Goal: Task Accomplishment & Management: Complete application form

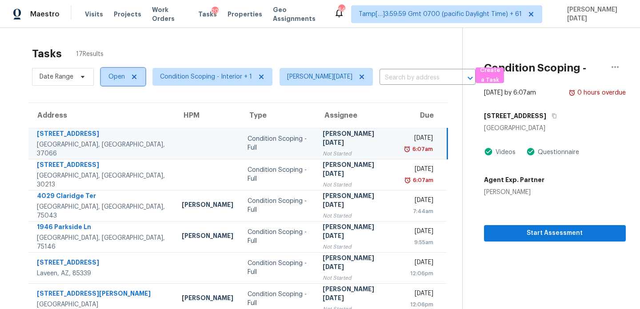
click at [126, 76] on span "Open" at bounding box center [123, 77] width 44 height 18
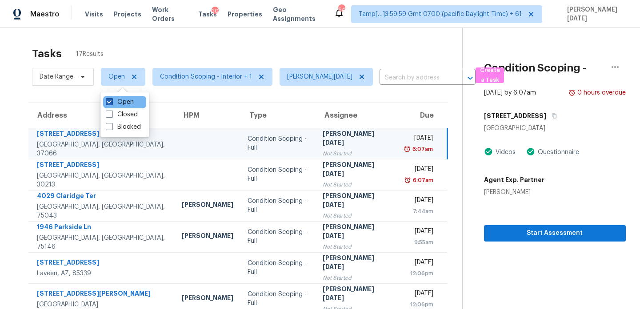
click at [123, 100] on label "Open" at bounding box center [120, 102] width 28 height 9
click at [111, 100] on input "Open" at bounding box center [109, 101] width 6 height 6
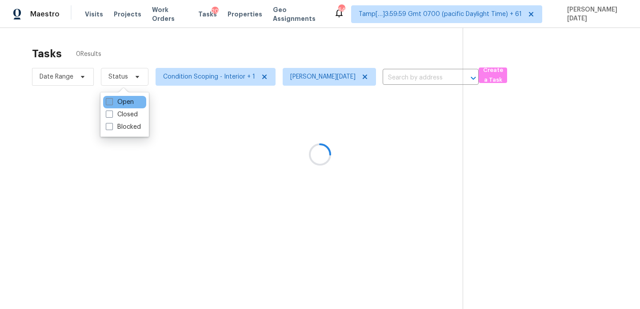
click at [123, 100] on label "Open" at bounding box center [120, 102] width 28 height 9
click at [111, 100] on input "Open" at bounding box center [109, 101] width 6 height 6
checkbox input "true"
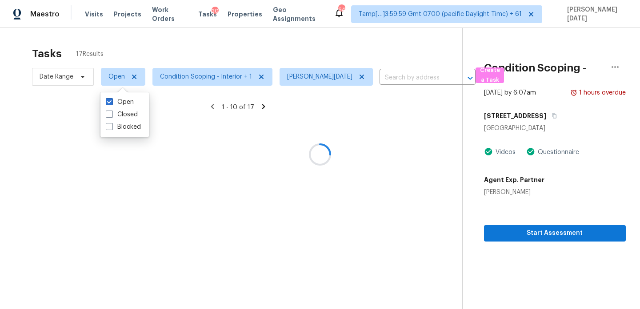
click at [194, 52] on div at bounding box center [320, 154] width 640 height 309
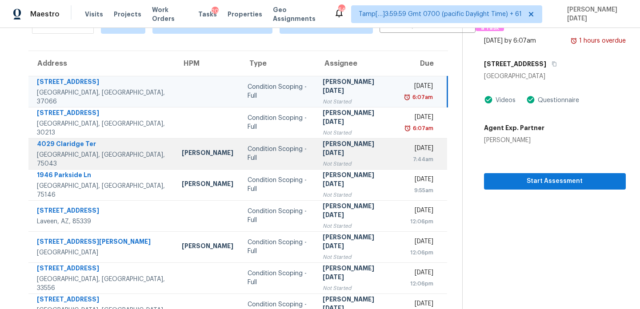
scroll to position [34, 0]
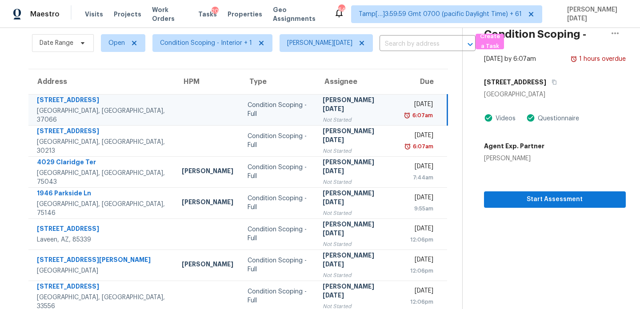
click at [336, 115] on div "Not Started" at bounding box center [356, 119] width 68 height 9
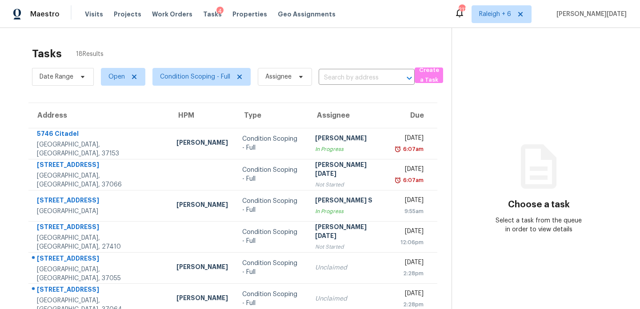
click at [365, 53] on div "Tasks 18 Results" at bounding box center [241, 53] width 419 height 23
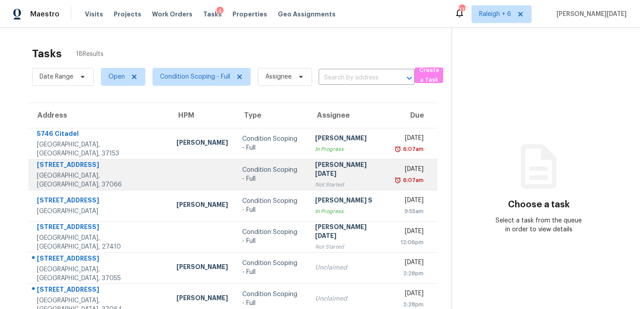
click at [315, 168] on div "[PERSON_NAME][DATE]" at bounding box center [348, 170] width 67 height 20
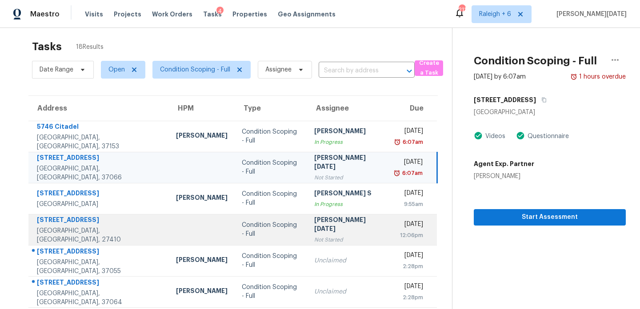
scroll to position [153, 0]
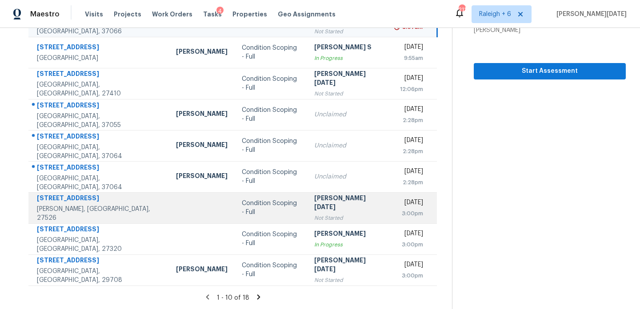
click at [327, 207] on div "[PERSON_NAME][DATE]" at bounding box center [347, 204] width 67 height 20
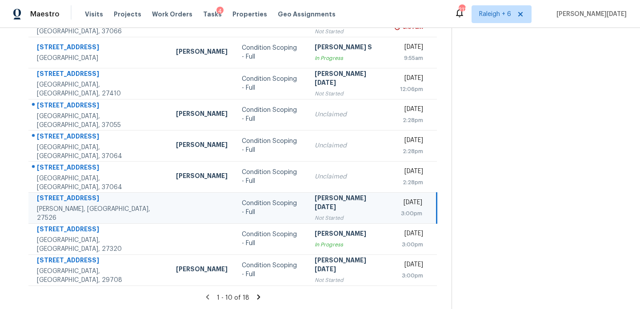
click at [327, 207] on div "[PERSON_NAME][DATE]" at bounding box center [347, 204] width 67 height 20
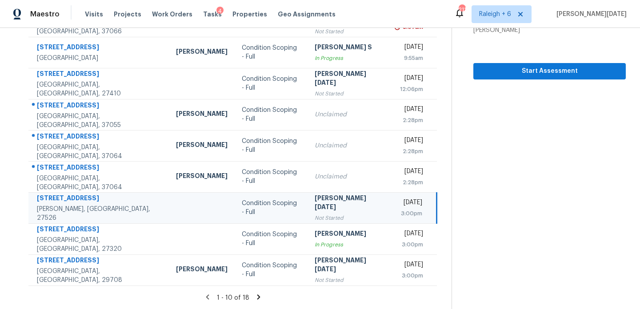
click at [327, 207] on div "[PERSON_NAME][DATE]" at bounding box center [347, 204] width 67 height 20
click at [342, 205] on td "Prabhu Raja Not Started" at bounding box center [347, 207] width 81 height 31
click at [551, 68] on span "Start Assessment" at bounding box center [549, 71] width 138 height 11
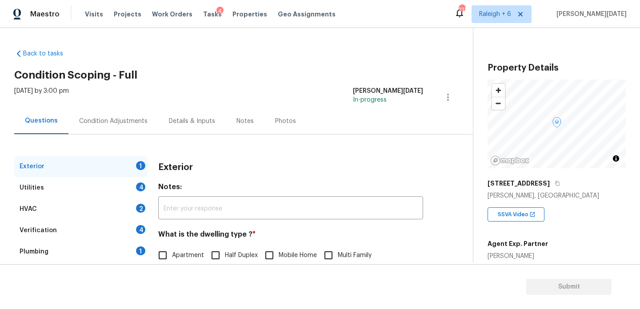
click at [117, 122] on div "Condition Adjustments" at bounding box center [113, 121] width 68 height 9
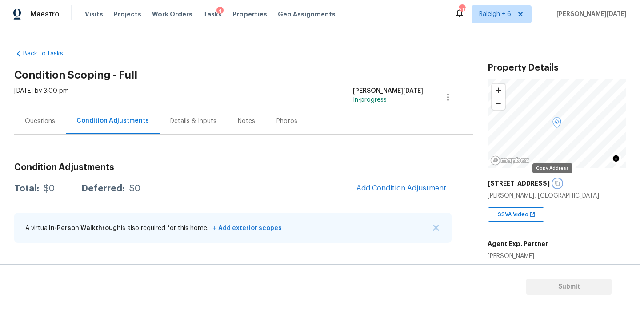
click at [555, 183] on icon "button" at bounding box center [557, 183] width 4 height 5
click at [354, 103] on div "Tue, Sep 30 2025 by 3:00 pm Prabhu Raja In-progress" at bounding box center [243, 97] width 458 height 21
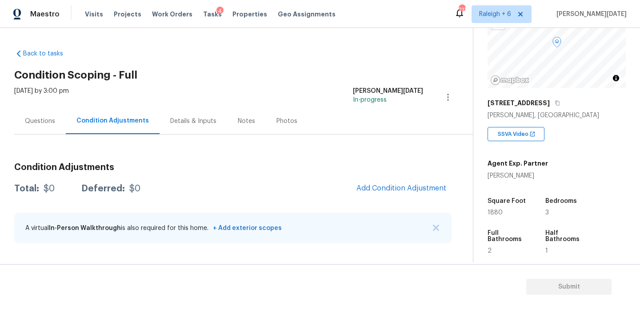
click at [495, 214] on span "1880" at bounding box center [494, 213] width 15 height 6
copy span "1880"
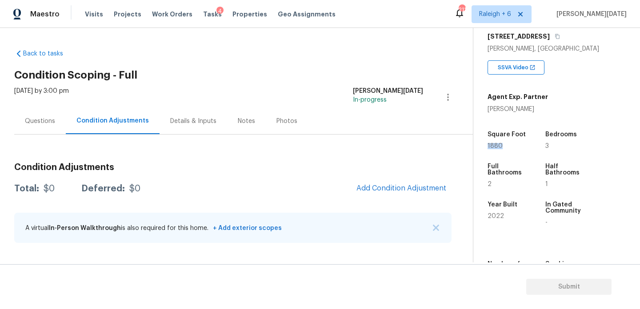
scroll to position [150, 0]
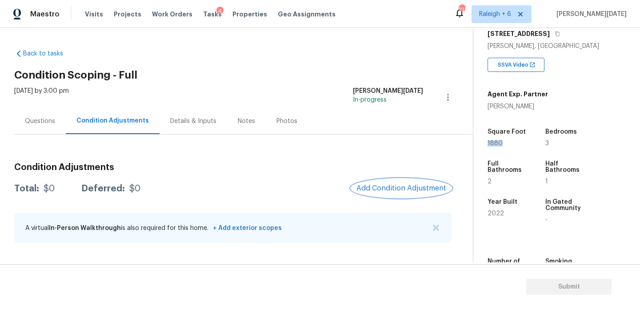
click at [390, 189] on span "Add Condition Adjustment" at bounding box center [401, 188] width 90 height 8
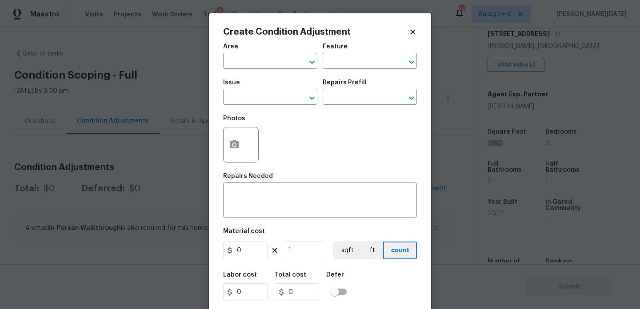
click at [181, 133] on body "Maestro Visits Projects Work Orders Tasks 4 Properties Geo Assignments 211 Rale…" at bounding box center [320, 154] width 640 height 309
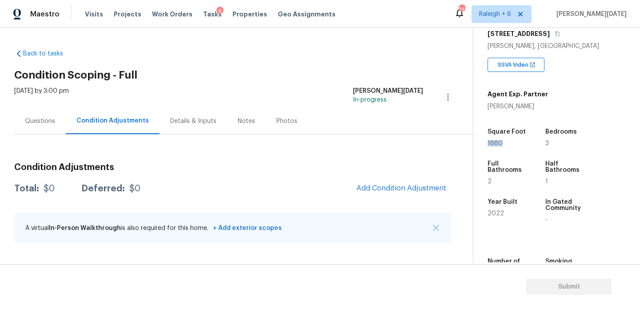
click at [325, 91] on div "Tue, Sep 30 2025 by 3:00 pm Prabhu Raja In-progress" at bounding box center [243, 97] width 458 height 21
click at [36, 126] on div "Questions" at bounding box center [40, 121] width 52 height 26
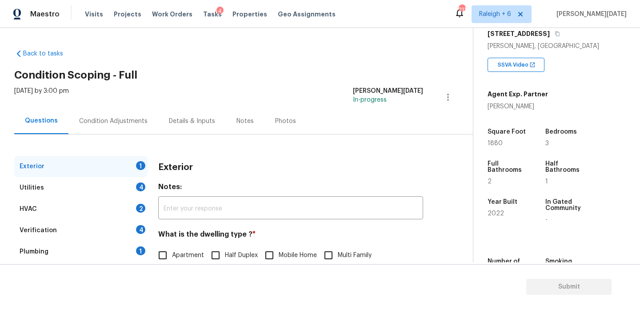
scroll to position [119, 0]
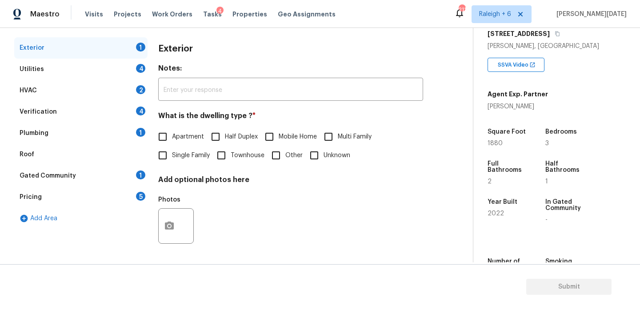
click at [71, 194] on div "Pricing 5" at bounding box center [80, 197] width 133 height 21
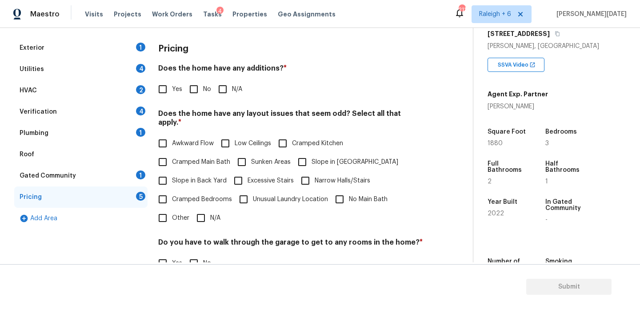
click at [198, 80] on input "No" at bounding box center [193, 89] width 19 height 19
checkbox input "true"
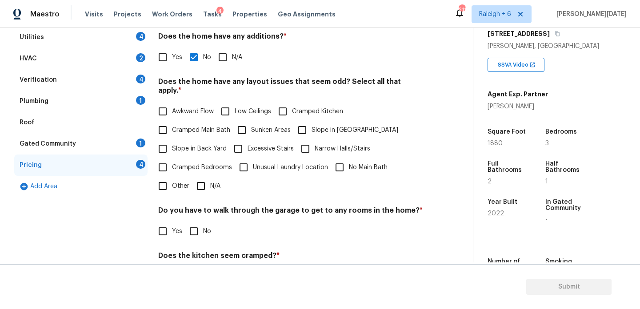
click at [161, 177] on input "Other" at bounding box center [162, 186] width 19 height 19
checkbox input "true"
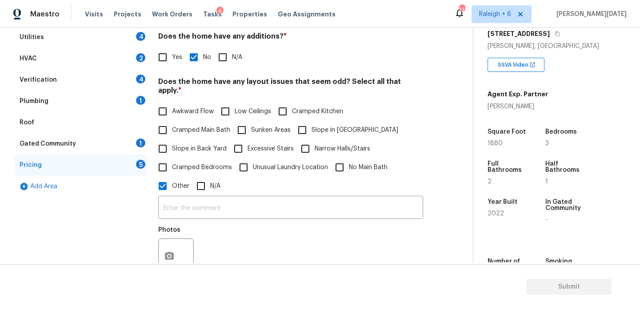
click at [172, 198] on input "text" at bounding box center [290, 208] width 265 height 21
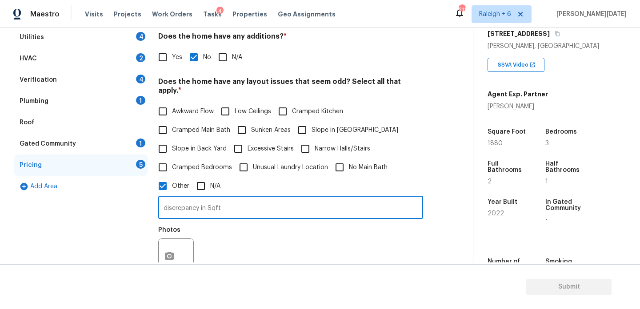
click at [288, 207] on input "discrepancy in Sqft" at bounding box center [290, 208] width 265 height 21
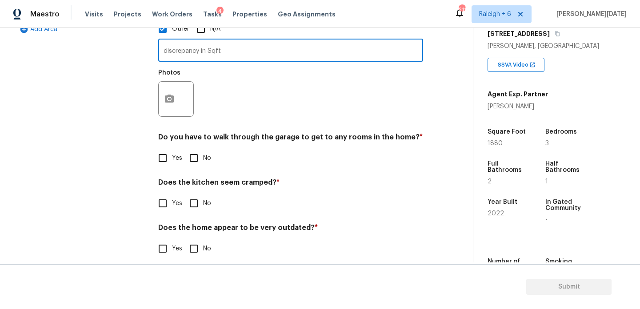
type input "discrepancy in Sqft"
click at [200, 148] on div "Do you have to walk through the garage to get to any rooms in the home? * Yes No" at bounding box center [290, 150] width 265 height 35
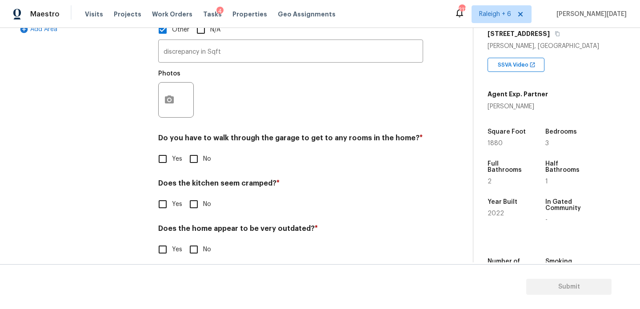
click at [199, 197] on input "No" at bounding box center [193, 204] width 19 height 19
checkbox input "true"
click at [196, 245] on input "No" at bounding box center [193, 249] width 19 height 19
checkbox input "true"
click at [199, 151] on input "No" at bounding box center [193, 158] width 19 height 19
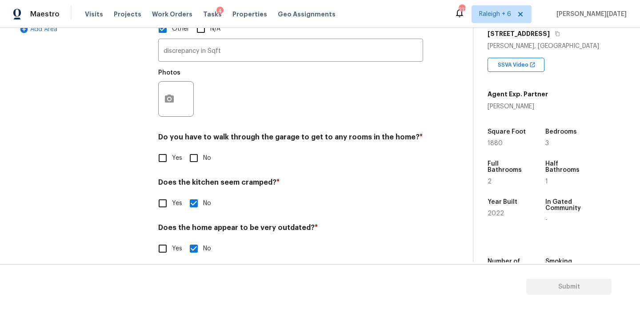
checkbox input "true"
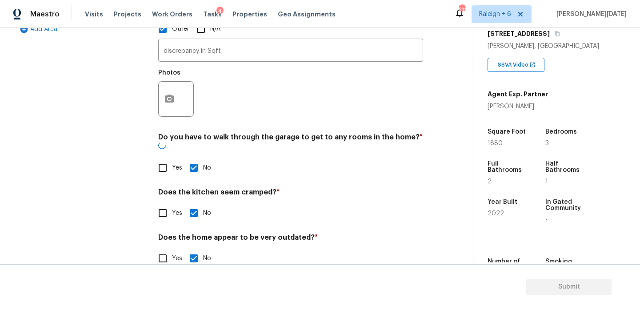
scroll to position [0, 0]
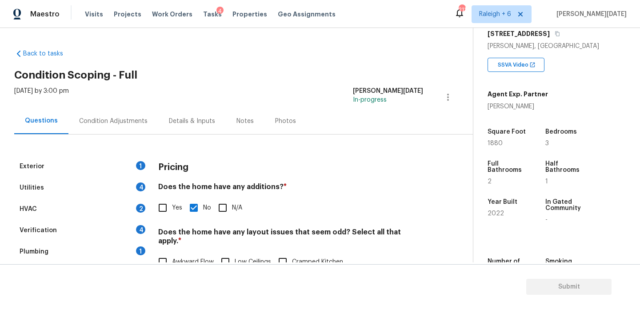
click at [115, 119] on div "Condition Adjustments" at bounding box center [113, 121] width 68 height 9
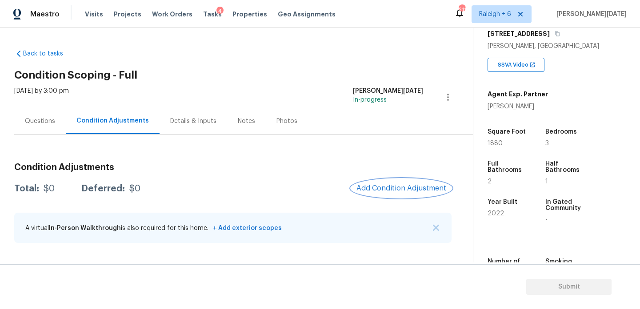
click at [376, 189] on span "Add Condition Adjustment" at bounding box center [401, 188] width 90 height 8
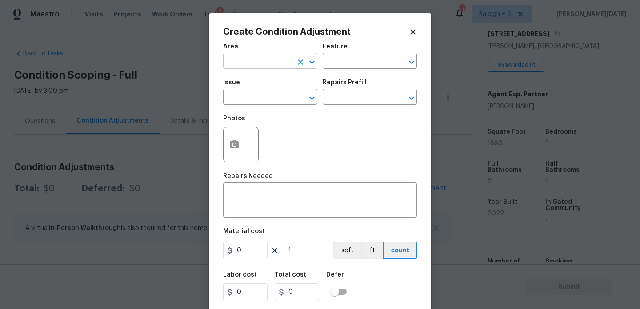
click at [230, 55] on input "text" at bounding box center [257, 62] width 69 height 14
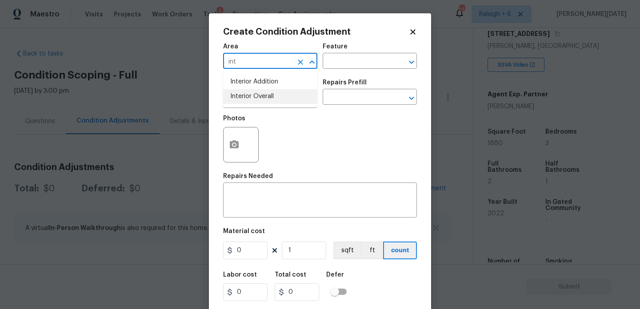
click at [247, 95] on li "Interior Overall" at bounding box center [270, 96] width 94 height 15
type input "Interior Overall"
click at [247, 95] on input "text" at bounding box center [257, 98] width 69 height 14
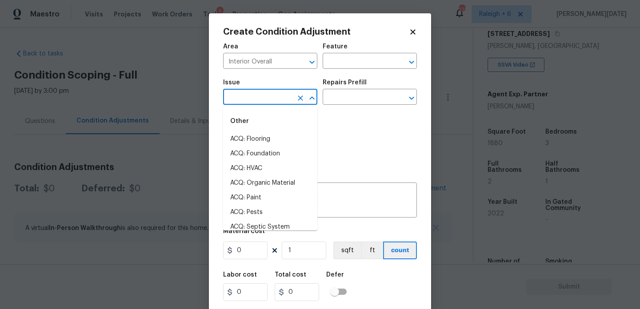
click at [247, 95] on input "text" at bounding box center [257, 98] width 69 height 14
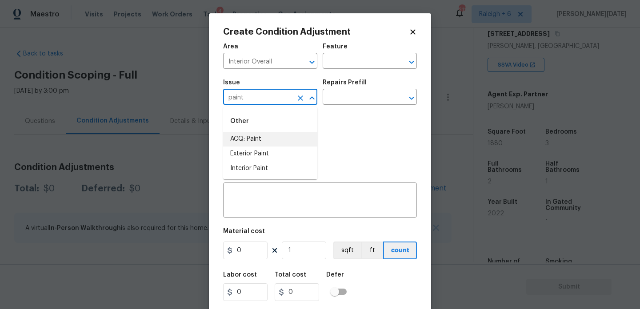
click at [249, 140] on li "ACQ: Paint" at bounding box center [270, 139] width 94 height 15
type input "ACQ: Paint"
click at [332, 102] on input "text" at bounding box center [356, 98] width 69 height 14
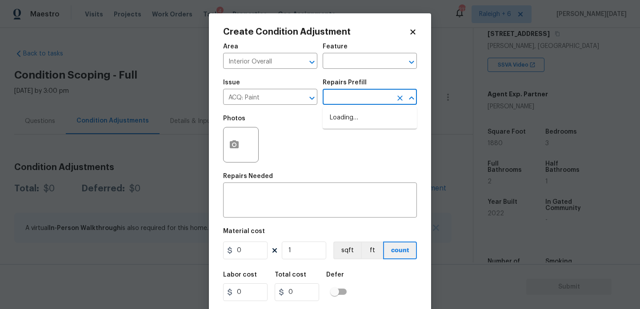
click at [338, 102] on input "text" at bounding box center [356, 98] width 69 height 14
click at [361, 96] on input "text" at bounding box center [356, 98] width 69 height 14
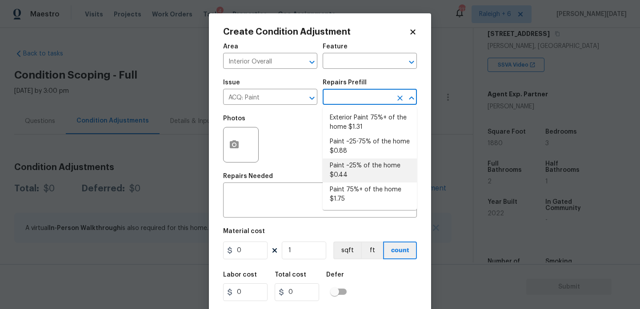
click at [364, 165] on li "Paint ~25% of the home $0.44" at bounding box center [369, 171] width 94 height 24
type input "Acquisition"
type textarea "Acquisition Scope: ~25% of the home needs interior paint"
type input "0.44"
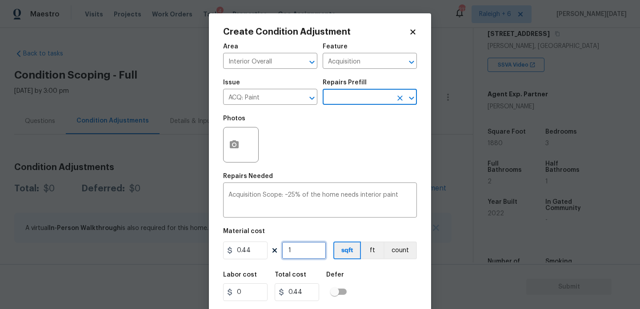
click at [302, 255] on input "1" at bounding box center [304, 251] width 44 height 18
type input "0"
paste input "1816"
type input "1816"
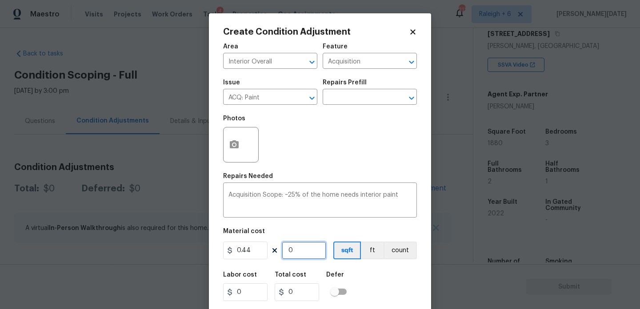
type input "799.04"
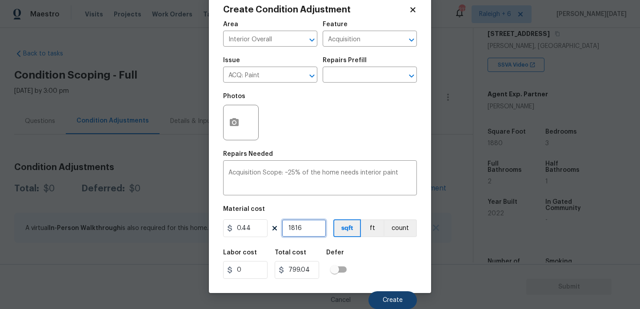
type input "1816"
click at [400, 303] on span "Create" at bounding box center [392, 300] width 20 height 7
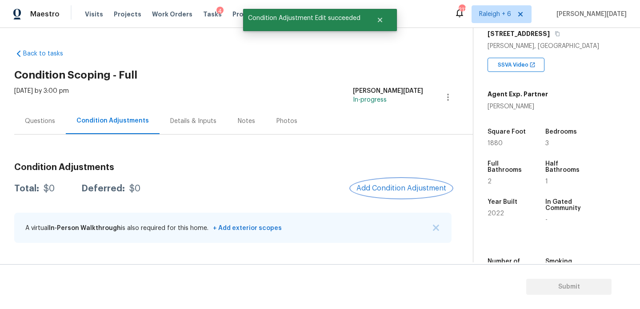
scroll to position [0, 0]
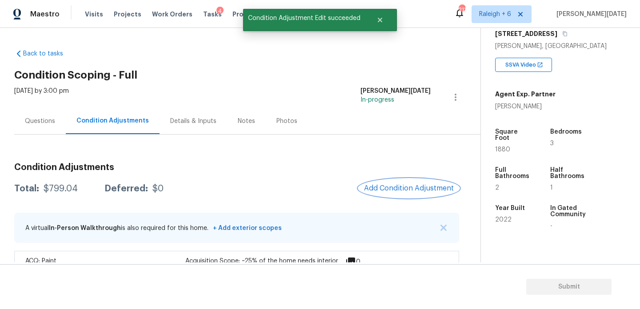
click at [382, 191] on span "Add Condition Adjustment" at bounding box center [409, 188] width 90 height 8
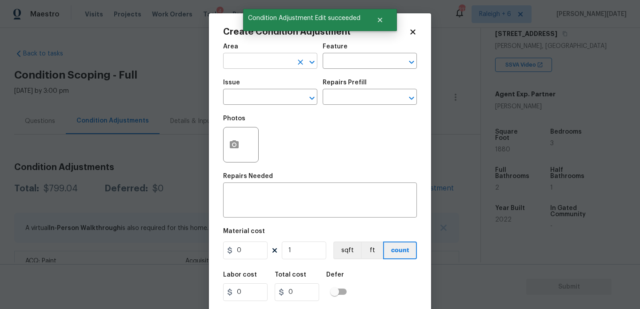
click at [231, 59] on input "text" at bounding box center [257, 62] width 69 height 14
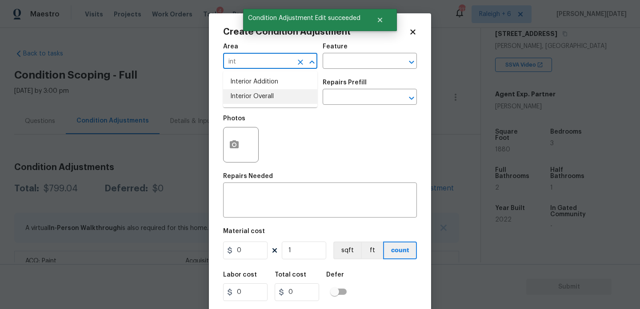
click at [253, 103] on li "Interior Overall" at bounding box center [270, 96] width 94 height 15
type input "Interior Overall"
click at [253, 103] on input "text" at bounding box center [257, 98] width 69 height 14
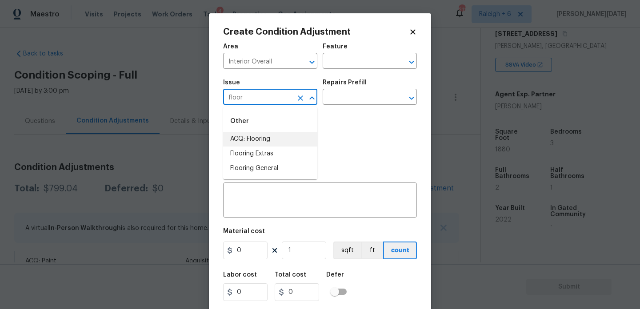
click at [264, 140] on li "ACQ: Flooring" at bounding box center [270, 139] width 94 height 15
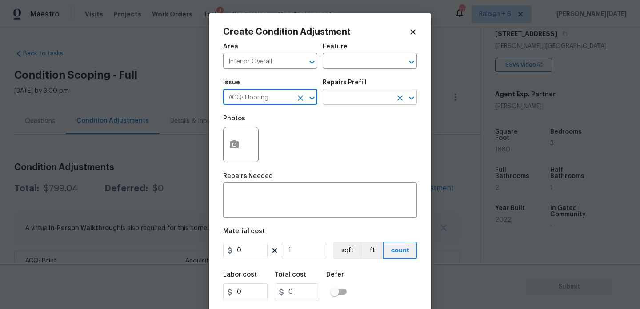
type input "ACQ: Flooring"
click at [356, 94] on input "text" at bounding box center [356, 98] width 69 height 14
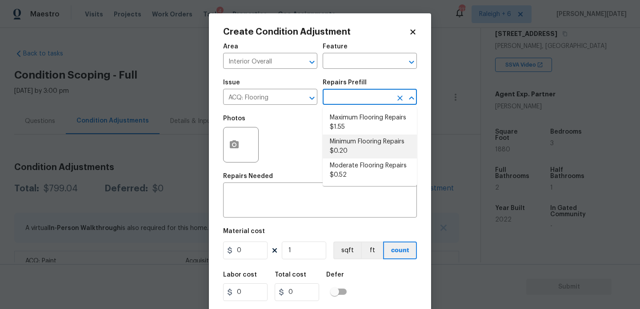
click at [356, 147] on li "Minimum Flooring Repairs $0.20" at bounding box center [369, 147] width 94 height 24
type input "Acquisition"
type textarea "Acquisition Scope: Minimum flooring repairs"
type input "0.2"
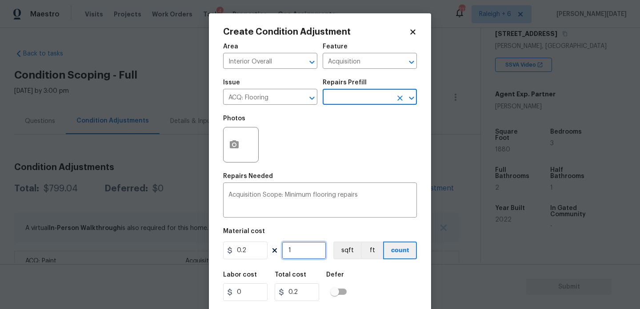
click at [308, 252] on input "1" at bounding box center [304, 251] width 44 height 18
type input "0"
paste input "1816"
type input "1816"
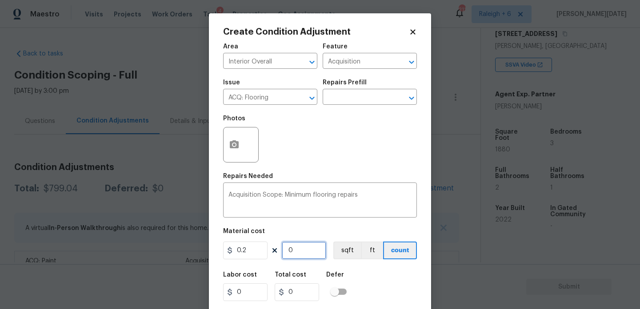
type input "363.2"
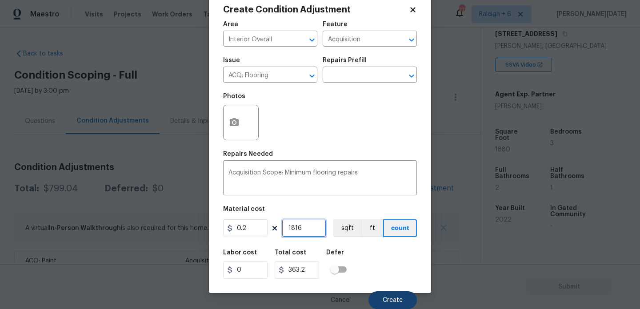
type input "1816"
click at [398, 297] on span "Create" at bounding box center [392, 300] width 20 height 7
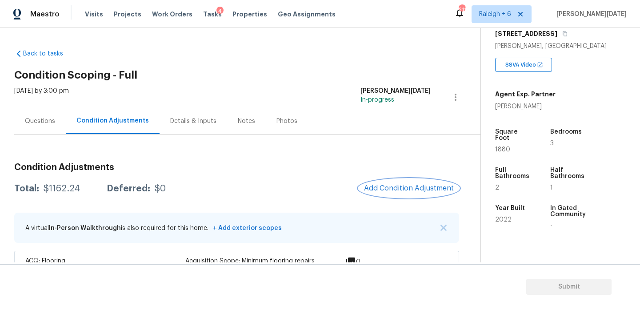
scroll to position [62, 0]
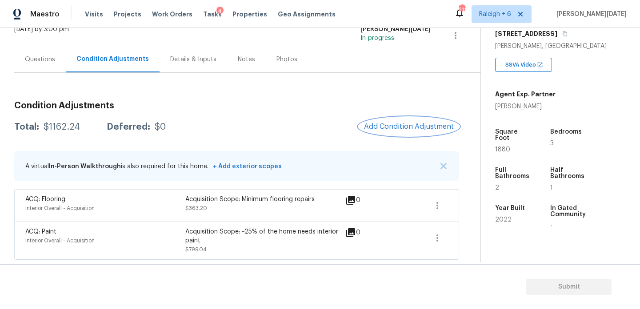
click at [409, 127] on span "Add Condition Adjustment" at bounding box center [409, 127] width 90 height 8
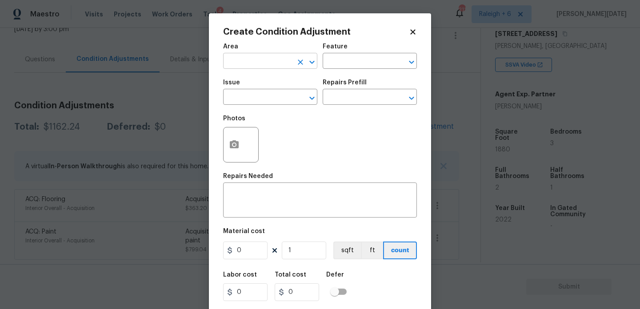
click at [236, 59] on input "text" at bounding box center [257, 62] width 69 height 14
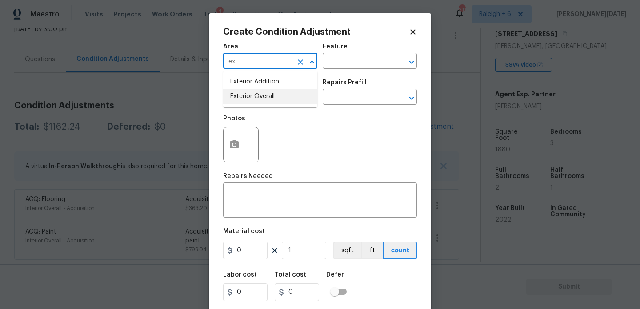
click at [251, 95] on li "Exterior Overall" at bounding box center [270, 96] width 94 height 15
type input "Exterior Overall"
click at [251, 95] on input "text" at bounding box center [257, 98] width 69 height 14
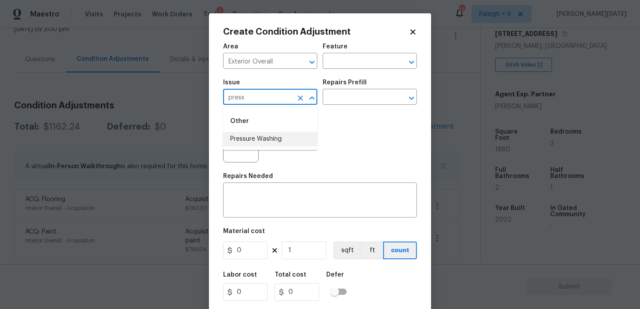
click at [256, 137] on li "Pressure Washing" at bounding box center [270, 139] width 94 height 15
type input "Pressure Washing"
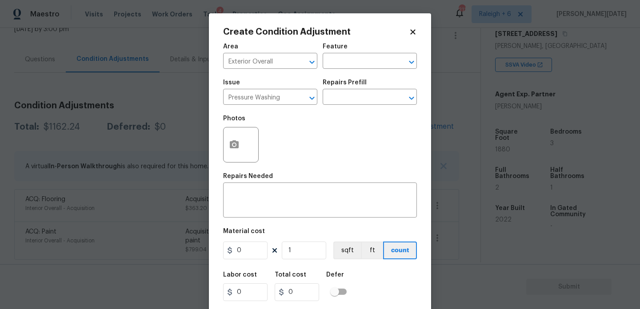
click at [368, 78] on div "Issue Pressure Washing ​ Repairs Prefill ​" at bounding box center [320, 92] width 194 height 36
click at [362, 101] on input "text" at bounding box center [356, 98] width 69 height 14
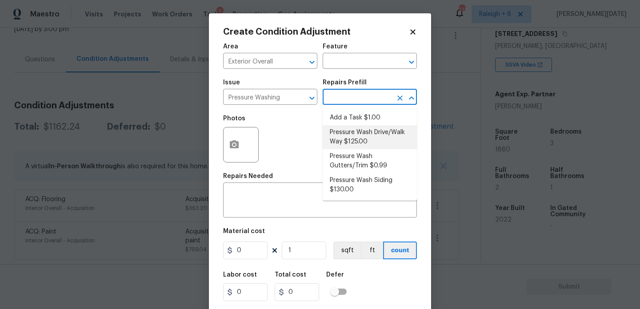
click at [362, 135] on li "Pressure Wash Drive/Walk Way $125.00" at bounding box center [369, 137] width 94 height 24
type input "Siding"
type textarea "Pressure wash the driveways/walkways as directed by the PM. Ensure that all deb…"
type input "125"
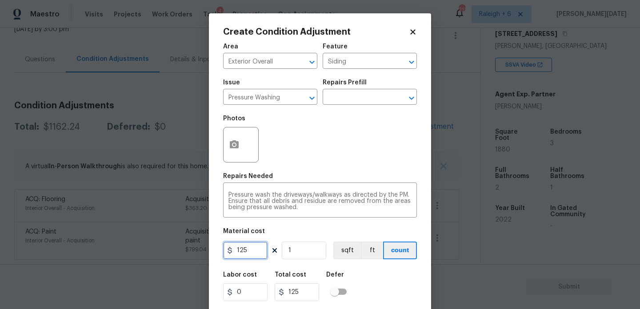
drag, startPoint x: 253, startPoint y: 253, endPoint x: 140, endPoint y: 253, distance: 112.8
click at [140, 253] on div "Create Condition Adjustment Area Exterior Overall ​ Feature Siding ​ Issue Pres…" at bounding box center [320, 154] width 640 height 309
type input "200"
click at [303, 146] on div "Photos" at bounding box center [320, 139] width 194 height 58
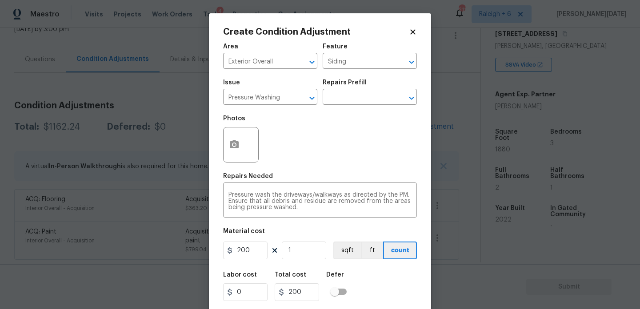
scroll to position [23, 0]
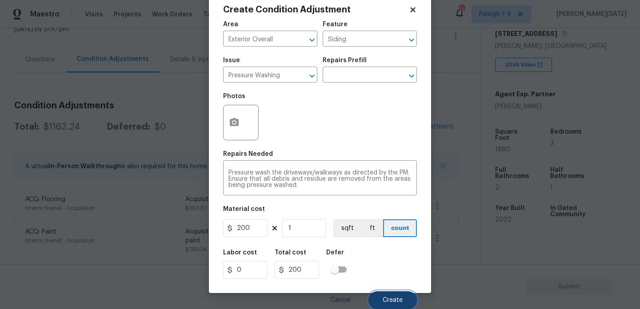
click at [380, 302] on button "Create" at bounding box center [392, 300] width 48 height 18
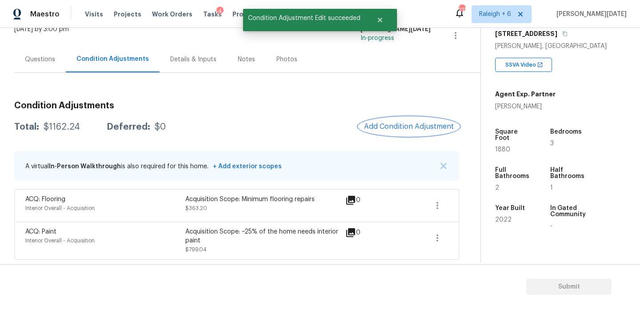
scroll to position [0, 0]
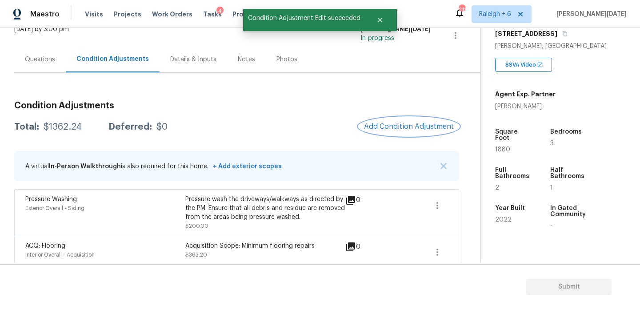
click at [404, 131] on button "Add Condition Adjustment" at bounding box center [408, 126] width 100 height 19
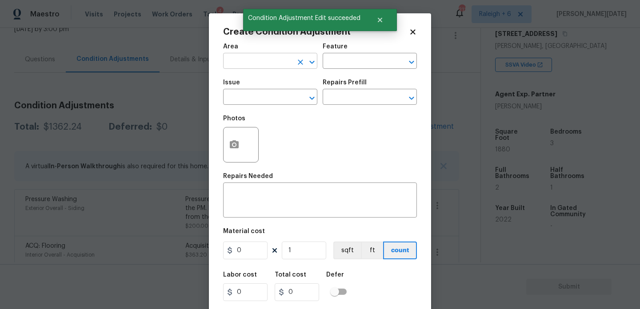
click at [253, 58] on input "text" at bounding box center [257, 62] width 69 height 14
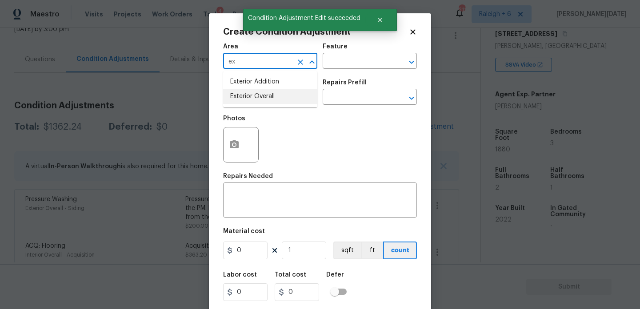
type input "ex"
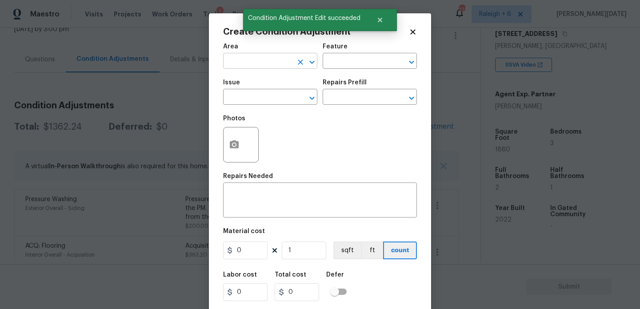
click at [239, 62] on input "text" at bounding box center [257, 62] width 69 height 14
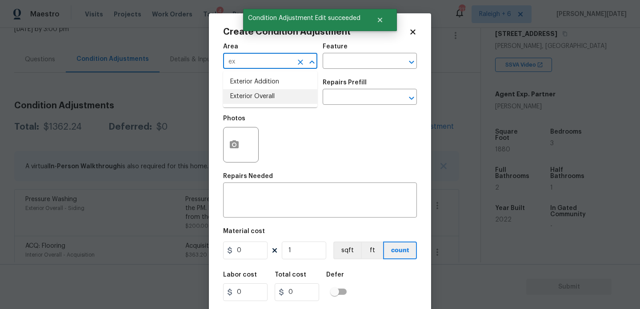
click at [253, 95] on li "Exterior Overall" at bounding box center [270, 96] width 94 height 15
type input "Exterior Overall"
click at [253, 95] on input "text" at bounding box center [257, 98] width 69 height 14
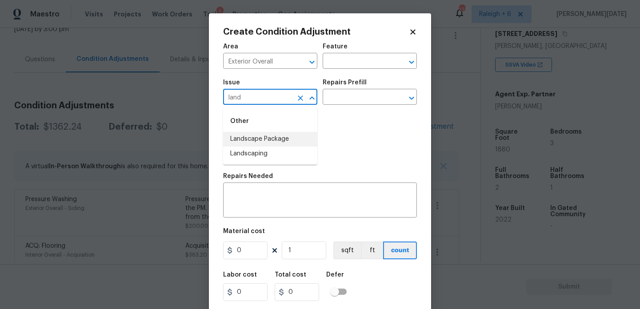
click at [258, 138] on li "Landscape Package" at bounding box center [270, 139] width 94 height 15
type input "Landscape Package"
click at [362, 97] on input "text" at bounding box center [356, 98] width 69 height 14
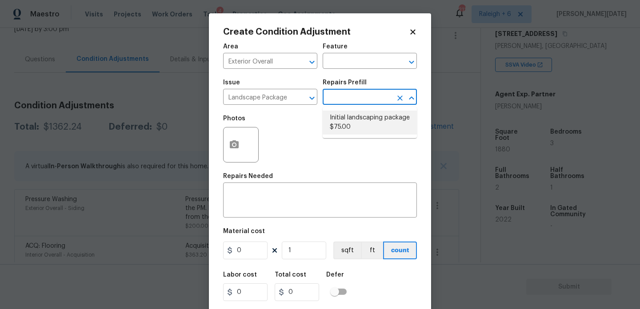
click at [364, 120] on li "Initial landscaping package $75.00" at bounding box center [369, 123] width 94 height 24
type input "Home Readiness Packages"
type textarea "Mowing of grass up to 6" in height. Mow, edge along driveways & sidewalks, trim…"
type input "75"
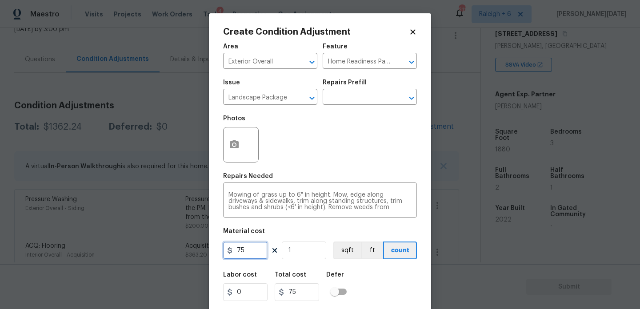
drag, startPoint x: 255, startPoint y: 252, endPoint x: 185, endPoint y: 252, distance: 69.7
click at [185, 252] on div "Create Condition Adjustment Area Exterior Overall ​ Feature Home Readiness Pack…" at bounding box center [320, 154] width 640 height 309
type input "300"
click at [342, 139] on div "Photos" at bounding box center [320, 139] width 194 height 58
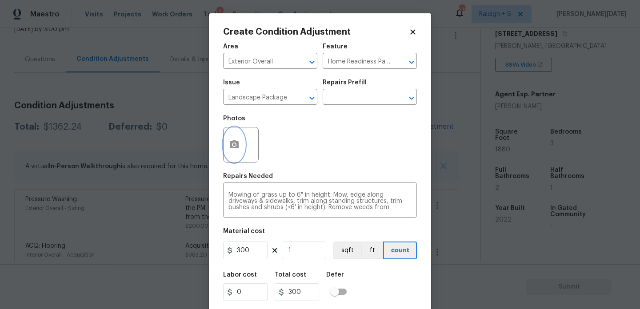
click at [234, 139] on icon "button" at bounding box center [234, 144] width 11 height 11
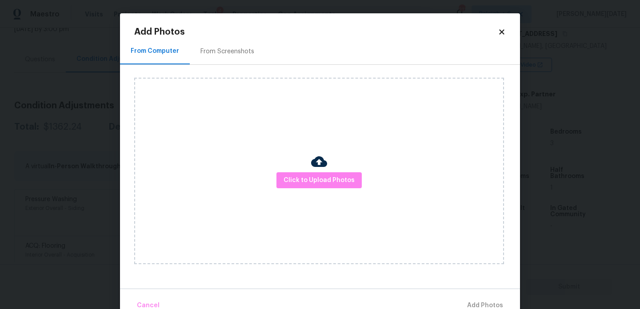
click at [231, 53] on div "From Screenshots" at bounding box center [227, 51] width 54 height 9
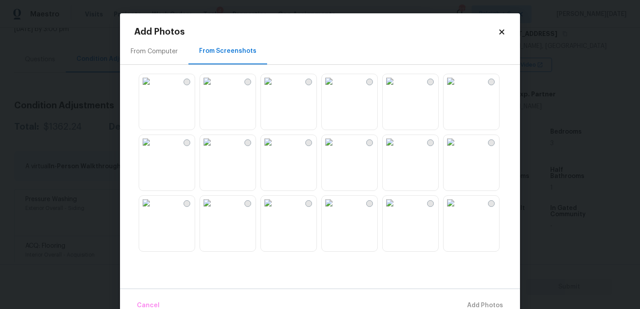
click at [153, 149] on img at bounding box center [146, 142] width 14 height 14
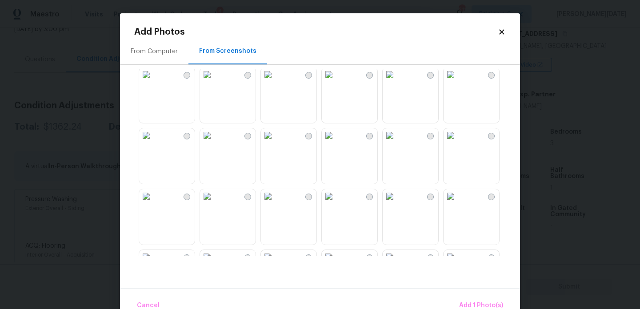
scroll to position [129, 0]
click at [397, 142] on img at bounding box center [389, 134] width 14 height 14
click at [275, 203] on img at bounding box center [268, 195] width 14 height 14
click at [486, 301] on span "Add 3 Photo(s)" at bounding box center [480, 305] width 45 height 11
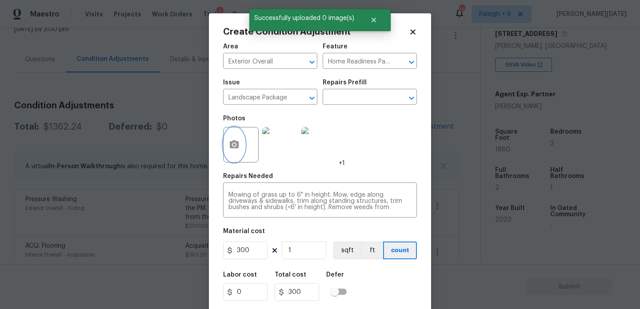
scroll to position [23, 0]
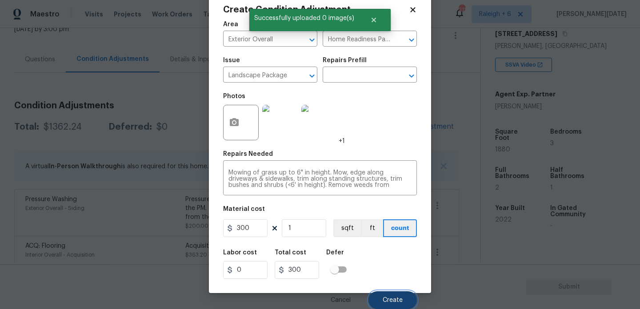
click at [381, 295] on button "Create" at bounding box center [392, 300] width 48 height 18
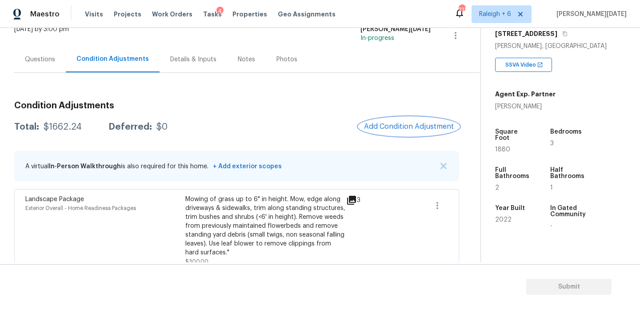
scroll to position [0, 0]
click at [442, 204] on button "button" at bounding box center [436, 205] width 21 height 21
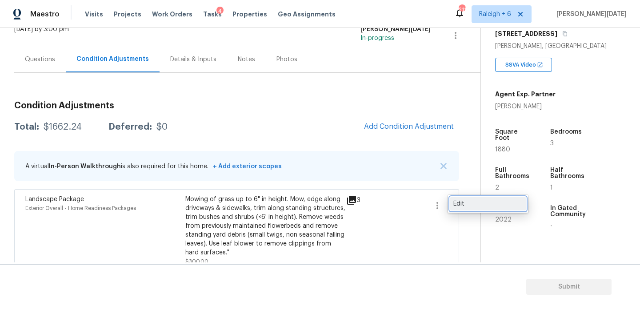
click at [479, 202] on div "Edit" at bounding box center [487, 203] width 69 height 9
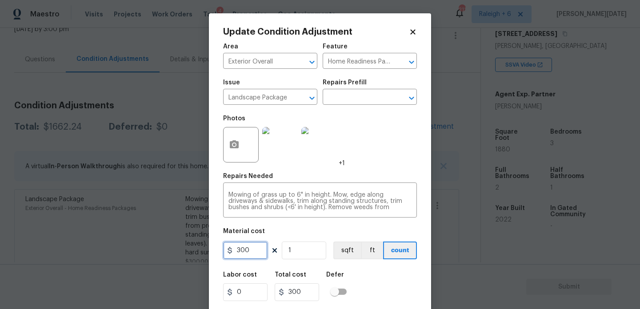
drag, startPoint x: 256, startPoint y: 252, endPoint x: 179, endPoint y: 252, distance: 77.7
click at [179, 252] on div "Update Condition Adjustment Area Exterior Overall ​ Feature Home Readiness Pack…" at bounding box center [320, 154] width 640 height 309
type input "0"
click at [407, 143] on div "Photos +1" at bounding box center [320, 139] width 194 height 58
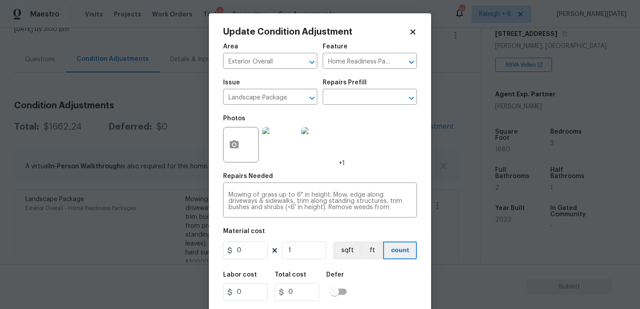
scroll to position [23, 0]
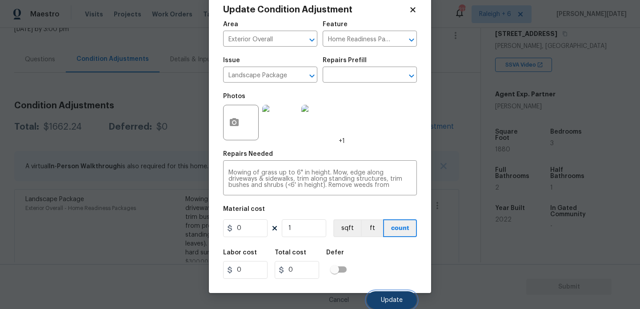
click at [397, 304] on button "Update" at bounding box center [391, 300] width 50 height 18
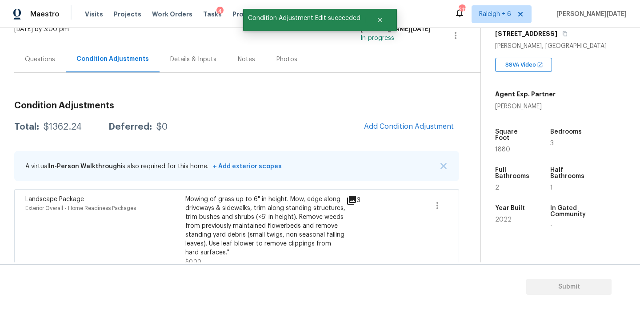
scroll to position [147, 0]
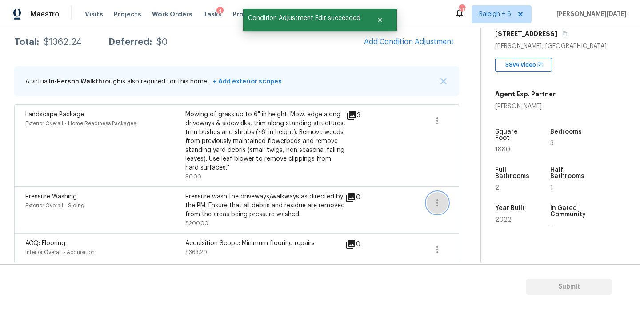
click at [438, 202] on icon "button" at bounding box center [437, 203] width 11 height 11
click at [464, 201] on div "Edit" at bounding box center [487, 201] width 69 height 9
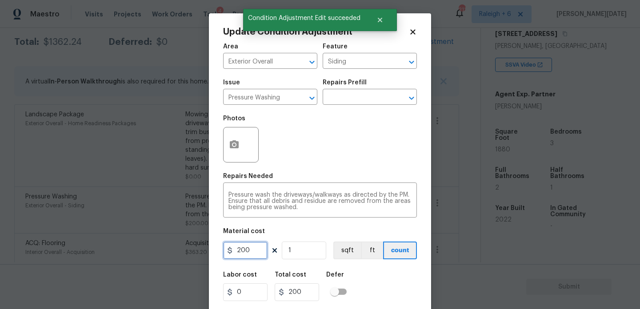
drag, startPoint x: 217, startPoint y: 247, endPoint x: 173, endPoint y: 247, distance: 43.5
click at [173, 247] on div "Update Condition Adjustment Area Exterior Overall ​ Feature Siding ​ Issue Pres…" at bounding box center [320, 154] width 640 height 309
type input "0"
click at [386, 158] on div "Photos" at bounding box center [320, 139] width 194 height 58
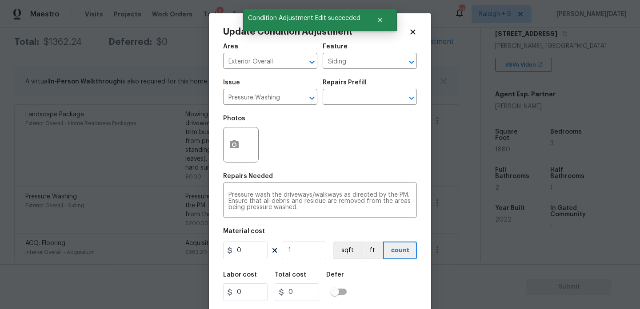
scroll to position [23, 0]
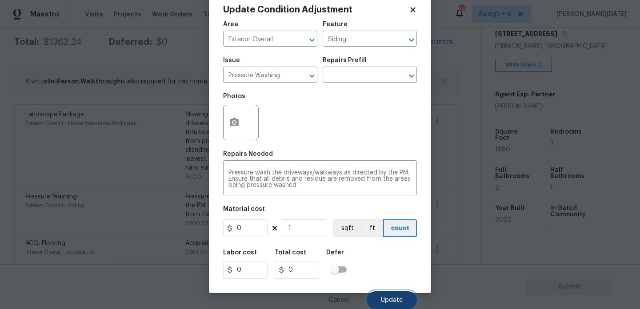
click at [382, 301] on span "Update" at bounding box center [392, 300] width 22 height 7
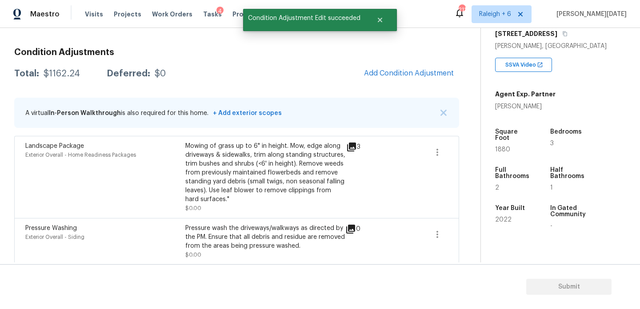
scroll to position [68, 0]
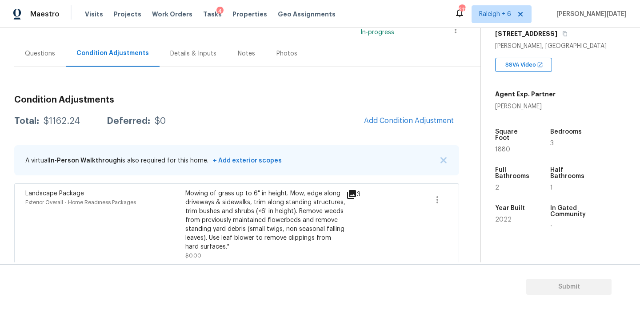
click at [40, 64] on div "Questions" at bounding box center [40, 53] width 52 height 26
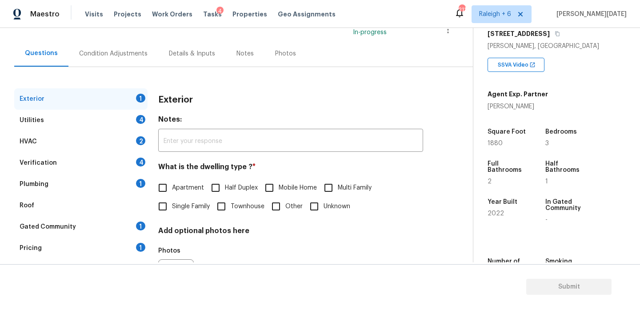
click at [68, 243] on div "Pricing 1" at bounding box center [80, 248] width 133 height 21
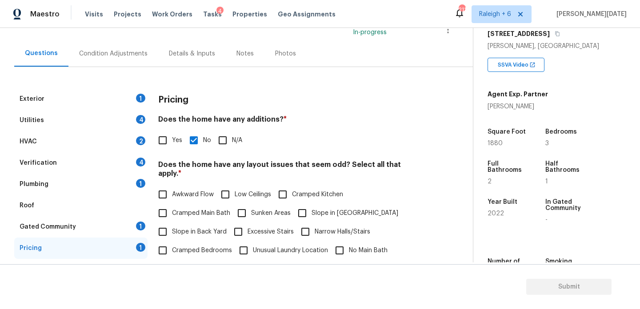
click at [305, 204] on input "Slope in Front Yard" at bounding box center [302, 213] width 19 height 19
checkbox input "true"
click at [172, 227] on span "Slope in Back Yard" at bounding box center [199, 231] width 55 height 9
click at [172, 225] on input "Slope in Back Yard" at bounding box center [162, 232] width 19 height 19
checkbox input "true"
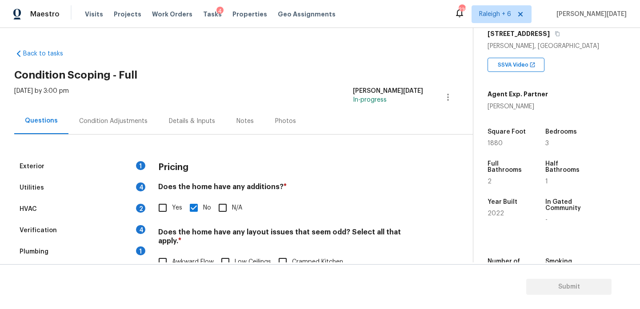
click at [113, 164] on div "Exterior 1" at bounding box center [80, 166] width 133 height 21
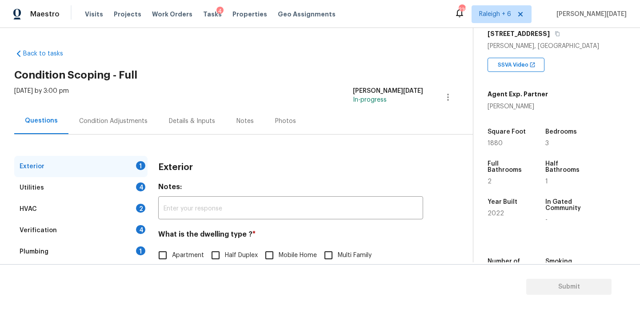
scroll to position [114, 0]
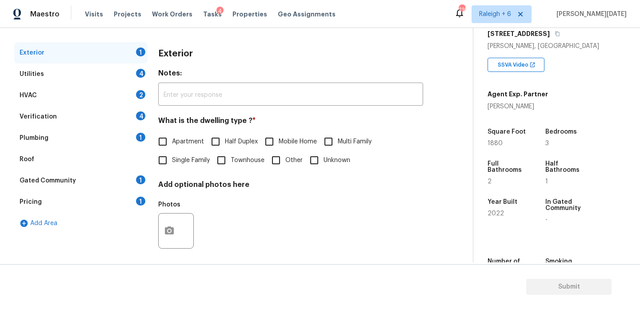
click at [169, 170] on div "Exterior Notes: ​ What is the dwelling type ? * Apartment Half Duplex Mobile Ho…" at bounding box center [290, 153] width 265 height 223
click at [168, 166] on input "Single Family" at bounding box center [162, 160] width 19 height 19
checkbox input "true"
click at [132, 70] on div "Utilities 4" at bounding box center [80, 74] width 133 height 21
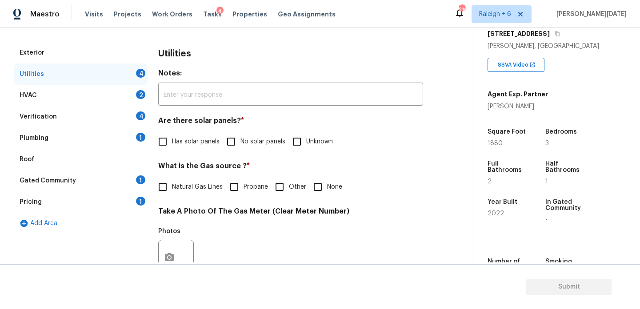
click at [232, 142] on input "No solar panels" at bounding box center [231, 141] width 19 height 19
checkbox input "true"
click at [185, 180] on label "Natural Gas Lines" at bounding box center [187, 188] width 69 height 19
click at [172, 180] on input "Natural Gas Lines" at bounding box center [162, 188] width 19 height 19
checkbox input "true"
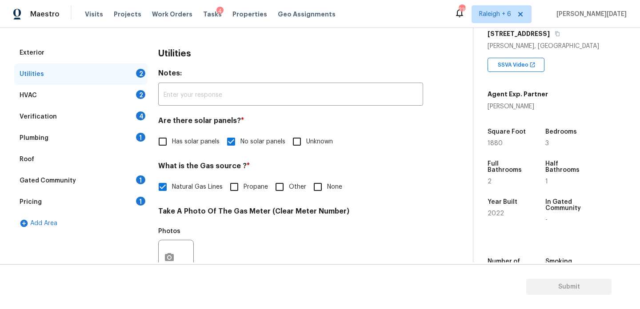
click at [324, 189] on input "None" at bounding box center [317, 187] width 19 height 19
checkbox input "true"
checkbox input "false"
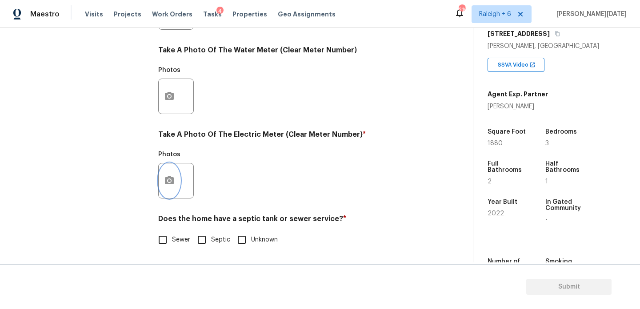
click at [175, 175] on button "button" at bounding box center [169, 180] width 21 height 35
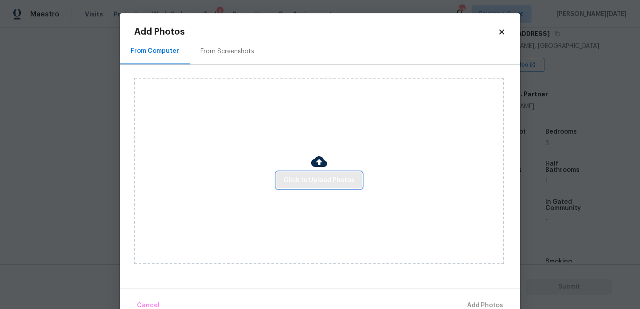
click at [332, 187] on button "Click to Upload Photos" at bounding box center [318, 180] width 85 height 16
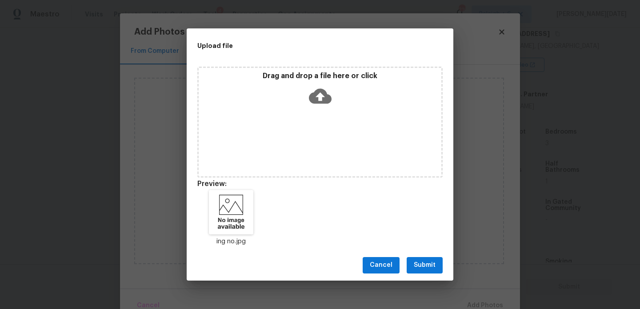
click at [432, 263] on span "Submit" at bounding box center [425, 265] width 22 height 11
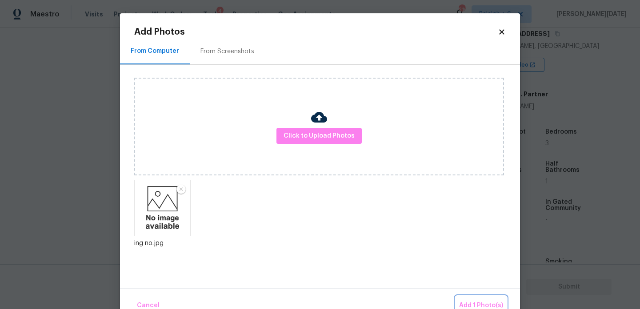
click at [470, 299] on button "Add 1 Photo(s)" at bounding box center [480, 305] width 51 height 19
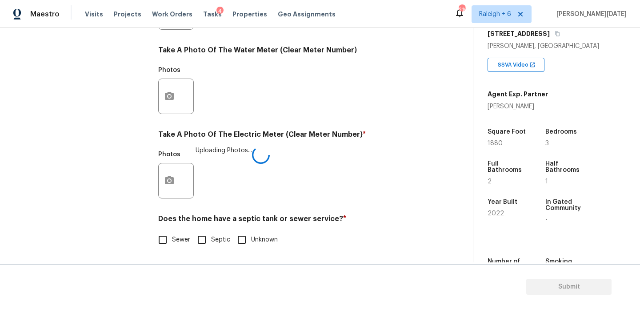
click at [156, 243] on input "Sewer" at bounding box center [162, 240] width 19 height 19
checkbox input "true"
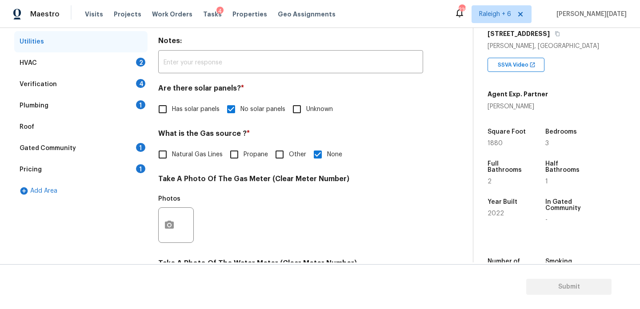
scroll to position [119, 0]
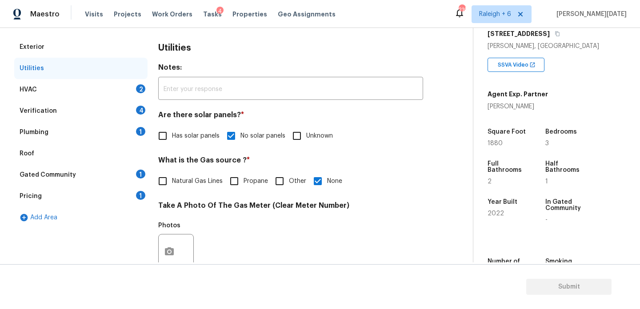
click at [130, 86] on div "HVAC 2" at bounding box center [80, 89] width 133 height 21
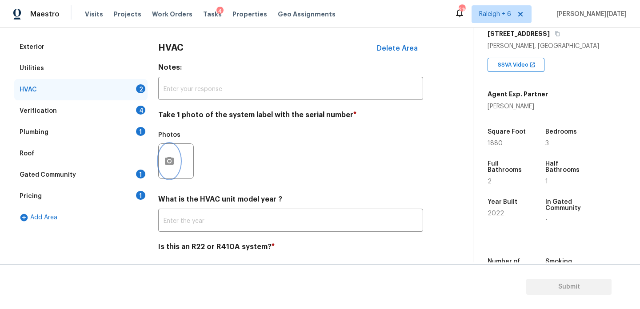
click at [172, 163] on icon "button" at bounding box center [169, 161] width 9 height 8
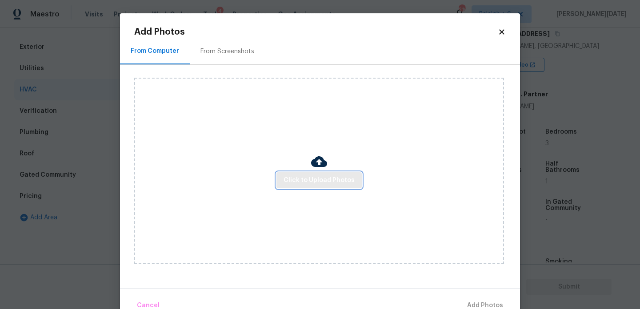
click at [327, 175] on span "Click to Upload Photos" at bounding box center [318, 180] width 71 height 11
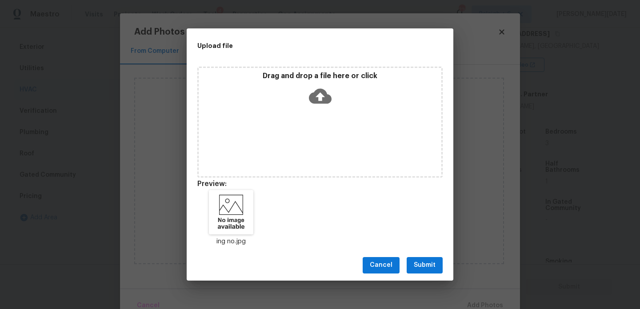
click at [411, 263] on button "Submit" at bounding box center [424, 265] width 36 height 16
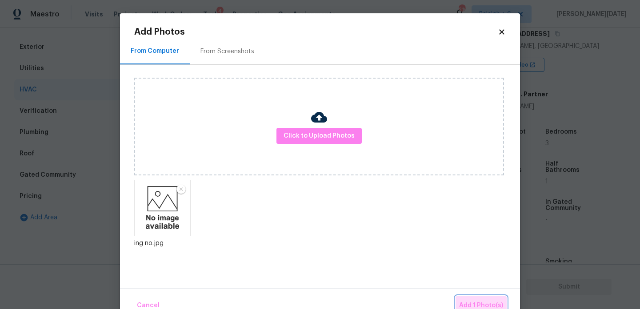
click at [478, 304] on span "Add 1 Photo(s)" at bounding box center [481, 305] width 44 height 11
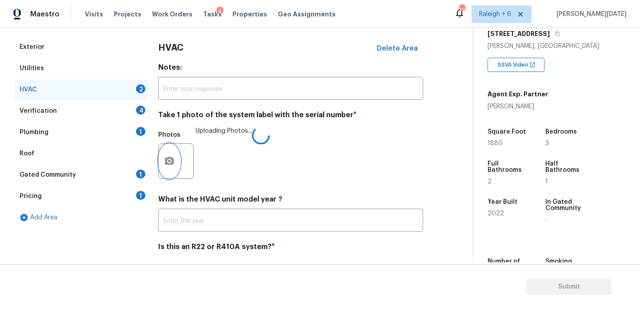
scroll to position [148, 0]
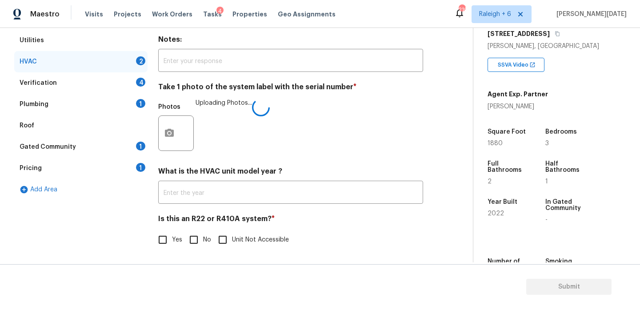
click at [194, 244] on input "No" at bounding box center [193, 240] width 19 height 19
checkbox input "true"
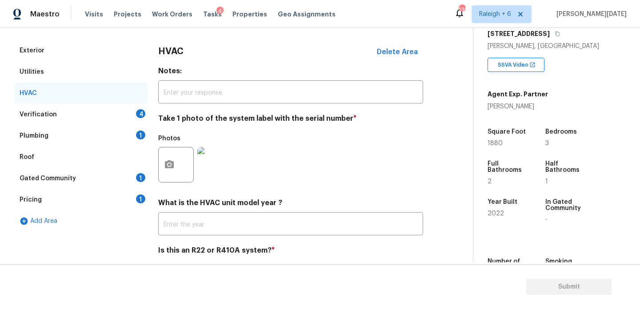
click at [139, 118] on div "Verification 4" at bounding box center [80, 114] width 133 height 21
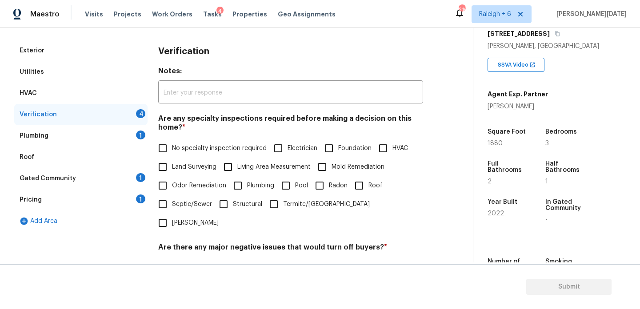
click at [174, 146] on span "No specialty inspection required" at bounding box center [219, 148] width 95 height 9
click at [172, 146] on input "No specialty inspection required" at bounding box center [162, 148] width 19 height 19
checkbox input "true"
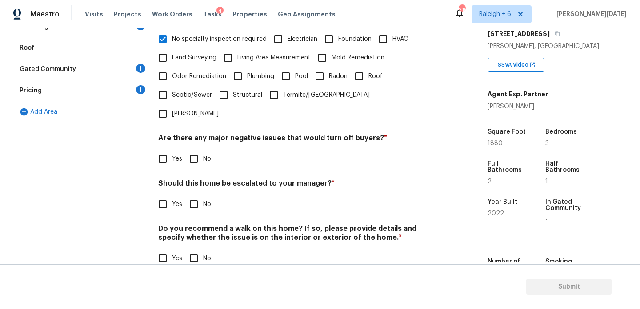
click at [202, 150] on input "No" at bounding box center [193, 159] width 19 height 19
checkbox input "true"
click at [200, 195] on input "No" at bounding box center [193, 204] width 19 height 19
checkbox input "true"
click at [196, 249] on input "No" at bounding box center [193, 258] width 19 height 19
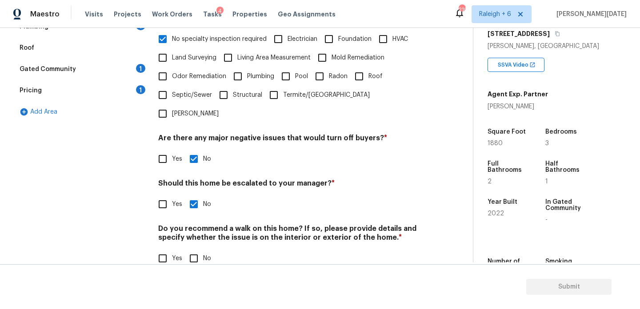
checkbox input "true"
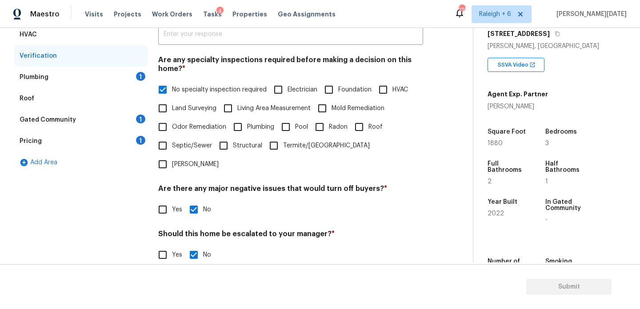
click at [139, 80] on div "1" at bounding box center [140, 76] width 9 height 9
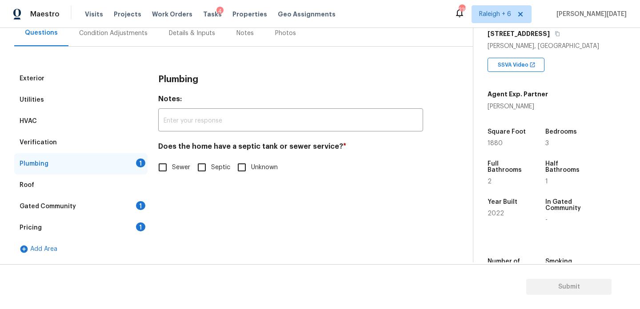
click at [161, 165] on input "Sewer" at bounding box center [162, 167] width 19 height 19
checkbox input "true"
click at [134, 208] on div "Gated Community 1" at bounding box center [80, 206] width 133 height 21
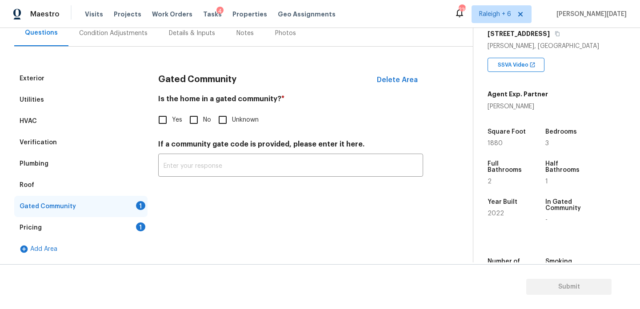
click at [191, 117] on input "No" at bounding box center [193, 120] width 19 height 19
checkbox input "true"
click at [145, 220] on div "Pricing 1" at bounding box center [80, 227] width 133 height 21
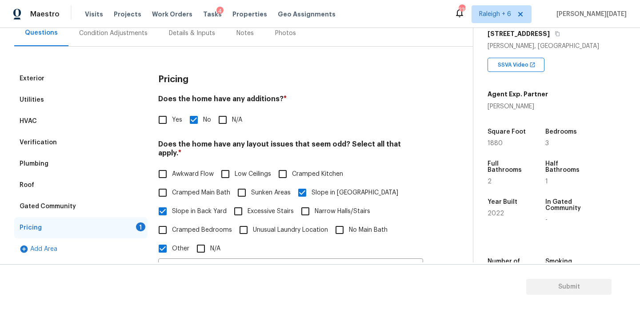
scroll to position [308, 0]
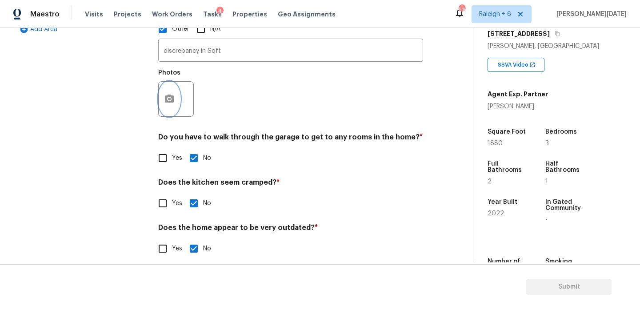
click at [174, 95] on icon "button" at bounding box center [169, 99] width 11 height 11
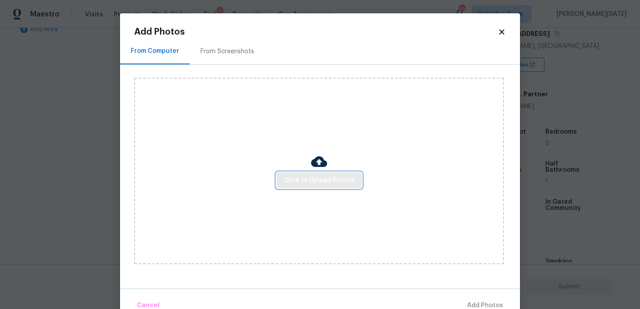
click at [305, 172] on button "Click to Upload Photos" at bounding box center [318, 180] width 85 height 16
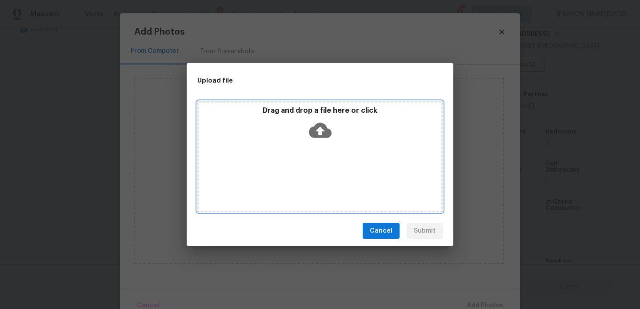
click at [305, 172] on div "Drag and drop a file here or click" at bounding box center [319, 156] width 245 height 111
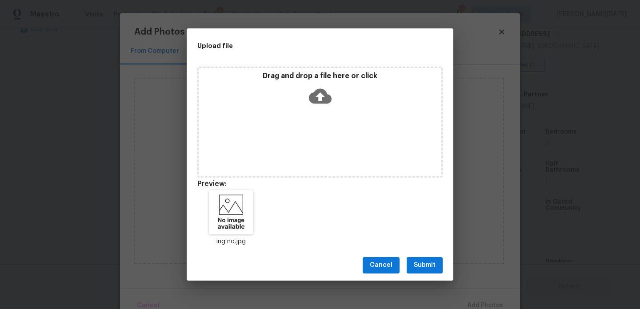
click at [426, 267] on span "Submit" at bounding box center [425, 265] width 22 height 11
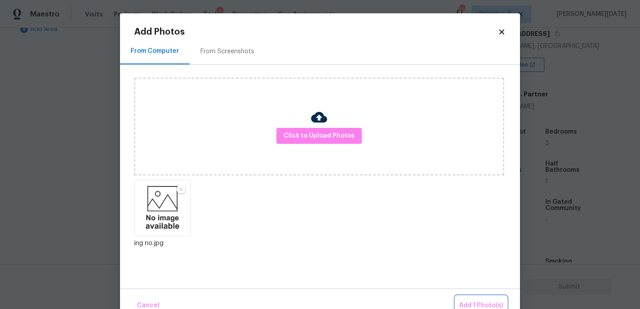
click at [479, 301] on span "Add 1 Photo(s)" at bounding box center [481, 305] width 44 height 11
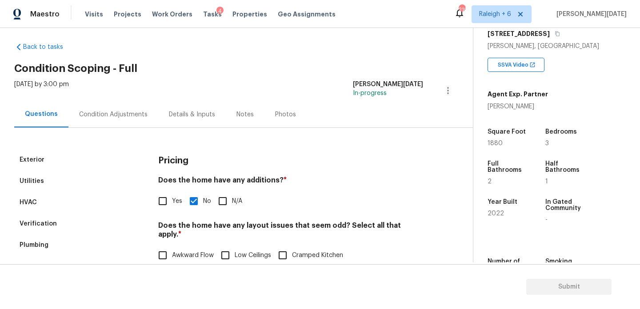
scroll to position [3, 0]
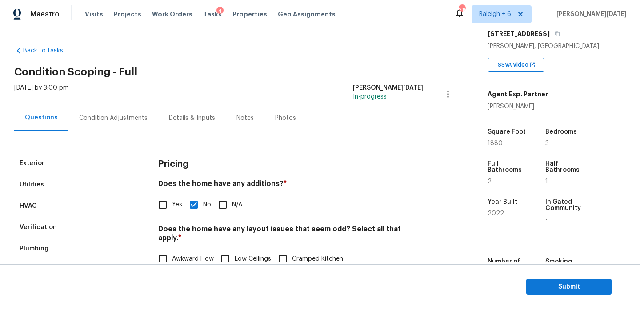
click at [119, 115] on div "Condition Adjustments" at bounding box center [113, 118] width 68 height 9
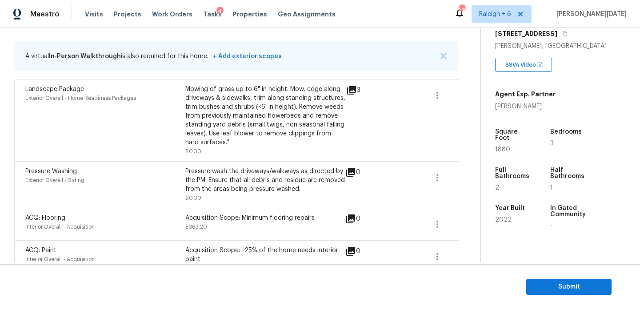
scroll to position [191, 0]
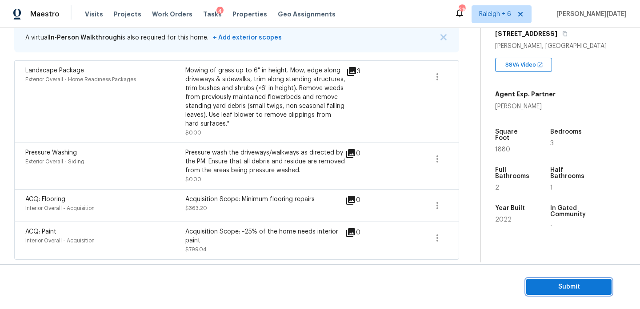
click at [553, 286] on span "Submit" at bounding box center [568, 287] width 71 height 11
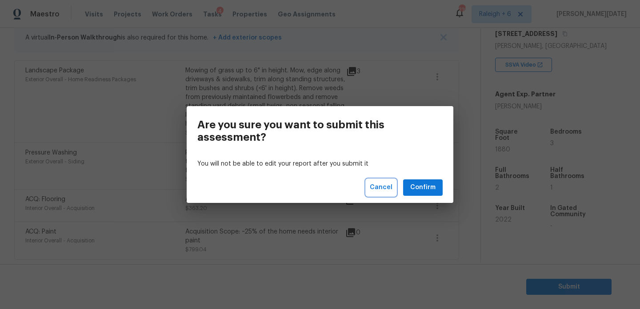
click at [378, 184] on span "Cancel" at bounding box center [381, 187] width 23 height 11
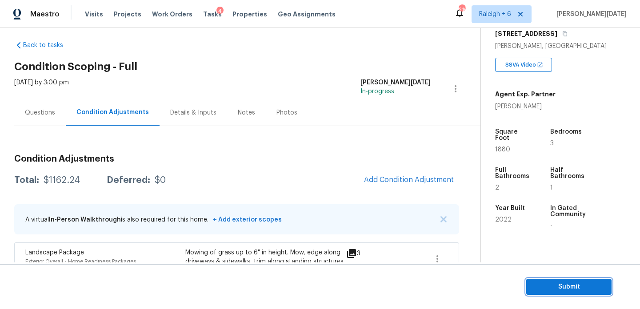
scroll to position [0, 0]
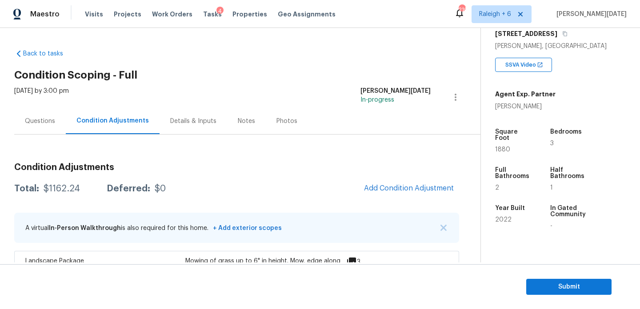
click at [37, 135] on div "Condition Adjustments Total: $1162.24 Deferred: $0 Add Condition Adjustment A v…" at bounding box center [236, 293] width 445 height 316
click at [37, 123] on div "Questions" at bounding box center [40, 121] width 30 height 9
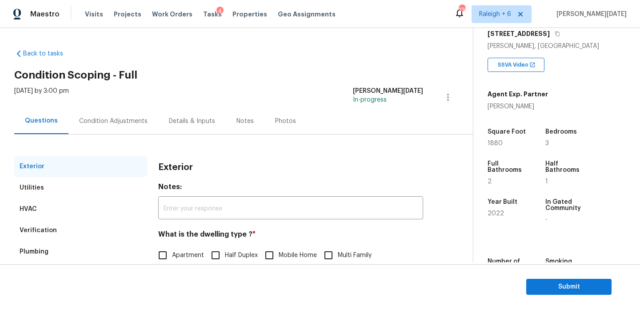
scroll to position [119, 0]
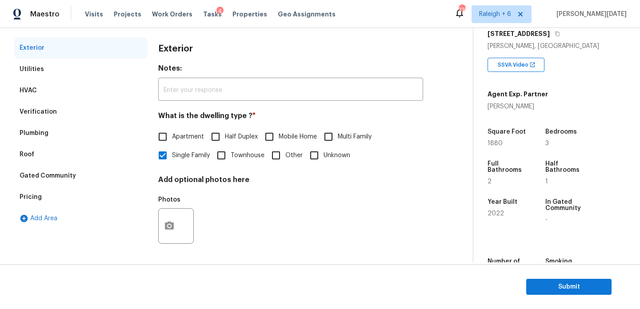
click at [234, 157] on span "Townhouse" at bounding box center [248, 155] width 34 height 9
click at [231, 157] on input "Townhouse" at bounding box center [221, 155] width 19 height 19
checkbox input "true"
checkbox input "false"
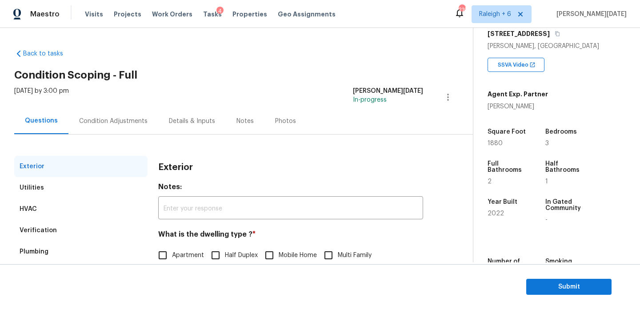
click at [97, 114] on div "Condition Adjustments" at bounding box center [113, 121] width 90 height 26
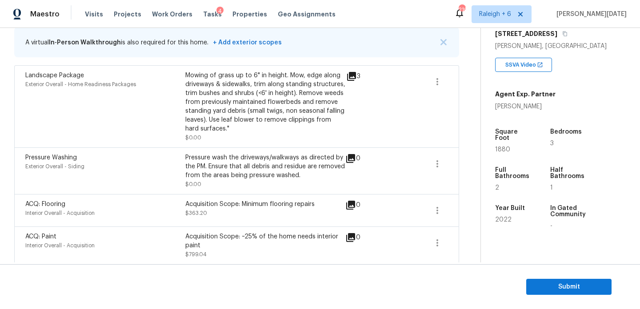
scroll to position [191, 0]
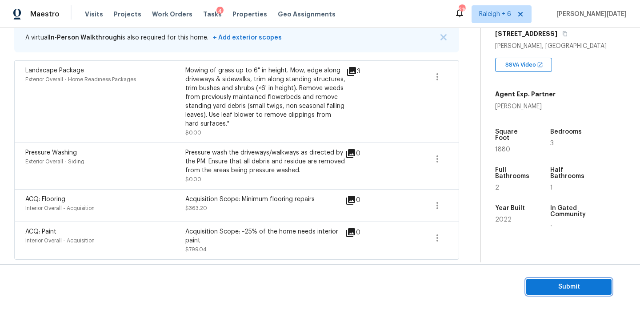
click at [541, 283] on span "Submit" at bounding box center [568, 287] width 71 height 11
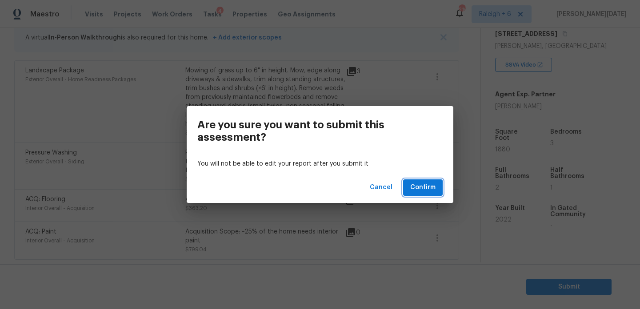
click at [430, 191] on span "Confirm" at bounding box center [422, 187] width 25 height 11
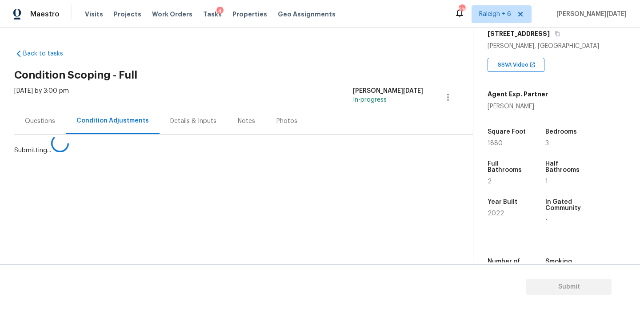
scroll to position [0, 0]
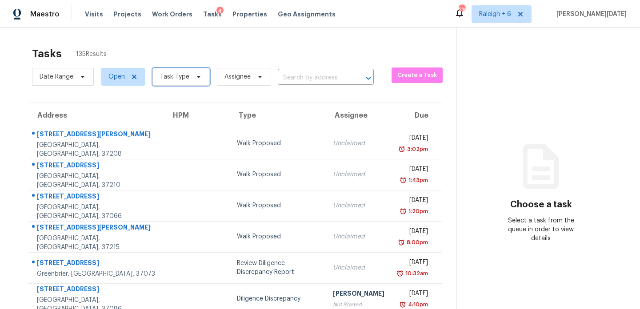
click at [196, 79] on icon at bounding box center [198, 76] width 7 height 7
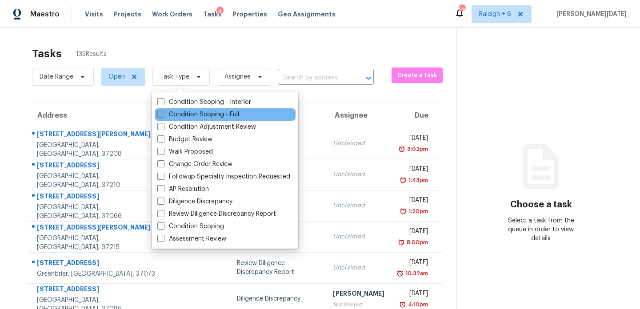
click at [184, 113] on label "Condition Scoping - Full" at bounding box center [198, 114] width 82 height 9
click at [163, 113] on input "Condition Scoping - Full" at bounding box center [160, 113] width 6 height 6
checkbox input "true"
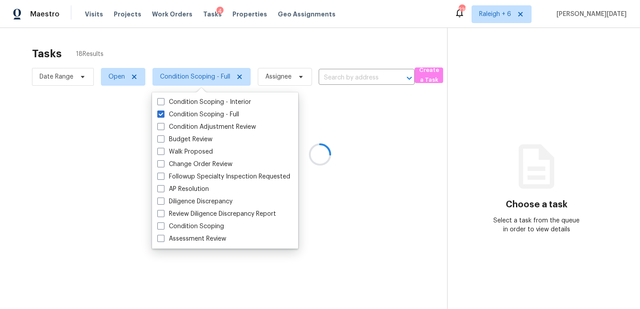
click at [280, 57] on div at bounding box center [320, 154] width 640 height 309
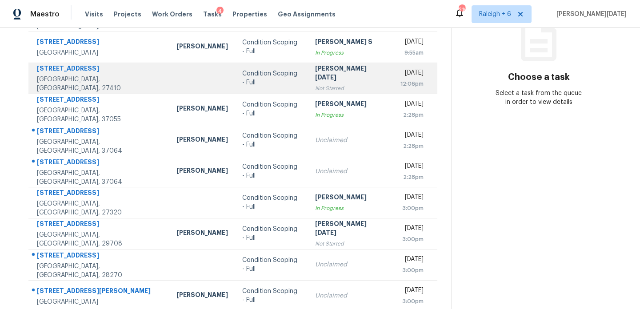
scroll to position [153, 0]
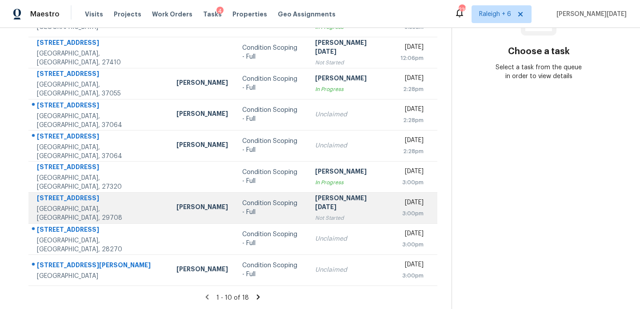
click at [319, 205] on div "[PERSON_NAME][DATE]" at bounding box center [348, 204] width 67 height 20
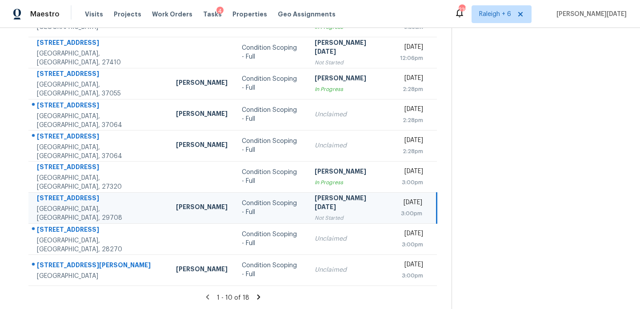
click at [319, 205] on div "[PERSON_NAME][DATE]" at bounding box center [347, 204] width 67 height 20
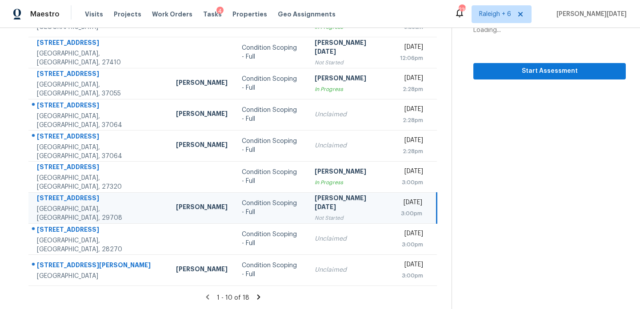
click at [319, 205] on div "[PERSON_NAME][DATE]" at bounding box center [347, 204] width 67 height 20
click at [521, 71] on span "Start Assessment" at bounding box center [549, 71] width 138 height 11
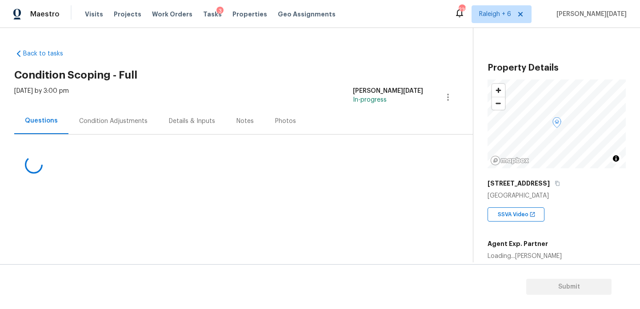
click at [98, 119] on div "Condition Adjustments" at bounding box center [113, 121] width 68 height 9
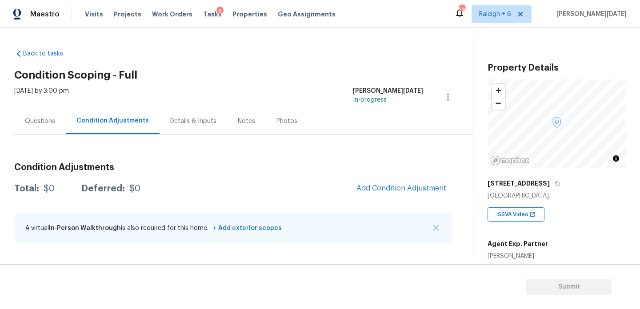
click at [326, 106] on div "Tue, Sep 30 2025 by 3:00 pm Prabhu Raja In-progress" at bounding box center [243, 97] width 458 height 21
click at [187, 122] on div "Details & Inputs" at bounding box center [193, 121] width 46 height 9
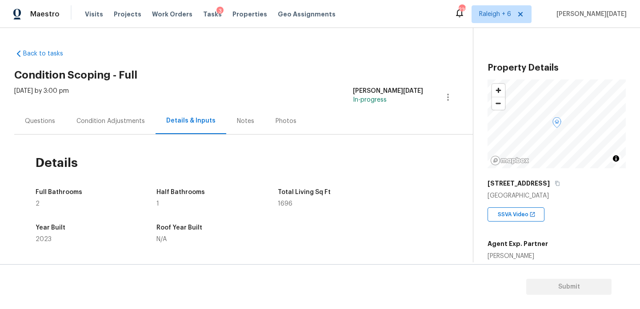
click at [107, 126] on div "Condition Adjustments" at bounding box center [111, 121] width 90 height 26
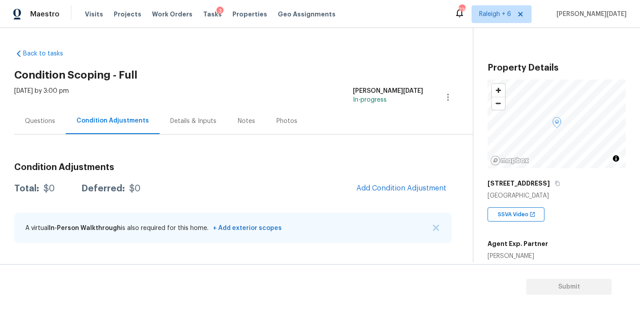
click at [193, 119] on div "Details & Inputs" at bounding box center [193, 121] width 46 height 9
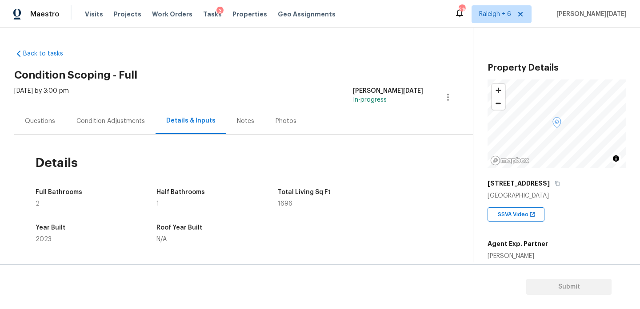
click at [137, 124] on div "Condition Adjustments" at bounding box center [110, 121] width 68 height 9
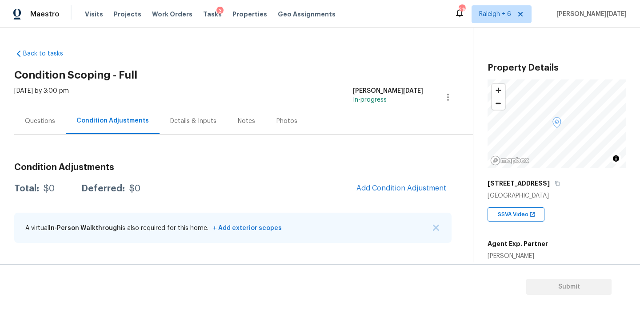
click at [290, 152] on div "Condition Adjustments Total: $0 Deferred: $0 Add Condition Adjustment A virtual…" at bounding box center [232, 193] width 437 height 116
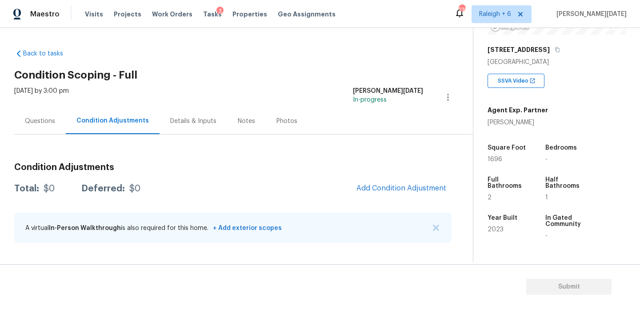
scroll to position [150, 0]
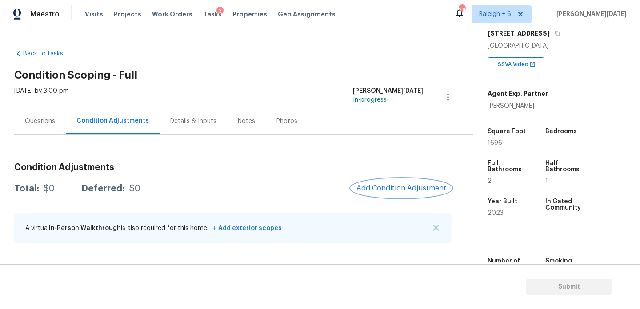
click at [394, 191] on span "Add Condition Adjustment" at bounding box center [401, 188] width 90 height 8
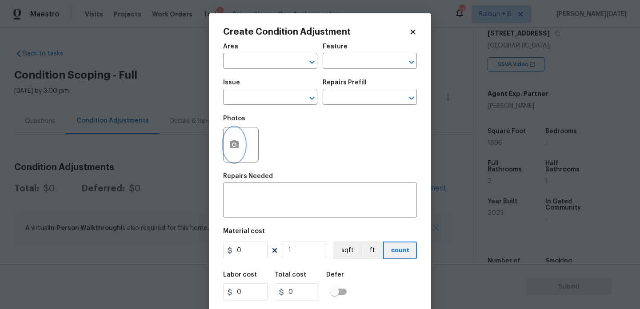
click at [236, 147] on icon "button" at bounding box center [234, 144] width 9 height 8
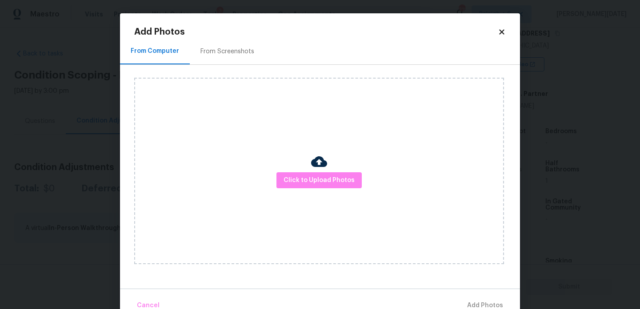
click at [227, 57] on div "From Screenshots" at bounding box center [227, 51] width 75 height 26
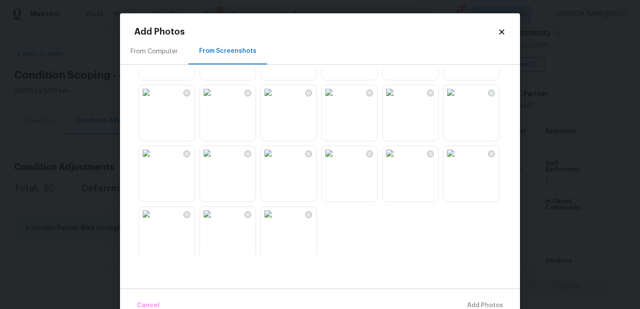
scroll to position [788, 0]
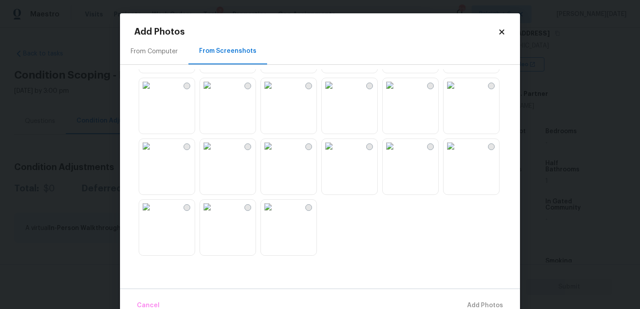
click at [275, 214] on img at bounding box center [268, 207] width 14 height 14
click at [214, 214] on img at bounding box center [207, 207] width 14 height 14
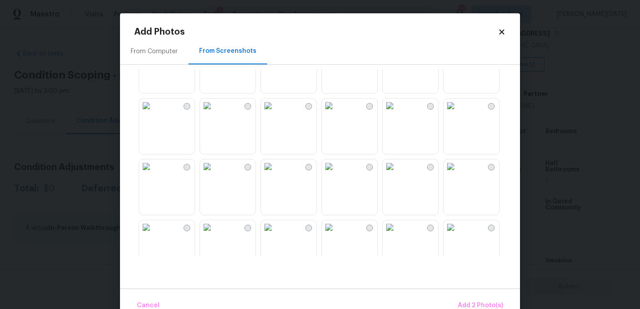
scroll to position [0, 0]
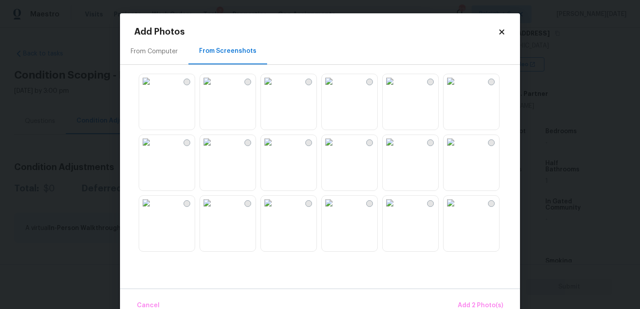
click at [275, 88] on img at bounding box center [268, 81] width 14 height 14
click at [492, 303] on span "Add 3 Photo(s)" at bounding box center [480, 305] width 45 height 11
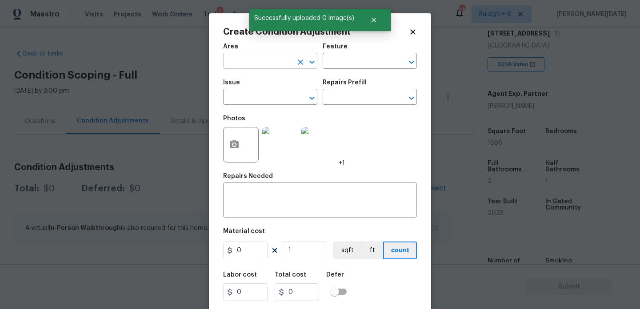
click at [238, 60] on input "text" at bounding box center [257, 62] width 69 height 14
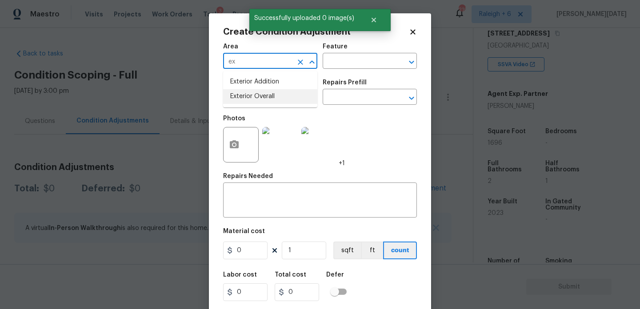
click at [261, 97] on li "Exterior Overall" at bounding box center [270, 96] width 94 height 15
type input "Exterior Overall"
click at [261, 97] on input "text" at bounding box center [257, 98] width 69 height 14
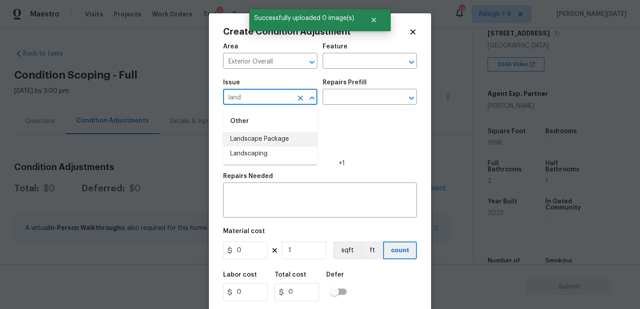
click at [283, 140] on li "Landscape Package" at bounding box center [270, 139] width 94 height 15
type input "Landscape Package"
click at [348, 97] on input "text" at bounding box center [356, 98] width 69 height 14
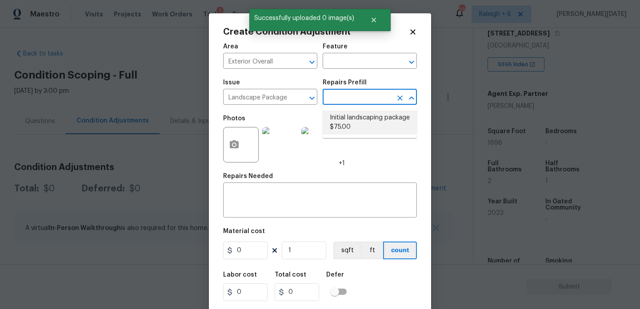
click at [361, 128] on li "Initial landscaping package $75.00" at bounding box center [369, 123] width 94 height 24
type input "Home Readiness Packages"
type textarea "Mowing of grass up to 6" in height. Mow, edge along driveways & sidewalks, trim…"
type input "75"
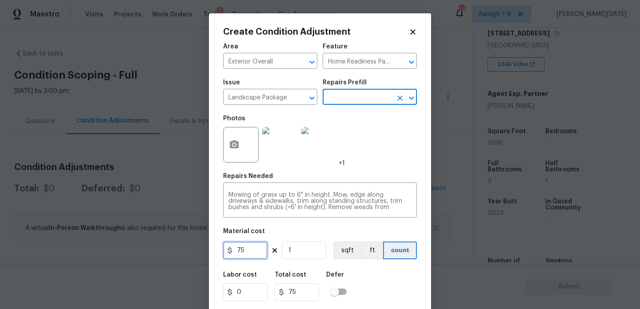
drag, startPoint x: 250, startPoint y: 256, endPoint x: 179, endPoint y: 256, distance: 71.1
click at [179, 256] on div "Create Condition Adjustment Area Exterior Overall ​ Feature Home Readiness Pack…" at bounding box center [320, 154] width 640 height 309
type input "300"
click at [372, 176] on div "Repairs Needed" at bounding box center [320, 179] width 194 height 12
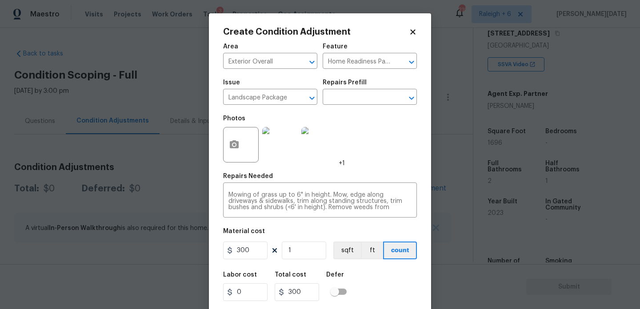
scroll to position [23, 0]
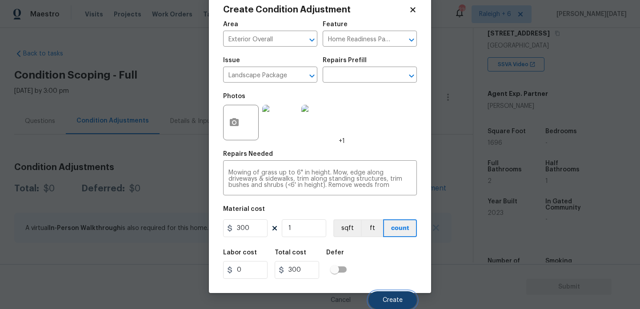
click at [389, 296] on button "Create" at bounding box center [392, 300] width 48 height 18
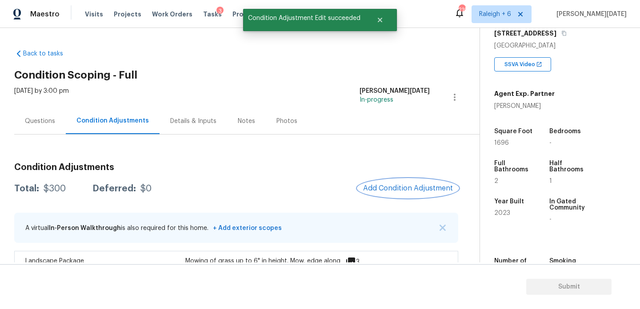
scroll to position [74, 0]
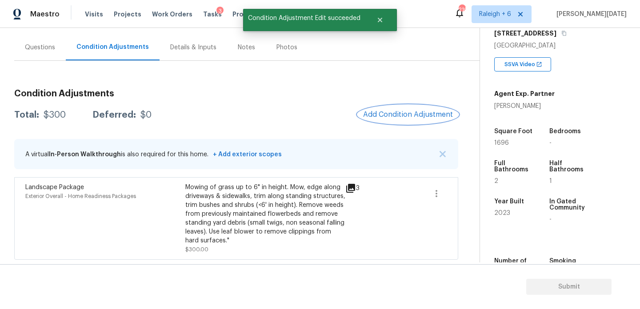
click at [410, 122] on button "Add Condition Adjustment" at bounding box center [408, 114] width 100 height 19
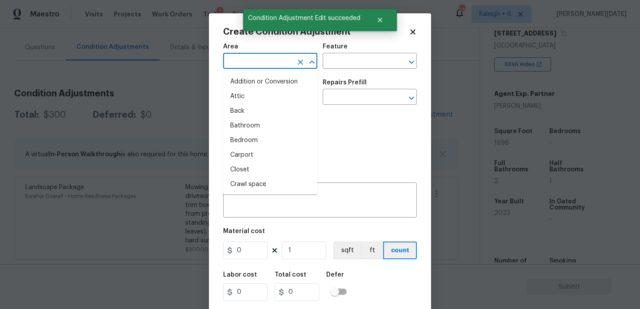
click at [237, 68] on input "text" at bounding box center [257, 62] width 69 height 14
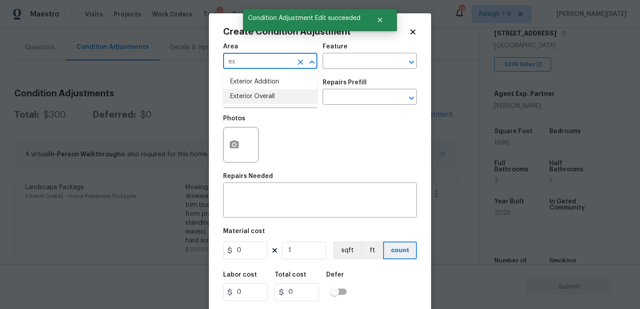
click at [252, 104] on ul "Exterior Addition Exterior Overall" at bounding box center [270, 89] width 94 height 36
click at [259, 99] on li "Exterior Overall" at bounding box center [270, 96] width 94 height 15
type input "Exterior Overall"
click at [259, 99] on input "text" at bounding box center [257, 98] width 69 height 14
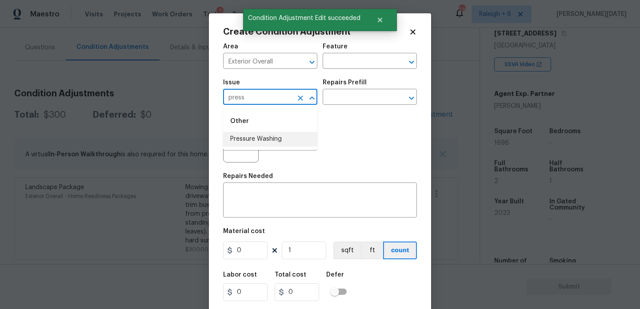
click at [271, 144] on li "Pressure Washing" at bounding box center [270, 139] width 94 height 15
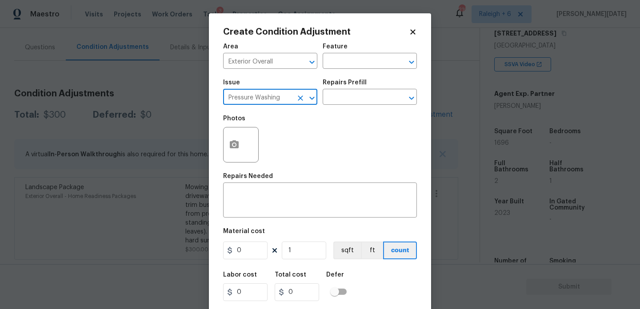
type input "Pressure Washing"
click at [347, 106] on div "Issue Pressure Washing ​ Repairs Prefill ​" at bounding box center [320, 92] width 194 height 36
click at [365, 97] on input "text" at bounding box center [356, 98] width 69 height 14
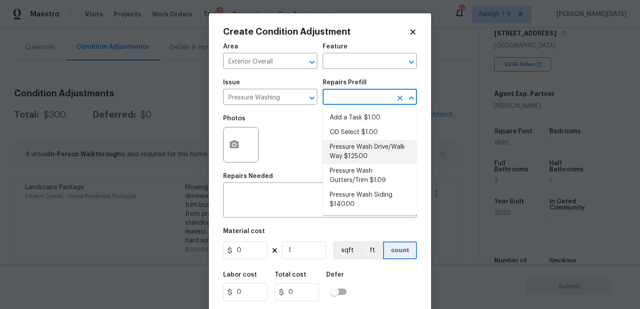
click at [365, 151] on li "Pressure Wash Drive/Walk Way $125.00" at bounding box center [369, 152] width 94 height 24
type input "Siding"
type textarea "Pressure wash the driveways/walkways as directed by the PM. Ensure that all deb…"
type input "125"
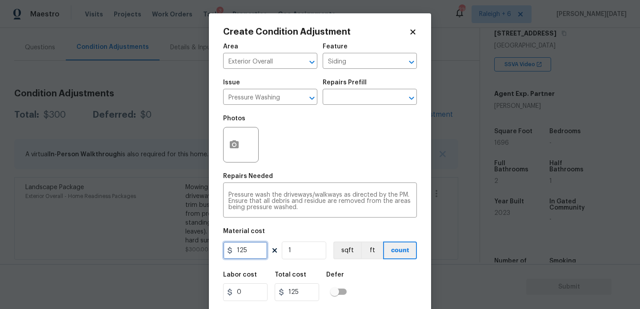
drag, startPoint x: 255, startPoint y: 256, endPoint x: 186, endPoint y: 255, distance: 69.3
click at [186, 255] on div "Create Condition Adjustment Area Exterior Overall ​ Feature Siding ​ Issue Pres…" at bounding box center [320, 154] width 640 height 309
type input "200"
click at [366, 151] on div "Photos" at bounding box center [320, 139] width 194 height 58
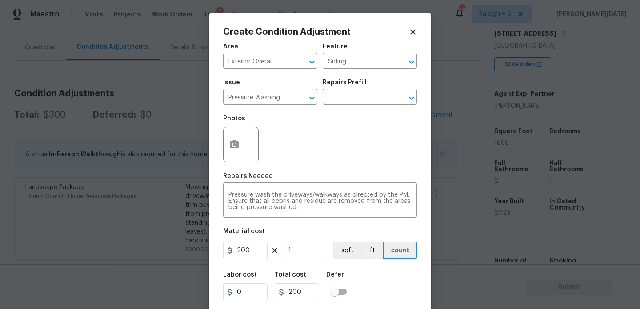
scroll to position [23, 0]
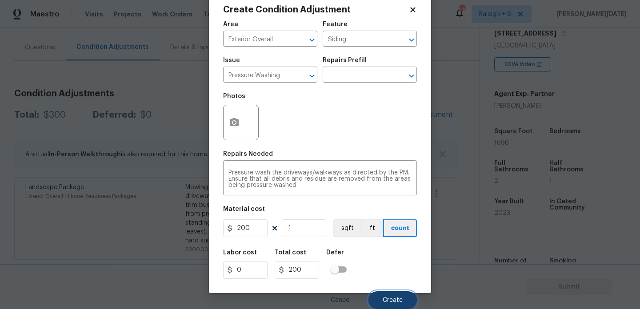
click at [404, 302] on button "Create" at bounding box center [392, 300] width 48 height 18
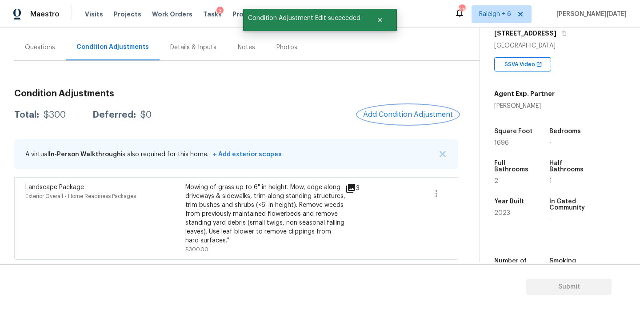
scroll to position [0, 0]
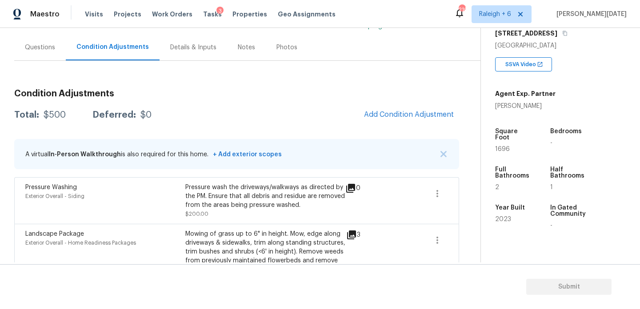
click at [295, 180] on div "Pressure Washing Exterior Overall - Siding Pressure wash the driveways/walkways…" at bounding box center [236, 200] width 445 height 47
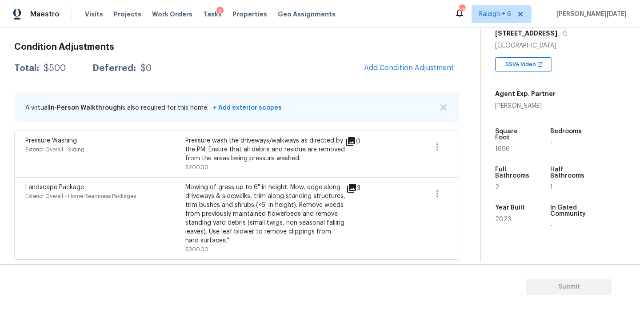
click at [502, 146] on div "Square Foot 1696" at bounding box center [521, 140] width 52 height 38
click at [504, 146] on span "1696" at bounding box center [502, 149] width 15 height 6
copy span "1696"
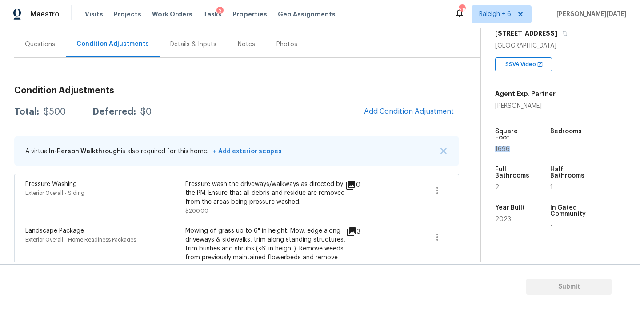
scroll to position [0, 0]
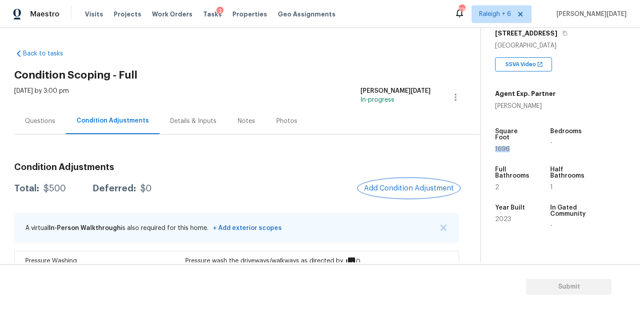
click at [405, 182] on button "Add Condition Adjustment" at bounding box center [408, 188] width 100 height 19
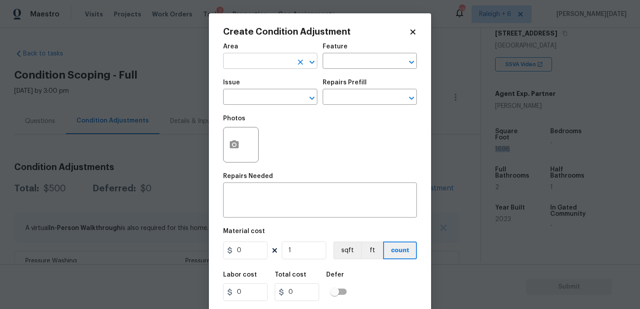
click at [235, 68] on input "text" at bounding box center [257, 62] width 69 height 14
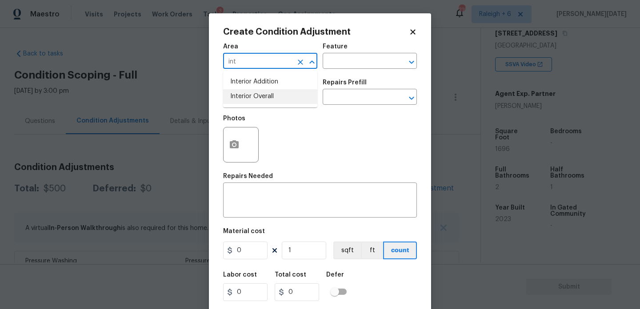
click at [249, 104] on ul "Interior Addition Interior Overall" at bounding box center [270, 89] width 94 height 36
click at [254, 102] on li "Interior Overall" at bounding box center [270, 96] width 94 height 15
type input "Interior Overall"
click at [254, 102] on input "text" at bounding box center [257, 98] width 69 height 14
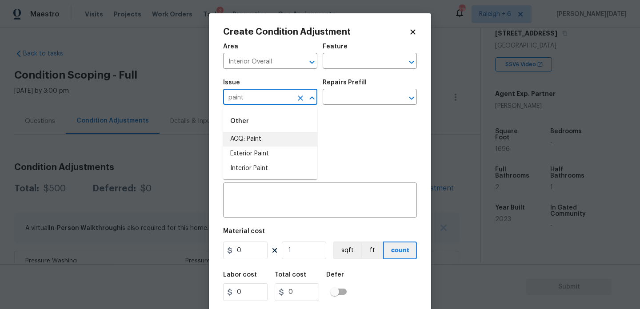
click at [258, 137] on li "ACQ: Paint" at bounding box center [270, 139] width 94 height 15
type input "ACQ: Paint"
click at [346, 102] on input "text" at bounding box center [356, 98] width 69 height 14
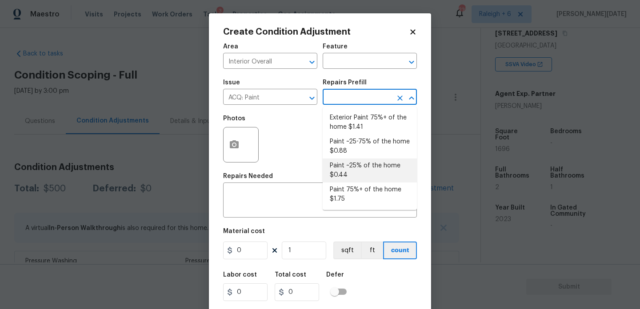
click at [365, 169] on li "Paint ~25% of the home $0.44" at bounding box center [369, 171] width 94 height 24
type input "Acquisition"
type textarea "Acquisition Scope: ~25% of the home needs interior paint"
type input "0.44"
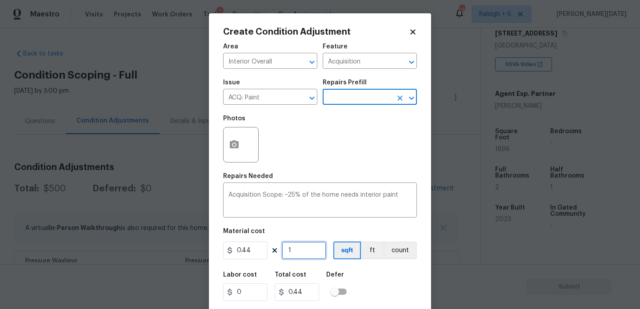
click at [302, 248] on input "1" at bounding box center [304, 251] width 44 height 18
type input "0"
paste input "1696"
type input "1696"
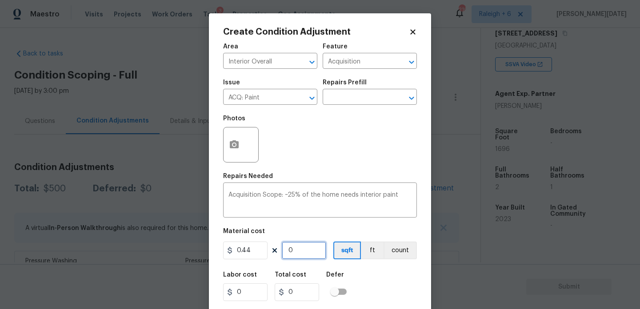
type input "746.24"
type input "1696"
click at [330, 156] on div "Photos" at bounding box center [320, 139] width 194 height 58
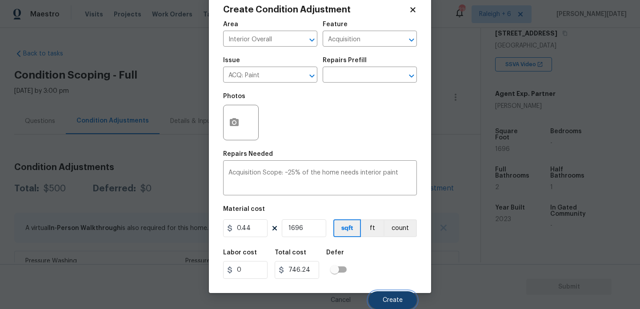
click at [390, 294] on button "Create" at bounding box center [392, 300] width 48 height 18
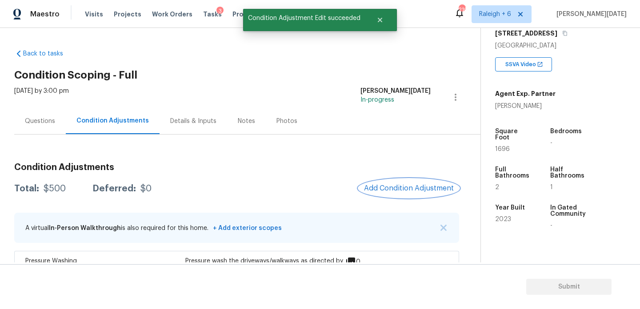
scroll to position [0, 0]
click at [387, 190] on span "Add Condition Adjustment" at bounding box center [409, 188] width 90 height 8
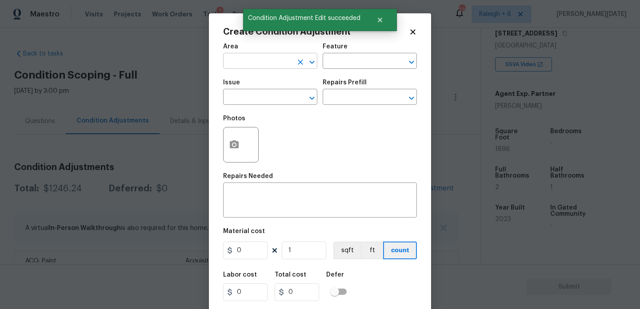
click at [241, 57] on input "text" at bounding box center [257, 62] width 69 height 14
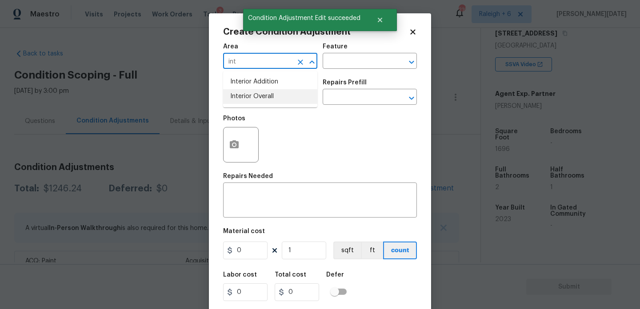
click at [264, 102] on li "Interior Overall" at bounding box center [270, 96] width 94 height 15
type input "Interior Overall"
click at [264, 102] on input "text" at bounding box center [257, 98] width 69 height 14
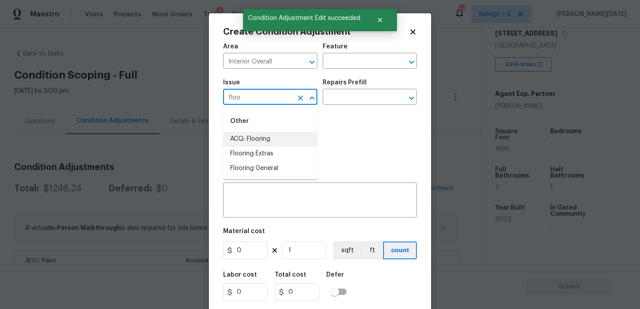
click at [262, 139] on li "ACQ: Flooring" at bounding box center [270, 139] width 94 height 15
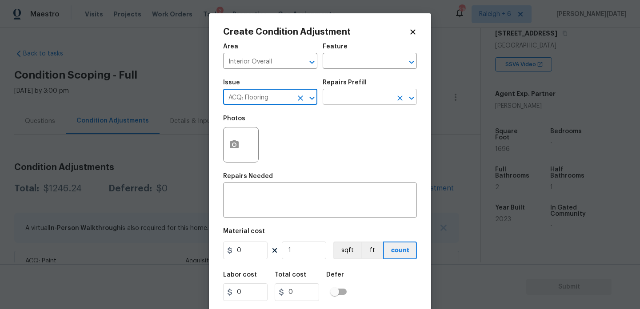
type input "ACQ: Flooring"
click at [352, 102] on input "text" at bounding box center [356, 98] width 69 height 14
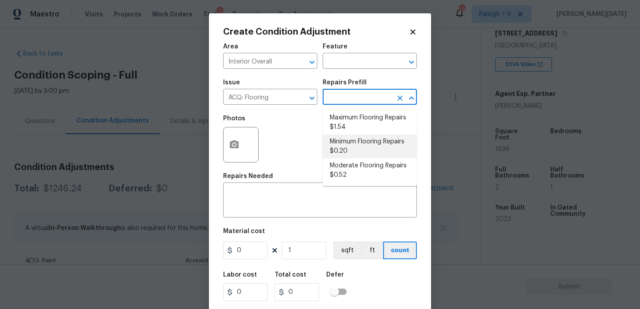
click at [354, 149] on li "Minimum Flooring Repairs $0.20" at bounding box center [369, 147] width 94 height 24
type input "Acquisition"
type textarea "Acquisition Scope: Minimum flooring repairs"
type input "0.2"
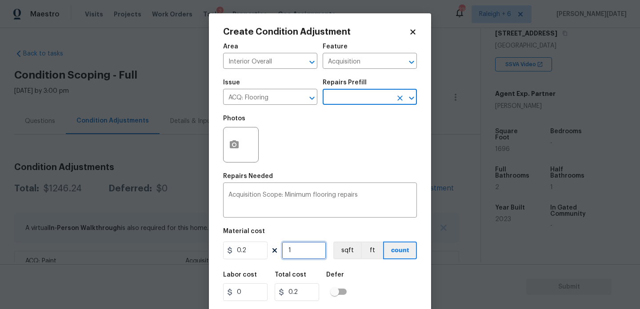
click at [299, 244] on input "1" at bounding box center [304, 251] width 44 height 18
type input "0"
paste input "1696"
type input "1696"
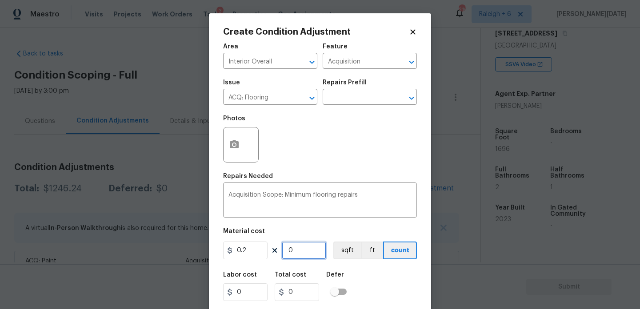
type input "339.2"
type input "1696"
click at [346, 159] on div "Photos" at bounding box center [320, 139] width 194 height 58
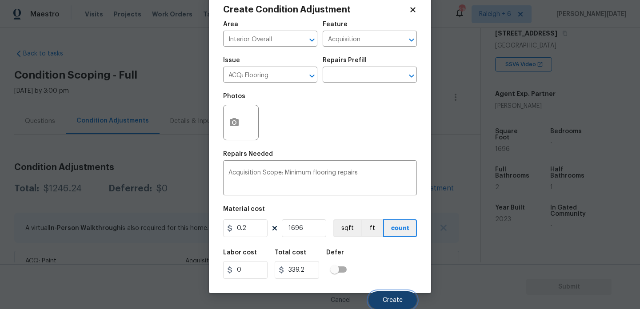
click at [381, 295] on button "Create" at bounding box center [392, 300] width 48 height 18
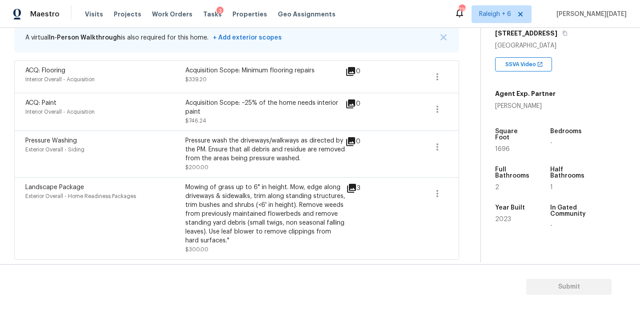
scroll to position [118, 0]
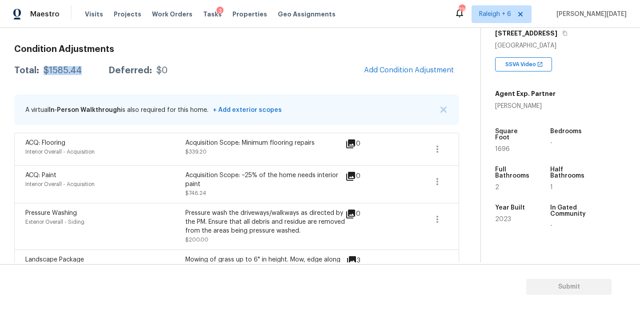
drag, startPoint x: 42, startPoint y: 69, endPoint x: 83, endPoint y: 69, distance: 40.9
click at [83, 69] on div "Total: $1585.44 Deferred: $0" at bounding box center [90, 70] width 153 height 9
copy div "$1585.44"
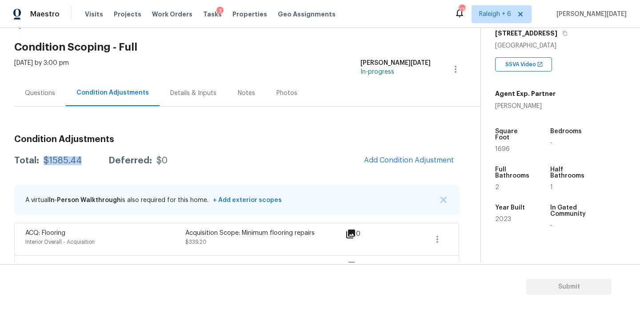
click at [29, 88] on div "Questions" at bounding box center [40, 93] width 52 height 26
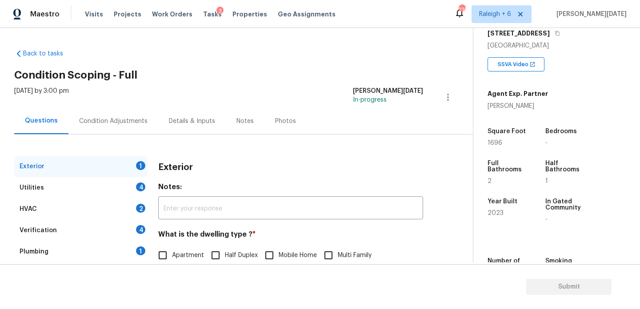
scroll to position [119, 0]
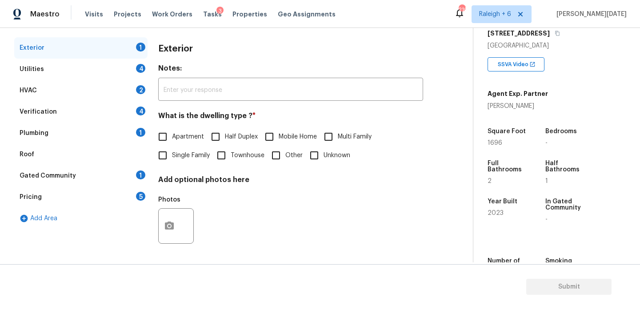
click at [171, 159] on input "Single Family" at bounding box center [162, 155] width 19 height 19
checkbox input "true"
click at [130, 73] on div "Utilities 4" at bounding box center [80, 69] width 133 height 21
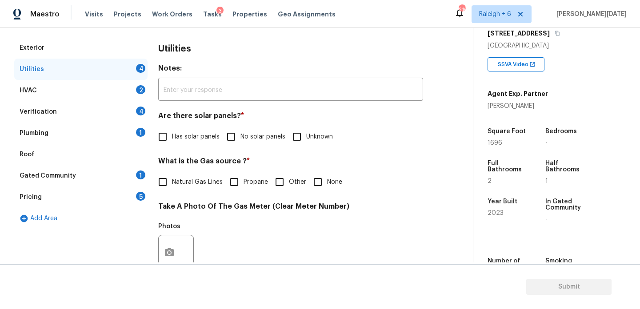
click at [239, 142] on input "No solar panels" at bounding box center [231, 136] width 19 height 19
checkbox input "true"
click at [317, 176] on input "None" at bounding box center [317, 182] width 19 height 19
checkbox input "true"
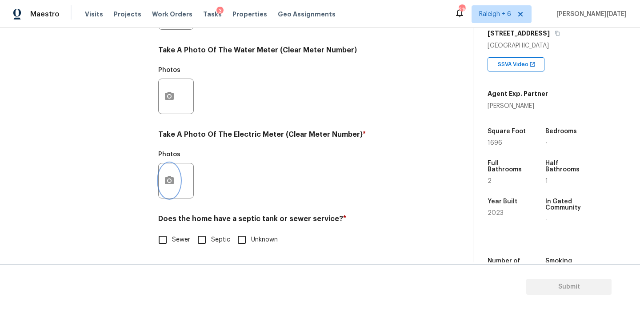
click at [168, 188] on button "button" at bounding box center [169, 180] width 21 height 35
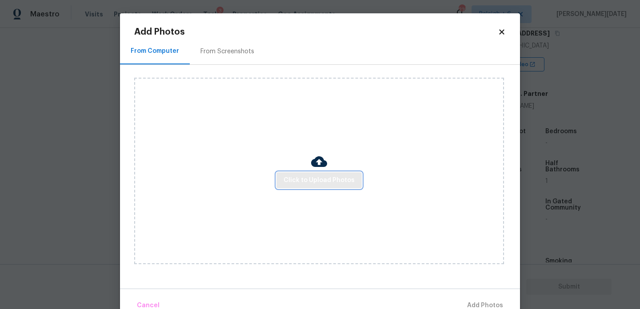
click at [309, 176] on span "Click to Upload Photos" at bounding box center [318, 180] width 71 height 11
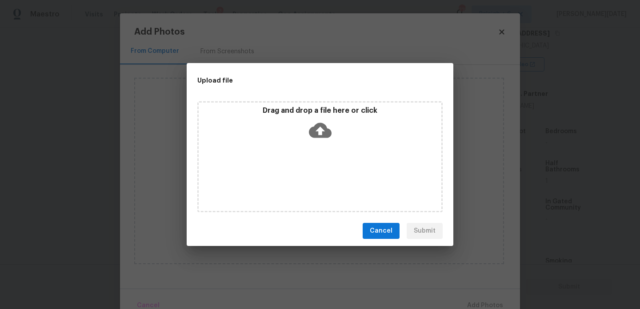
click at [309, 176] on div "Drag and drop a file here or click" at bounding box center [319, 156] width 245 height 111
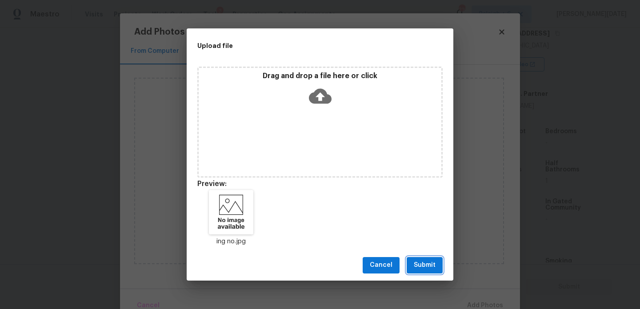
click at [442, 270] on button "Submit" at bounding box center [424, 265] width 36 height 16
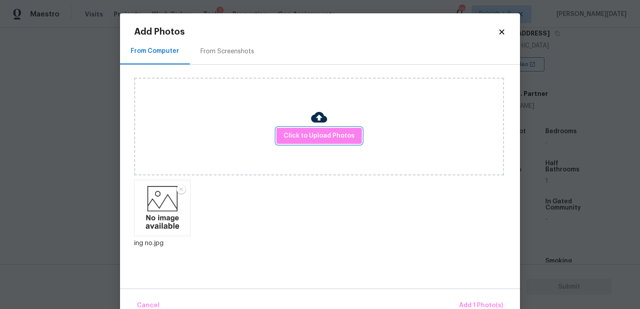
scroll to position [20, 0]
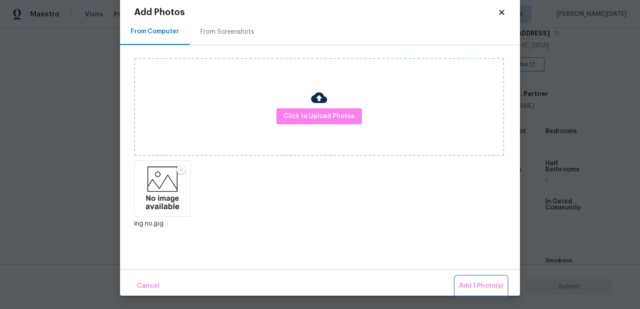
click at [474, 288] on span "Add 1 Photo(s)" at bounding box center [481, 286] width 44 height 11
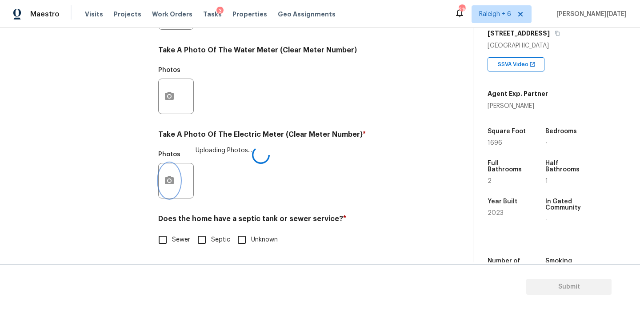
scroll to position [0, 0]
click at [175, 248] on label "Sewer" at bounding box center [171, 240] width 37 height 19
click at [172, 248] on input "Sewer" at bounding box center [162, 240] width 19 height 19
checkbox input "true"
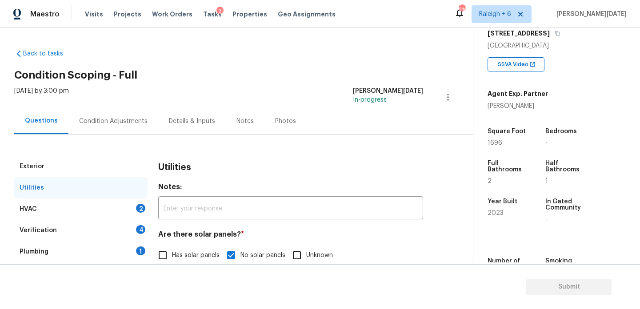
click at [123, 209] on div "HVAC 2" at bounding box center [80, 209] width 133 height 21
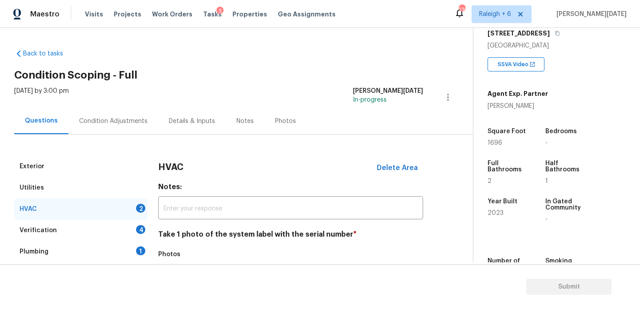
scroll to position [148, 0]
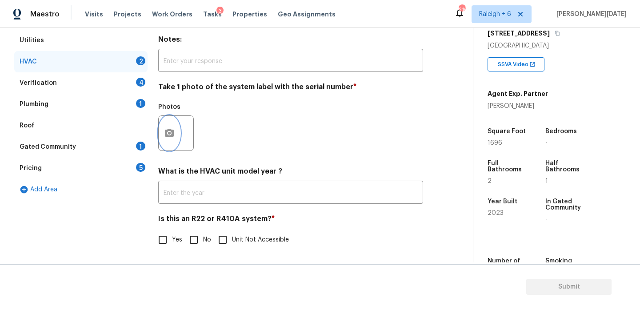
click at [169, 124] on button "button" at bounding box center [169, 133] width 21 height 35
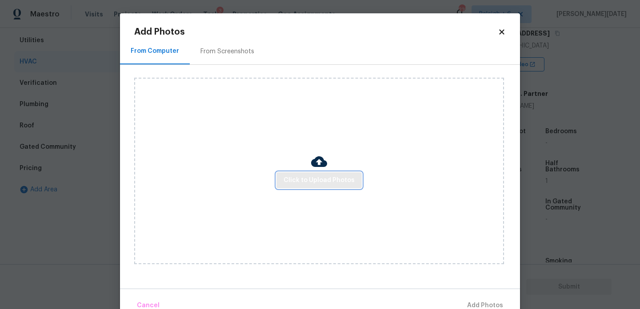
click at [302, 175] on span "Click to Upload Photos" at bounding box center [318, 180] width 71 height 11
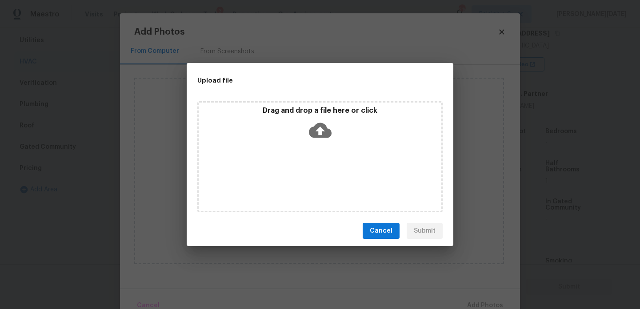
click at [302, 175] on div "Drag and drop a file here or click" at bounding box center [319, 156] width 245 height 111
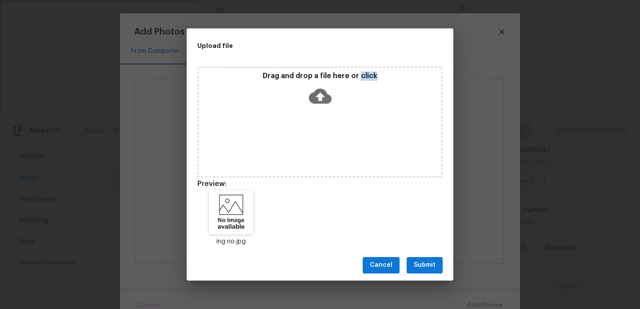
click at [424, 258] on button "Submit" at bounding box center [424, 265] width 36 height 16
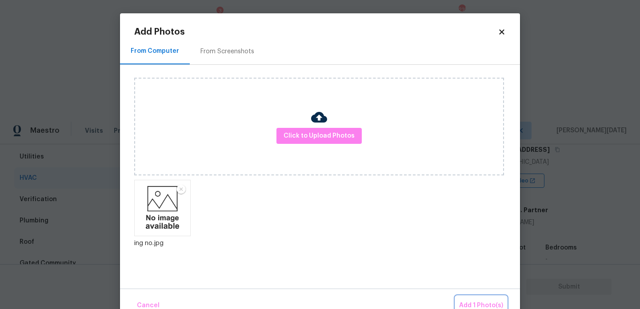
click at [474, 298] on button "Add 1 Photo(s)" at bounding box center [480, 305] width 51 height 19
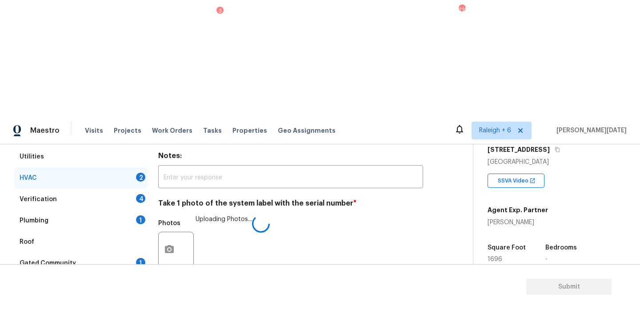
checkbox input "true"
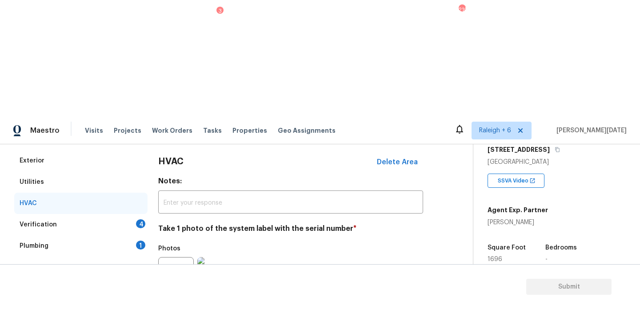
click at [131, 214] on div "Verification 4" at bounding box center [80, 224] width 133 height 21
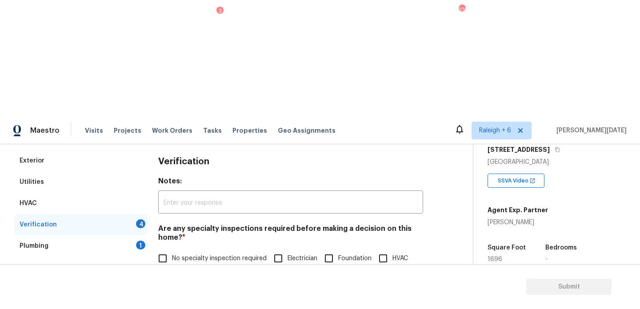
click at [178, 268] on label "Land Surveying" at bounding box center [184, 277] width 63 height 19
click at [172, 268] on input "Land Surveying" at bounding box center [162, 277] width 19 height 19
checkbox input "true"
click at [167, 250] on input "No specialty inspection required" at bounding box center [162, 259] width 19 height 19
checkbox input "true"
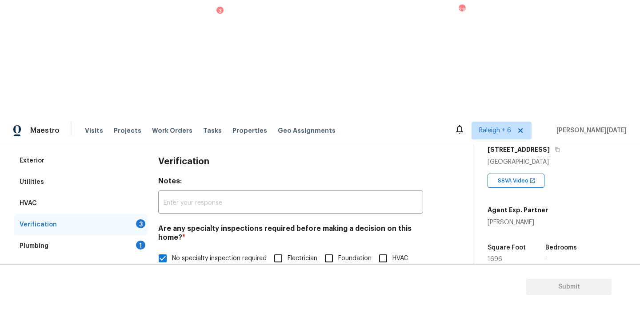
click at [176, 273] on span "Land Surveying" at bounding box center [194, 277] width 44 height 9
click at [172, 268] on input "Land Surveying" at bounding box center [162, 277] width 19 height 19
checkbox input "false"
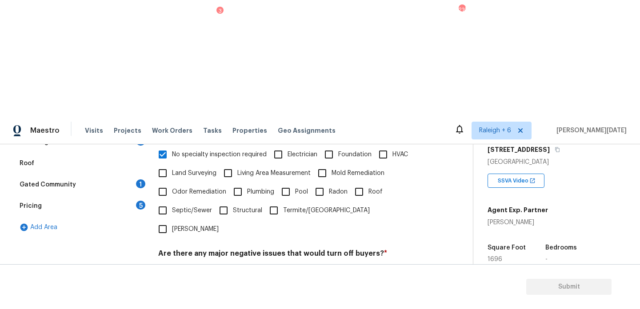
scroll to position [225, 0]
click at [205, 271] on span "No" at bounding box center [207, 275] width 8 height 9
click at [203, 266] on input "No" at bounding box center [193, 275] width 19 height 19
checkbox input "true"
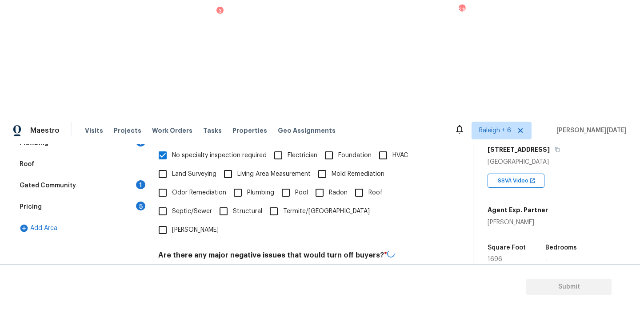
click at [195, 201] on div "Verification Notes: ​ Are any specialty inspections required before making a de…" at bounding box center [290, 221] width 265 height 349
checkbox input "true"
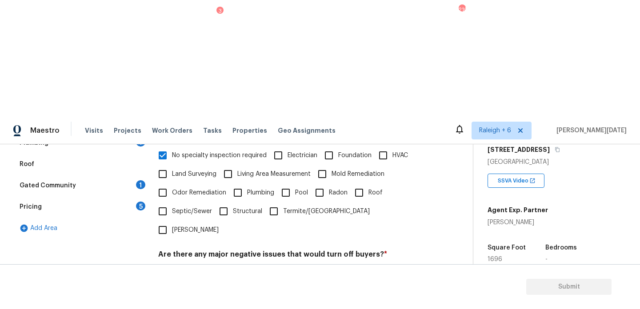
checkbox input "true"
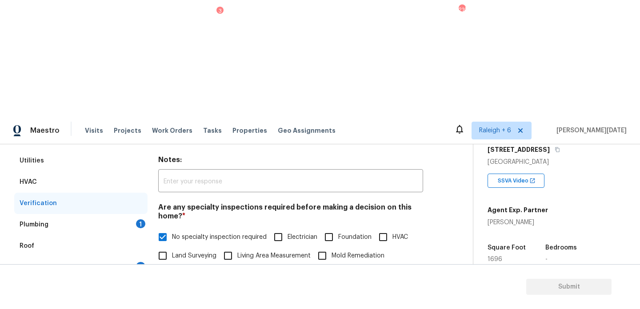
click at [146, 214] on div "Plumbing 1" at bounding box center [80, 224] width 133 height 21
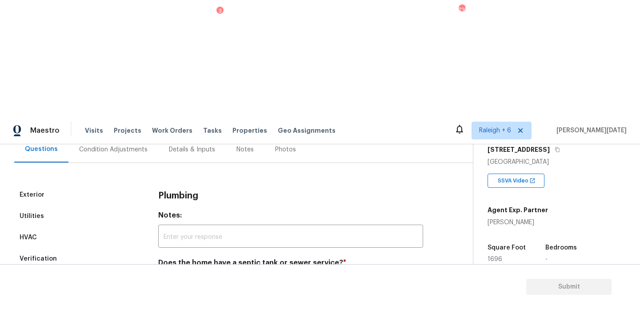
scroll to position [88, 0]
click at [163, 275] on input "Sewer" at bounding box center [162, 284] width 19 height 19
checkbox input "true"
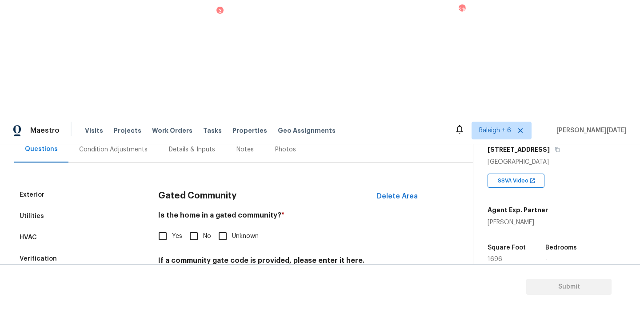
click at [188, 227] on input "No" at bounding box center [193, 236] width 19 height 19
checkbox input "true"
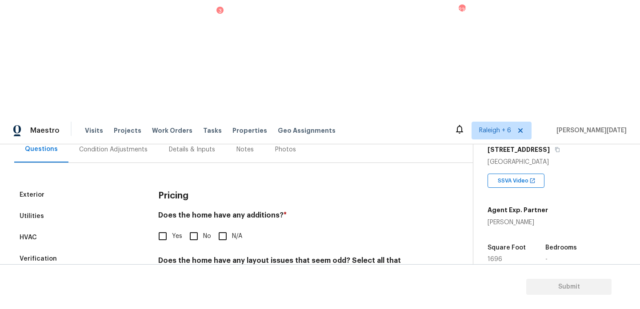
click at [194, 227] on input "No" at bounding box center [193, 236] width 19 height 19
checkbox input "true"
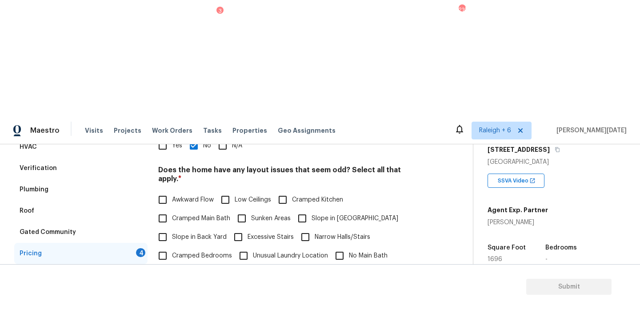
scroll to position [177, 0]
click at [305, 211] on input "Slope in Front Yard" at bounding box center [302, 220] width 19 height 19
checkbox input "true"
click at [194, 234] on span "Slope in Back Yard" at bounding box center [199, 238] width 55 height 9
click at [172, 229] on input "Slope in Back Yard" at bounding box center [162, 238] width 19 height 19
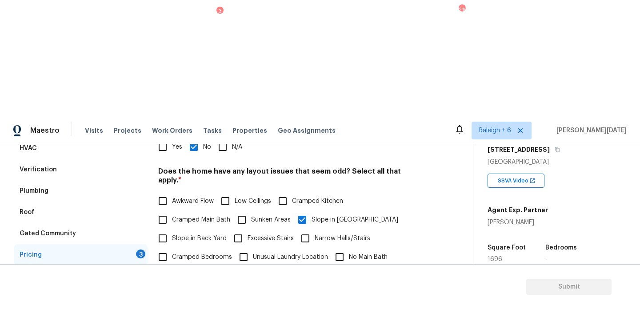
checkbox input "true"
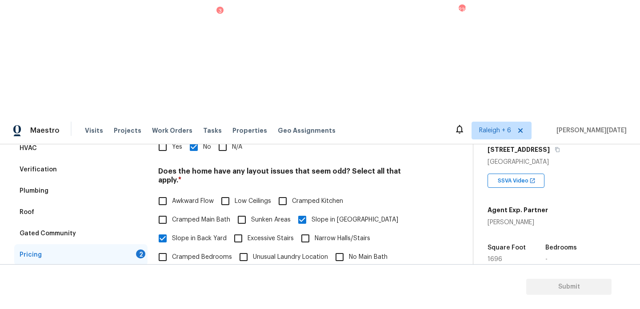
checkbox input "true"
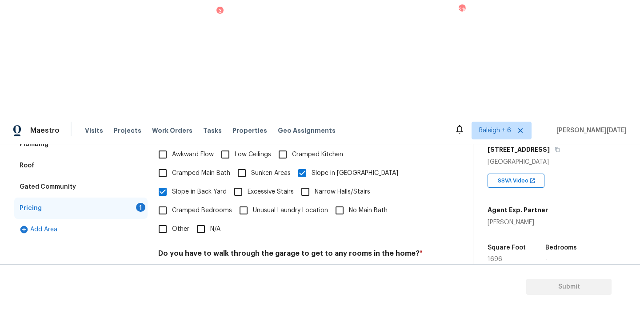
checkbox input "true"
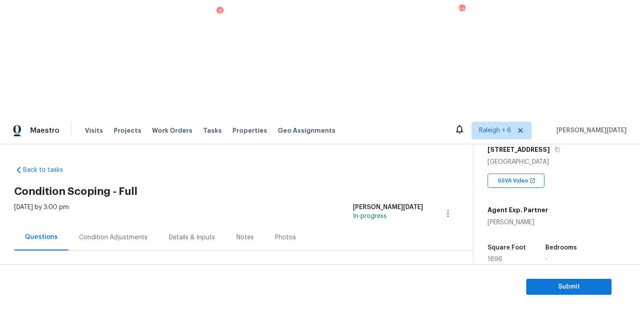
click at [108, 233] on div "Condition Adjustments" at bounding box center [113, 237] width 68 height 9
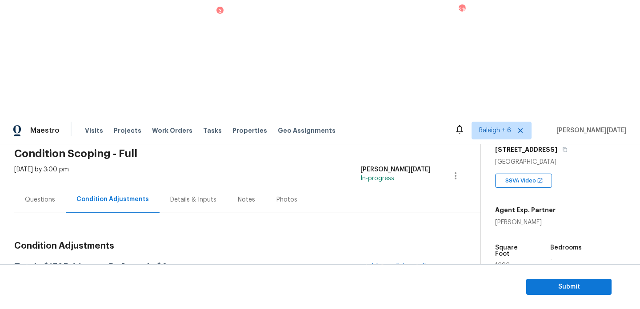
scroll to position [52, 0]
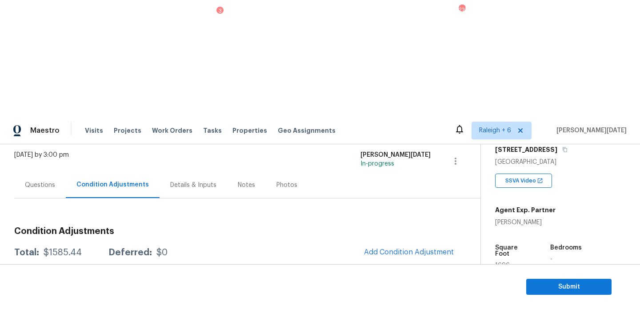
click at [43, 181] on div "Questions" at bounding box center [40, 185] width 30 height 9
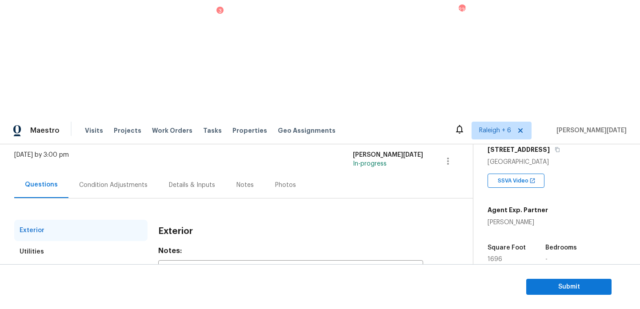
click at [120, 181] on div "Condition Adjustments" at bounding box center [113, 185] width 68 height 9
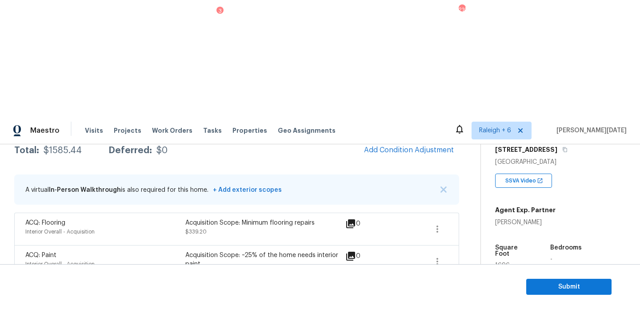
scroll to position [191, 0]
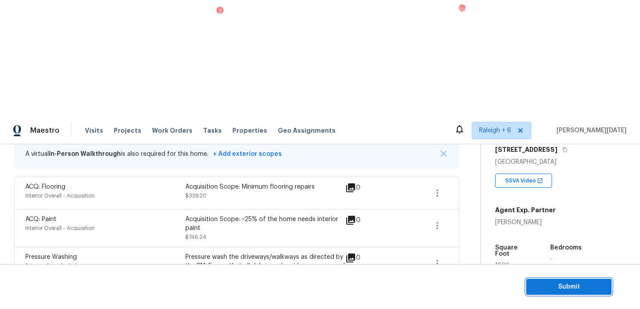
click at [549, 287] on span "Submit" at bounding box center [568, 287] width 71 height 11
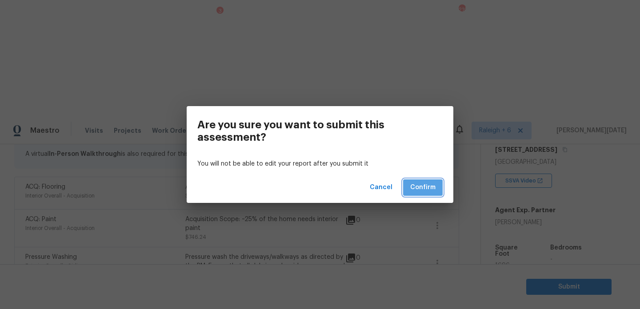
click at [415, 189] on span "Confirm" at bounding box center [422, 187] width 25 height 11
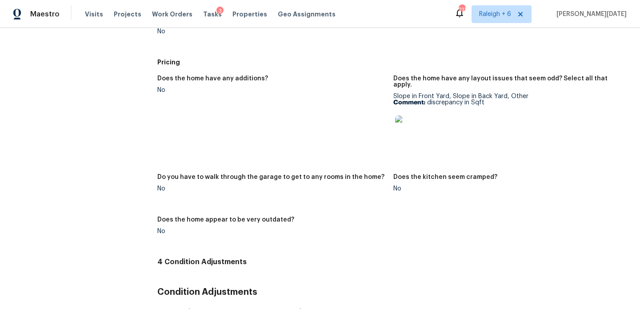
scroll to position [1071, 0]
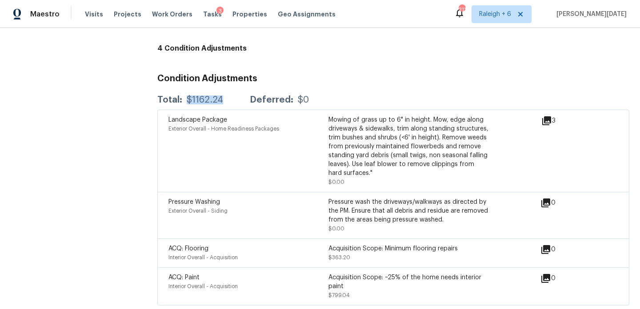
drag, startPoint x: 185, startPoint y: 96, endPoint x: 220, endPoint y: 96, distance: 34.6
click at [220, 96] on div "$1162.24" at bounding box center [205, 100] width 36 height 9
copy div "$1162.24"
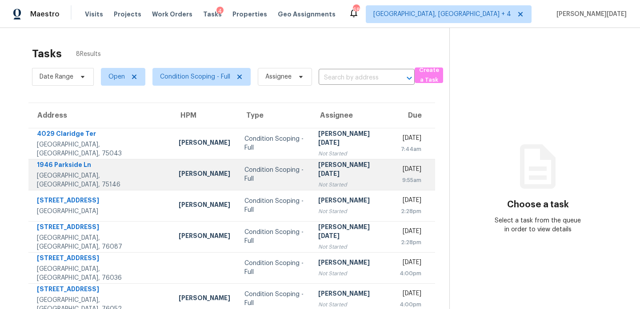
click at [318, 180] on div "Not Started" at bounding box center [352, 184] width 68 height 9
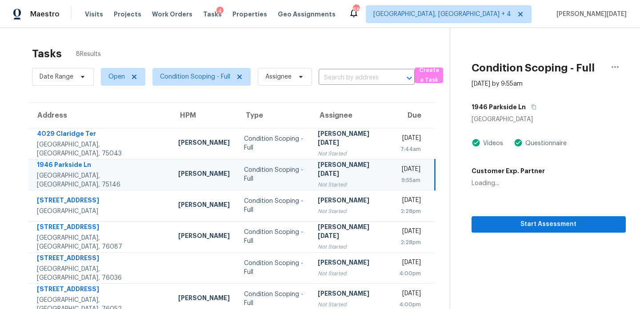
click at [318, 180] on div "Not Started" at bounding box center [351, 184] width 67 height 9
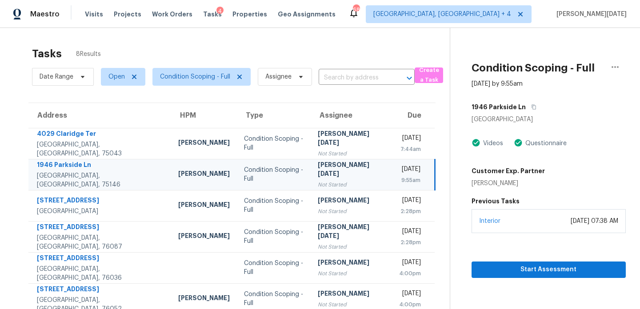
click at [402, 171] on div "[DATE]" at bounding box center [409, 170] width 21 height 11
click at [505, 267] on span "Start Assessment" at bounding box center [548, 269] width 140 height 11
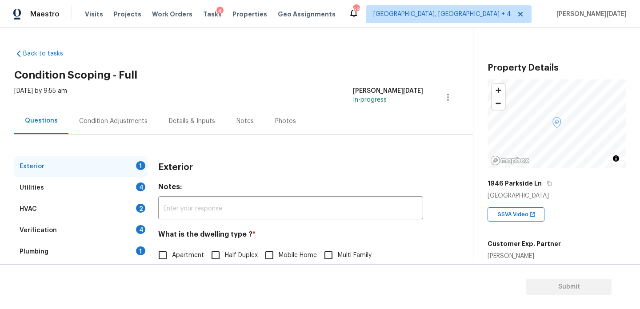
click at [114, 120] on div "Condition Adjustments" at bounding box center [113, 121] width 68 height 9
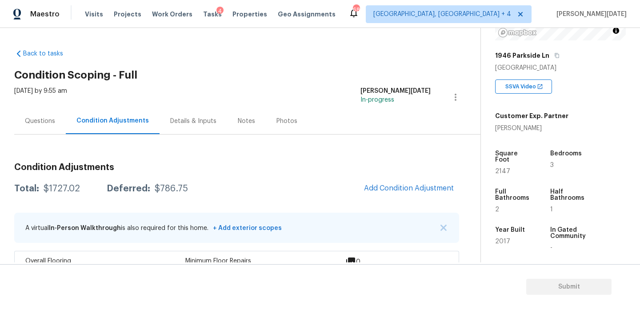
scroll to position [128, 0]
click at [294, 159] on div "Condition Adjustments Total: $1727.02 Deferred: $786.75 Add Condition Adjustmen…" at bounding box center [236, 305] width 445 height 299
click at [498, 168] on span "2147" at bounding box center [502, 171] width 15 height 6
copy span "2147"
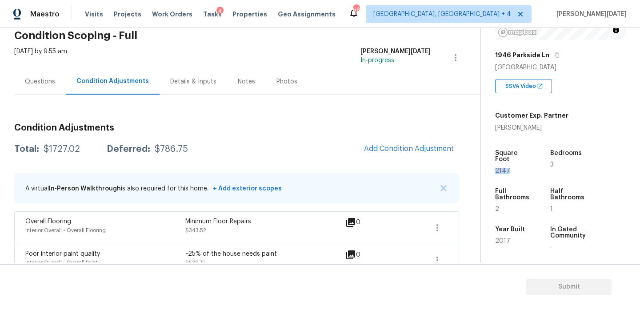
scroll to position [38, 0]
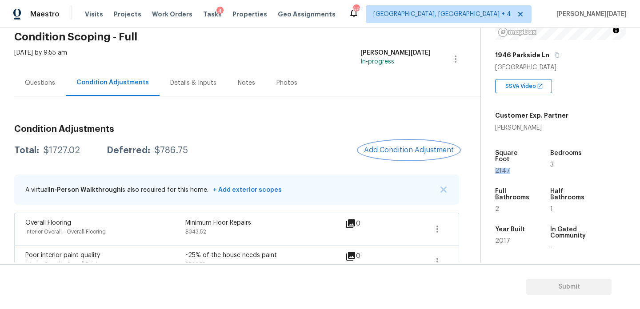
click at [394, 147] on span "Add Condition Adjustment" at bounding box center [409, 150] width 90 height 8
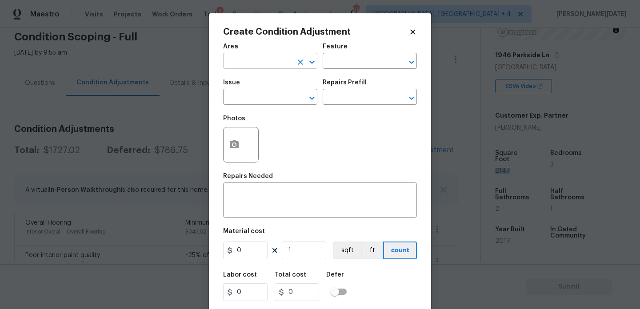
click at [251, 64] on input "text" at bounding box center [257, 62] width 69 height 14
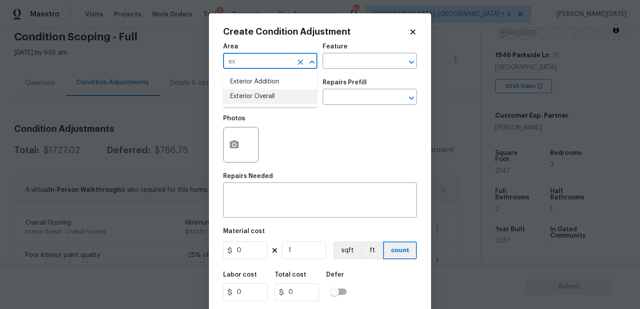
click at [274, 97] on li "Exterior Overall" at bounding box center [270, 96] width 94 height 15
type input "Exterior Overall"
click at [274, 97] on input "text" at bounding box center [257, 98] width 69 height 14
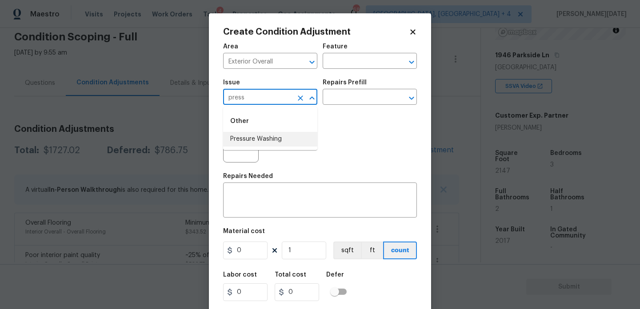
click at [282, 146] on li "Pressure Washing" at bounding box center [270, 139] width 94 height 15
type input "Pressure Washing"
click at [357, 92] on input "text" at bounding box center [356, 98] width 69 height 14
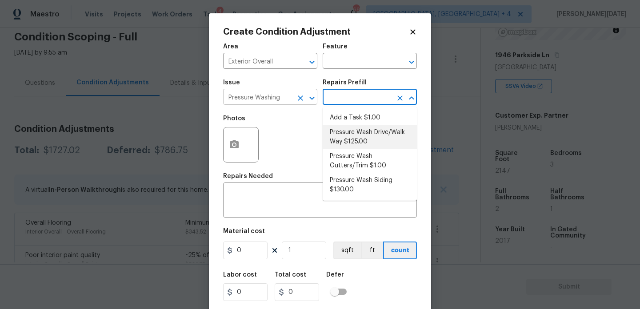
click at [303, 101] on icon "Clear" at bounding box center [300, 98] width 9 height 9
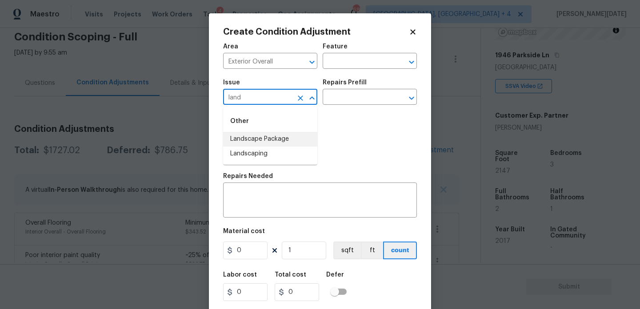
click at [274, 142] on li "Landscape Package" at bounding box center [270, 139] width 94 height 15
type input "Landscape Package"
click at [232, 151] on button "button" at bounding box center [233, 144] width 21 height 35
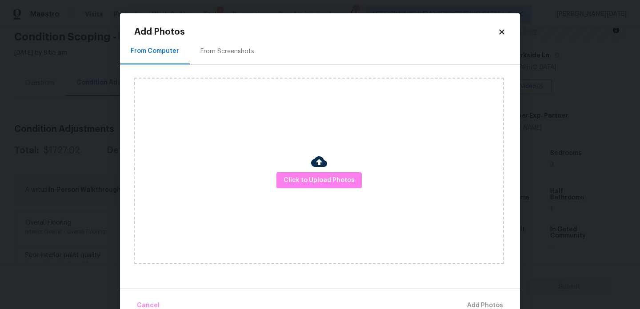
click at [239, 51] on div "From Screenshots" at bounding box center [227, 51] width 54 height 9
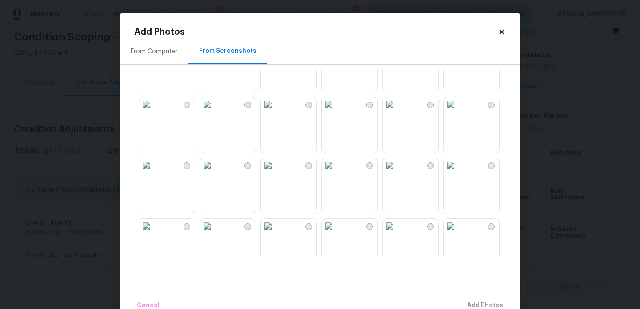
scroll to position [99, 0]
click at [153, 50] on img at bounding box center [146, 43] width 14 height 14
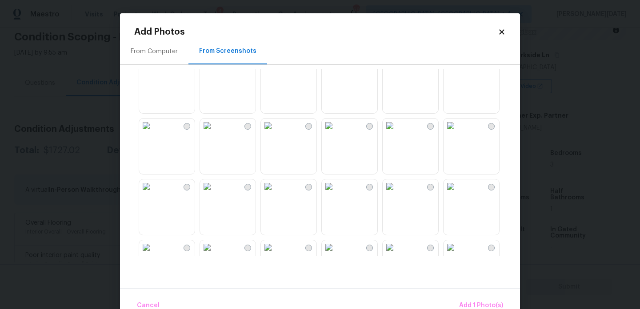
scroll to position [208, 0]
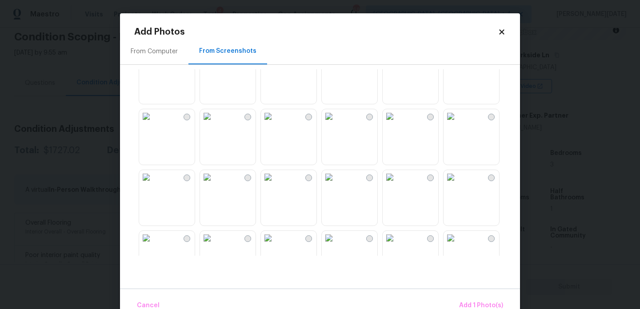
click at [214, 184] on img at bounding box center [207, 177] width 14 height 14
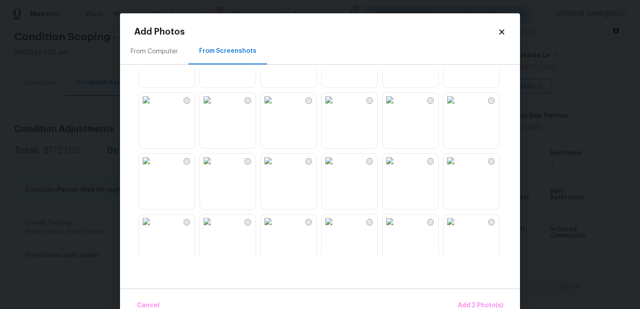
scroll to position [408, 0]
click at [336, 167] on img at bounding box center [329, 160] width 14 height 14
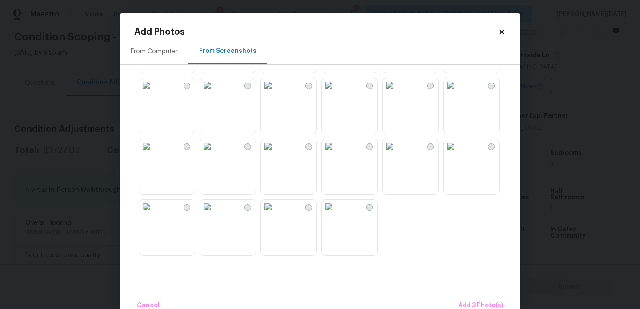
click at [214, 153] on img at bounding box center [207, 146] width 14 height 14
click at [478, 298] on button "Add 4 Photo(s)" at bounding box center [480, 305] width 53 height 19
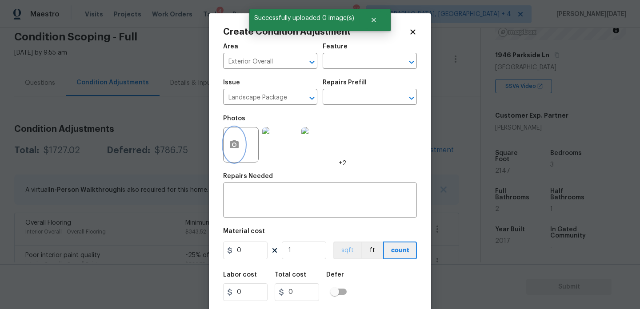
scroll to position [23, 0]
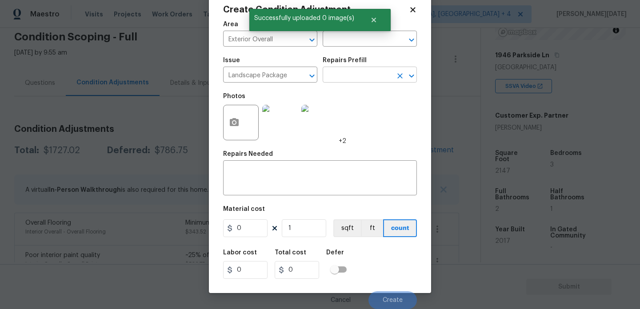
click at [385, 75] on input "text" at bounding box center [356, 76] width 69 height 14
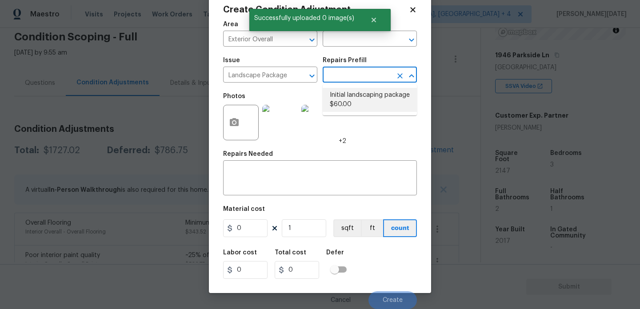
click at [382, 95] on li "Initial landscaping package $60.00" at bounding box center [369, 100] width 94 height 24
type input "Home Readiness Packages"
type textarea "Mowing of grass up to 6" in height. Mow, edge along driveways & sidewalks, trim…"
type input "60"
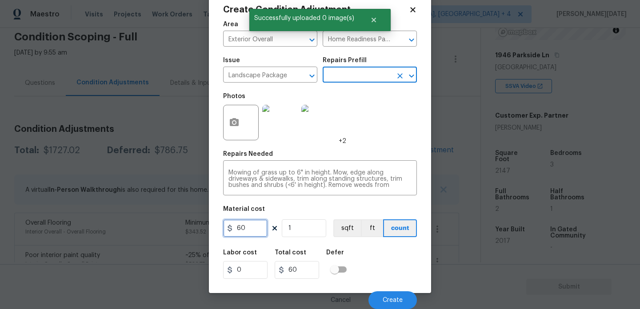
drag, startPoint x: 230, startPoint y: 227, endPoint x: 174, endPoint y: 227, distance: 56.0
click at [174, 227] on div "Create Condition Adjustment Area Exterior Overall ​ Feature Home Readiness Pack…" at bounding box center [320, 154] width 640 height 309
type input "300"
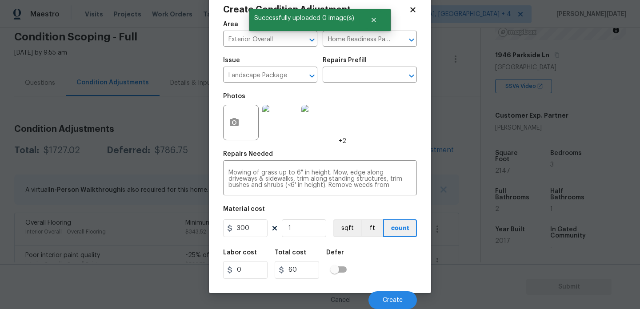
type input "300"
click at [363, 150] on div "Area Exterior Overall ​ Feature Home Readiness Packages ​ Issue Landscape Packa…" at bounding box center [320, 162] width 194 height 293
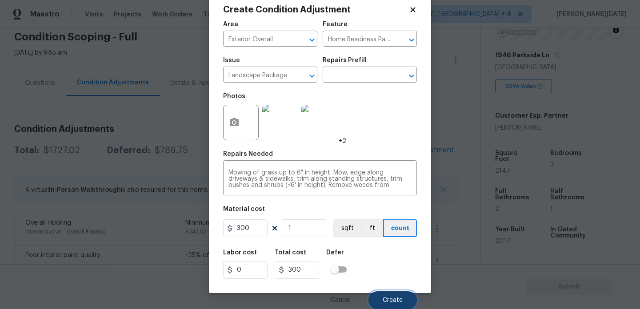
click at [396, 295] on button "Create" at bounding box center [392, 300] width 48 height 18
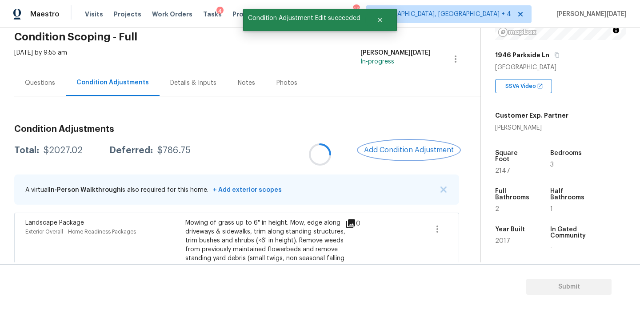
scroll to position [0, 0]
click at [406, 149] on span "Add Condition Adjustment" at bounding box center [409, 150] width 90 height 8
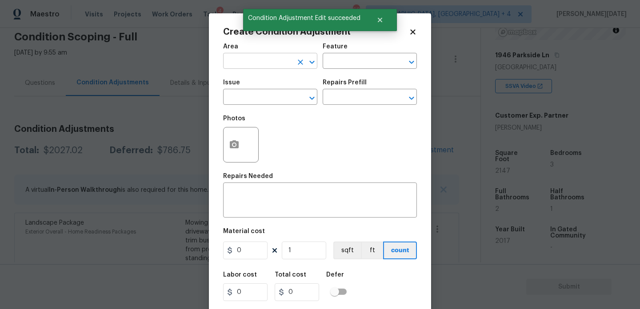
click at [244, 66] on input "text" at bounding box center [257, 62] width 69 height 14
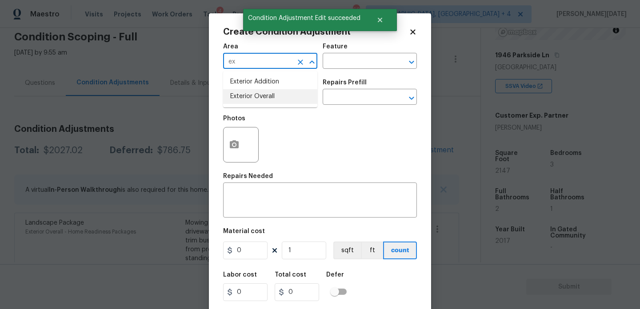
click at [257, 97] on li "Exterior Overall" at bounding box center [270, 96] width 94 height 15
type input "Exterior Overall"
click at [257, 97] on input "text" at bounding box center [257, 98] width 69 height 14
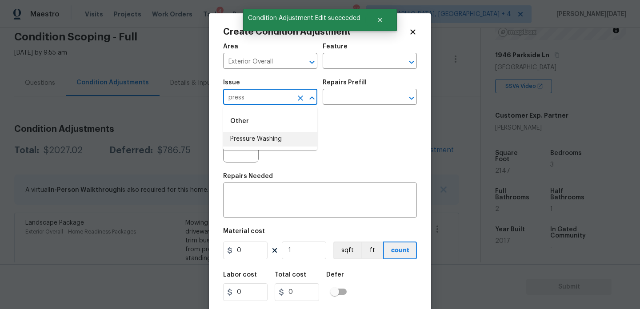
click at [269, 133] on li "Pressure Washing" at bounding box center [270, 139] width 94 height 15
type input "Pressure Washing"
click at [368, 82] on div "Repairs Prefill" at bounding box center [369, 86] width 94 height 12
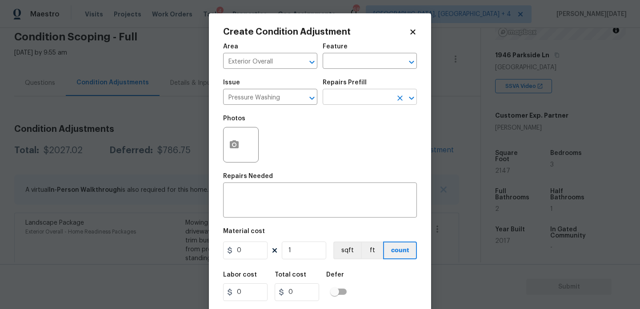
click at [364, 92] on input "text" at bounding box center [356, 98] width 69 height 14
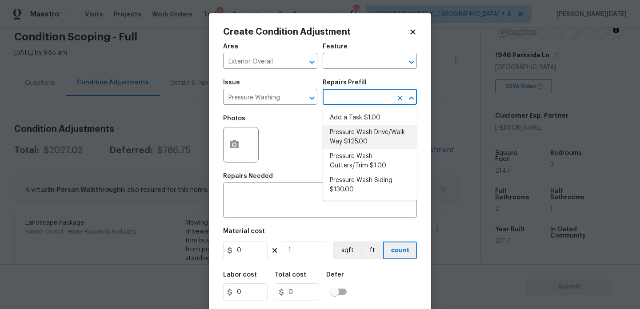
click at [375, 134] on li "Pressure Wash Drive/Walk Way $125.00" at bounding box center [369, 137] width 94 height 24
type input "Siding"
type textarea "Pressure wash the driveways/walkways as directed by the PM. Ensure that all deb…"
type input "125"
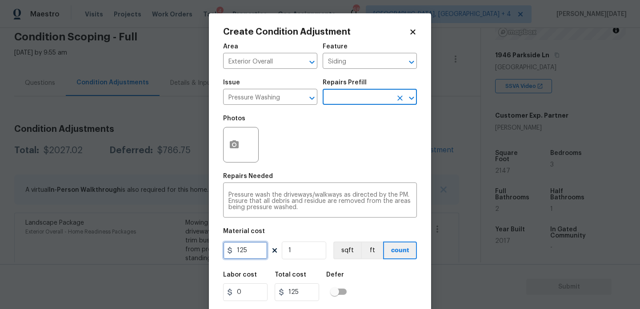
drag, startPoint x: 254, startPoint y: 247, endPoint x: 169, endPoint y: 247, distance: 84.4
click at [169, 247] on div "Create Condition Adjustment Area Exterior Overall ​ Feature Siding ​ Issue Pres…" at bounding box center [320, 154] width 640 height 309
type input "200"
click at [374, 137] on div "Photos" at bounding box center [320, 139] width 194 height 58
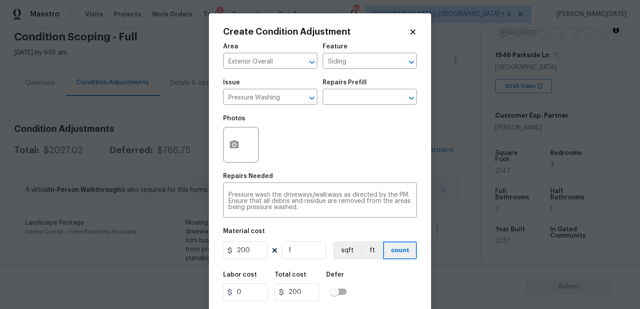
scroll to position [23, 0]
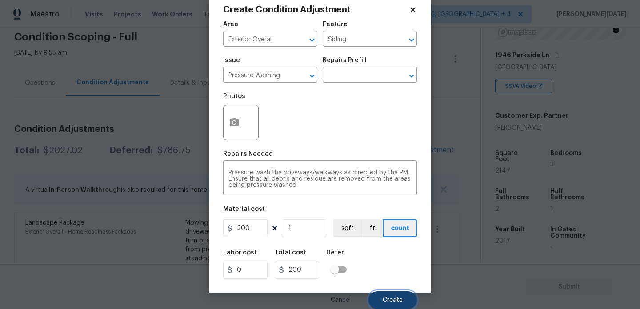
click at [391, 294] on button "Create" at bounding box center [392, 300] width 48 height 18
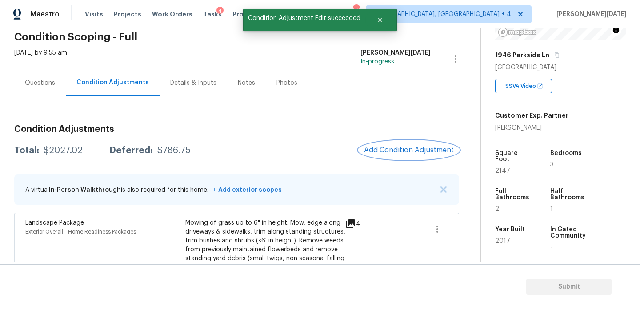
scroll to position [0, 0]
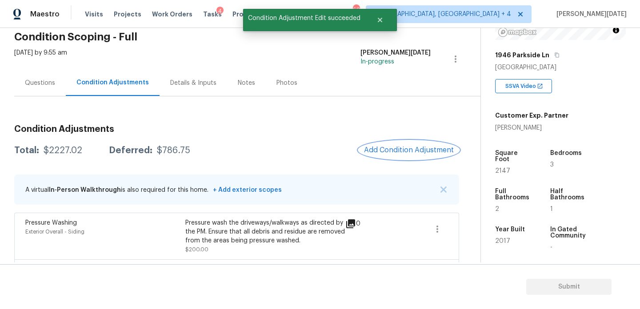
click at [411, 154] on button "Add Condition Adjustment" at bounding box center [408, 150] width 100 height 19
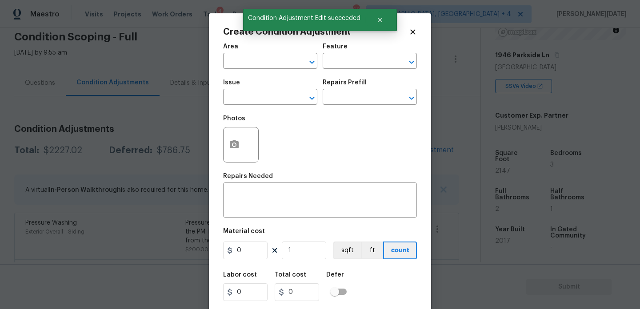
click at [246, 70] on span "Area ​" at bounding box center [270, 56] width 94 height 36
click at [248, 66] on input "text" at bounding box center [257, 62] width 69 height 14
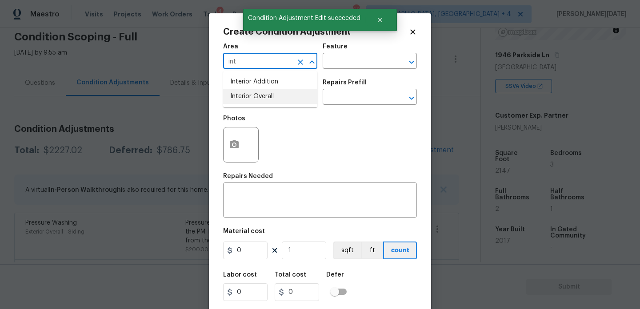
click at [252, 102] on li "Interior Overall" at bounding box center [270, 96] width 94 height 15
type input "Interior Overall"
click at [252, 102] on input "text" at bounding box center [257, 98] width 69 height 14
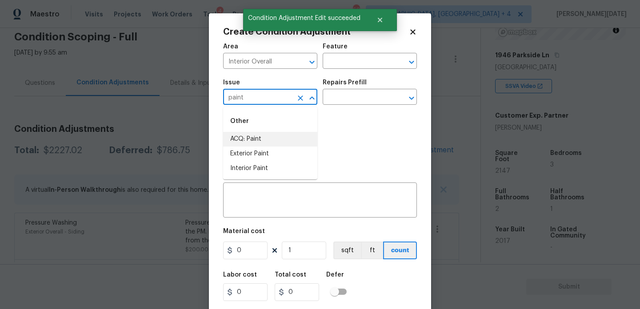
click at [251, 135] on li "ACQ: Paint" at bounding box center [270, 139] width 94 height 15
type input "ACQ: Paint"
click at [335, 89] on div "Repairs Prefill" at bounding box center [369, 86] width 94 height 12
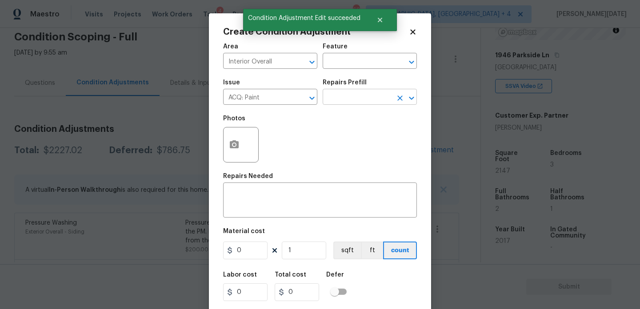
click at [345, 95] on input "text" at bounding box center [356, 98] width 69 height 14
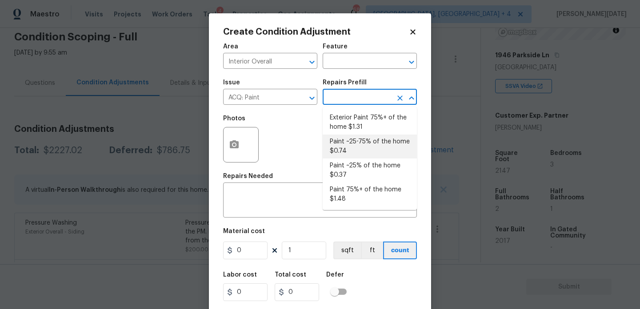
click at [366, 143] on li "Paint ~25-75% of the home $0.74" at bounding box center [369, 147] width 94 height 24
type input "Acquisition"
type textarea "Acquisition Scope: ~25 - 75% of the home needs interior paint"
type input "0.74"
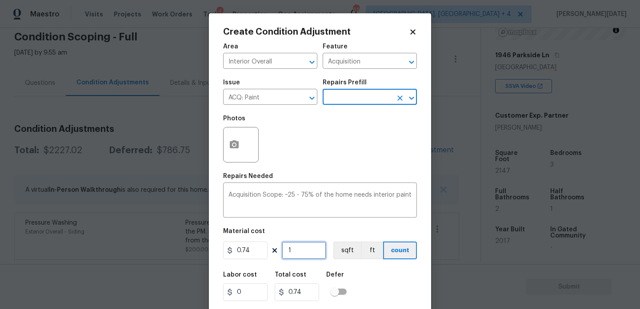
click at [306, 251] on input "1" at bounding box center [304, 251] width 44 height 18
type input "0"
paste input "2147"
type input "2147"
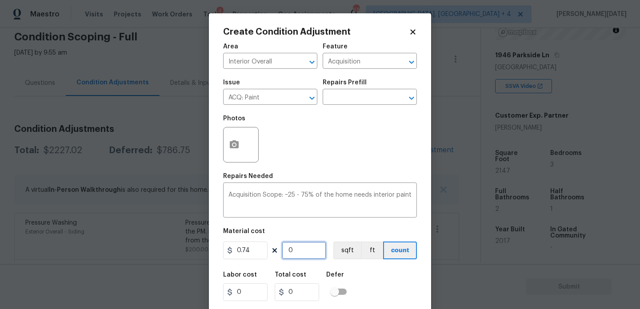
type input "1588.78"
type input "2147"
click at [225, 137] on button "button" at bounding box center [233, 144] width 21 height 35
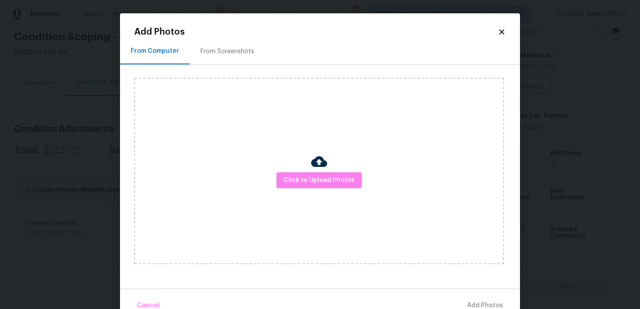
click at [239, 54] on div "From Screenshots" at bounding box center [227, 51] width 54 height 9
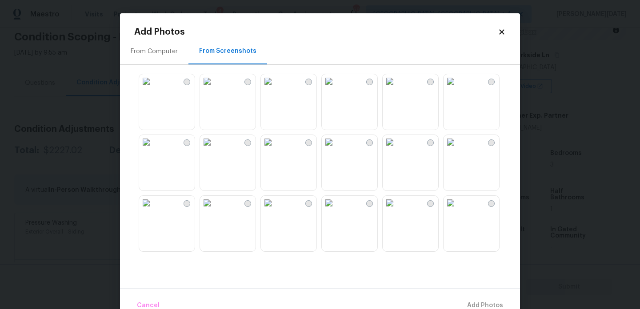
scroll to position [48, 0]
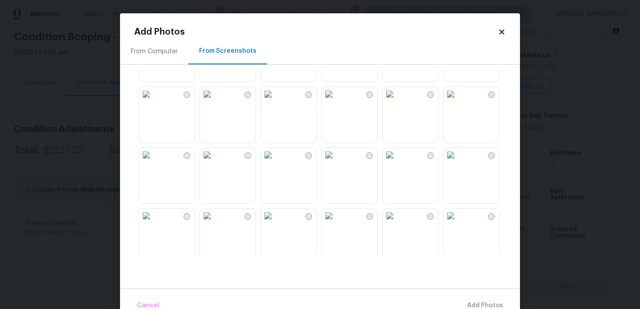
click at [153, 101] on img at bounding box center [146, 94] width 14 height 14
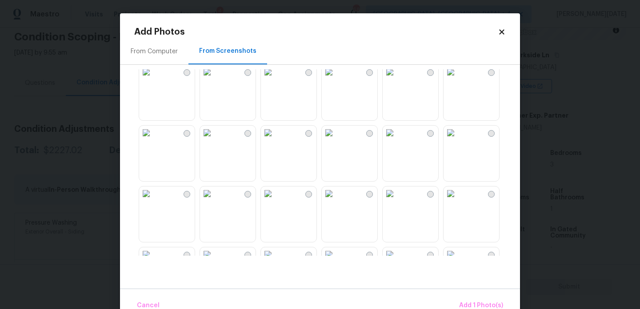
scroll to position [253, 0]
click at [214, 139] on img at bounding box center [207, 132] width 14 height 14
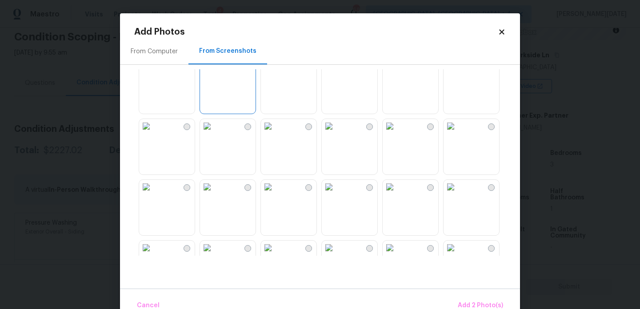
scroll to position [326, 0]
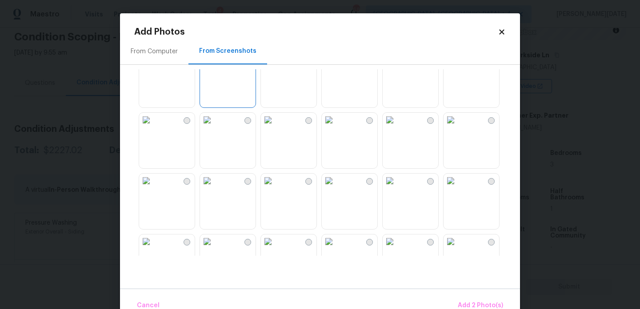
click at [336, 127] on img at bounding box center [329, 120] width 14 height 14
click at [397, 127] on img at bounding box center [389, 120] width 14 height 14
click at [336, 127] on img at bounding box center [329, 120] width 14 height 14
click at [397, 188] on img at bounding box center [389, 181] width 14 height 14
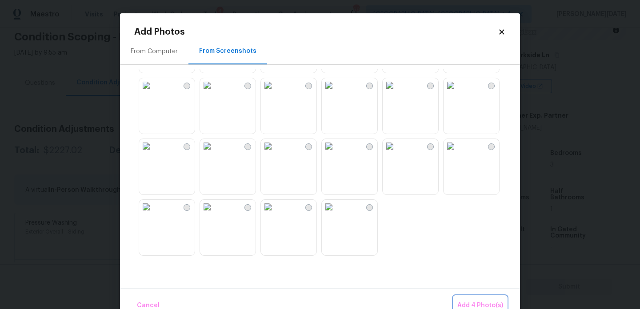
click at [473, 302] on span "Add 4 Photo(s)" at bounding box center [480, 305] width 46 height 11
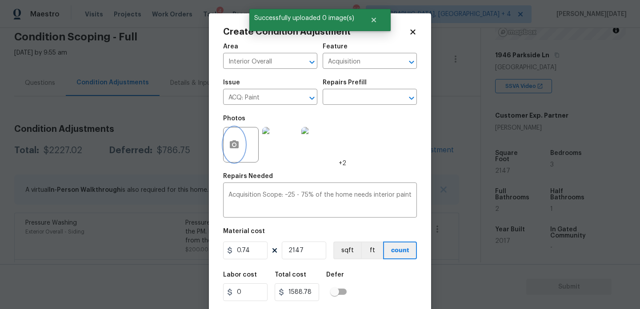
scroll to position [23, 0]
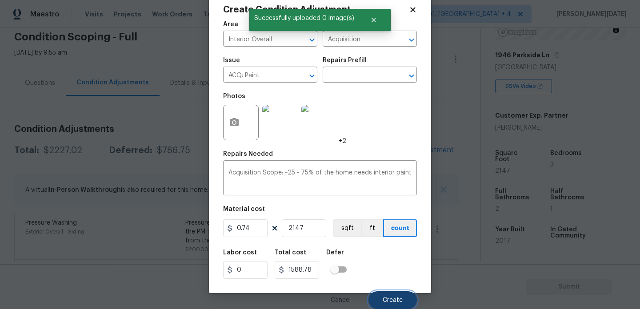
click at [392, 298] on span "Create" at bounding box center [392, 300] width 20 height 7
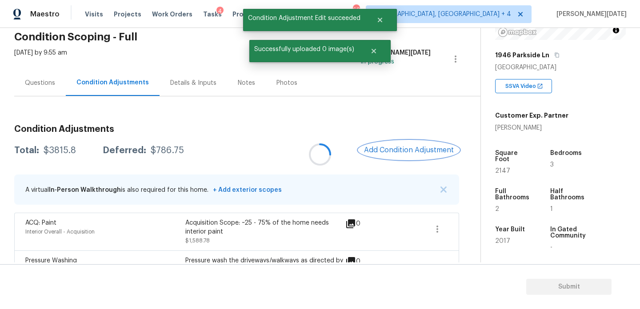
scroll to position [0, 0]
click at [387, 144] on button "Add Condition Adjustment" at bounding box center [408, 150] width 100 height 19
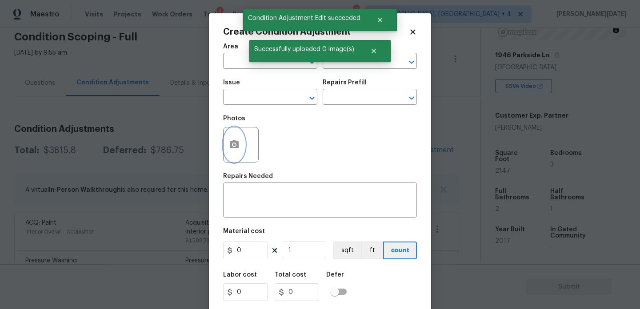
click at [238, 143] on icon "button" at bounding box center [234, 144] width 9 height 8
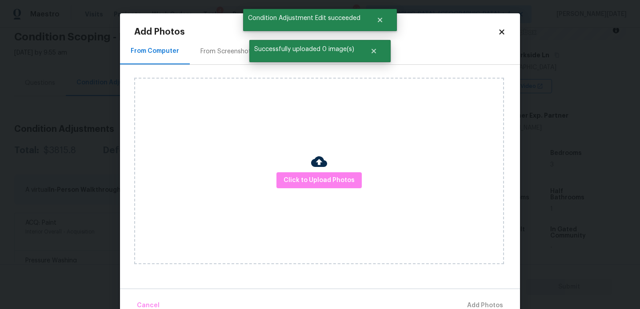
click at [235, 48] on div "From Screenshots" at bounding box center [227, 51] width 54 height 9
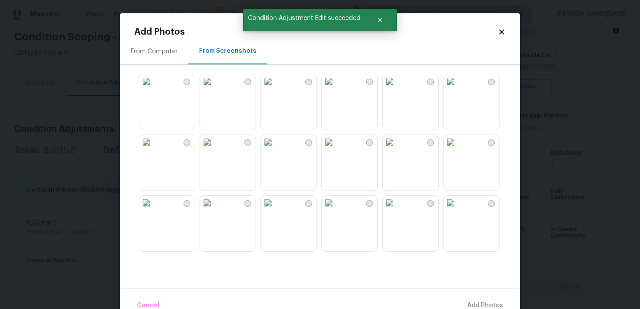
click at [214, 149] on img at bounding box center [207, 142] width 14 height 14
click at [271, 149] on img at bounding box center [268, 142] width 14 height 14
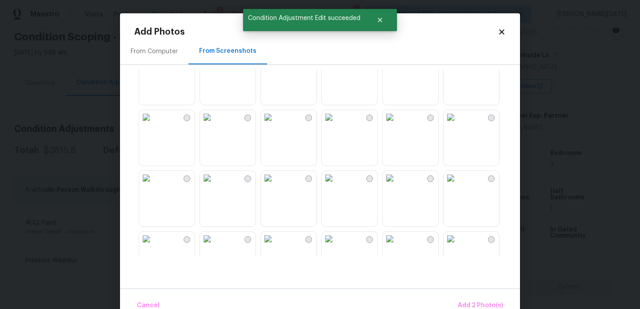
scroll to position [243, 0]
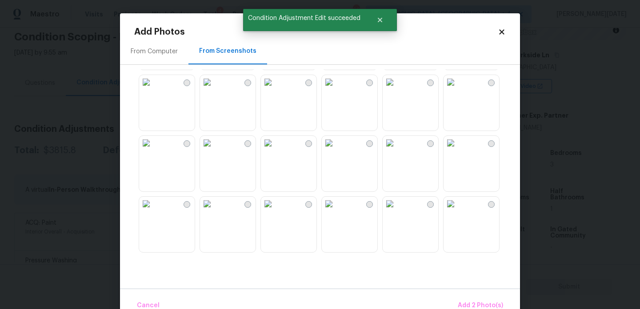
click at [336, 150] on img at bounding box center [329, 143] width 14 height 14
click at [275, 150] on img at bounding box center [268, 143] width 14 height 14
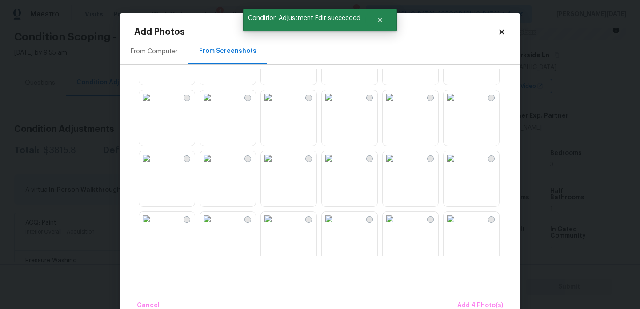
scroll to position [848, 0]
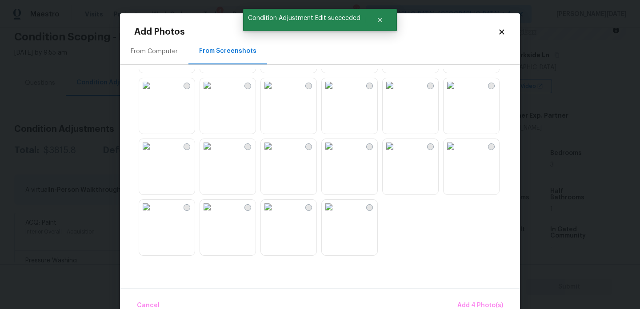
click at [336, 92] on img at bounding box center [329, 85] width 14 height 14
click at [275, 92] on img at bounding box center [268, 85] width 14 height 14
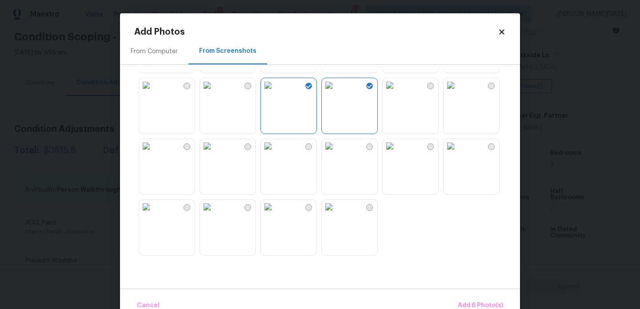
click at [214, 92] on img at bounding box center [207, 85] width 14 height 14
click at [275, 153] on img at bounding box center [268, 146] width 14 height 14
click at [488, 305] on span "Add 7 Photo(s)" at bounding box center [480, 305] width 45 height 11
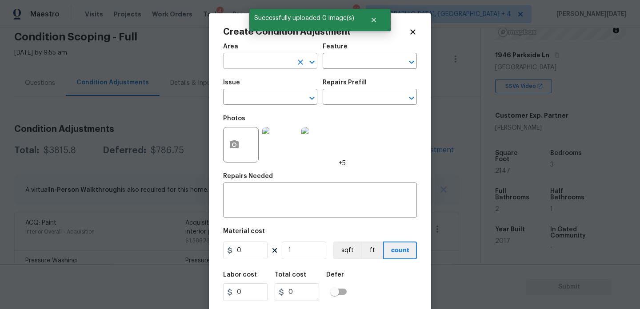
click at [240, 66] on input "text" at bounding box center [257, 62] width 69 height 14
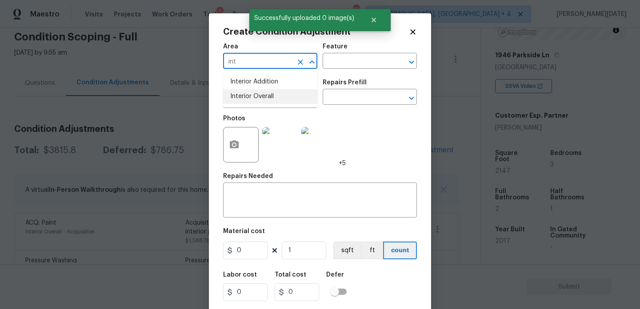
click at [250, 100] on li "Interior Overall" at bounding box center [270, 96] width 94 height 15
type input "Interior Overall"
click at [250, 100] on input "text" at bounding box center [257, 98] width 69 height 14
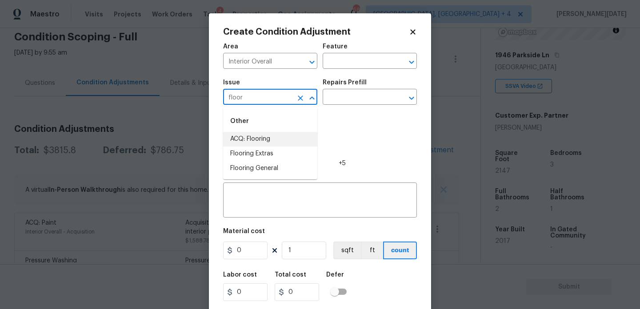
click at [264, 140] on li "ACQ: Flooring" at bounding box center [270, 139] width 94 height 15
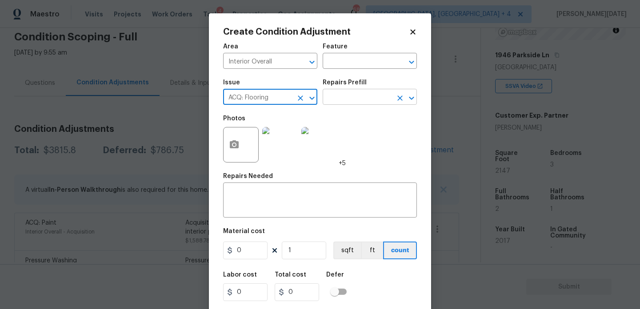
type input "ACQ: Flooring"
click at [363, 102] on input "text" at bounding box center [356, 98] width 69 height 14
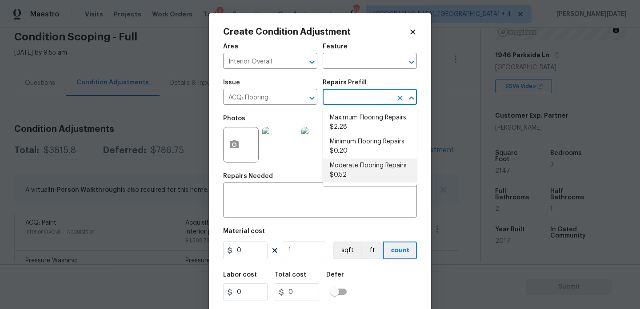
click at [371, 171] on li "Moderate Flooring Repairs $0.52" at bounding box center [369, 171] width 94 height 24
type input "Acquisition"
type textarea "Acquisition Scope: Moderate flooring repairs"
type input "0.52"
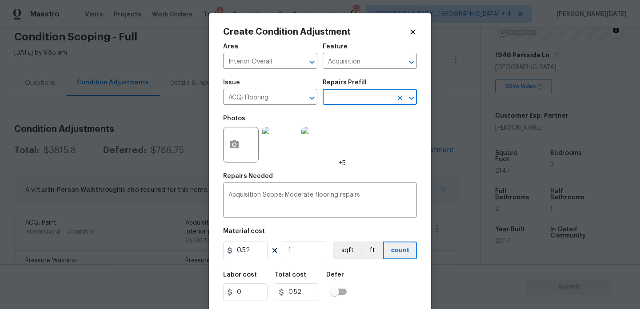
click at [302, 260] on figure "Material cost 0.52 1 sqft ft count" at bounding box center [320, 244] width 194 height 33
click at [311, 252] on input "1" at bounding box center [304, 251] width 44 height 18
type input "0"
paste input "2147"
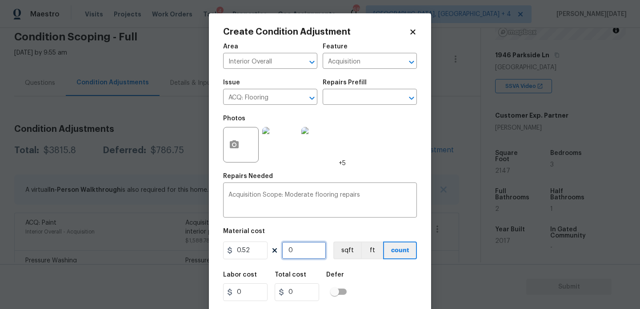
type input "2147"
type input "1116.44"
type input "2147"
click at [367, 179] on div "Repairs Needed" at bounding box center [320, 179] width 194 height 12
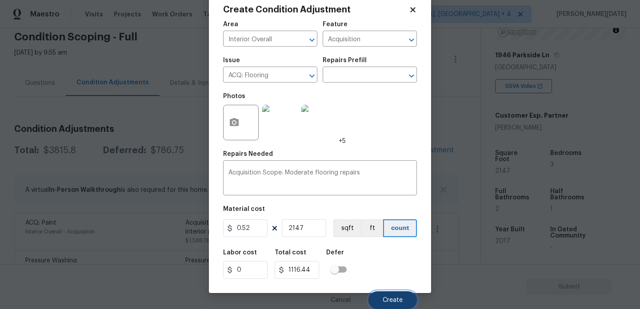
click at [396, 297] on span "Create" at bounding box center [392, 300] width 20 height 7
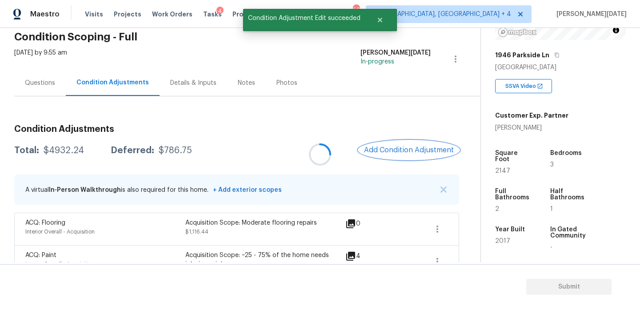
scroll to position [0, 0]
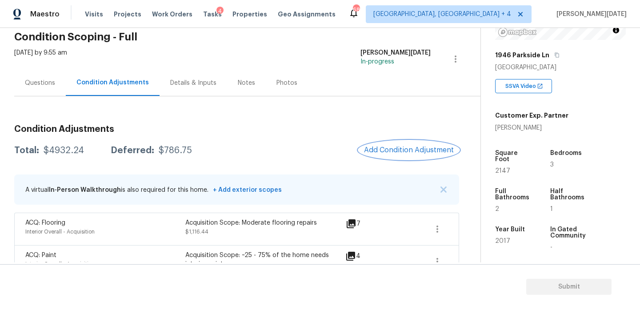
click at [397, 154] on button "Add Condition Adjustment" at bounding box center [408, 150] width 100 height 19
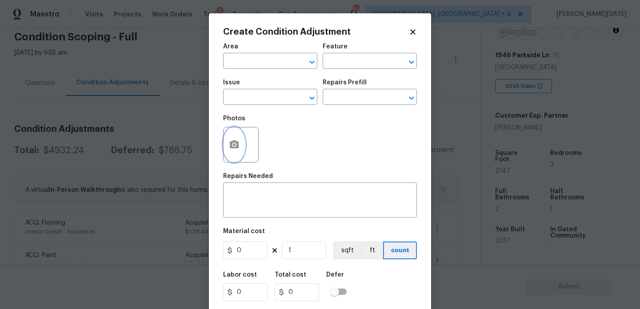
click at [234, 149] on icon "button" at bounding box center [234, 144] width 11 height 11
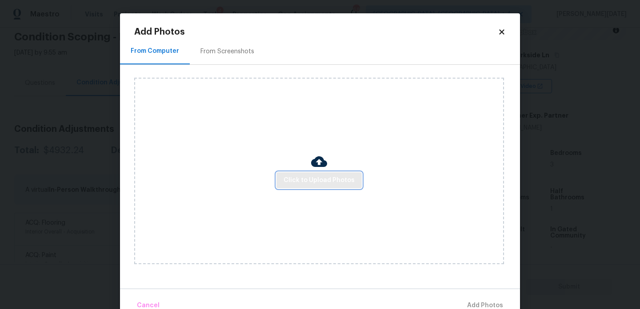
click at [332, 179] on span "Click to Upload Photos" at bounding box center [318, 180] width 71 height 11
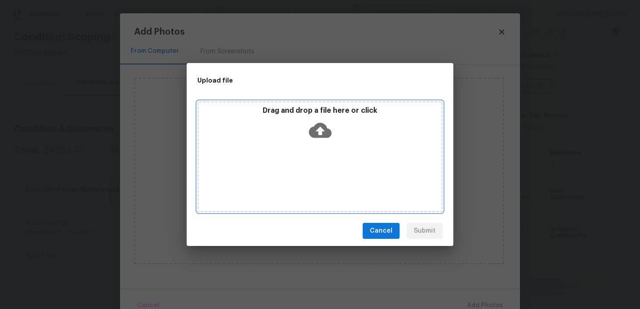
click at [332, 179] on div "Drag and drop a file here or click" at bounding box center [319, 156] width 245 height 111
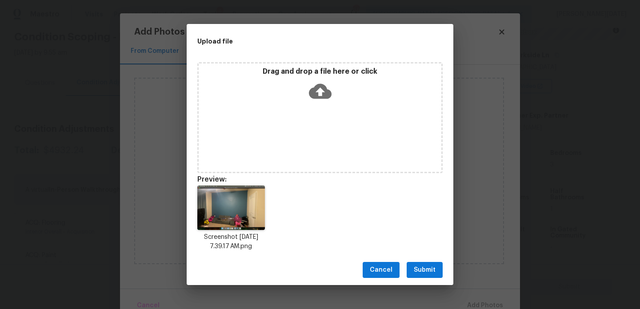
click at [420, 273] on span "Submit" at bounding box center [425, 270] width 22 height 11
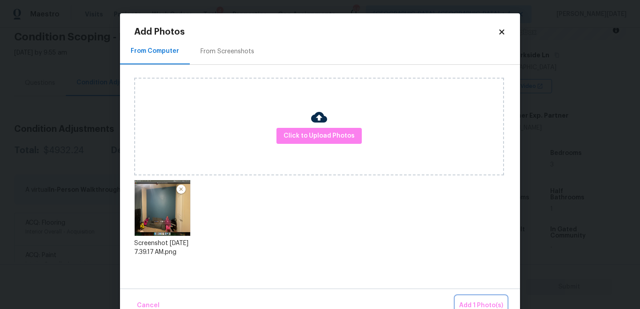
click at [473, 301] on span "Add 1 Photo(s)" at bounding box center [481, 305] width 44 height 11
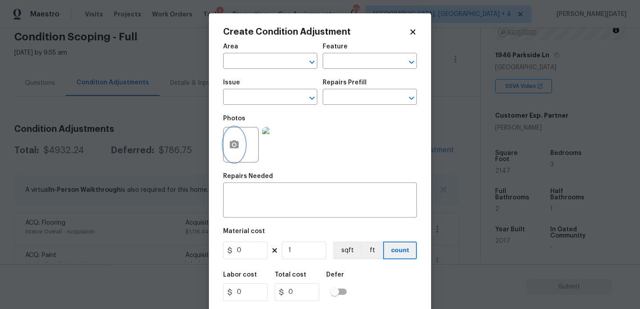
click at [239, 147] on icon "button" at bounding box center [234, 144] width 11 height 11
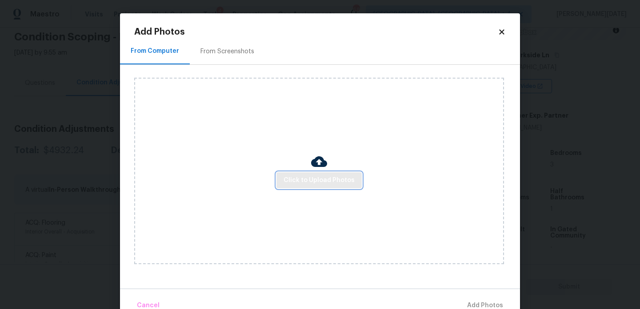
click at [322, 175] on span "Click to Upload Photos" at bounding box center [318, 180] width 71 height 11
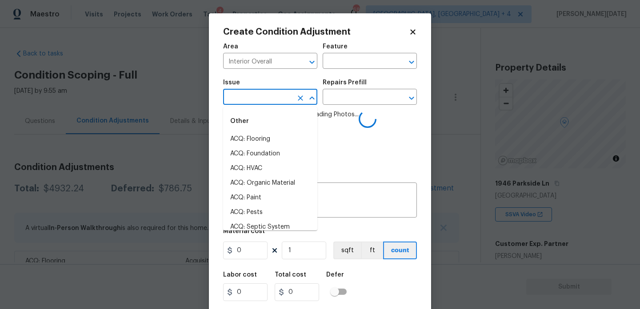
scroll to position [128, 0]
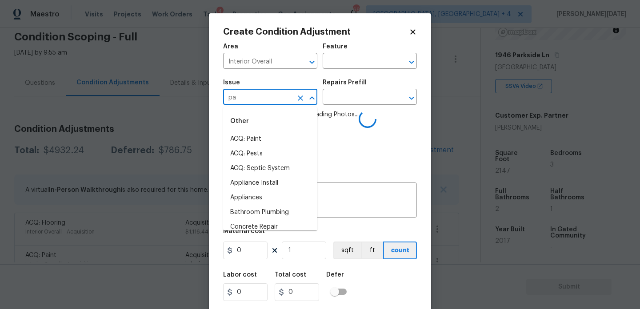
type input "pai"
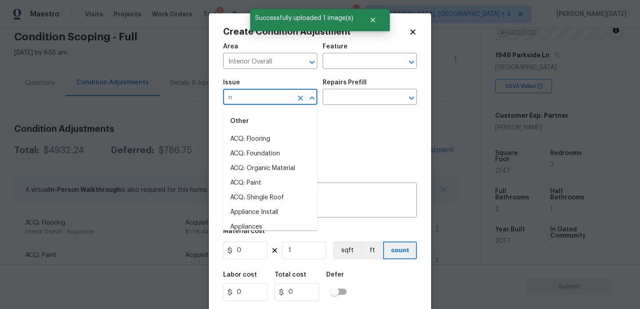
type input "nt"
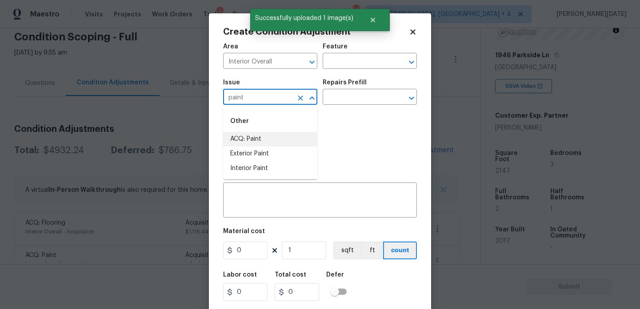
click at [258, 142] on li "ACQ: Paint" at bounding box center [270, 139] width 94 height 15
type input "ACQ: Paint"
click at [371, 88] on div "Repairs Prefill" at bounding box center [369, 86] width 94 height 12
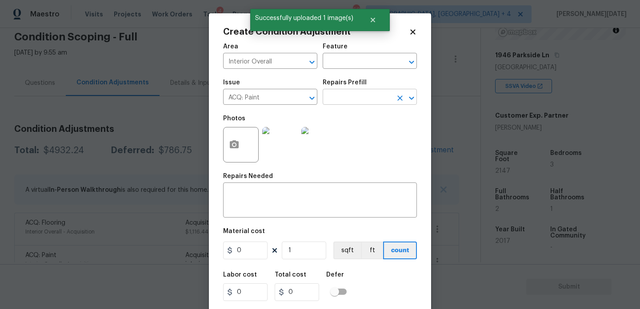
click at [360, 103] on input "text" at bounding box center [356, 98] width 69 height 14
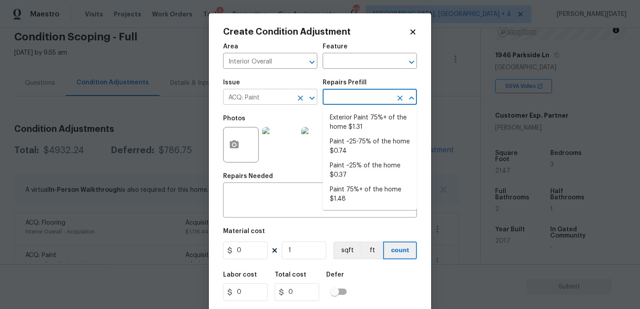
click at [304, 99] on icon "Clear" at bounding box center [300, 98] width 9 height 9
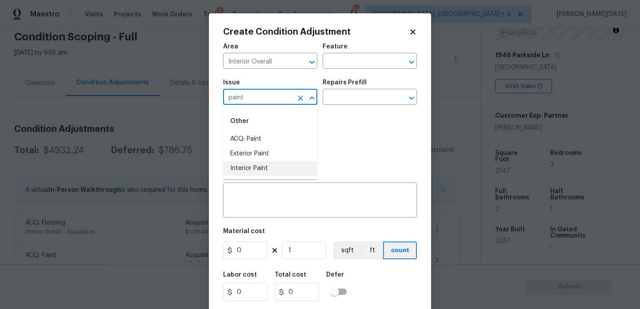
click at [275, 170] on li "Interior Paint" at bounding box center [270, 168] width 94 height 15
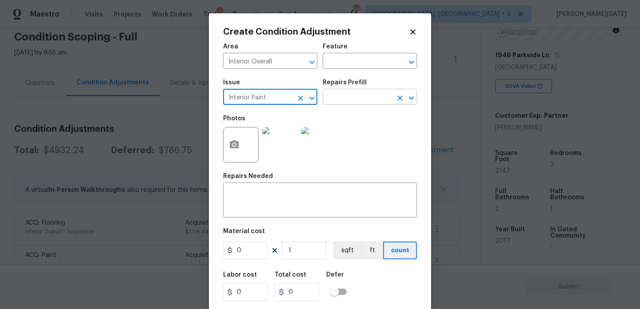
type input "Interior Paint"
click at [341, 92] on input "text" at bounding box center [356, 98] width 69 height 14
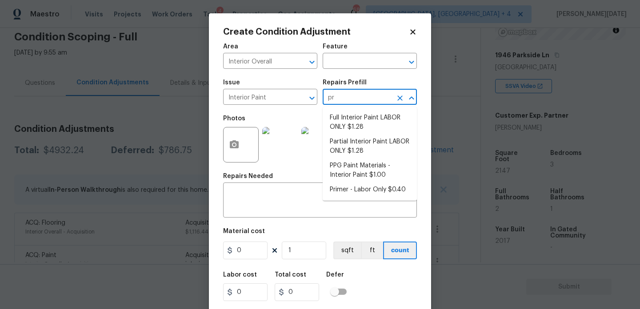
type input "pri"
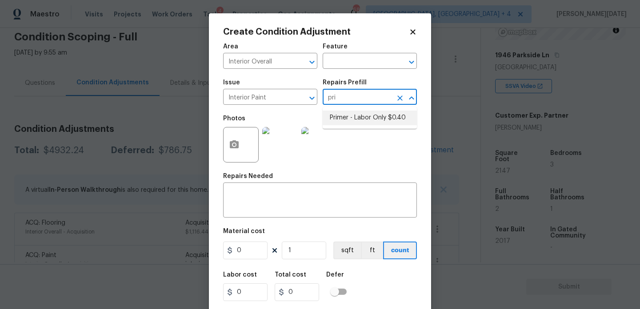
click at [355, 117] on li "Primer - Labor Only $0.40" at bounding box center [369, 118] width 94 height 15
type input "Overall Paint"
type input "0.4"
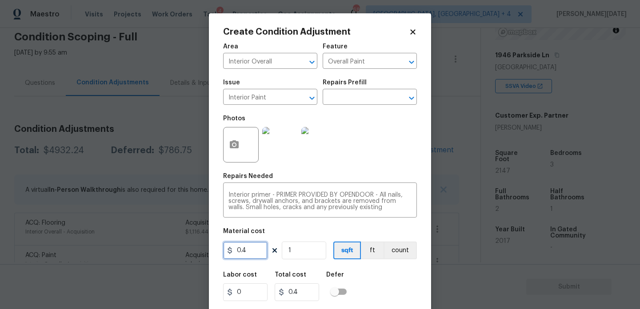
drag, startPoint x: 251, startPoint y: 252, endPoint x: 167, endPoint y: 247, distance: 84.1
click at [167, 247] on div "Create Condition Adjustment Area Interior Overall ​ Feature Overall Paint ​ Iss…" at bounding box center [320, 154] width 640 height 309
type input "200"
click at [389, 148] on div "Photos" at bounding box center [320, 139] width 194 height 58
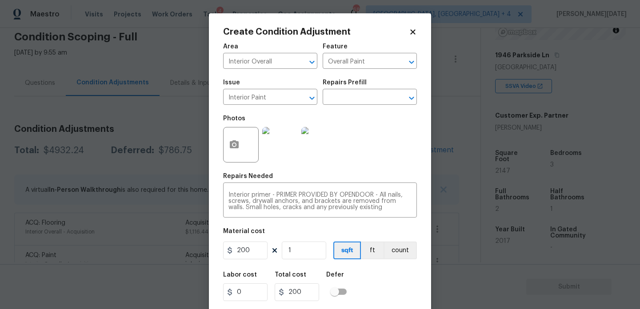
scroll to position [23, 0]
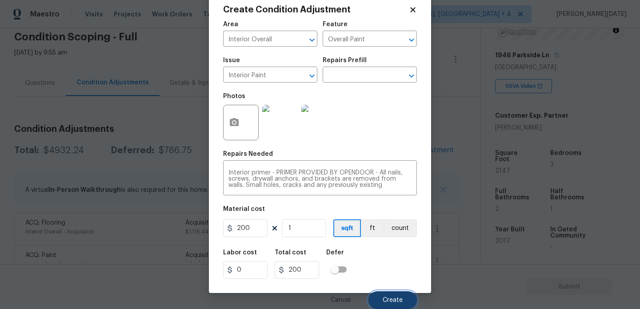
click at [391, 299] on span "Create" at bounding box center [392, 300] width 20 height 7
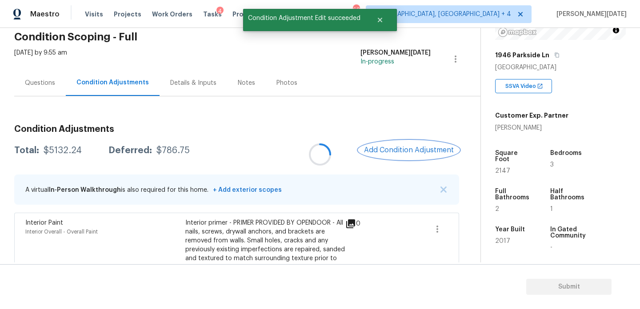
scroll to position [0, 0]
drag, startPoint x: 43, startPoint y: 150, endPoint x: 78, endPoint y: 150, distance: 35.1
click at [78, 150] on div "$5132.24" at bounding box center [63, 150] width 38 height 9
copy div "$5132.24"
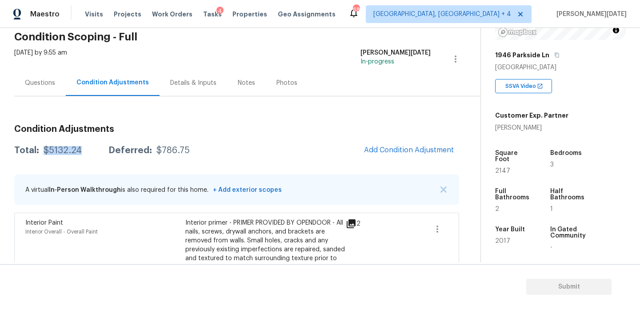
click at [37, 77] on div "Questions" at bounding box center [40, 83] width 52 height 26
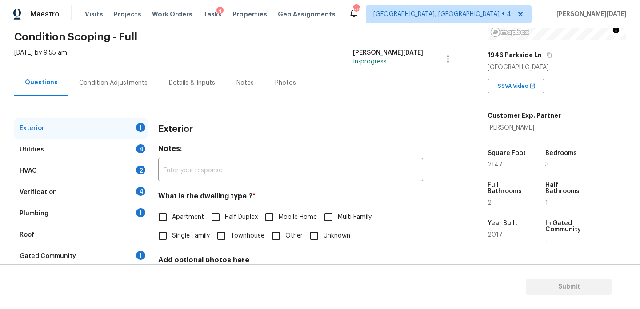
scroll to position [119, 0]
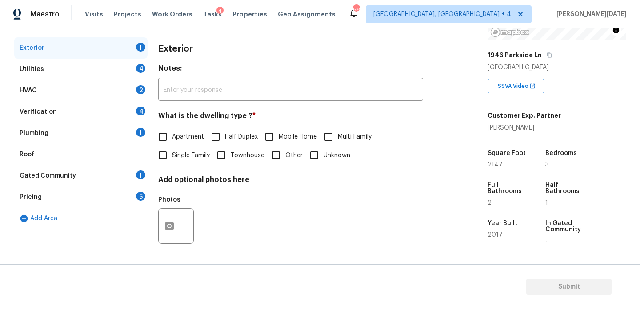
click at [165, 152] on input "Single Family" at bounding box center [162, 155] width 19 height 19
checkbox input "true"
click at [118, 76] on div "Utilities 4" at bounding box center [80, 69] width 133 height 21
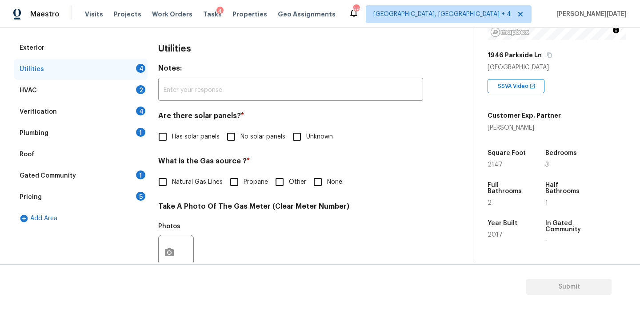
click at [237, 127] on input "No solar panels" at bounding box center [231, 136] width 19 height 19
checkbox input "true"
click at [343, 172] on div "What is the Gas source ? * Natural Gas Lines Propane Other None" at bounding box center [290, 174] width 265 height 35
click at [328, 185] on span "None" at bounding box center [334, 182] width 15 height 9
click at [327, 185] on input "None" at bounding box center [317, 182] width 19 height 19
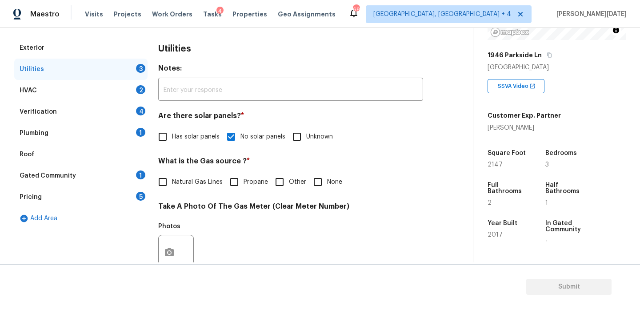
checkbox input "true"
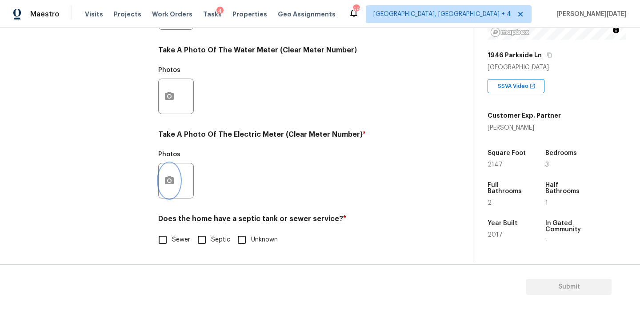
click at [162, 178] on button "button" at bounding box center [169, 180] width 21 height 35
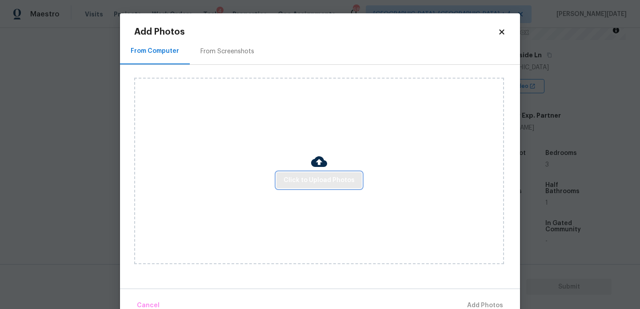
click at [323, 181] on span "Click to Upload Photos" at bounding box center [318, 180] width 71 height 11
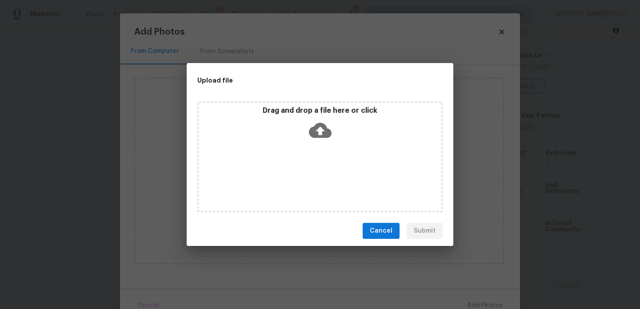
click at [323, 181] on div "Drag and drop a file here or click" at bounding box center [319, 156] width 245 height 111
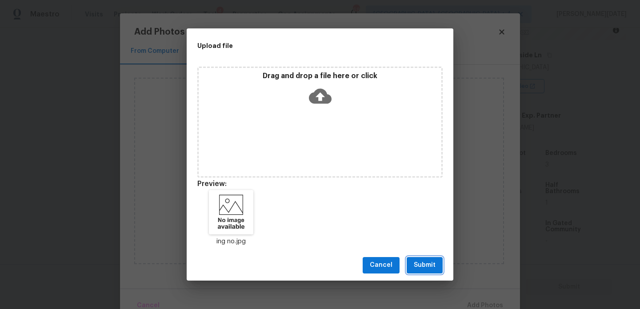
click at [430, 263] on span "Submit" at bounding box center [425, 265] width 22 height 11
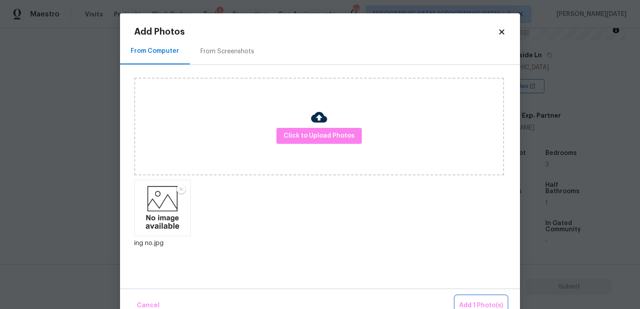
click at [476, 300] on button "Add 1 Photo(s)" at bounding box center [480, 305] width 51 height 19
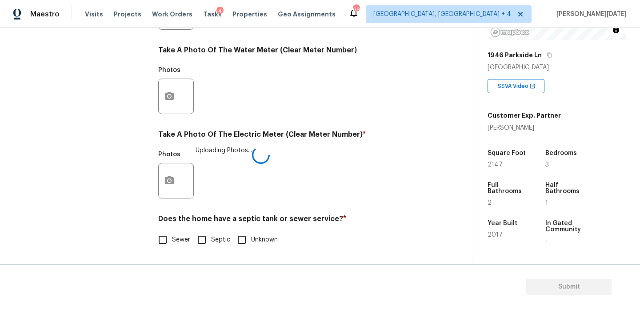
click at [168, 246] on input "Sewer" at bounding box center [162, 240] width 19 height 19
checkbox input "true"
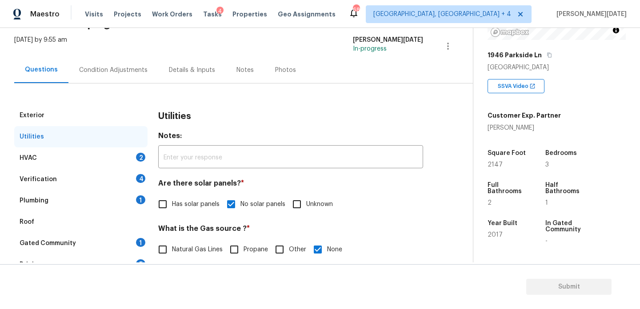
scroll to position [48, 0]
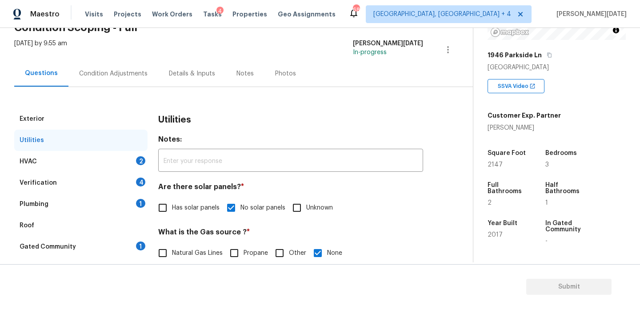
click at [118, 77] on div "Condition Adjustments" at bounding box center [113, 73] width 68 height 9
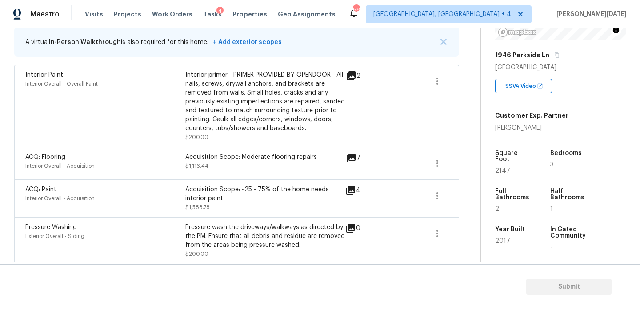
scroll to position [196, 0]
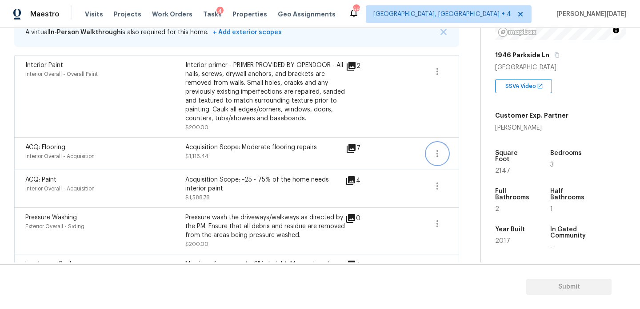
click at [435, 155] on icon "button" at bounding box center [437, 153] width 11 height 11
click at [479, 155] on div "Edit" at bounding box center [487, 151] width 69 height 9
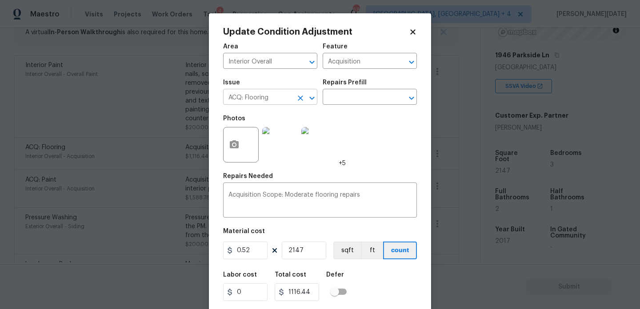
click at [302, 98] on icon "Clear" at bounding box center [300, 98] width 9 height 9
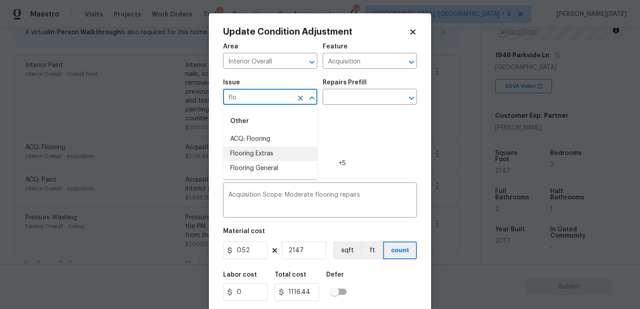
click at [280, 163] on li "Flooring General" at bounding box center [270, 168] width 94 height 15
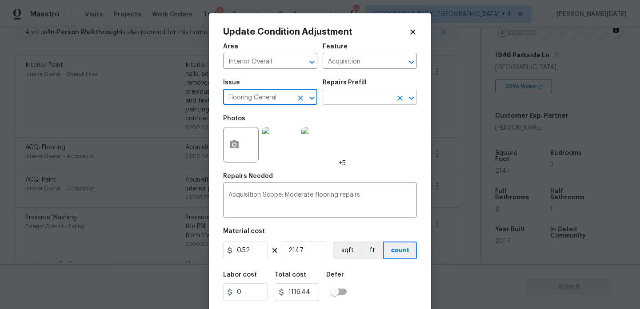
type input "Flooring General"
click at [358, 96] on input "text" at bounding box center [356, 98] width 69 height 14
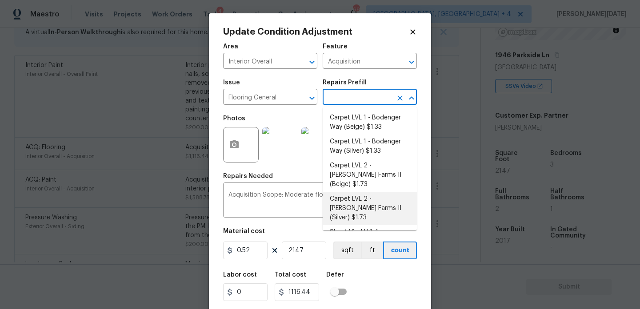
click at [374, 199] on li "Carpet LVL 2 - Abshire Farms II (Silver) $1.73" at bounding box center [369, 208] width 94 height 33
type input "Overall Flooring"
type textarea "Install new carpet (Abshire Farms II - 929 Thin Ice) at all previously carpeted…"
type input "1.73"
type input "3714.31"
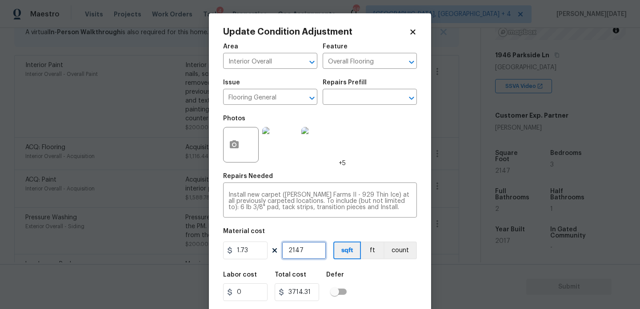
drag, startPoint x: 305, startPoint y: 254, endPoint x: 199, endPoint y: 254, distance: 105.7
click at [199, 254] on div "Update Condition Adjustment Area Interior Overall ​ Feature Overall Flooring ​ …" at bounding box center [320, 154] width 640 height 309
type input "0"
type input "1"
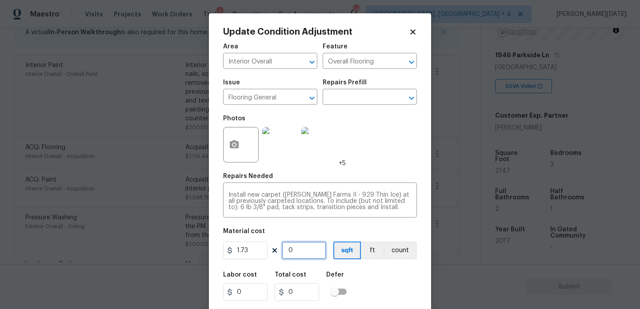
type input "1.73"
type input "15"
type input "25.95"
type input "150"
type input "259.5"
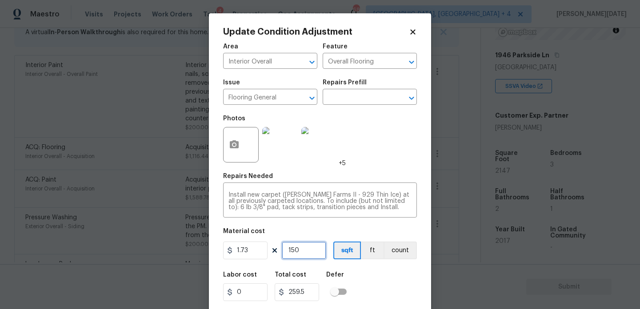
type input "1500"
type input "2595"
type input "1500"
click at [385, 143] on div "Photos +5" at bounding box center [320, 139] width 194 height 58
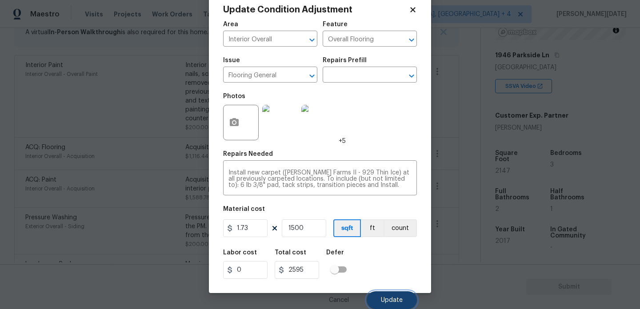
click at [392, 299] on span "Update" at bounding box center [392, 300] width 22 height 7
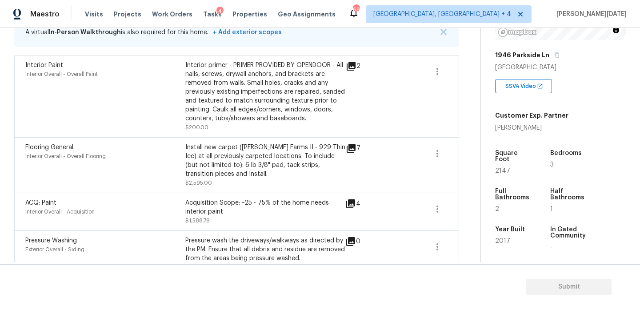
scroll to position [0, 0]
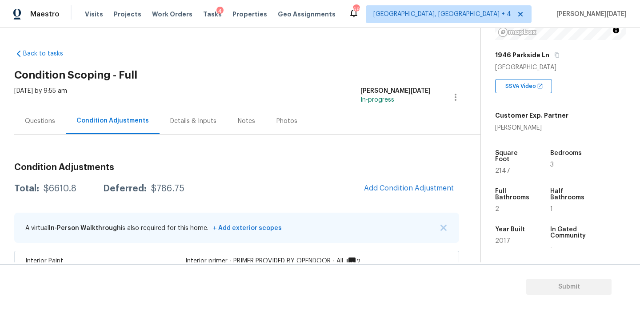
click at [40, 134] on div "Questions Condition Adjustments Details & Inputs Notes Photos" at bounding box center [247, 121] width 466 height 27
click at [43, 122] on div "Questions" at bounding box center [40, 121] width 30 height 9
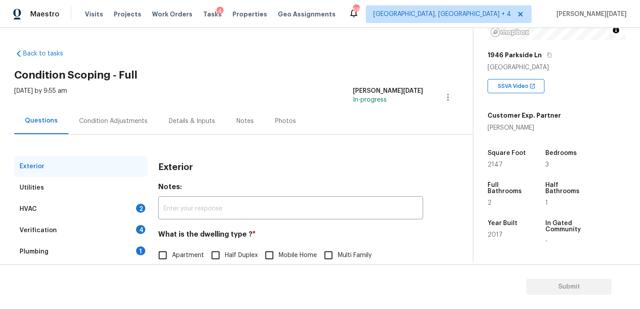
scroll to position [119, 0]
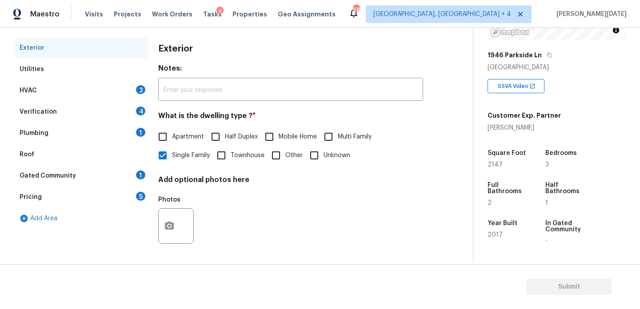
click at [138, 196] on div "5" at bounding box center [140, 196] width 9 height 9
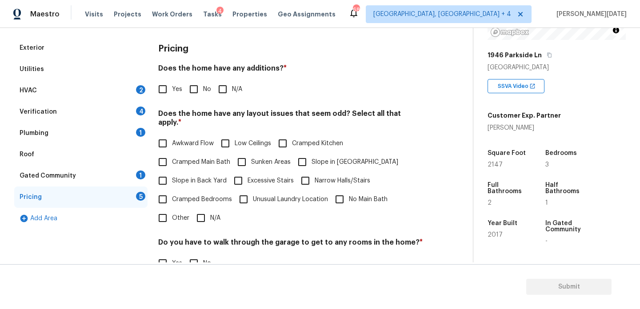
click at [127, 95] on div "HVAC 2" at bounding box center [80, 90] width 133 height 21
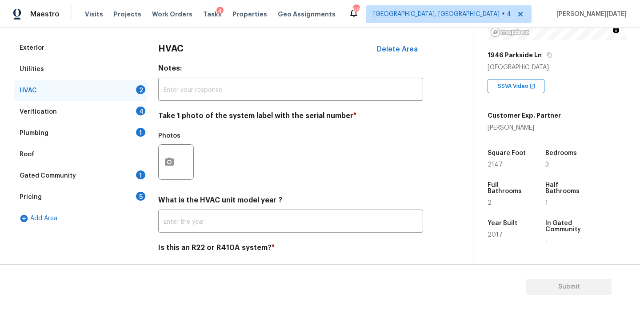
click at [121, 113] on div "Verification 4" at bounding box center [80, 111] width 133 height 21
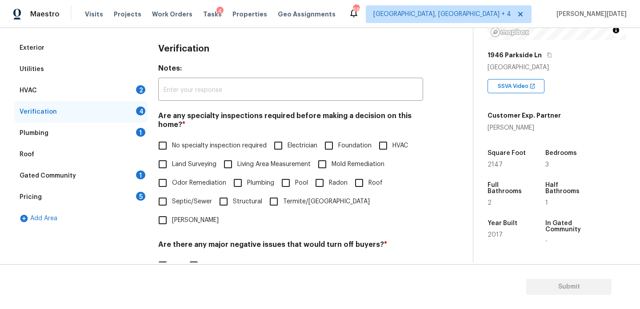
click at [134, 195] on div "Pricing 5" at bounding box center [80, 197] width 133 height 21
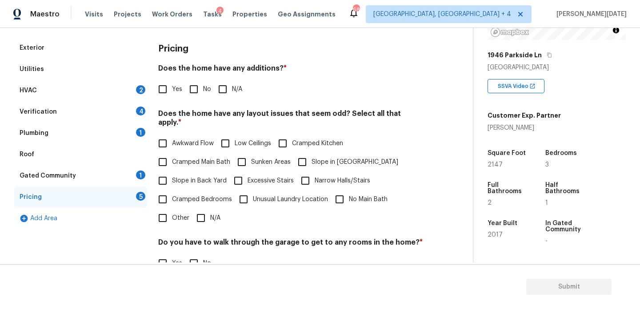
click at [297, 160] on input "Slope in Front Yard" at bounding box center [302, 162] width 19 height 19
checkbox input "true"
click at [193, 90] on input "No" at bounding box center [193, 89] width 19 height 19
checkbox input "true"
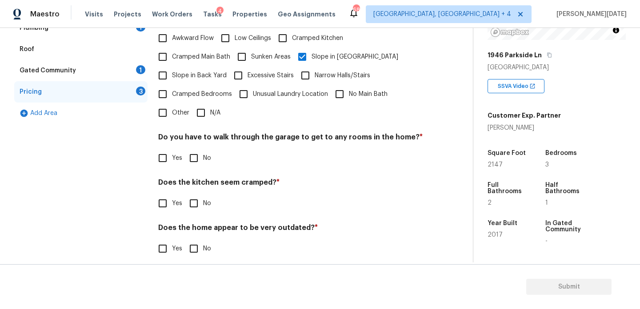
click at [201, 150] on input "No" at bounding box center [193, 158] width 19 height 19
checkbox input "true"
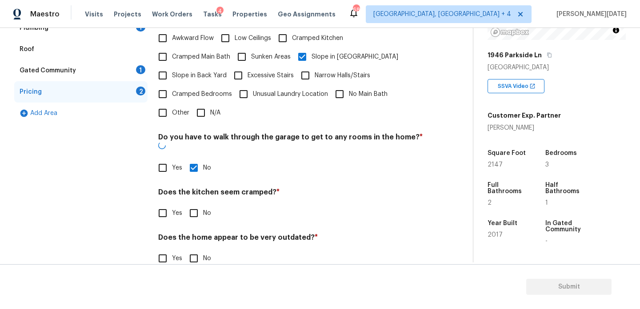
click at [199, 188] on div "Does the kitchen seem cramped? * Yes No" at bounding box center [290, 205] width 265 height 35
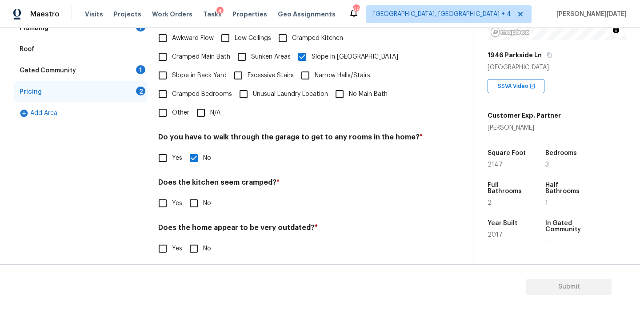
click at [198, 195] on input "No" at bounding box center [193, 203] width 19 height 19
checkbox input "true"
click at [198, 240] on input "No" at bounding box center [193, 249] width 19 height 19
checkbox input "true"
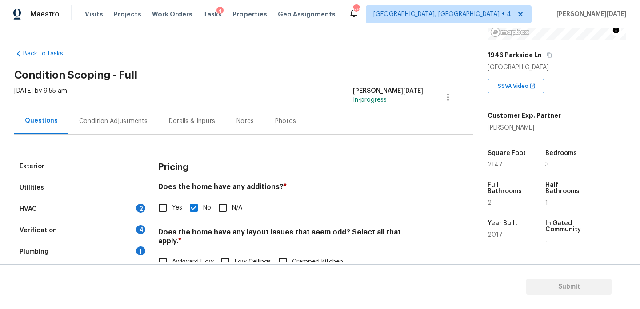
click at [122, 118] on div "Condition Adjustments" at bounding box center [113, 121] width 68 height 9
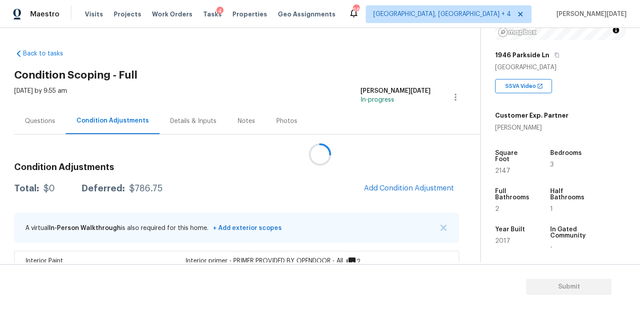
click at [122, 118] on div at bounding box center [320, 154] width 640 height 309
click at [395, 190] on span "Add Condition Adjustment" at bounding box center [409, 188] width 90 height 8
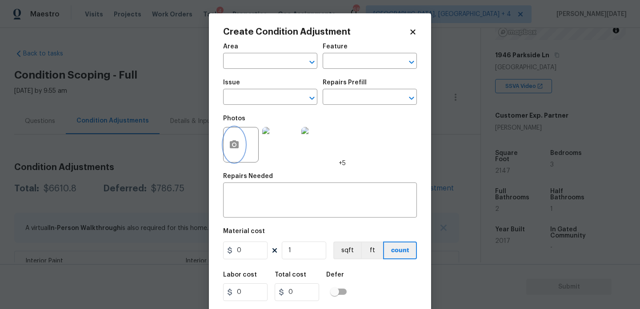
click at [231, 147] on icon "button" at bounding box center [234, 144] width 9 height 8
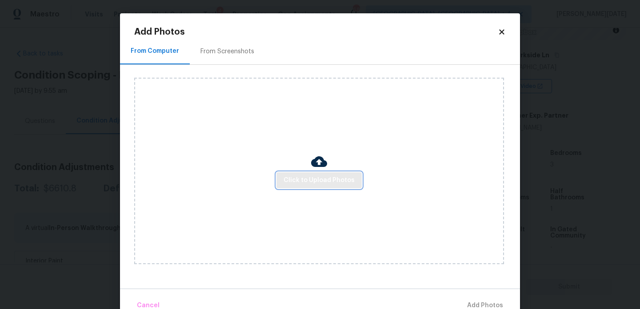
click at [317, 182] on span "Click to Upload Photos" at bounding box center [318, 180] width 71 height 11
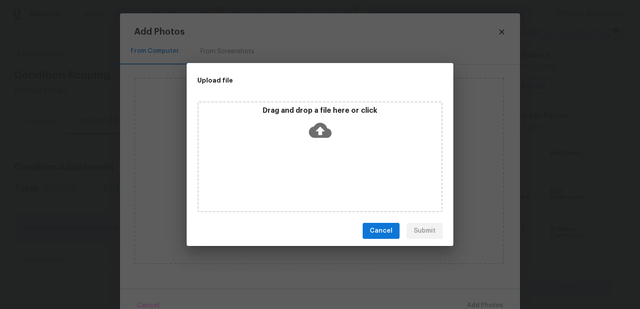
click at [317, 182] on div "Drag and drop a file here or click" at bounding box center [319, 156] width 245 height 111
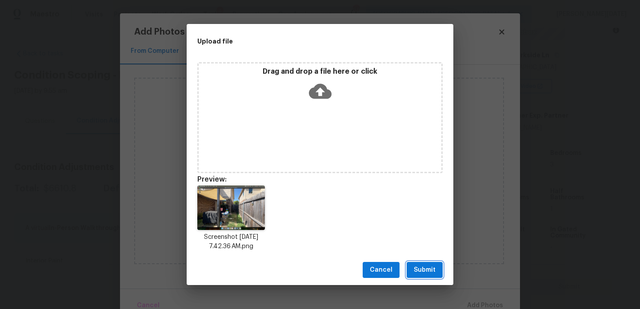
click at [416, 274] on span "Submit" at bounding box center [425, 270] width 22 height 11
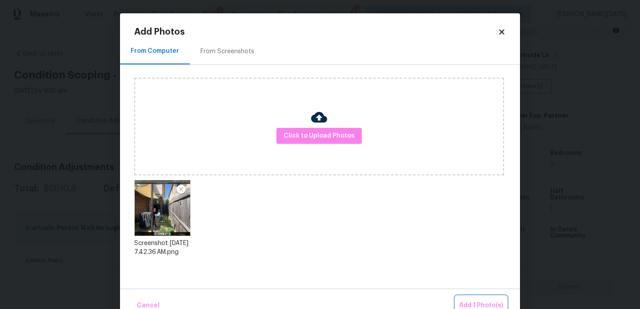
click at [480, 298] on button "Add 1 Photo(s)" at bounding box center [480, 305] width 51 height 19
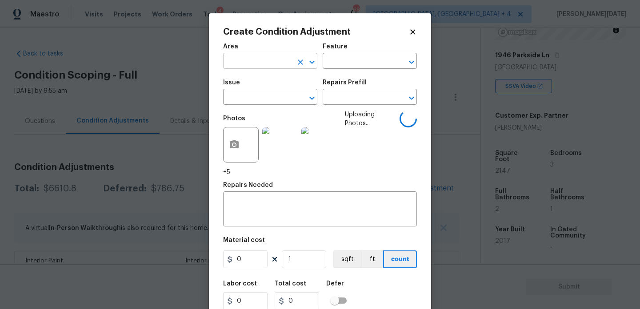
click at [263, 65] on input "text" at bounding box center [257, 62] width 69 height 14
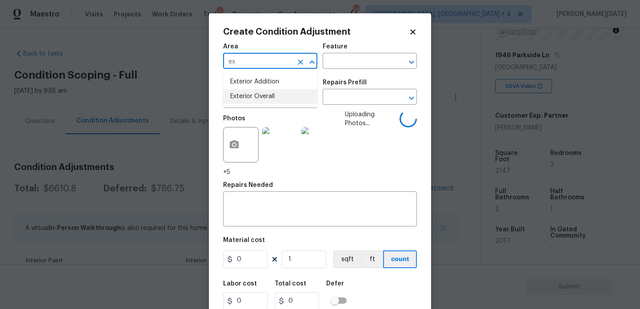
click at [280, 96] on li "Exterior Overall" at bounding box center [270, 96] width 94 height 15
type input "Exterior Overall"
click at [280, 96] on input "text" at bounding box center [257, 98] width 69 height 14
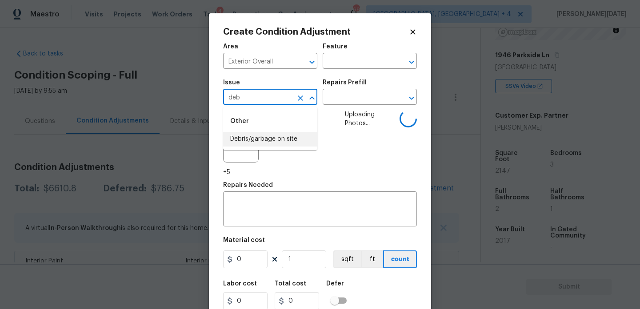
click at [283, 134] on li "Debris/garbage on site" at bounding box center [270, 139] width 94 height 15
type input "Debris/garbage on site"
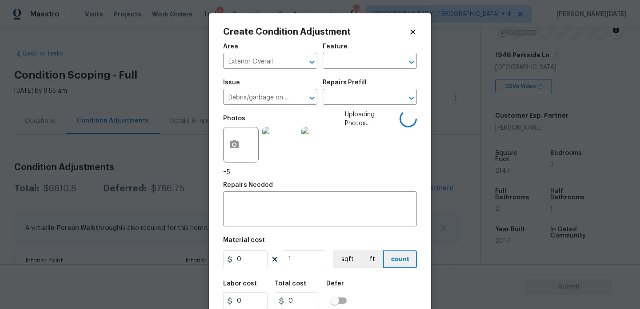
click at [367, 90] on div "Repairs Prefill" at bounding box center [369, 86] width 94 height 12
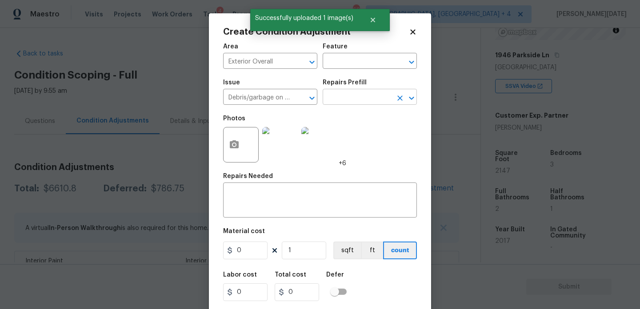
click at [366, 98] on input "text" at bounding box center [356, 98] width 69 height 14
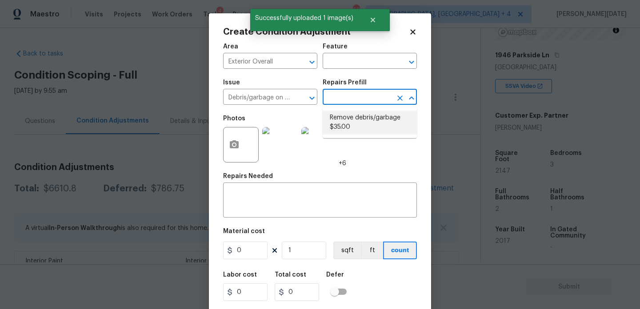
click at [366, 119] on li "Remove debris/garbage $35.00" at bounding box center [369, 123] width 94 height 24
type textarea "Remove, haul off, and properly dispose of any debris left by seller to offsite …"
type input "35"
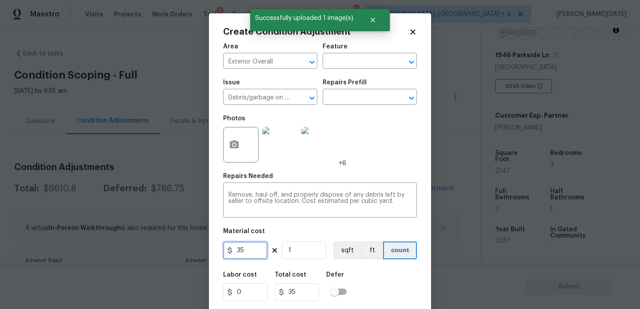
drag, startPoint x: 258, startPoint y: 254, endPoint x: 186, endPoint y: 254, distance: 71.5
click at [186, 254] on div "Create Condition Adjustment Area Exterior Overall ​ Feature ​ Issue Debris/garb…" at bounding box center [320, 154] width 640 height 309
type input "250"
click at [404, 165] on div "Photos +6" at bounding box center [320, 139] width 194 height 58
type input "250"
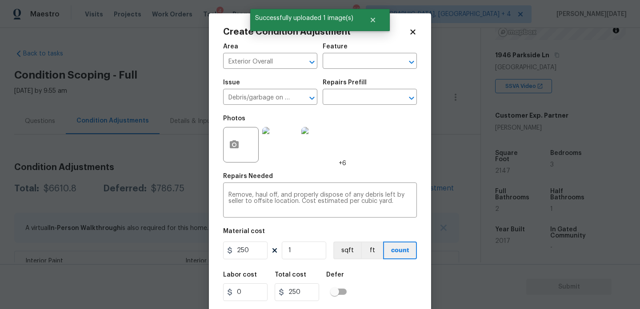
scroll to position [23, 0]
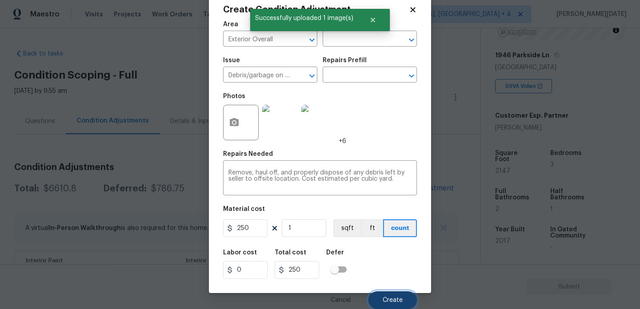
click at [390, 300] on span "Create" at bounding box center [392, 300] width 20 height 7
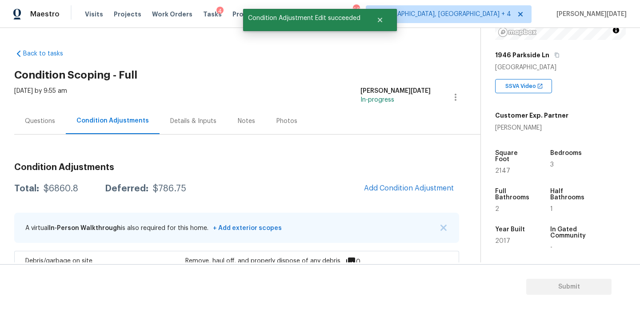
scroll to position [0, 0]
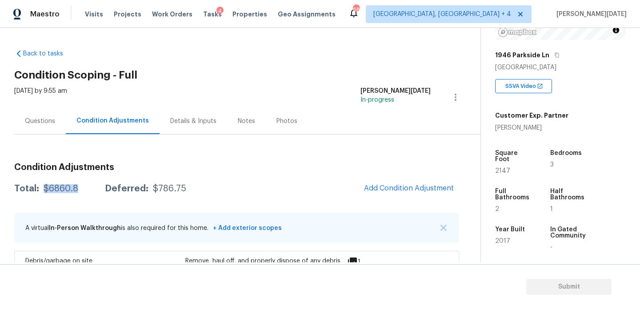
drag, startPoint x: 42, startPoint y: 189, endPoint x: 76, endPoint y: 189, distance: 34.2
click at [76, 189] on div "$6860.8" at bounding box center [61, 188] width 35 height 9
copy div "$6860.8"
click at [40, 123] on div "Questions" at bounding box center [40, 121] width 30 height 9
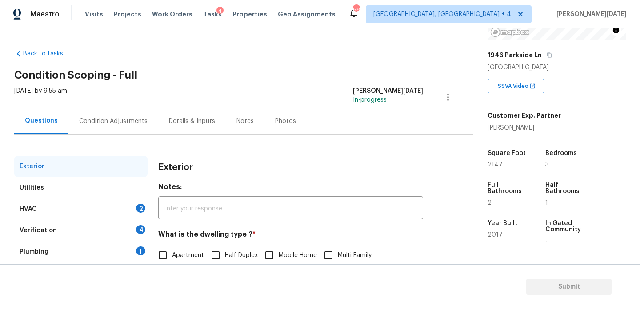
scroll to position [119, 0]
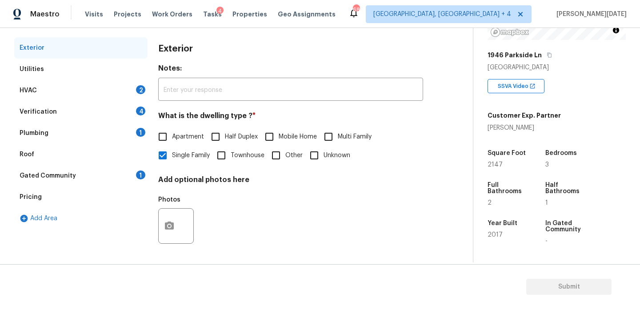
click at [130, 93] on div "HVAC 2" at bounding box center [80, 90] width 133 height 21
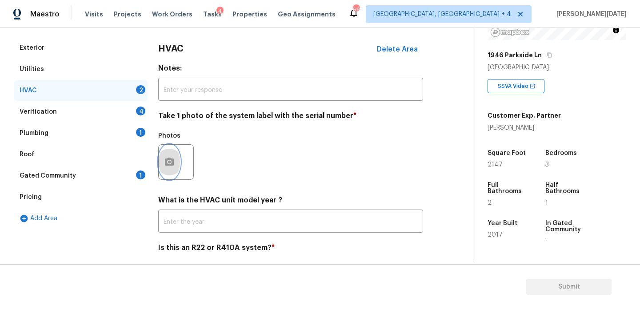
click at [172, 162] on icon "button" at bounding box center [169, 162] width 9 height 8
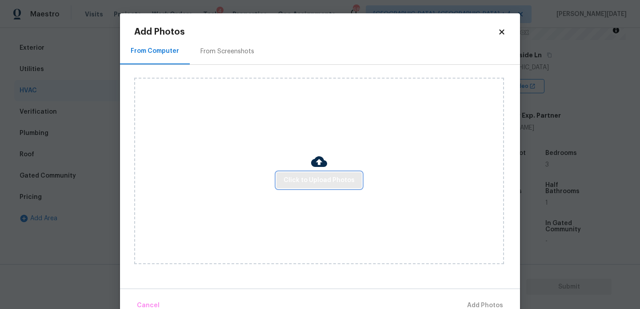
click at [292, 172] on button "Click to Upload Photos" at bounding box center [318, 180] width 85 height 16
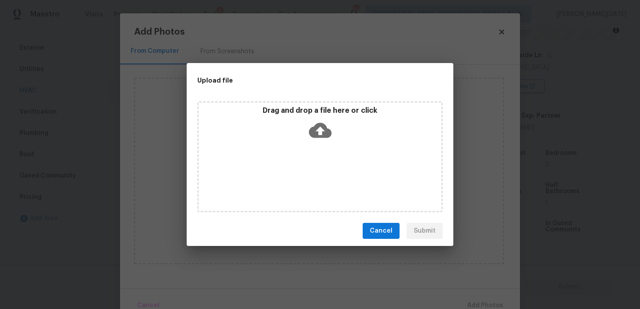
click at [292, 172] on div "Drag and drop a file here or click" at bounding box center [319, 156] width 245 height 111
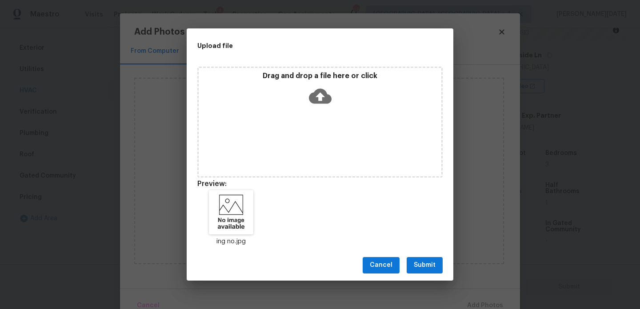
click at [432, 271] on button "Submit" at bounding box center [424, 265] width 36 height 16
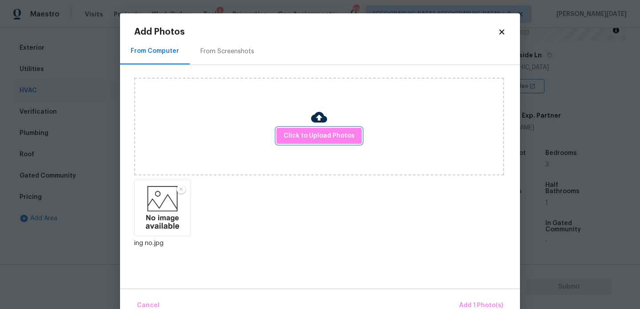
scroll to position [20, 0]
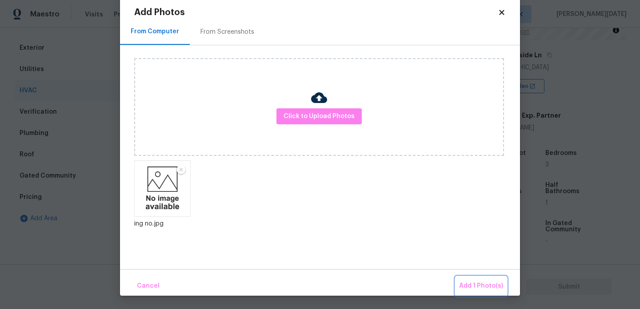
click at [474, 282] on span "Add 1 Photo(s)" at bounding box center [481, 286] width 44 height 11
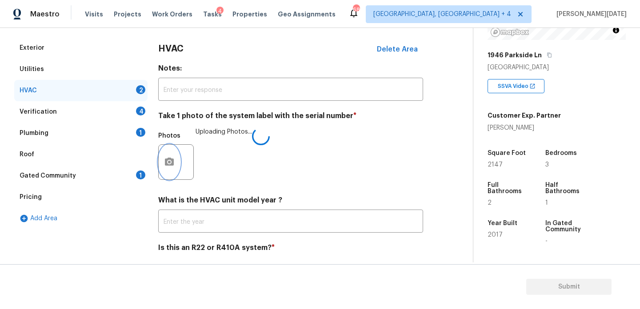
scroll to position [148, 0]
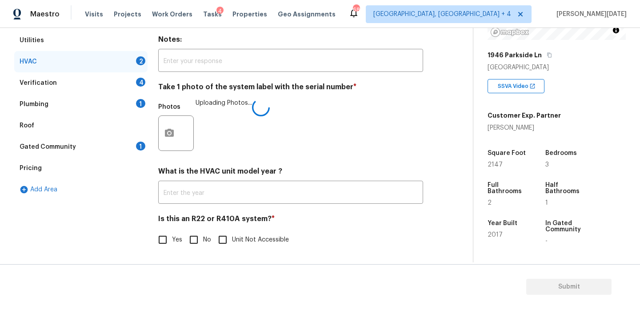
click at [190, 251] on div "HVAC Delete Area Notes: ​ Take 1 photo of the system label with the serial numb…" at bounding box center [290, 133] width 265 height 251
click at [199, 238] on input "No" at bounding box center [193, 240] width 19 height 19
checkbox input "true"
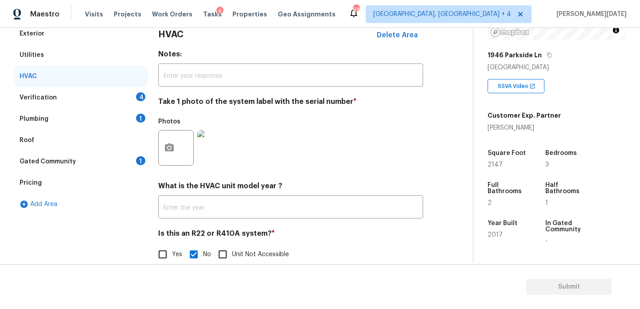
click at [134, 99] on div "Verification 4" at bounding box center [80, 97] width 133 height 21
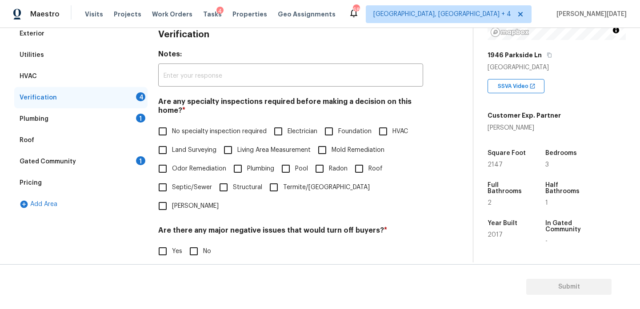
click at [183, 127] on label "No specialty inspection required" at bounding box center [209, 131] width 113 height 19
click at [172, 127] on input "No specialty inspection required" at bounding box center [162, 131] width 19 height 19
checkbox input "true"
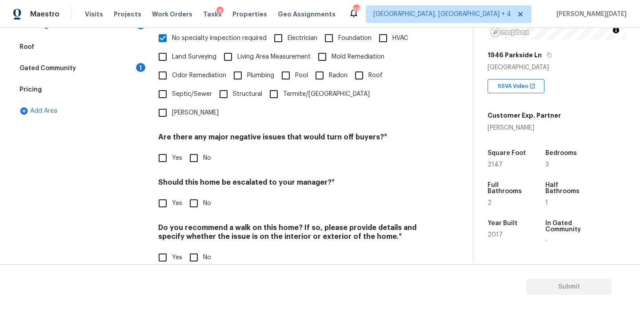
scroll to position [225, 0]
click at [202, 150] on input "No" at bounding box center [193, 159] width 19 height 19
checkbox input "true"
click at [200, 195] on input "No" at bounding box center [193, 204] width 19 height 19
checkbox input "true"
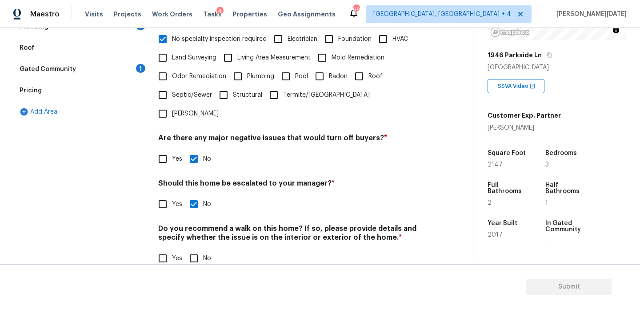
click at [198, 249] on input "No" at bounding box center [193, 258] width 19 height 19
checkbox input "true"
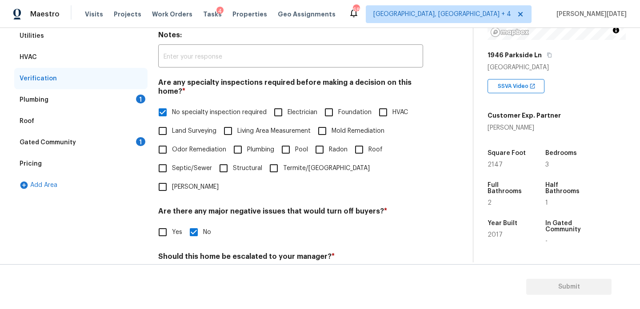
click at [133, 100] on div "Plumbing 1" at bounding box center [80, 99] width 133 height 21
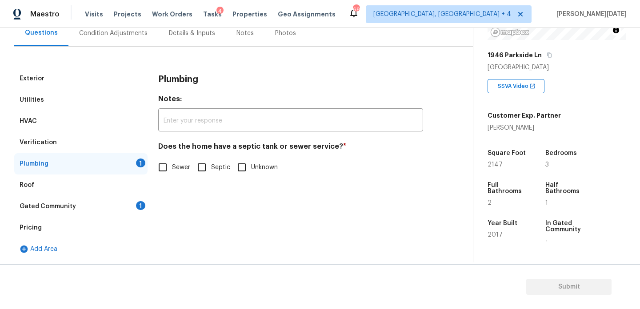
scroll to position [88, 0]
click at [167, 170] on input "Sewer" at bounding box center [162, 167] width 19 height 19
checkbox input "true"
click at [142, 205] on div "1" at bounding box center [140, 205] width 9 height 9
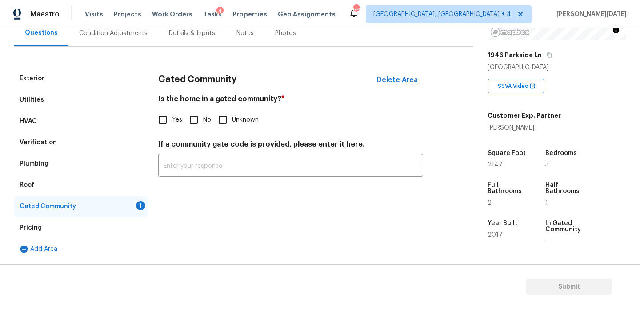
click at [200, 124] on input "No" at bounding box center [193, 120] width 19 height 19
checkbox input "true"
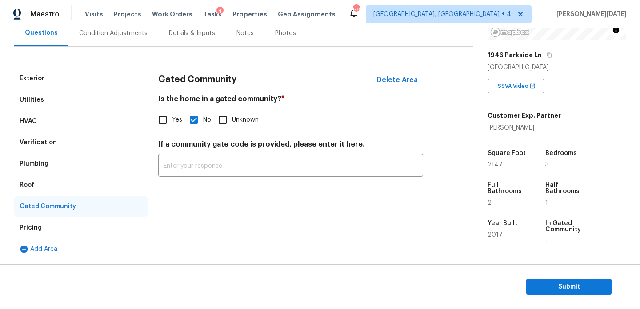
click at [57, 227] on div "Pricing" at bounding box center [80, 227] width 133 height 21
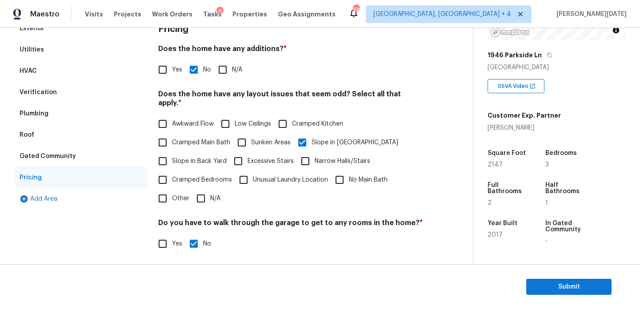
scroll to position [0, 0]
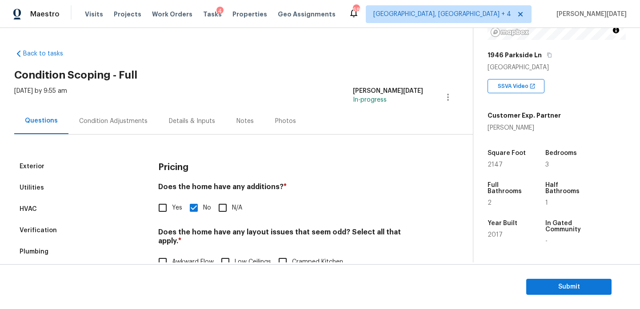
click at [102, 113] on div "Condition Adjustments" at bounding box center [113, 121] width 90 height 26
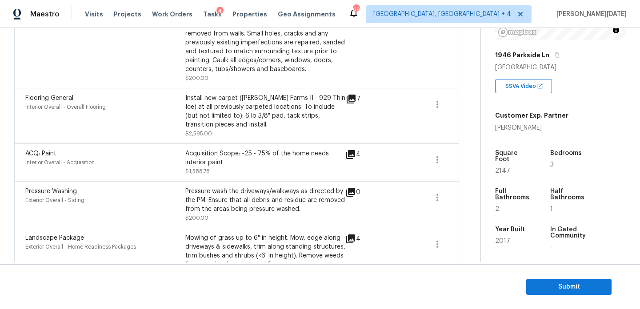
scroll to position [294, 0]
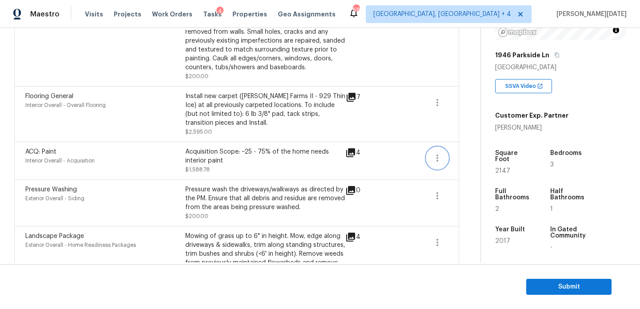
click at [438, 163] on icon "button" at bounding box center [437, 158] width 11 height 11
click at [389, 135] on span at bounding box center [406, 114] width 34 height 44
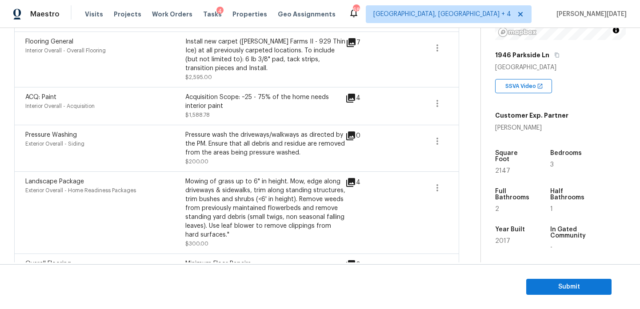
scroll to position [353, 0]
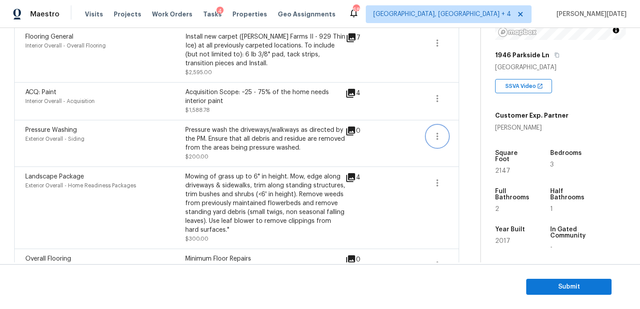
click at [441, 143] on button "button" at bounding box center [436, 136] width 21 height 21
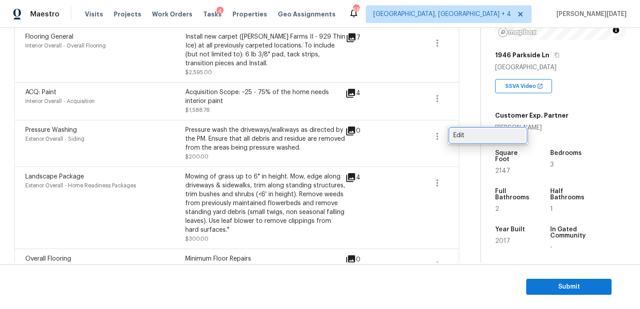
click at [479, 135] on div "Edit" at bounding box center [487, 135] width 69 height 9
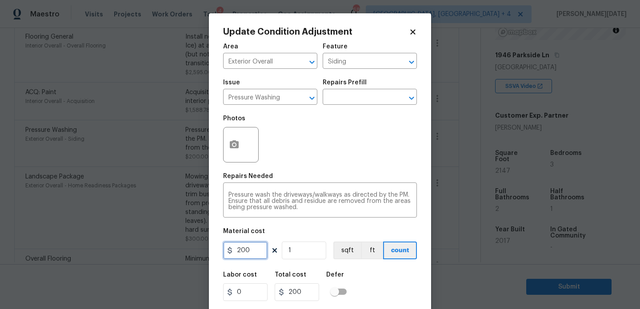
drag, startPoint x: 256, startPoint y: 250, endPoint x: 175, endPoint y: 250, distance: 81.3
click at [177, 250] on div "Update Condition Adjustment Area Exterior Overall ​ Feature Siding ​ Issue Pres…" at bounding box center [320, 154] width 640 height 309
type input "350"
click at [350, 150] on div "Photos" at bounding box center [320, 139] width 194 height 58
type input "350"
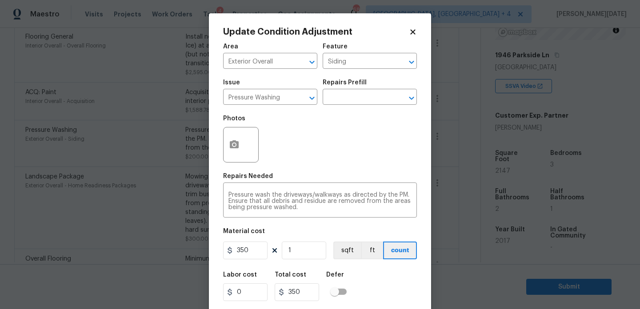
scroll to position [23, 0]
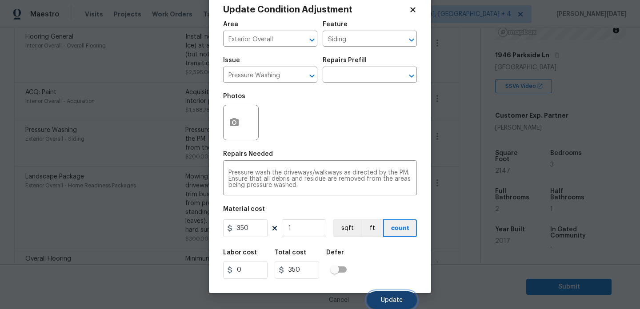
click at [386, 297] on span "Update" at bounding box center [392, 300] width 22 height 7
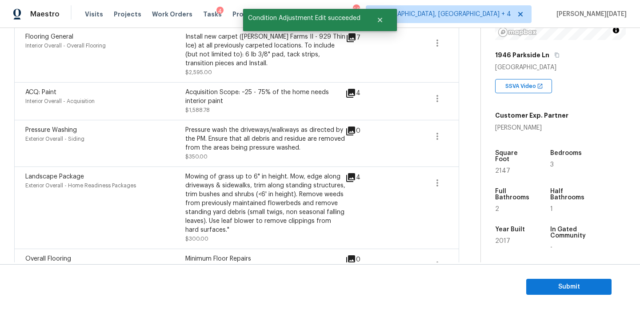
scroll to position [0, 0]
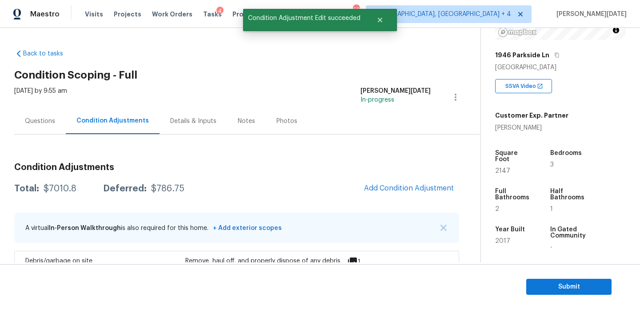
click at [35, 123] on div "Questions" at bounding box center [40, 121] width 30 height 9
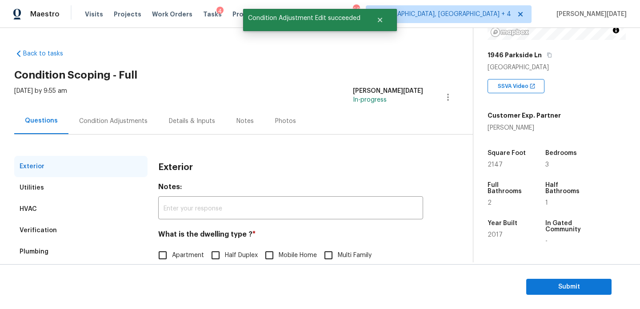
click at [108, 119] on div "Condition Adjustments" at bounding box center [113, 121] width 68 height 9
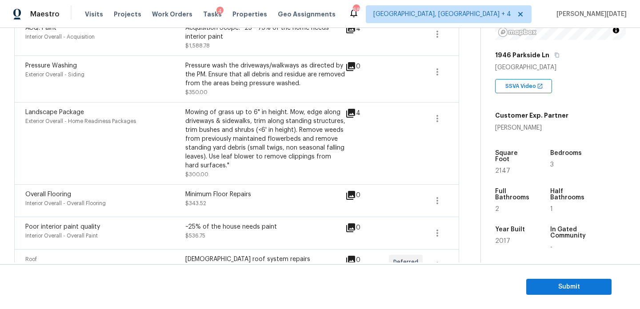
scroll to position [547, 0]
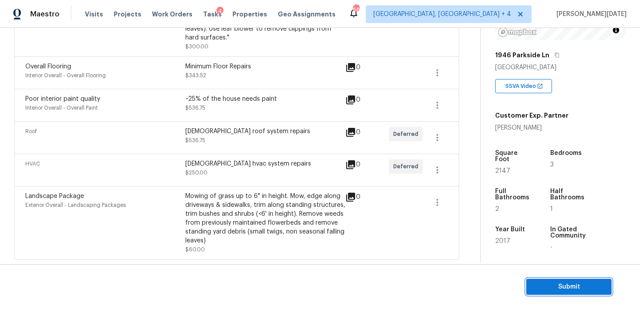
click at [542, 281] on button "Submit" at bounding box center [568, 287] width 85 height 16
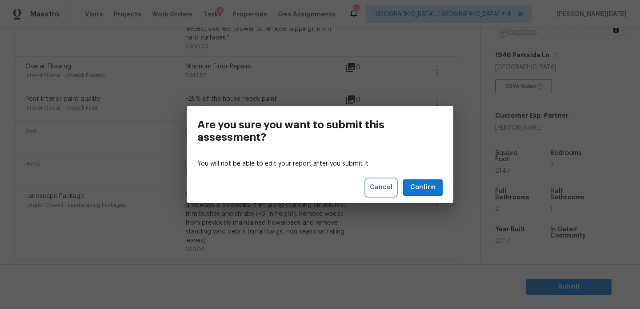
click at [382, 184] on span "Cancel" at bounding box center [381, 187] width 23 height 11
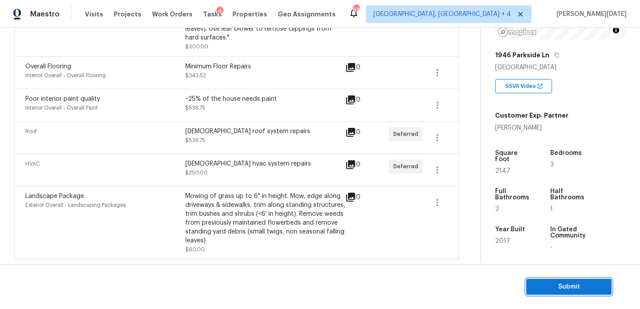
click at [543, 288] on span "Submit" at bounding box center [568, 287] width 71 height 11
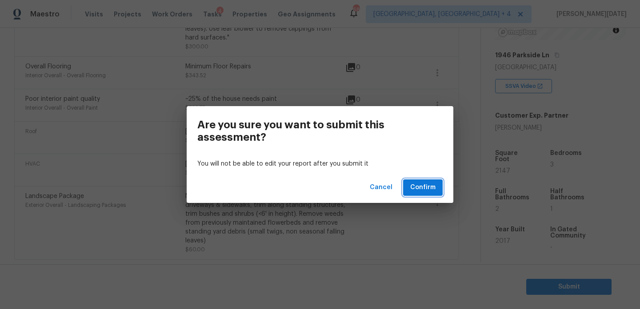
click at [427, 185] on span "Confirm" at bounding box center [422, 187] width 25 height 11
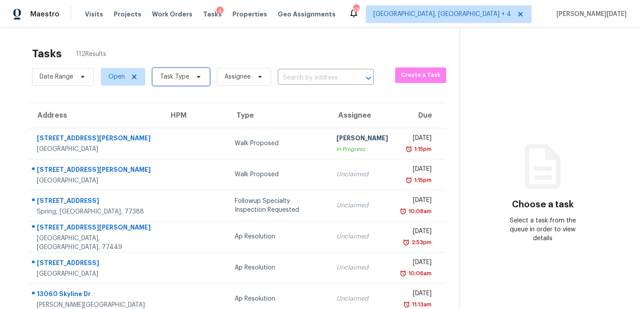
click at [192, 74] on span at bounding box center [197, 76] width 10 height 7
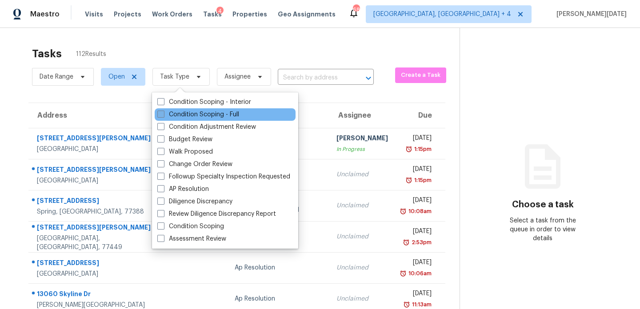
click at [168, 114] on label "Condition Scoping - Full" at bounding box center [198, 114] width 82 height 9
click at [163, 114] on input "Condition Scoping - Full" at bounding box center [160, 113] width 6 height 6
checkbox input "true"
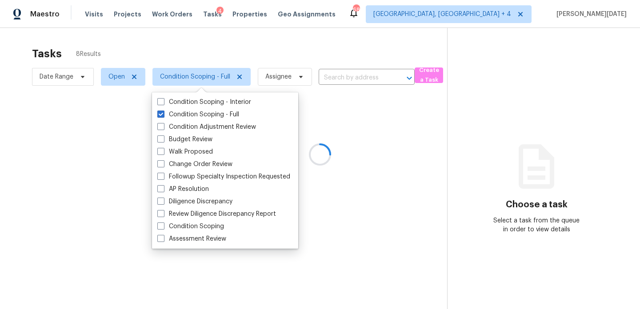
click at [267, 62] on div at bounding box center [320, 154] width 640 height 309
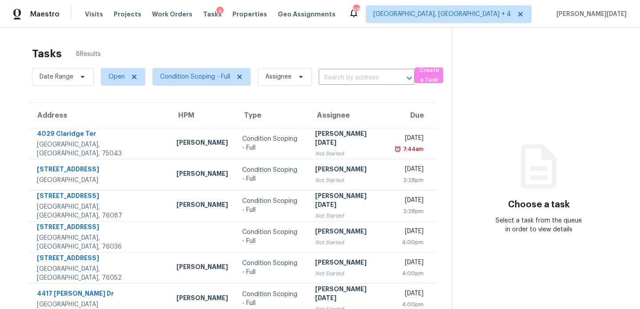
click at [354, 41] on div "Tasks 8 Results Date Range Open Condition Scoping - Full Assignee ​ Create a Ta…" at bounding box center [320, 190] width 640 height 325
click at [195, 77] on span "Condition Scoping - Full" at bounding box center [195, 76] width 70 height 9
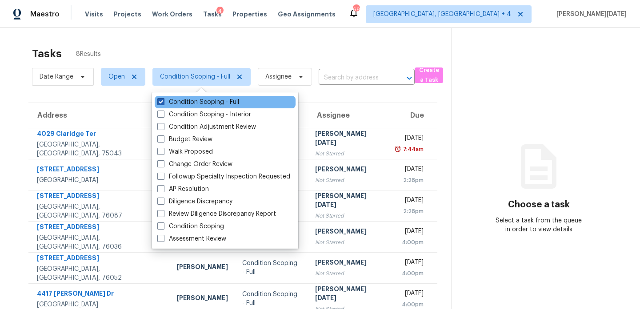
click at [191, 106] on label "Condition Scoping - Full" at bounding box center [198, 102] width 82 height 9
click at [163, 103] on input "Condition Scoping - Full" at bounding box center [160, 101] width 6 height 6
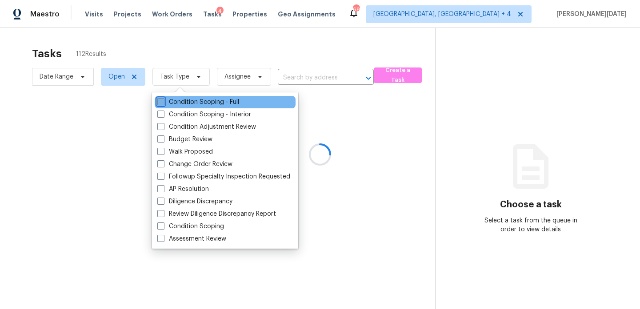
click at [191, 106] on label "Condition Scoping - Full" at bounding box center [198, 102] width 82 height 9
click at [163, 103] on input "Condition Scoping - Full" at bounding box center [160, 101] width 6 height 6
checkbox input "true"
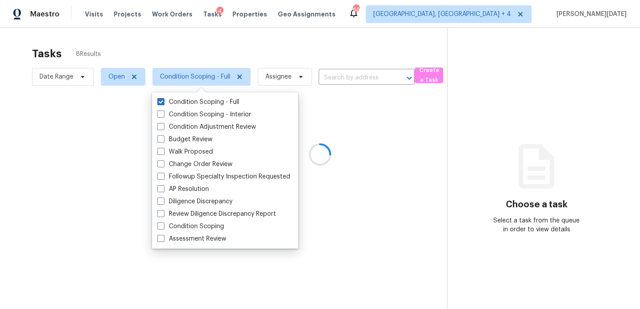
click at [259, 66] on div at bounding box center [320, 154] width 640 height 309
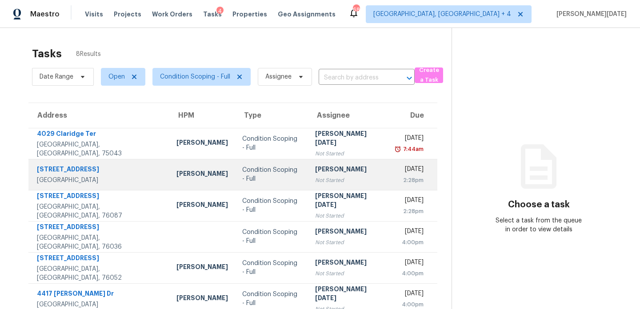
scroll to position [44, 0]
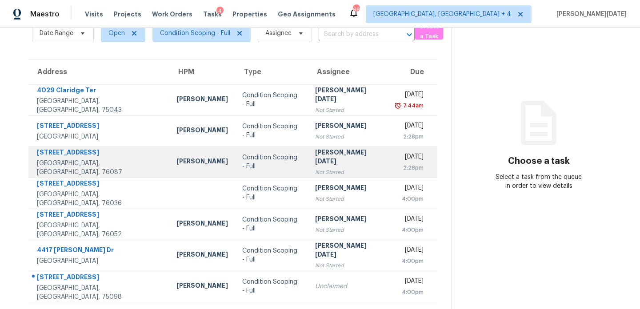
click at [345, 161] on td "Prabhu Raja Not Started" at bounding box center [348, 162] width 81 height 31
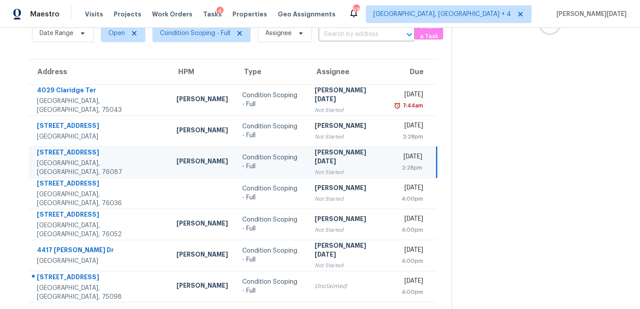
click at [345, 161] on td "Prabhu Raja Not Started" at bounding box center [347, 162] width 81 height 31
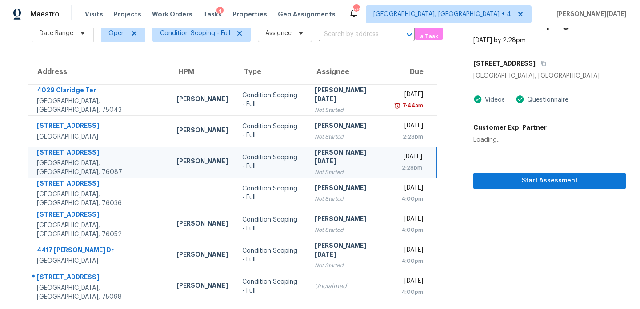
click at [345, 161] on td "Prabhu Raja Not Started" at bounding box center [347, 162] width 81 height 31
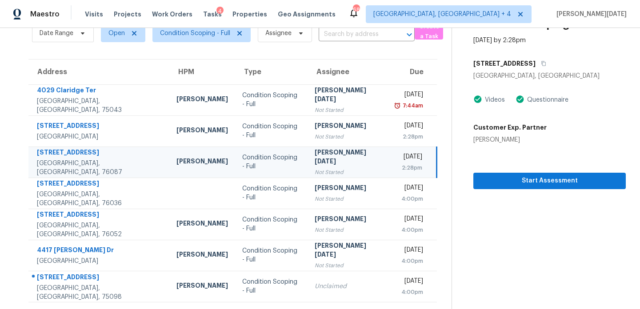
click at [345, 161] on td "Prabhu Raja Not Started" at bounding box center [347, 162] width 81 height 31
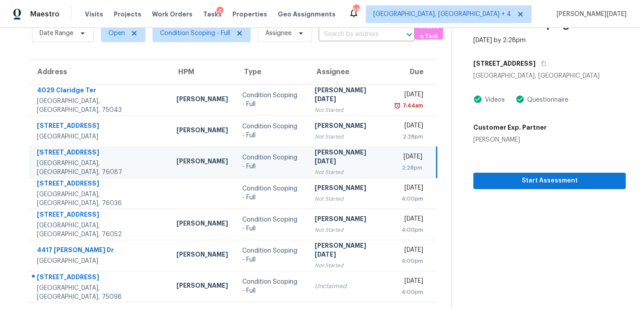
click at [345, 161] on td "Prabhu Raja Not Started" at bounding box center [347, 162] width 81 height 31
click at [395, 160] on div "Tue, Sep 30th 2025" at bounding box center [408, 157] width 27 height 11
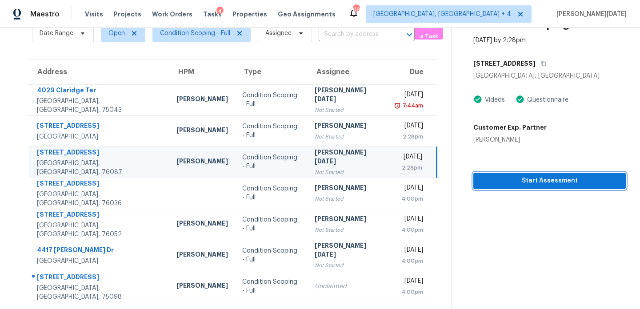
click at [490, 178] on span "Start Assessment" at bounding box center [549, 180] width 138 height 11
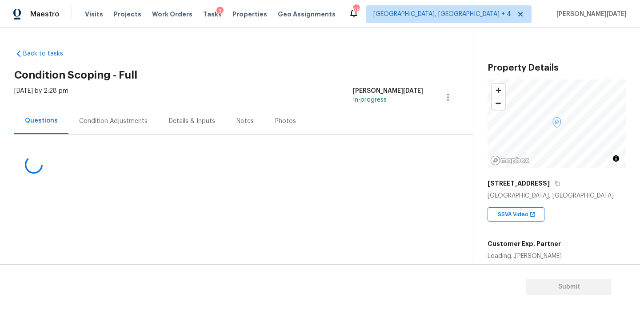
click at [124, 127] on div "Condition Adjustments" at bounding box center [113, 121] width 90 height 26
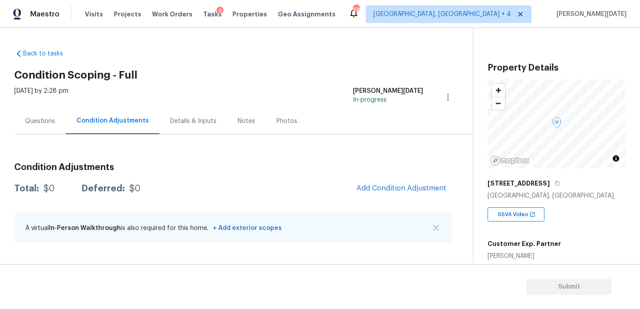
scroll to position [172, 0]
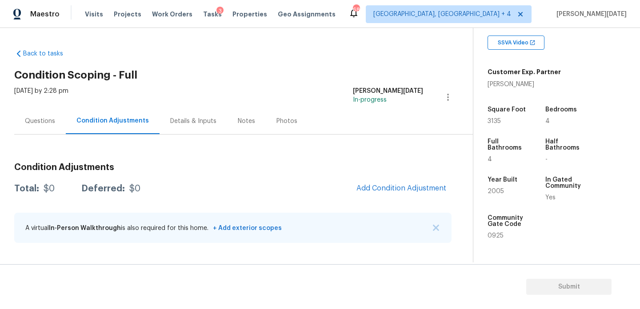
click at [46, 135] on div "Condition Adjustments Total: $0 Deferred: $0 Add Condition Adjustment A virtual…" at bounding box center [232, 193] width 437 height 116
click at [45, 119] on div "Questions" at bounding box center [40, 121] width 30 height 9
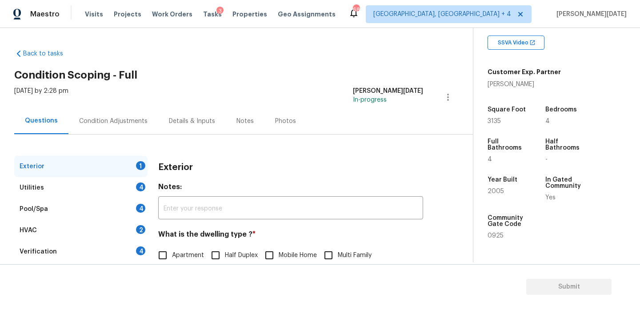
scroll to position [119, 0]
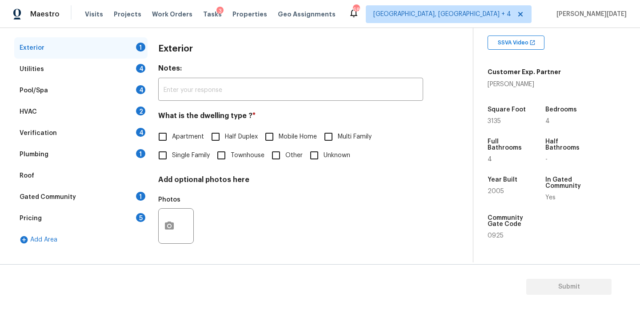
click at [100, 198] on div "Gated Community 1" at bounding box center [80, 197] width 133 height 21
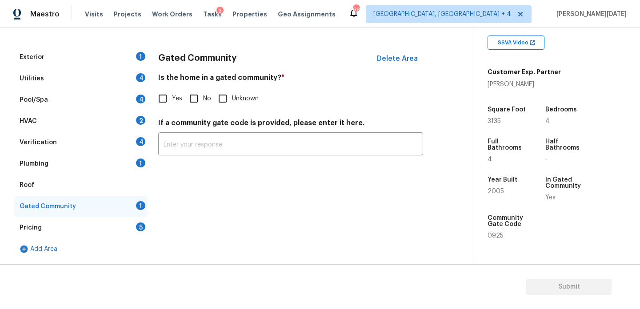
scroll to position [109, 0]
click at [160, 96] on input "Yes" at bounding box center [162, 98] width 19 height 19
checkbox input "true"
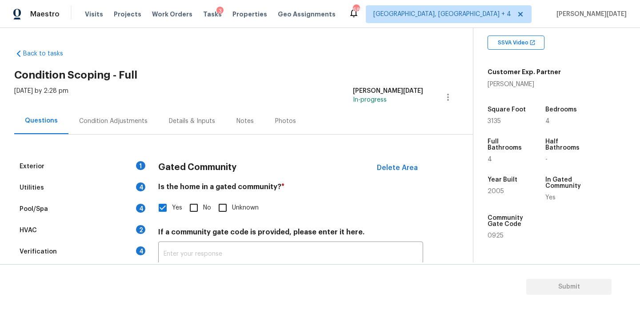
click at [104, 123] on div "Condition Adjustments" at bounding box center [113, 121] width 68 height 9
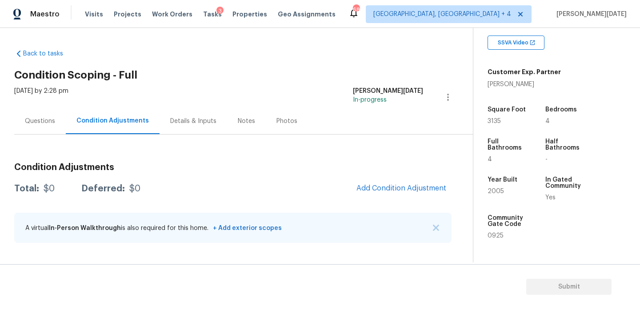
click at [494, 122] on span "3135" at bounding box center [493, 121] width 13 height 6
copy span "3135"
click at [330, 80] on div "Back to tasks Condition Scoping - Full Tue, Sep 30 2025 by 2:28 pm Prabhu Raja …" at bounding box center [243, 147] width 458 height 211
click at [326, 156] on div "Condition Adjustments Total: $0 Deferred: $0 Add Condition Adjustment A virtual…" at bounding box center [232, 203] width 437 height 95
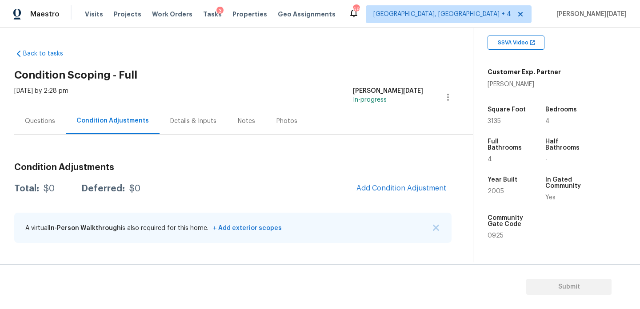
click at [44, 113] on div "Questions" at bounding box center [40, 121] width 52 height 26
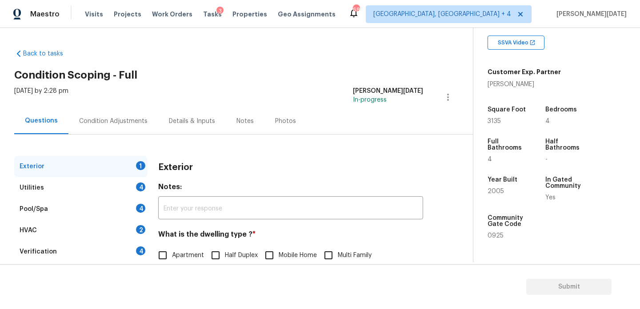
click at [44, 113] on div "Questions" at bounding box center [41, 121] width 54 height 26
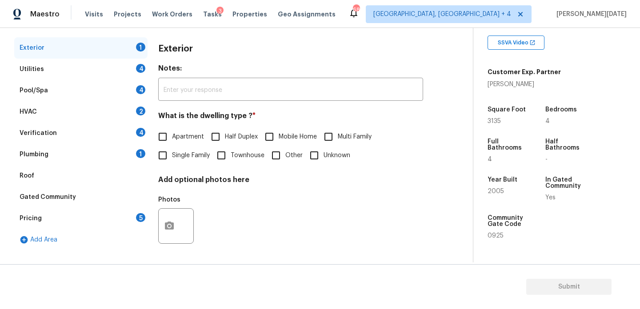
click at [96, 226] on div "Pricing 5" at bounding box center [80, 218] width 133 height 21
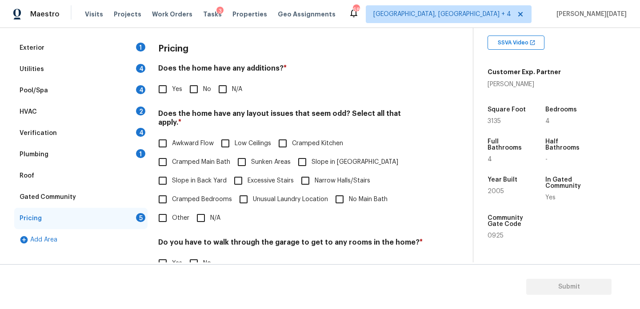
click at [322, 153] on label "Slope in Front Yard" at bounding box center [345, 162] width 105 height 19
click at [311, 153] on input "Slope in Front Yard" at bounding box center [302, 162] width 19 height 19
checkbox input "true"
click at [193, 91] on input "No" at bounding box center [193, 89] width 19 height 19
checkbox input "true"
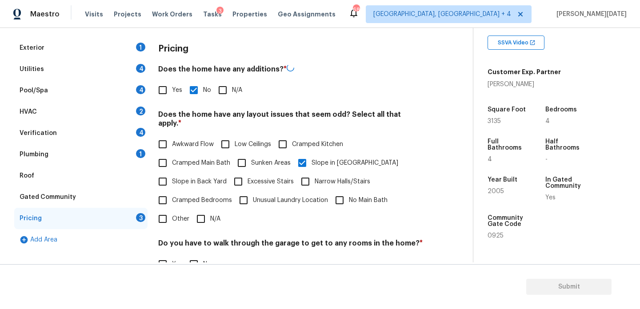
scroll to position [224, 0]
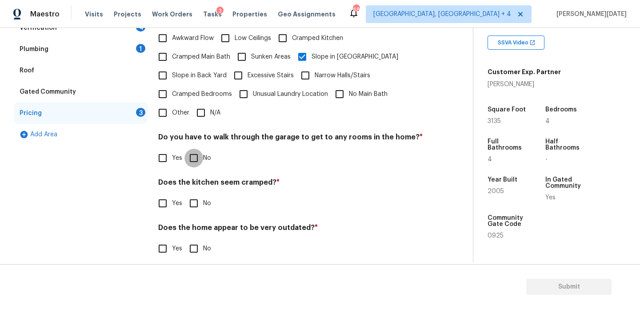
click at [195, 149] on input "No" at bounding box center [193, 158] width 19 height 19
checkbox input "true"
click at [199, 194] on input "No" at bounding box center [193, 203] width 19 height 19
checkbox input "true"
click at [202, 243] on input "No" at bounding box center [193, 248] width 19 height 19
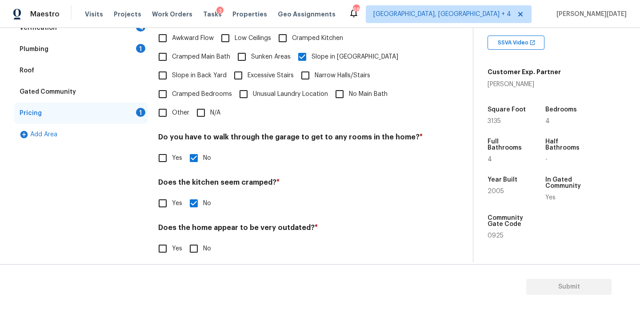
checkbox input "true"
click at [207, 103] on input "N/A" at bounding box center [200, 112] width 19 height 19
checkbox input "true"
click at [356, 149] on div "Yes No" at bounding box center [290, 158] width 265 height 19
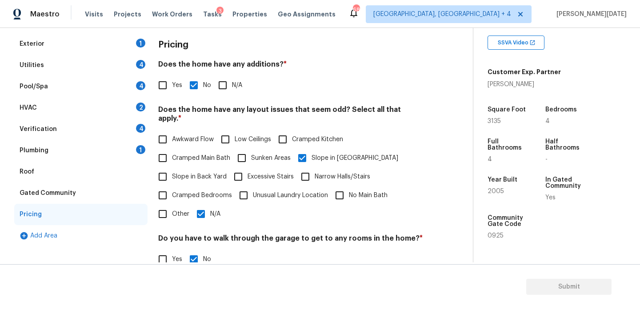
scroll to position [0, 0]
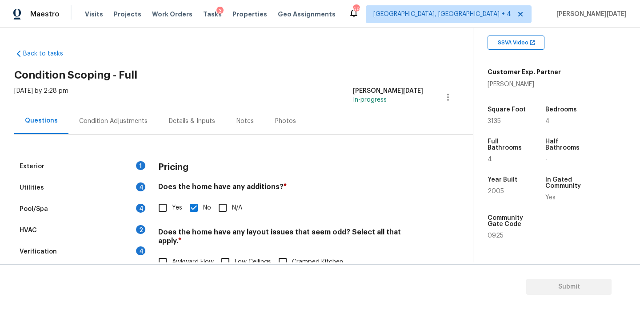
click at [107, 107] on div "Tue, Sep 30 2025 by 2:28 pm Prabhu Raja In-progress" at bounding box center [243, 97] width 458 height 21
click at [107, 113] on div "Condition Adjustments" at bounding box center [113, 121] width 90 height 26
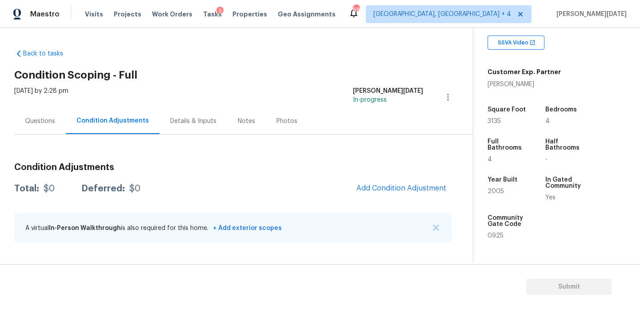
click at [492, 121] on span "3135" at bounding box center [493, 121] width 13 height 6
copy span "3135"
click at [387, 181] on button "Add Condition Adjustment" at bounding box center [401, 188] width 100 height 19
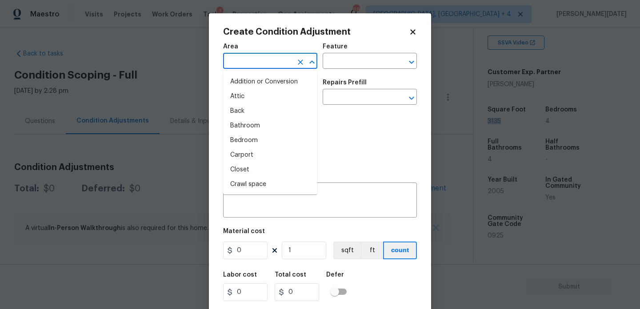
click at [250, 61] on input "text" at bounding box center [257, 62] width 69 height 14
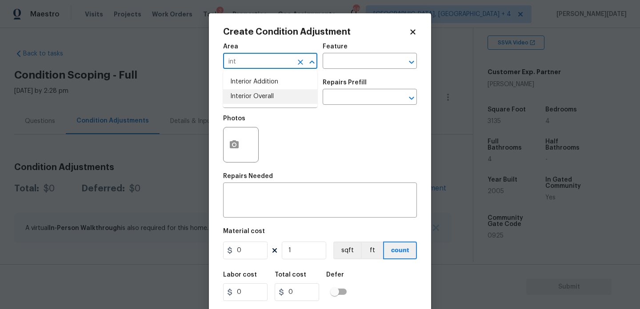
click at [260, 97] on li "Interior Overall" at bounding box center [270, 96] width 94 height 15
type input "Interior Overall"
click at [260, 97] on input "text" at bounding box center [257, 98] width 69 height 14
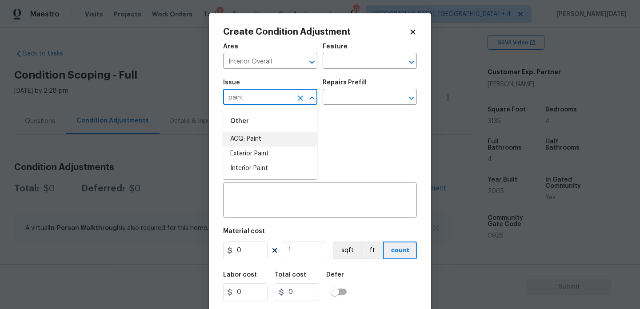
click at [261, 145] on li "ACQ: Paint" at bounding box center [270, 139] width 94 height 15
type input "ACQ: Paint"
click at [347, 108] on div "Issue ACQ: Paint ​ Repairs Prefill ​" at bounding box center [320, 92] width 194 height 36
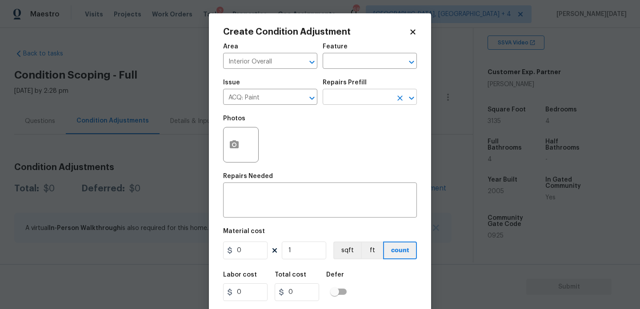
click at [359, 99] on input "text" at bounding box center [356, 98] width 69 height 14
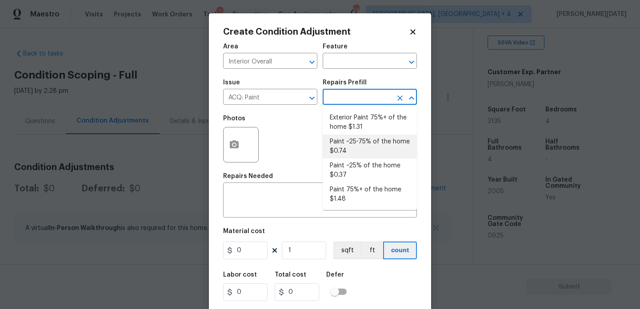
click at [358, 150] on li "Paint ~25-75% of the home $0.74" at bounding box center [369, 147] width 94 height 24
type input "Acquisition"
type textarea "Acquisition Scope: ~25 - 75% of the home needs interior paint"
type input "0.74"
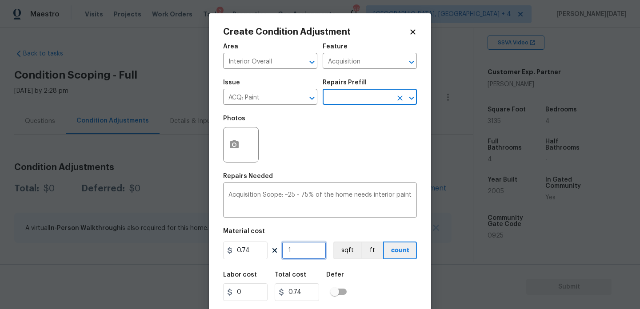
click at [304, 251] on input "1" at bounding box center [304, 251] width 44 height 18
type input "0"
paste input "3135"
type input "3135"
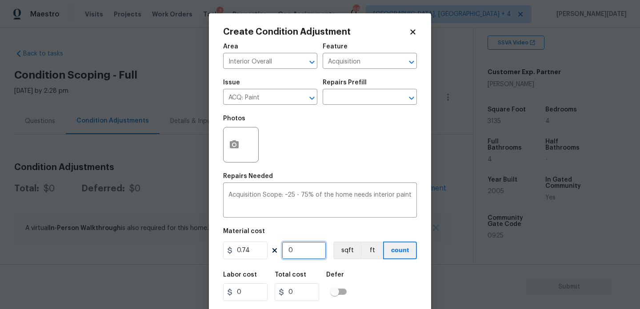
type input "2319.9"
type input "3135"
click at [226, 145] on button "button" at bounding box center [233, 144] width 21 height 35
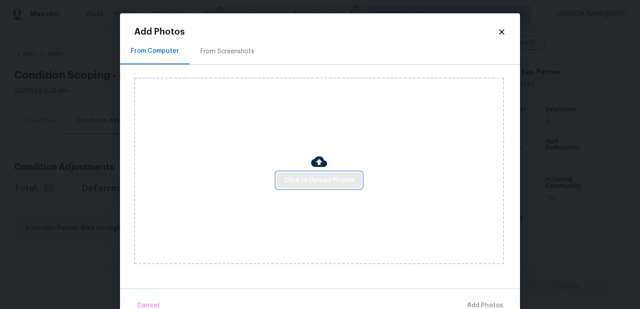
click at [314, 179] on span "Click to Upload Photos" at bounding box center [318, 180] width 71 height 11
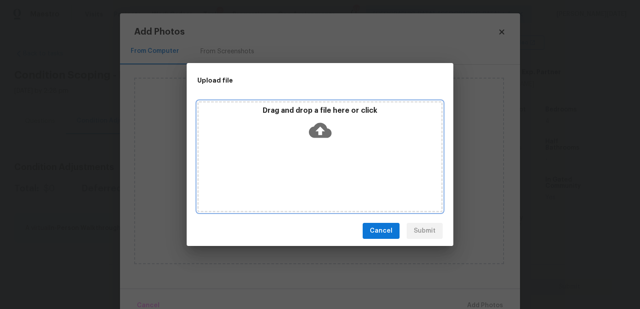
click at [314, 179] on div "Drag and drop a file here or click" at bounding box center [319, 156] width 245 height 111
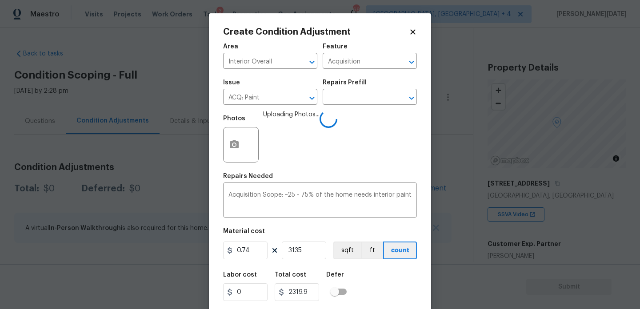
scroll to position [23, 0]
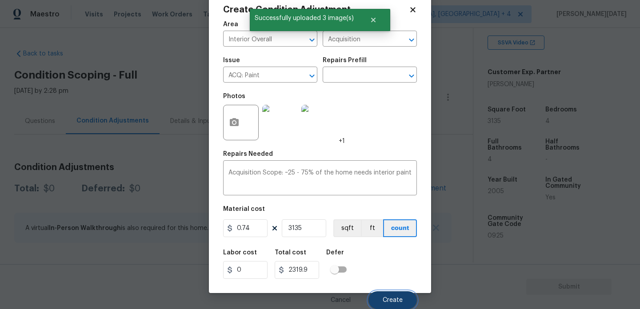
click at [386, 298] on span "Create" at bounding box center [392, 300] width 20 height 7
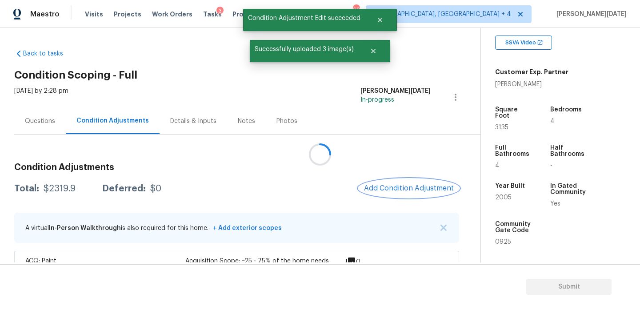
scroll to position [0, 0]
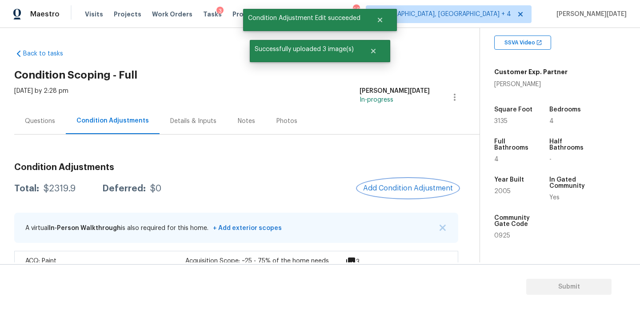
click at [387, 185] on span "Add Condition Adjustment" at bounding box center [408, 188] width 90 height 8
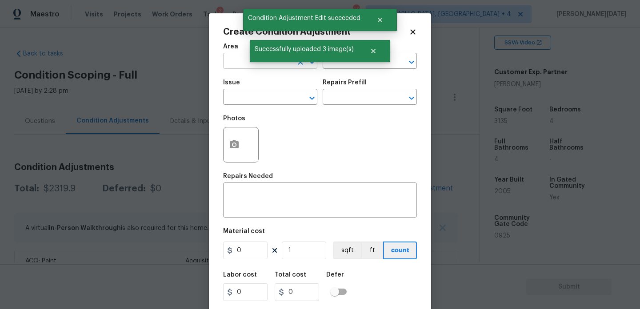
click at [235, 65] on input "text" at bounding box center [257, 62] width 69 height 14
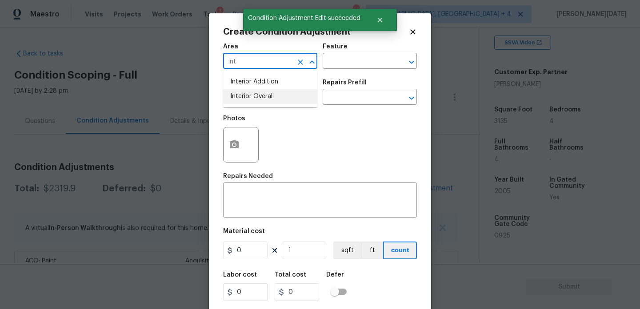
click at [252, 103] on li "Interior Overall" at bounding box center [270, 96] width 94 height 15
type input "Interior Overall"
click at [252, 103] on input "text" at bounding box center [257, 98] width 69 height 14
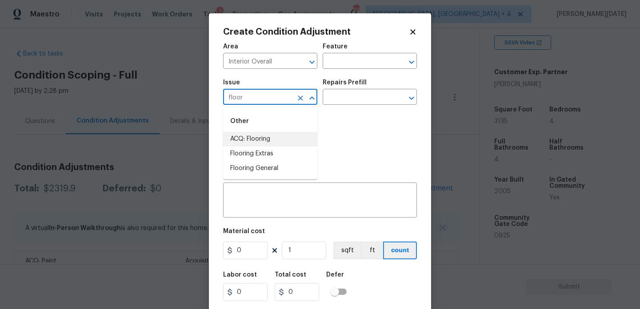
click at [280, 139] on li "ACQ: Flooring" at bounding box center [270, 139] width 94 height 15
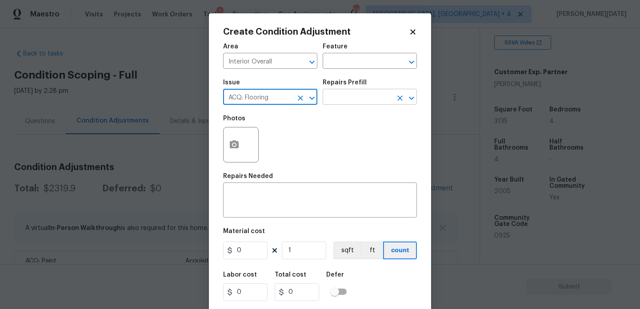
type input "ACQ: Flooring"
click at [374, 98] on input "text" at bounding box center [356, 98] width 69 height 14
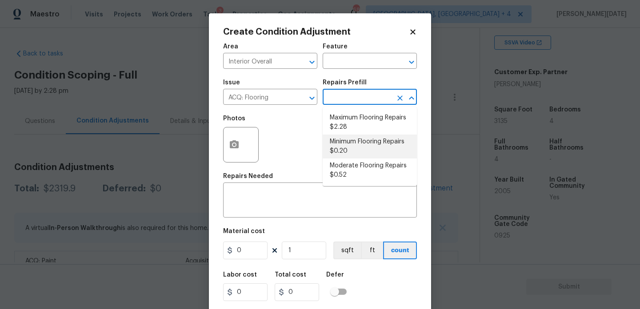
click at [360, 147] on li "Minimum Flooring Repairs $0.20" at bounding box center [369, 147] width 94 height 24
type input "Acquisition"
type textarea "Acquisition Scope: Minimum flooring repairs"
type input "0.2"
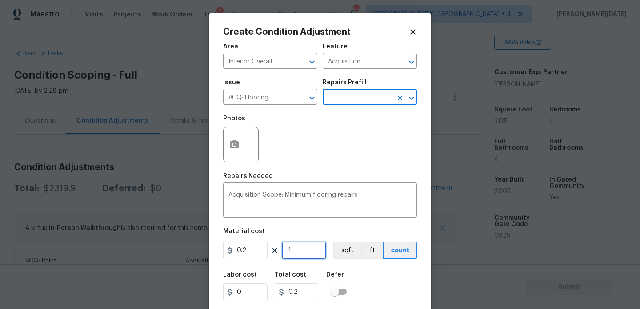
click at [303, 255] on input "1" at bounding box center [304, 251] width 44 height 18
type input "0"
paste input "3135"
type input "3135"
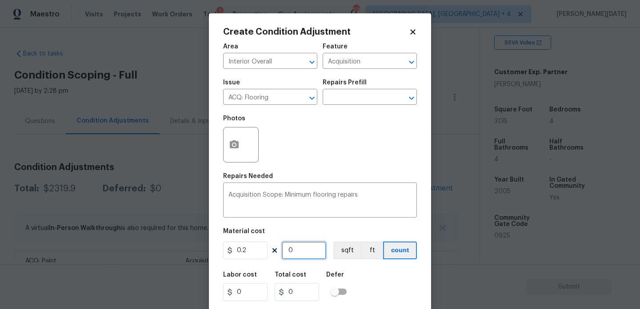
type input "627"
type input "3135"
click at [330, 190] on div "Acquisition Scope: Minimum flooring repairs x ​" at bounding box center [320, 201] width 194 height 33
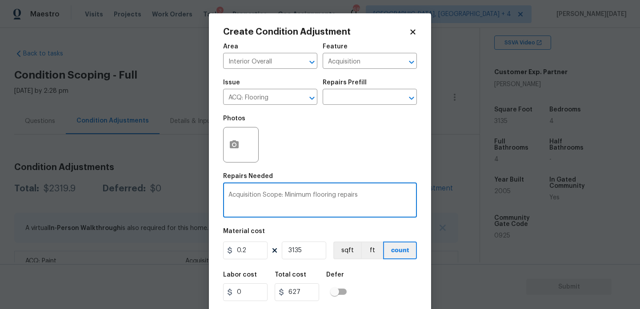
click at [355, 169] on div "Area Interior Overall ​ Feature Acquisition ​ Issue ACQ: Flooring ​ Repairs Pre…" at bounding box center [320, 184] width 194 height 293
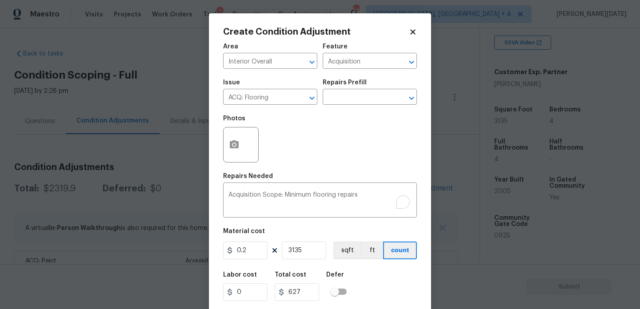
scroll to position [23, 0]
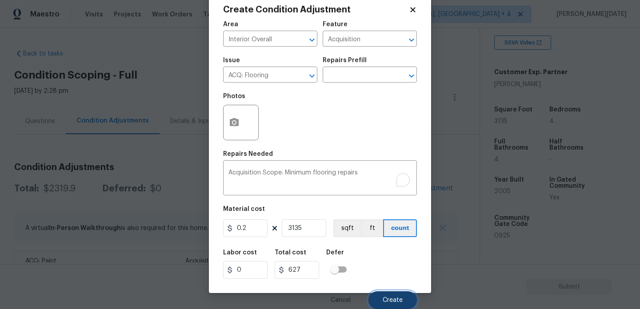
click at [383, 301] on span "Create" at bounding box center [392, 300] width 20 height 7
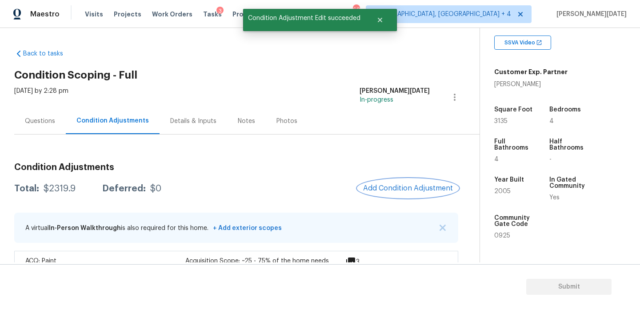
scroll to position [0, 0]
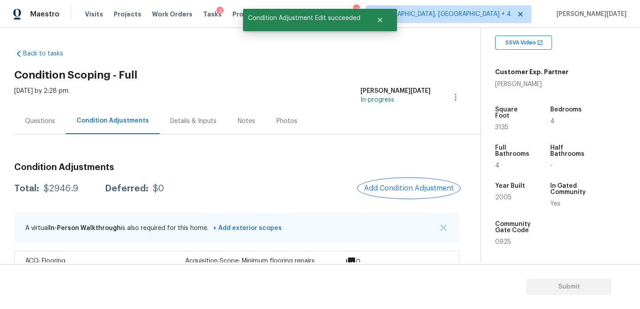
click at [405, 189] on span "Add Condition Adjustment" at bounding box center [409, 188] width 90 height 8
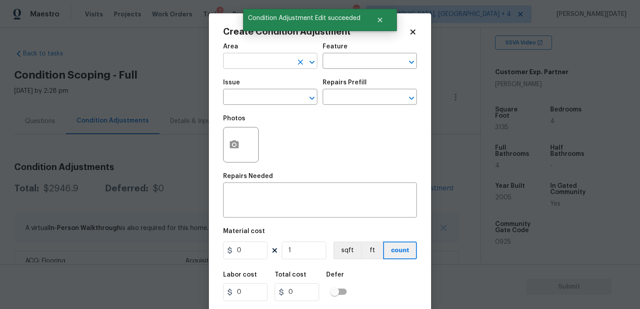
click at [238, 65] on input "text" at bounding box center [257, 62] width 69 height 14
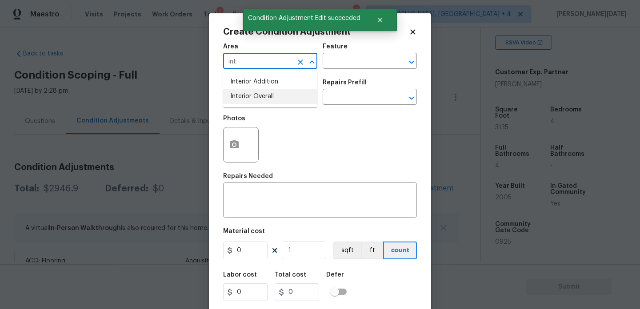
click at [245, 94] on li "Interior Overall" at bounding box center [270, 96] width 94 height 15
type input "Interior Overall"
click at [245, 94] on input "text" at bounding box center [257, 98] width 69 height 14
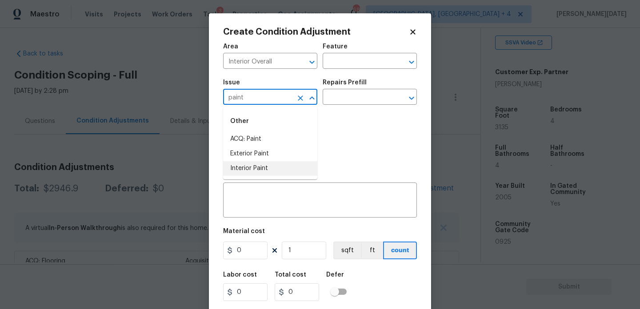
click at [254, 171] on li "Interior Paint" at bounding box center [270, 168] width 94 height 15
type input "Interior Paint"
click at [338, 98] on input "text" at bounding box center [356, 98] width 69 height 14
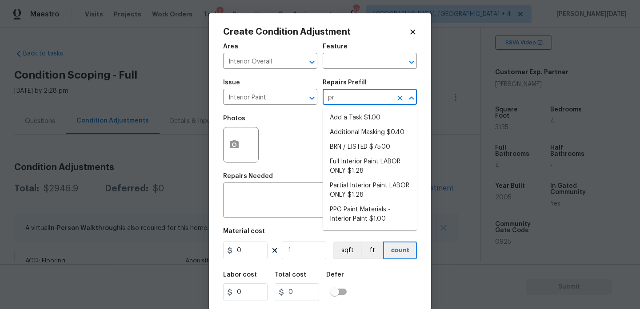
type input "pri"
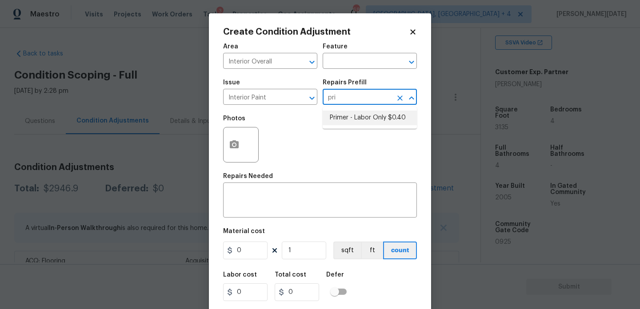
click at [346, 115] on li "Primer - Labor Only $0.40" at bounding box center [369, 118] width 94 height 15
type input "Overall Paint"
type textarea "Interior primer - PRIMER PROVIDED BY OPENDOOR - All nails, screws, drywall anch…"
type input "0.4"
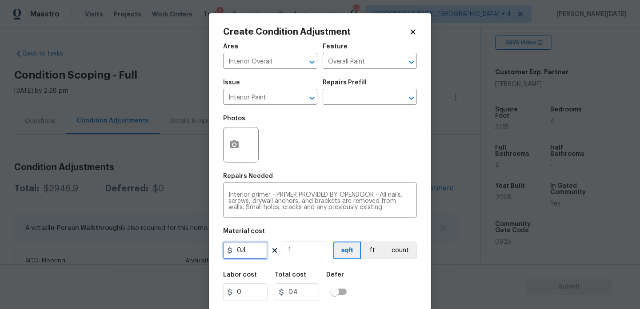
drag, startPoint x: 254, startPoint y: 252, endPoint x: 169, endPoint y: 245, distance: 85.1
click at [169, 251] on div "Create Condition Adjustment Area Interior Overall ​ Feature Overall Paint ​ Iss…" at bounding box center [320, 154] width 640 height 309
type input "500"
click at [318, 135] on div "Photos" at bounding box center [320, 139] width 194 height 58
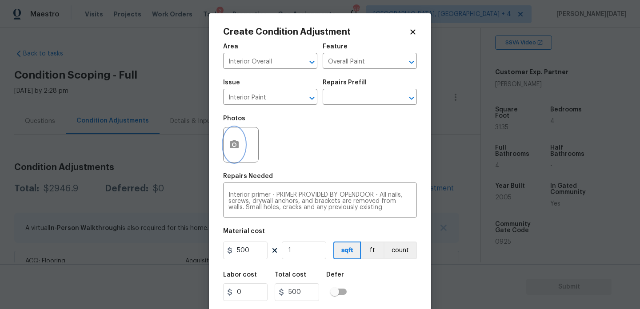
click at [244, 139] on button "button" at bounding box center [233, 144] width 21 height 35
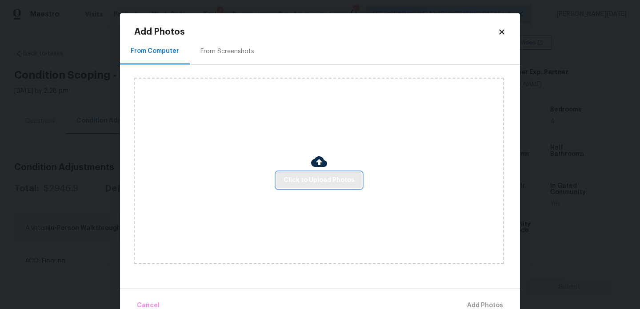
click at [320, 178] on span "Click to Upload Photos" at bounding box center [318, 180] width 71 height 11
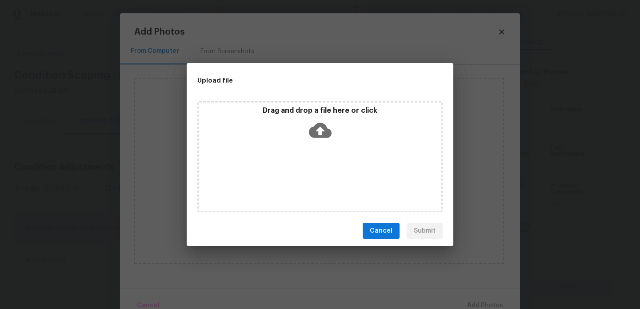
click at [320, 178] on div "Drag and drop a file here or click" at bounding box center [319, 156] width 245 height 111
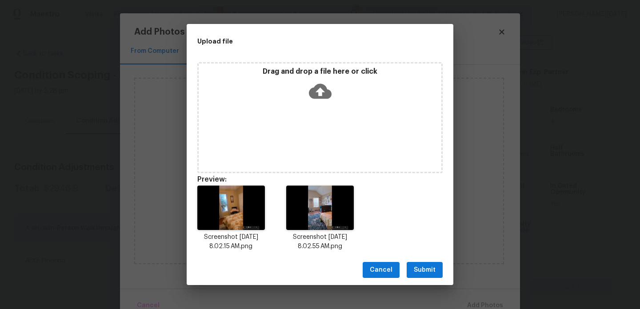
click at [307, 95] on div "Drag and drop a file here or click" at bounding box center [320, 86] width 243 height 38
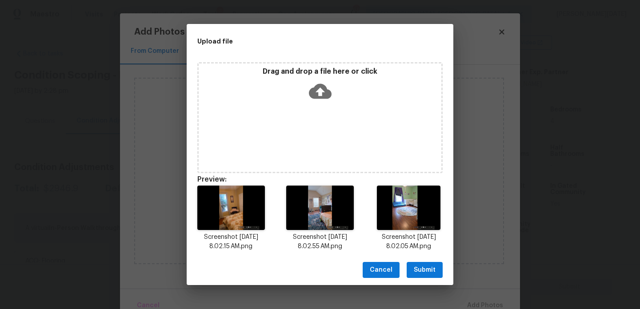
click at [428, 265] on span "Submit" at bounding box center [425, 270] width 22 height 11
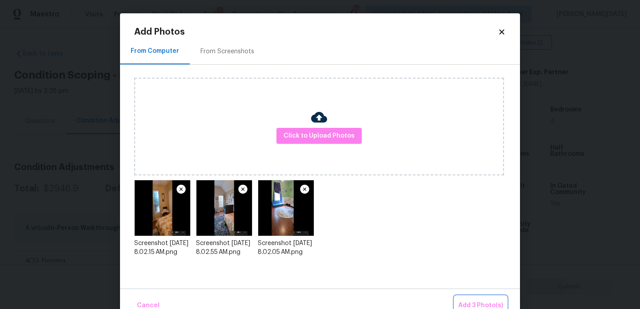
click at [478, 302] on span "Add 3 Photo(s)" at bounding box center [480, 305] width 45 height 11
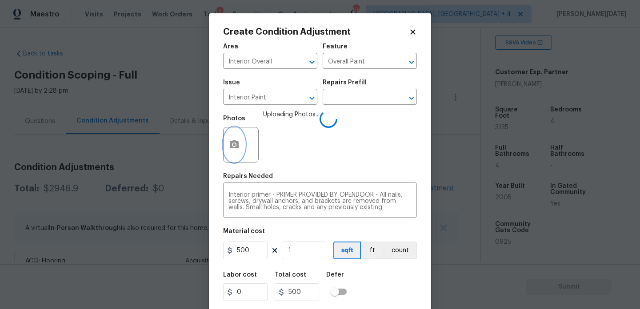
scroll to position [23, 0]
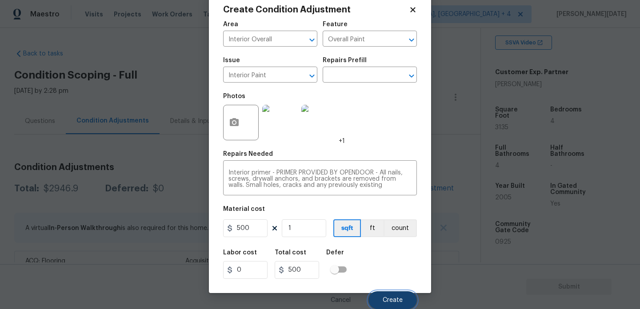
click at [395, 306] on button "Create" at bounding box center [392, 300] width 48 height 18
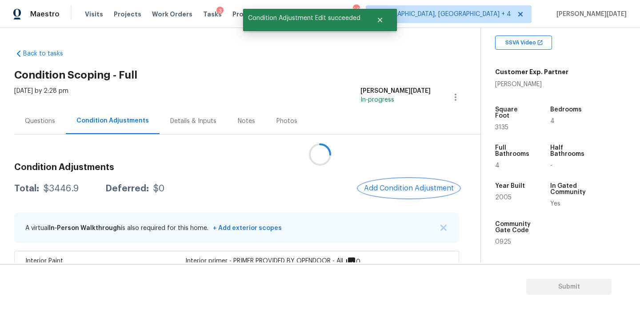
scroll to position [0, 0]
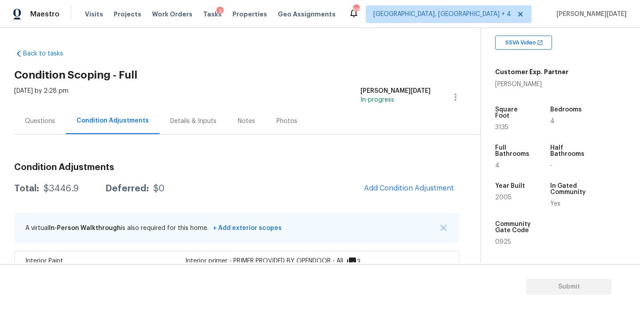
click at [37, 121] on div "Questions" at bounding box center [40, 121] width 30 height 9
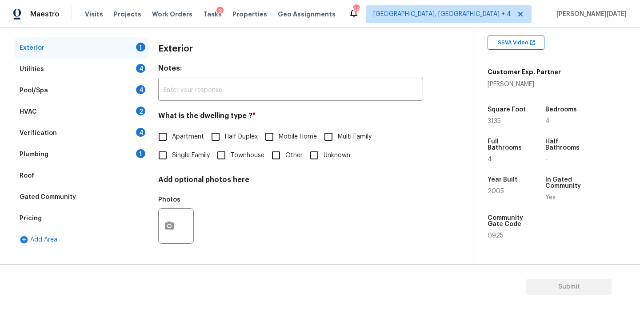
click at [56, 203] on div "Gated Community" at bounding box center [80, 197] width 133 height 21
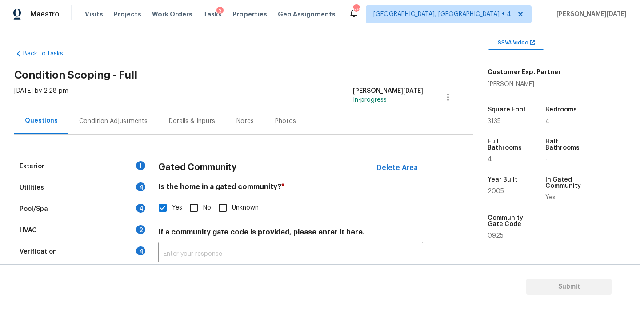
click at [106, 112] on div "Condition Adjustments" at bounding box center [113, 121] width 90 height 26
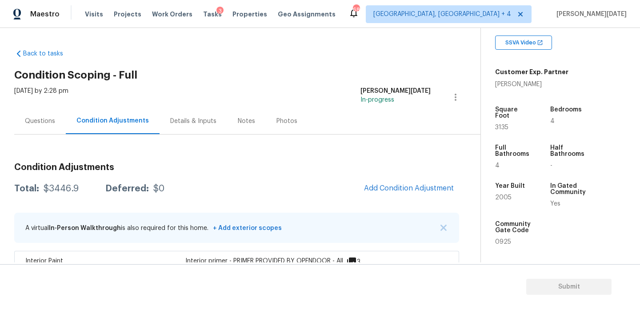
click at [400, 178] on div "Condition Adjustments Total: $3446.9 Deferred: $0 Add Condition Adjustment A vi…" at bounding box center [236, 280] width 445 height 248
click at [382, 188] on span "Add Condition Adjustment" at bounding box center [409, 188] width 90 height 8
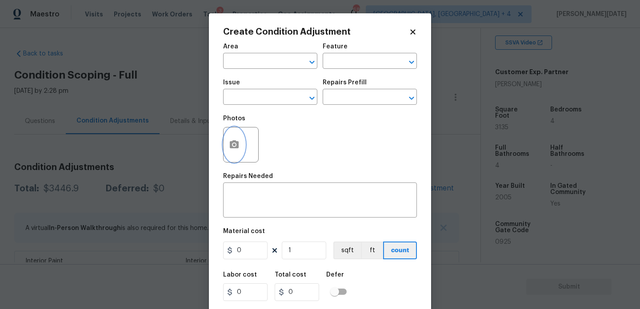
click at [233, 148] on icon "button" at bounding box center [234, 144] width 9 height 8
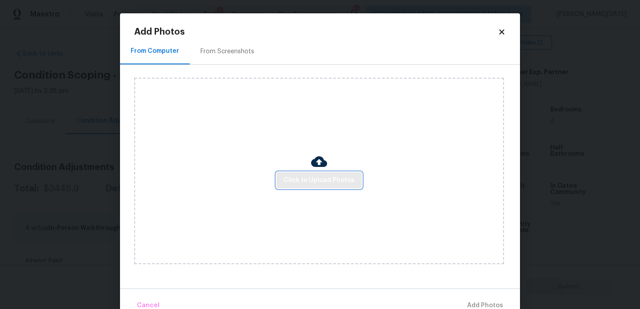
click at [294, 172] on button "Click to Upload Photos" at bounding box center [318, 180] width 85 height 16
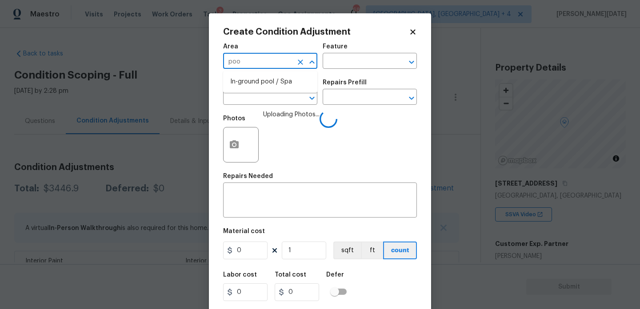
scroll to position [172, 0]
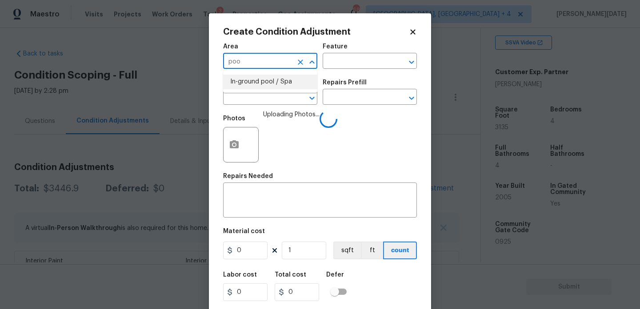
click at [244, 76] on li "In-ground pool / Spa" at bounding box center [270, 82] width 94 height 15
type input "In-ground pool / Spa"
click at [243, 94] on input "text" at bounding box center [257, 98] width 69 height 14
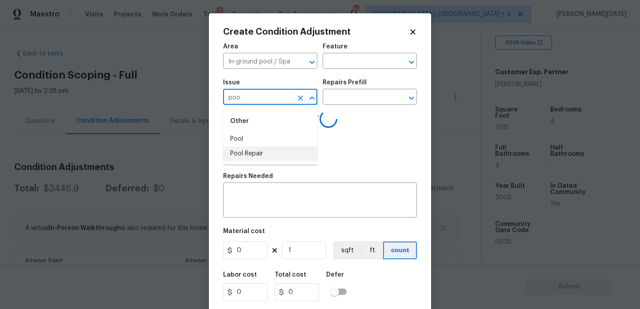
click at [247, 150] on li "Pool Repair" at bounding box center [270, 154] width 94 height 15
type input "Pool Repair"
click at [342, 102] on input "text" at bounding box center [356, 98] width 69 height 14
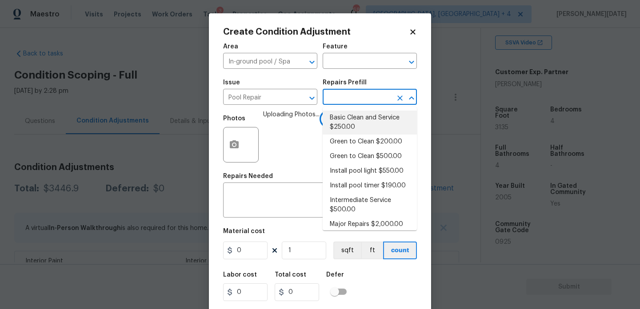
click at [355, 126] on li "Basic Clean and Service $250.00" at bounding box center [369, 123] width 94 height 24
type input "Pool"
type input "250"
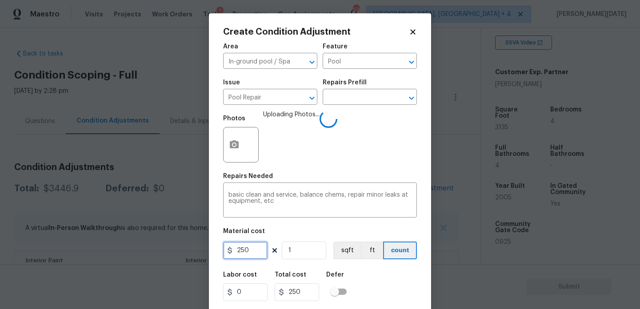
drag, startPoint x: 252, startPoint y: 253, endPoint x: 179, endPoint y: 251, distance: 72.9
click at [179, 251] on div "Create Condition Adjustment Area In-ground pool / Spa ​ Feature Pool ​ Issue Po…" at bounding box center [320, 154] width 640 height 309
type input "500"
click at [293, 154] on span "Uploading Photos..." at bounding box center [291, 139] width 56 height 58
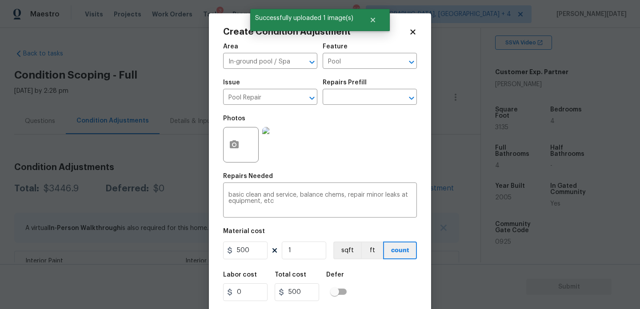
scroll to position [23, 0]
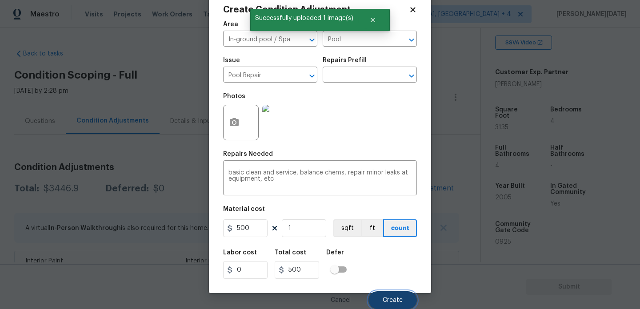
click at [384, 304] on button "Create" at bounding box center [392, 300] width 48 height 18
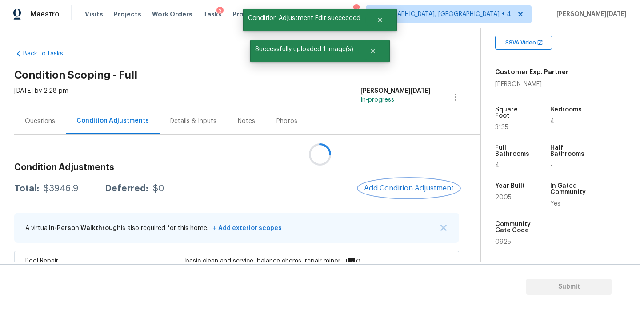
scroll to position [0, 0]
click at [406, 187] on span "Add Condition Adjustment" at bounding box center [409, 188] width 90 height 8
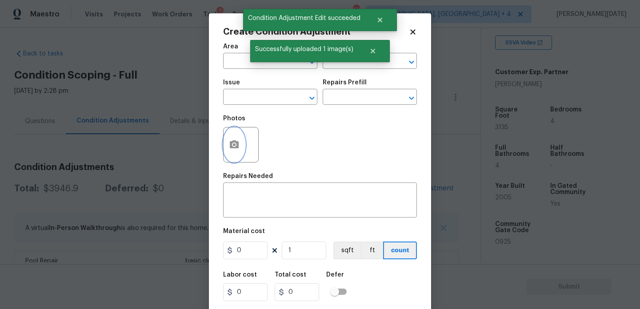
click at [229, 147] on icon "button" at bounding box center [234, 144] width 11 height 11
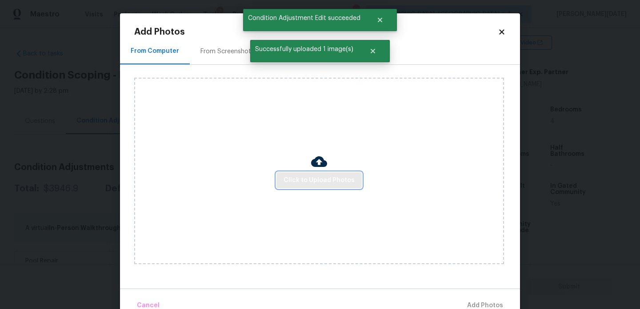
click at [307, 181] on span "Click to Upload Photos" at bounding box center [318, 180] width 71 height 11
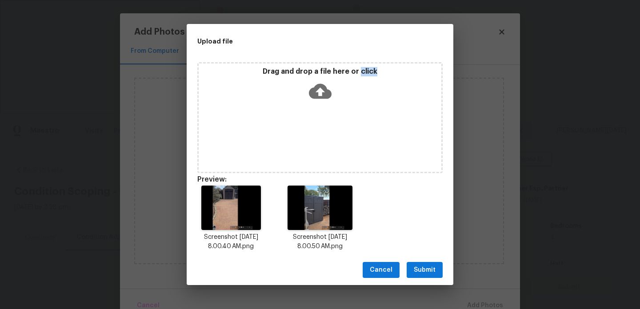
click at [426, 271] on span "Submit" at bounding box center [425, 270] width 22 height 11
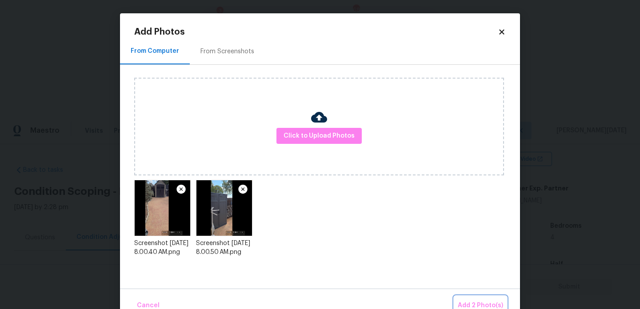
click at [467, 298] on button "Add 2 Photo(s)" at bounding box center [480, 305] width 52 height 19
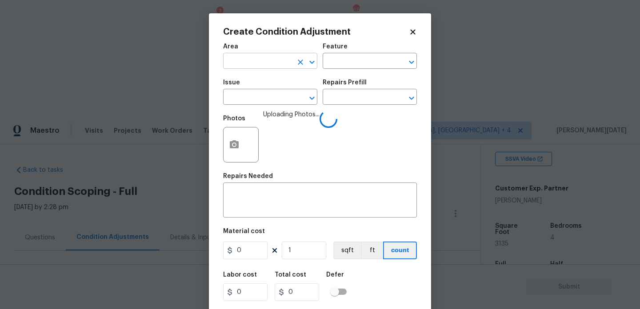
click at [247, 66] on input "text" at bounding box center [257, 62] width 69 height 14
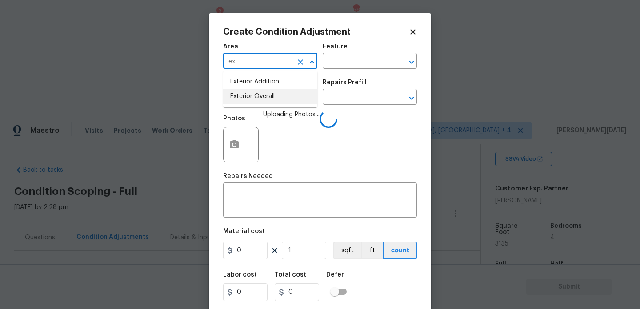
click at [259, 100] on li "Exterior Overall" at bounding box center [270, 96] width 94 height 15
type input "Exterior Overall"
click at [259, 100] on input "text" at bounding box center [257, 98] width 69 height 14
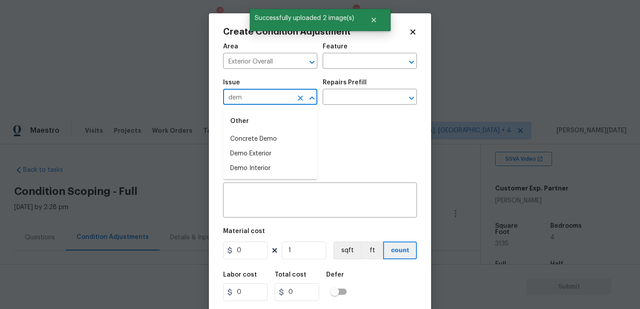
type input "demo"
click at [269, 158] on li "Demo Exterior" at bounding box center [270, 154] width 94 height 15
type input "Demo Exterior"
click at [360, 96] on input "text" at bounding box center [356, 98] width 69 height 14
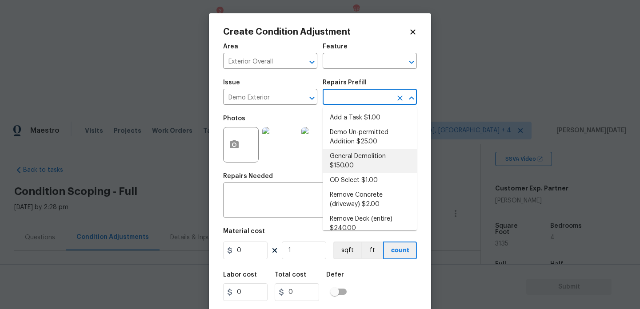
click at [360, 159] on li "General Demolition $150.00" at bounding box center [369, 161] width 94 height 24
type input "Demolition"
type textarea "Decks, sheds, above ground pools,"
type input "150"
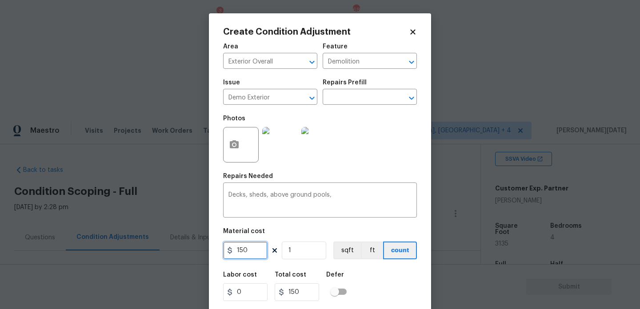
drag, startPoint x: 255, startPoint y: 250, endPoint x: 82, endPoint y: 250, distance: 172.8
click at [82, 250] on div "Create Condition Adjustment Area Exterior Overall ​ Feature Demolition ​ Issue …" at bounding box center [320, 154] width 640 height 309
type input "1500"
click at [383, 126] on div "Photos" at bounding box center [320, 139] width 194 height 58
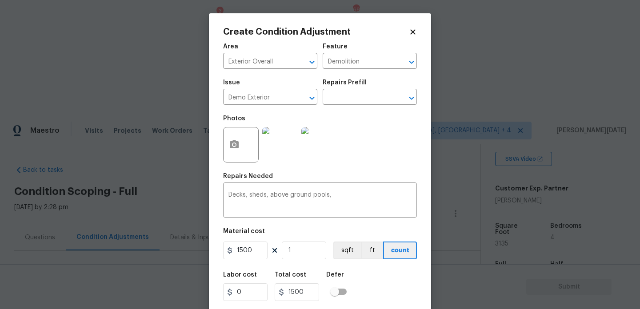
scroll to position [23, 0]
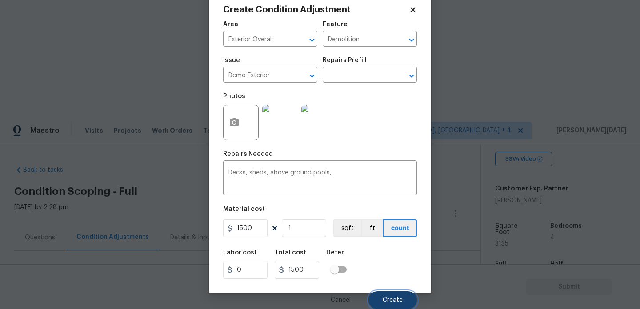
click at [389, 299] on span "Create" at bounding box center [392, 300] width 20 height 7
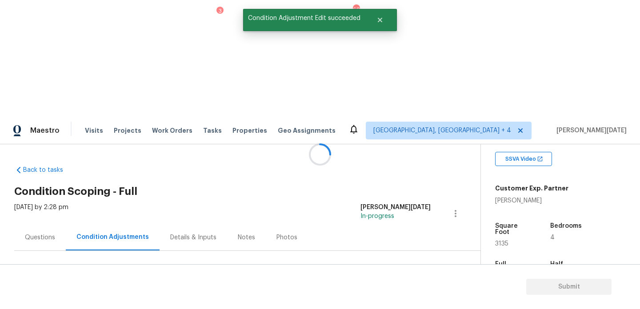
scroll to position [0, 0]
click at [384, 301] on span "Add Condition Adjustment" at bounding box center [409, 305] width 90 height 8
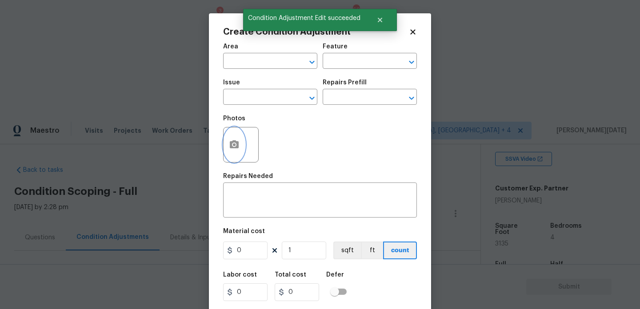
click at [239, 149] on button "button" at bounding box center [233, 144] width 21 height 35
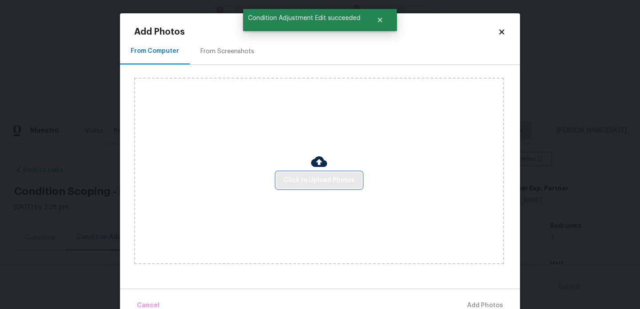
click at [314, 182] on span "Click to Upload Photos" at bounding box center [318, 180] width 71 height 11
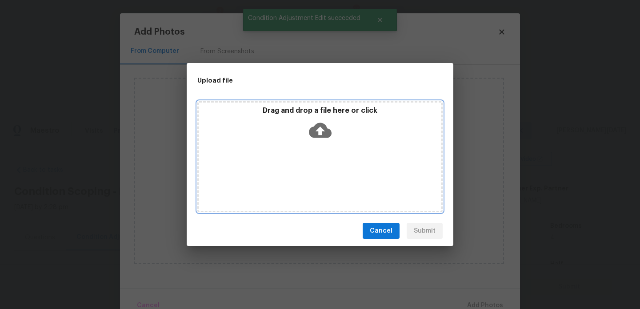
click at [314, 182] on div "Drag and drop a file here or click" at bounding box center [319, 156] width 245 height 111
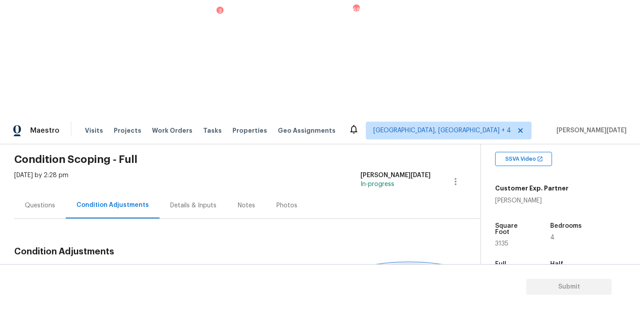
scroll to position [20, 0]
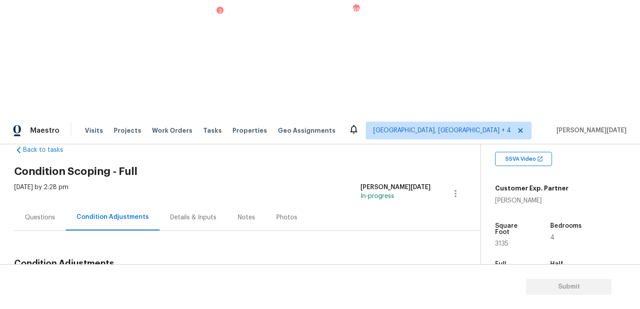
click at [399, 281] on span "Add Condition Adjustment" at bounding box center [409, 285] width 90 height 8
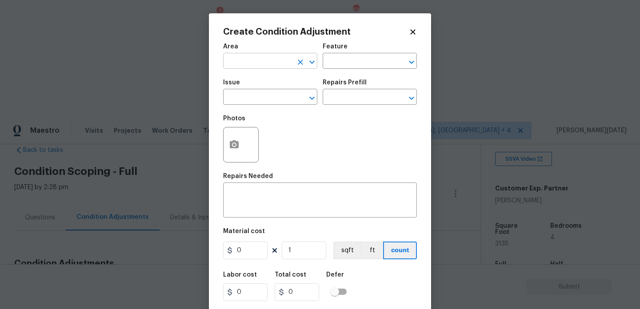
click at [231, 66] on input "text" at bounding box center [257, 62] width 69 height 14
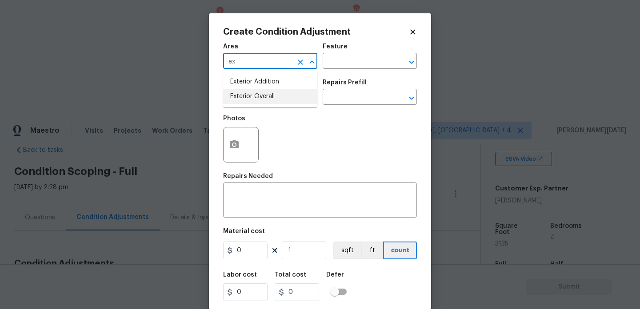
click at [248, 95] on li "Exterior Overall" at bounding box center [270, 96] width 94 height 15
type input "Exterior Overall"
click at [248, 95] on input "text" at bounding box center [257, 98] width 69 height 14
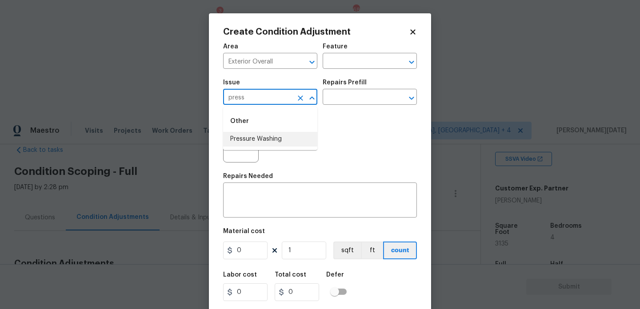
click at [266, 139] on li "Pressure Washing" at bounding box center [270, 139] width 94 height 15
type input "Pressure Washing"
click at [364, 82] on div "Repairs Prefill" at bounding box center [369, 86] width 94 height 12
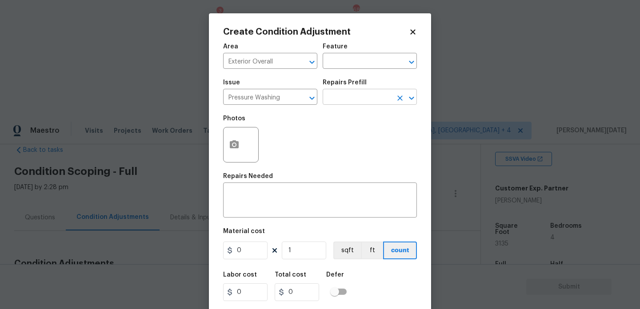
click at [360, 92] on input "text" at bounding box center [356, 98] width 69 height 14
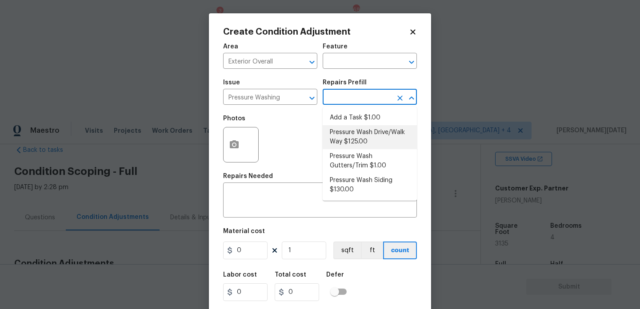
click at [360, 139] on li "Pressure Wash Drive/Walk Way $125.00" at bounding box center [369, 137] width 94 height 24
type input "Siding"
type textarea "Pressure wash the driveways/walkways as directed by the PM. Ensure that all deb…"
type input "125"
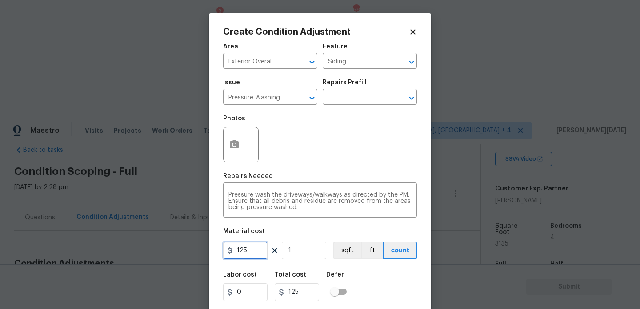
drag, startPoint x: 257, startPoint y: 255, endPoint x: 187, endPoint y: 249, distance: 70.0
click at [187, 249] on div "Create Condition Adjustment Area Exterior Overall ​ Feature Siding ​ Issue Pres…" at bounding box center [320, 154] width 640 height 309
type input "200"
click at [322, 151] on div "Photos" at bounding box center [320, 139] width 194 height 58
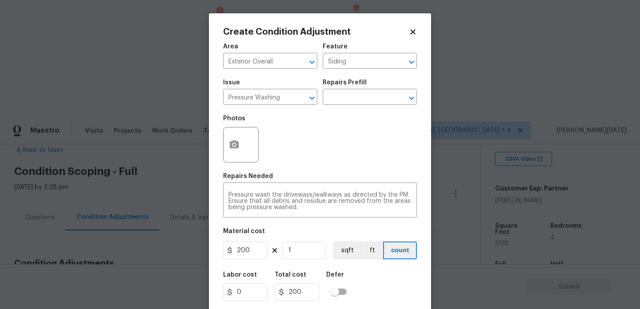
scroll to position [23, 0]
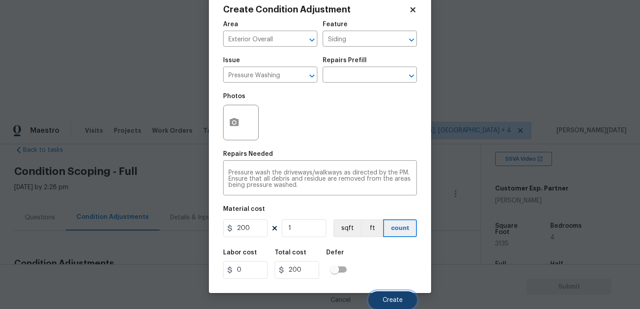
click at [389, 302] on span "Create" at bounding box center [392, 300] width 20 height 7
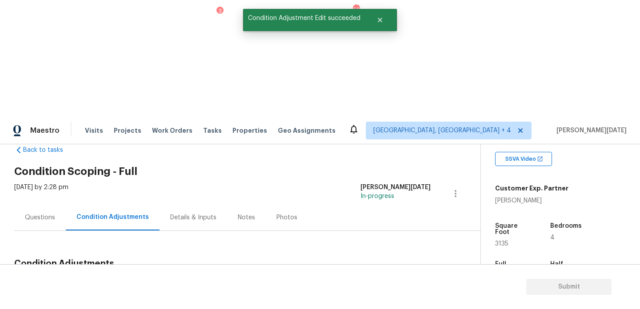
scroll to position [0, 0]
click at [402, 281] on span "Add Condition Adjustment" at bounding box center [409, 285] width 90 height 8
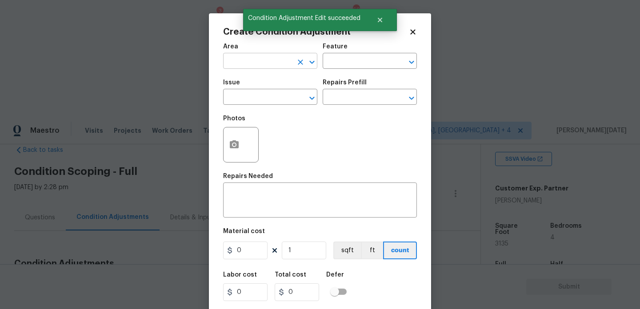
click at [238, 59] on input "text" at bounding box center [257, 62] width 69 height 14
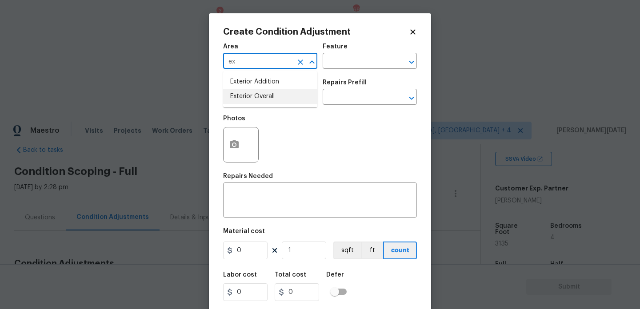
click at [257, 101] on li "Exterior Overall" at bounding box center [270, 96] width 94 height 15
type input "Exterior Overall"
click at [257, 101] on input "text" at bounding box center [257, 98] width 69 height 14
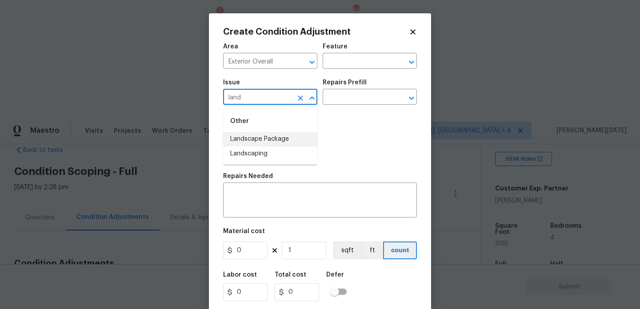
click at [269, 136] on li "Landscape Package" at bounding box center [270, 139] width 94 height 15
type input "Landscape Package"
click at [338, 98] on input "text" at bounding box center [356, 98] width 69 height 14
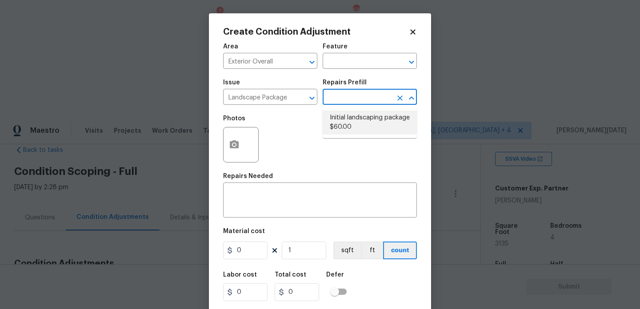
click at [347, 128] on li "Initial landscaping package $60.00" at bounding box center [369, 123] width 94 height 24
type input "Home Readiness Packages"
type textarea "Mowing of grass up to 6" in height. Mow, edge along driveways & sidewalks, trim…"
type input "60"
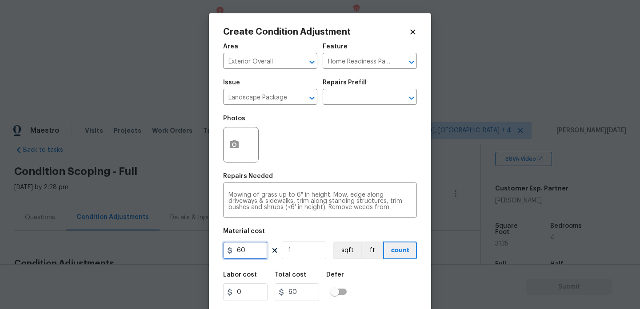
drag, startPoint x: 255, startPoint y: 249, endPoint x: 207, endPoint y: 249, distance: 48.4
click at [207, 249] on div "Create Condition Adjustment Area Exterior Overall ​ Feature Home Readiness Pack…" at bounding box center [320, 154] width 640 height 309
type input "300"
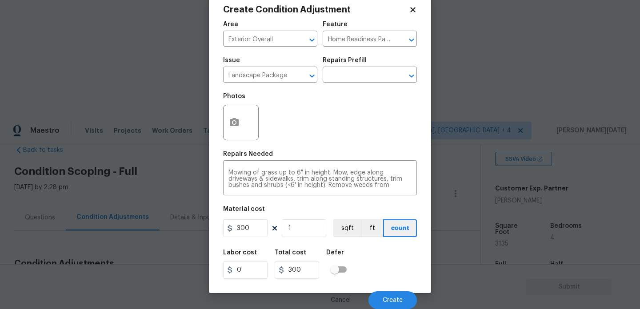
click at [390, 276] on div "Labor cost 0 Total cost 300 Defer" at bounding box center [320, 264] width 194 height 40
click at [393, 296] on button "Create" at bounding box center [392, 300] width 48 height 18
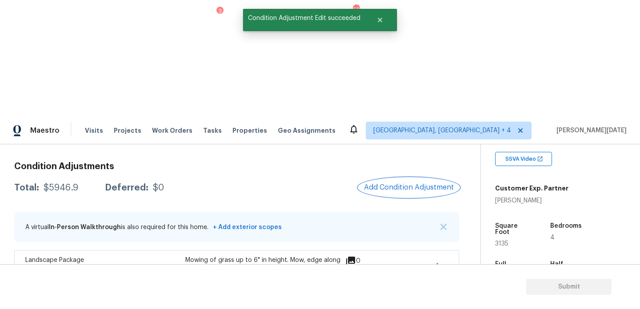
scroll to position [127, 0]
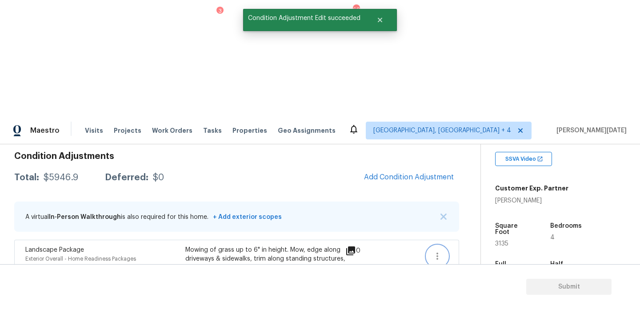
click at [437, 253] on icon "button" at bounding box center [437, 256] width 2 height 7
click at [471, 141] on div "Edit" at bounding box center [487, 138] width 69 height 9
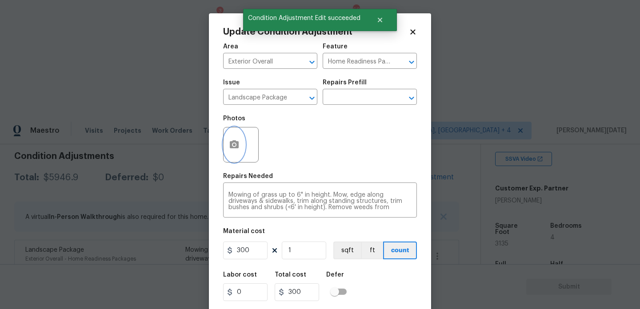
click at [224, 146] on button "button" at bounding box center [233, 144] width 21 height 35
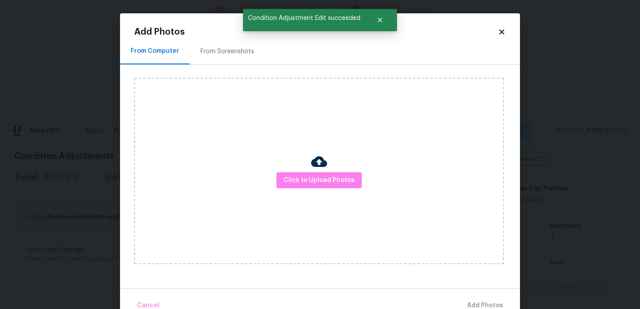
click at [233, 64] on div "From Screenshots" at bounding box center [227, 51] width 75 height 26
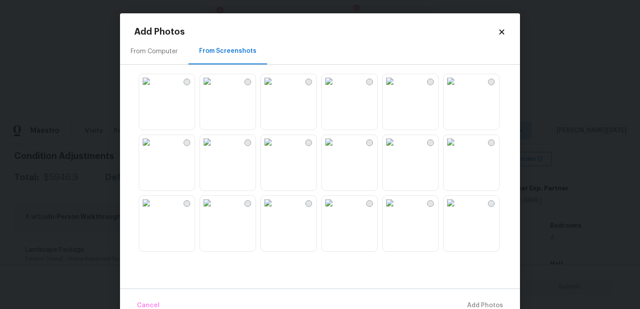
click at [153, 88] on img at bounding box center [146, 81] width 14 height 14
click at [275, 210] on img at bounding box center [268, 203] width 14 height 14
click at [386, 149] on img at bounding box center [389, 142] width 14 height 14
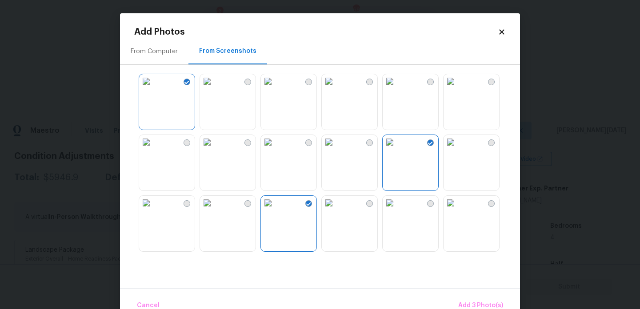
click at [214, 149] on img at bounding box center [207, 142] width 14 height 14
click at [473, 306] on span "Add 4 Photo(s)" at bounding box center [480, 305] width 46 height 11
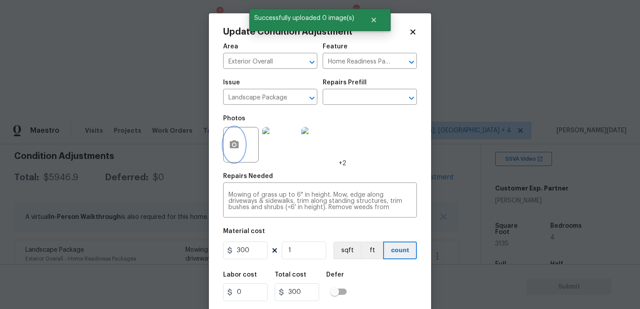
scroll to position [23, 0]
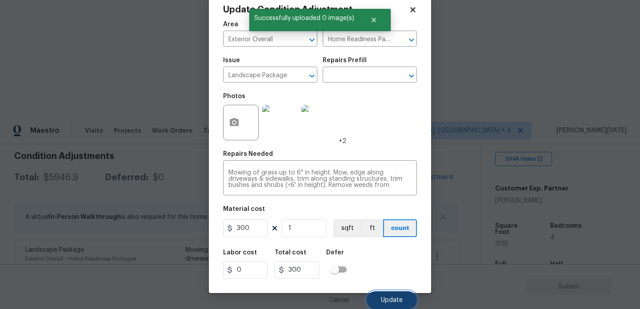
click at [395, 302] on span "Update" at bounding box center [392, 300] width 22 height 7
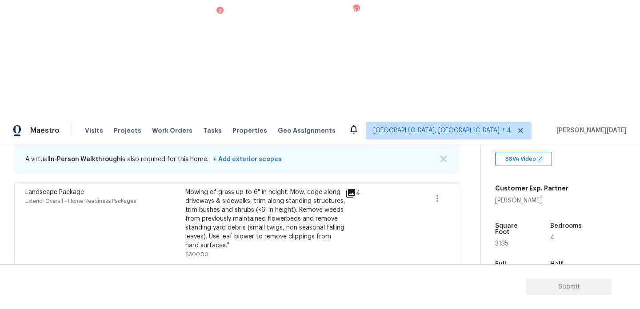
scroll to position [85, 0]
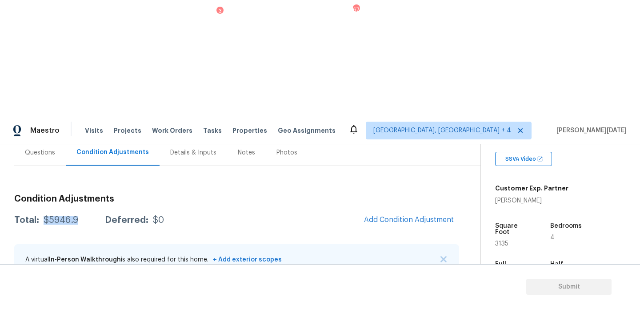
drag, startPoint x: 44, startPoint y: 104, endPoint x: 82, endPoint y: 105, distance: 38.2
click at [82, 216] on div "Total: $5946.9 Deferred: $0" at bounding box center [89, 220] width 150 height 9
copy div "$5946.9"
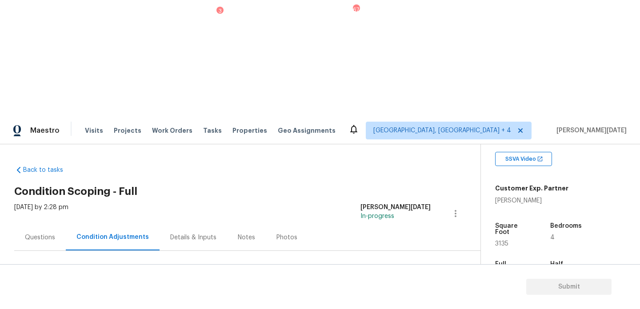
click at [50, 224] on div "Questions" at bounding box center [40, 237] width 52 height 26
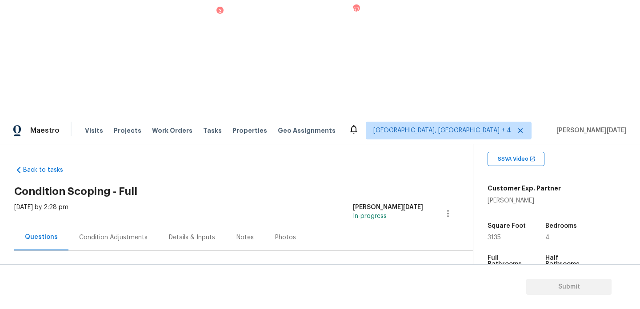
scroll to position [119, 0]
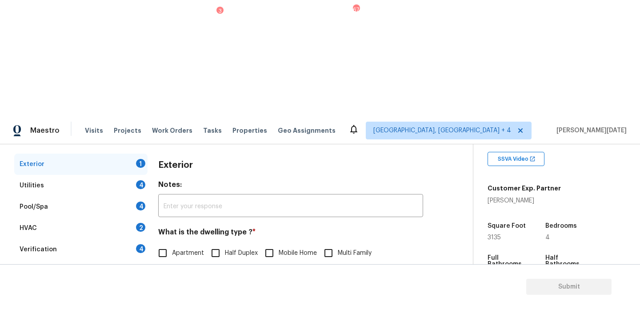
click at [166, 263] on input "Single Family" at bounding box center [162, 272] width 19 height 19
checkbox input "true"
click at [131, 175] on div "Utilities 4" at bounding box center [80, 185] width 133 height 21
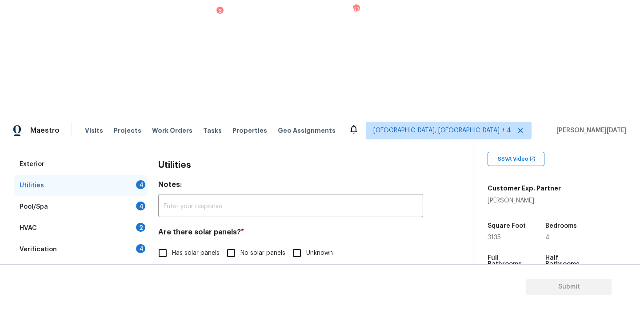
click at [239, 244] on input "No solar panels" at bounding box center [231, 253] width 19 height 19
checkbox input "true"
click at [162, 290] on input "Natural Gas Lines" at bounding box center [162, 299] width 19 height 19
checkbox input "true"
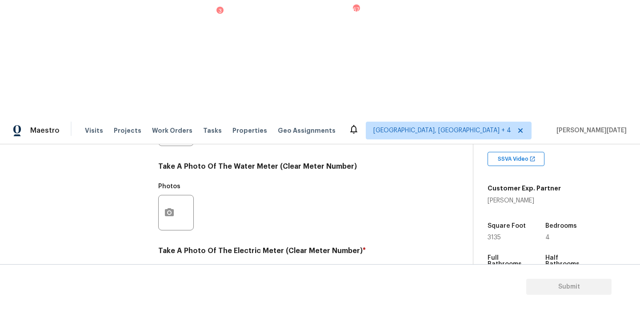
click at [159, 280] on button "button" at bounding box center [169, 297] width 21 height 35
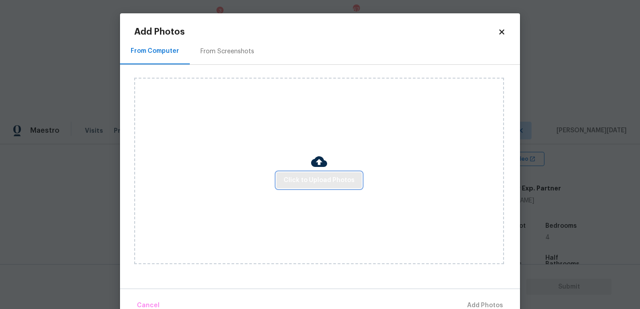
click at [312, 178] on span "Click to Upload Photos" at bounding box center [318, 180] width 71 height 11
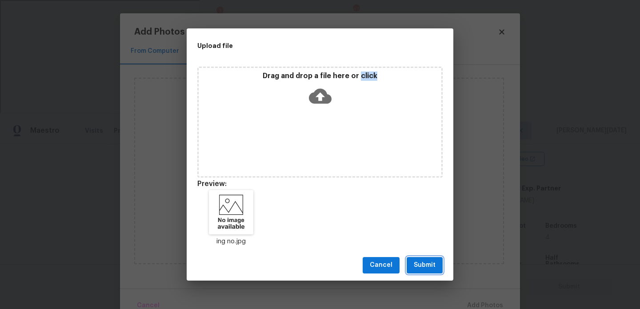
click at [431, 268] on span "Submit" at bounding box center [425, 265] width 22 height 11
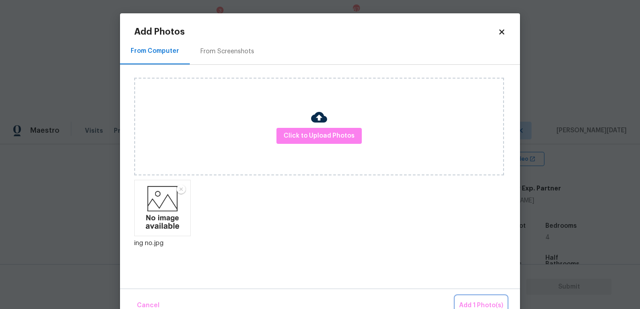
click at [483, 298] on button "Add 1 Photo(s)" at bounding box center [480, 305] width 51 height 19
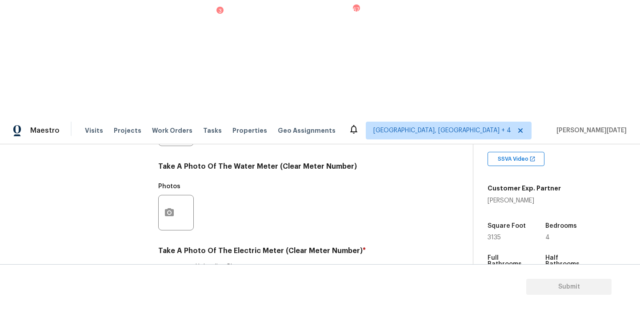
checkbox input "true"
click at [171, 293] on icon "button" at bounding box center [169, 297] width 9 height 8
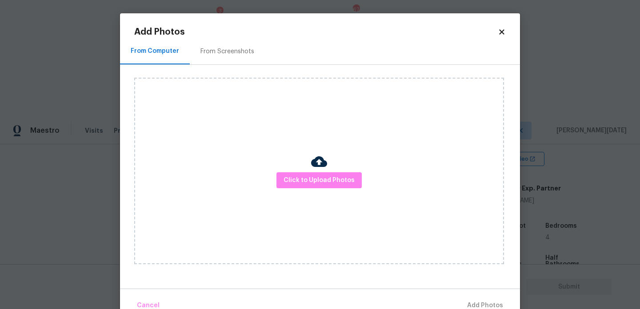
click at [504, 31] on icon at bounding box center [502, 32] width 8 height 8
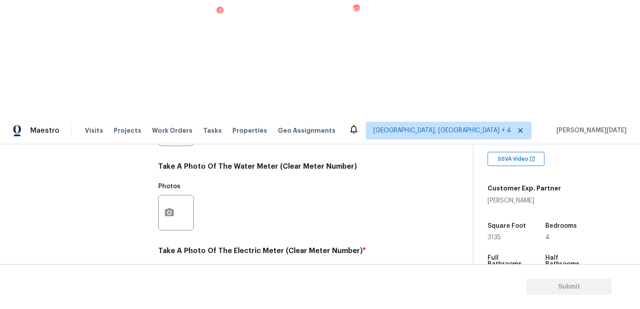
scroll to position [0, 0]
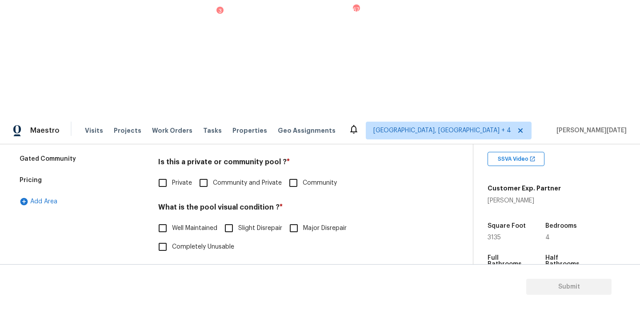
click at [168, 174] on input "Private" at bounding box center [162, 183] width 19 height 19
checkbox input "true"
click at [178, 219] on label "Well Maintained" at bounding box center [185, 228] width 64 height 19
click at [172, 219] on input "Well Maintained" at bounding box center [162, 228] width 19 height 19
checkbox input "true"
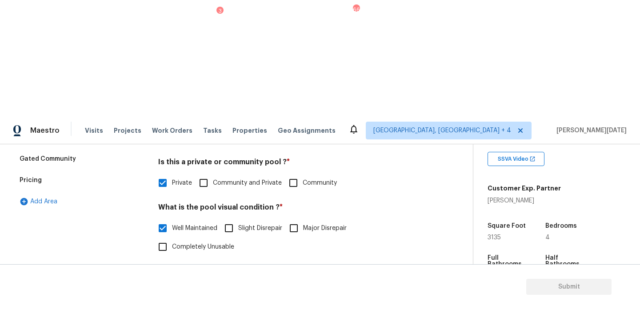
click at [249, 267] on div "What size is the pool ? * Small Medium Large" at bounding box center [290, 284] width 265 height 35
click at [244, 283] on input "Large" at bounding box center [243, 292] width 19 height 19
checkbox input "true"
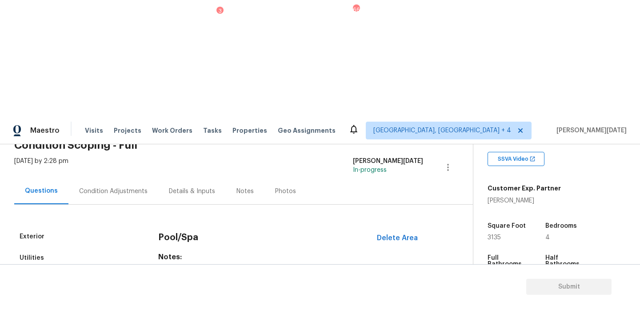
scroll to position [24, 0]
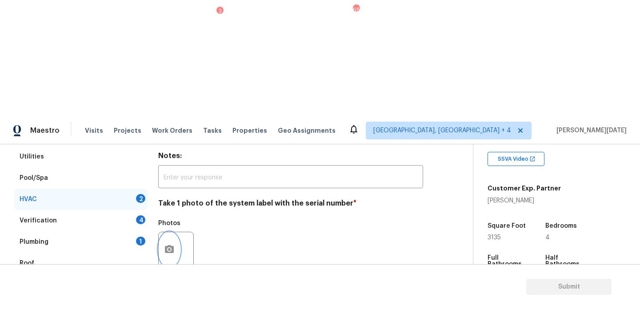
click at [175, 232] on button "button" at bounding box center [169, 249] width 21 height 35
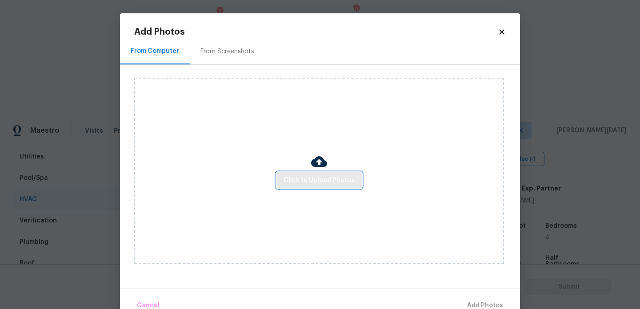
click at [301, 186] on button "Click to Upload Photos" at bounding box center [318, 180] width 85 height 16
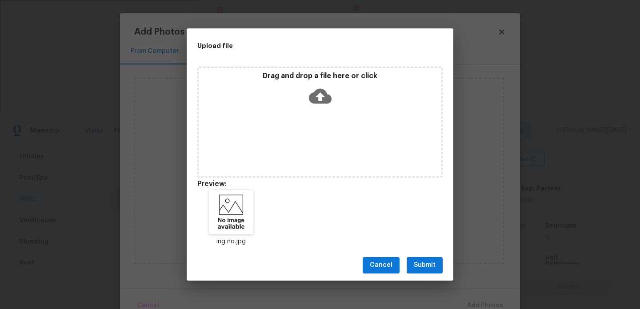
click at [424, 267] on span "Submit" at bounding box center [425, 265] width 22 height 11
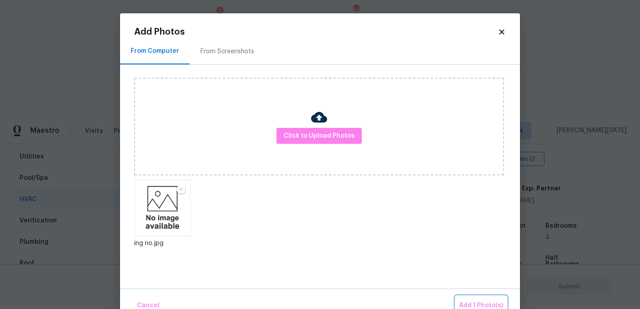
click at [465, 297] on button "Add 1 Photo(s)" at bounding box center [480, 305] width 51 height 19
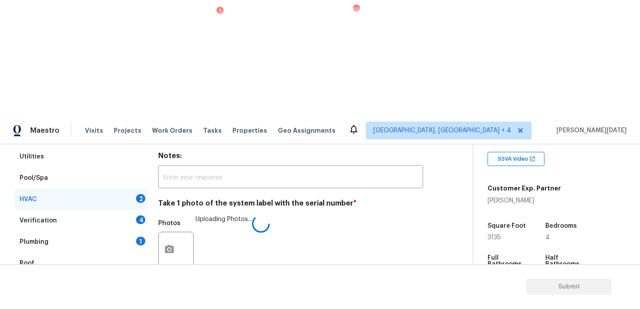
checkbox input "true"
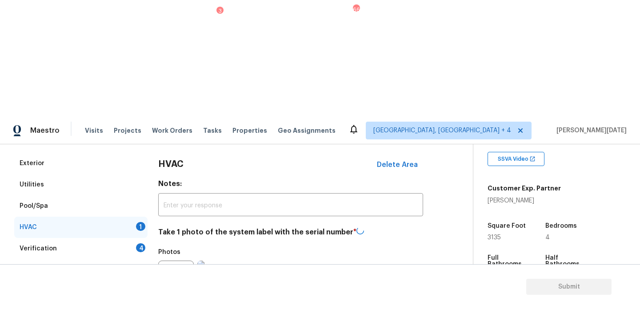
click at [134, 238] on div "Verification 4" at bounding box center [80, 248] width 133 height 21
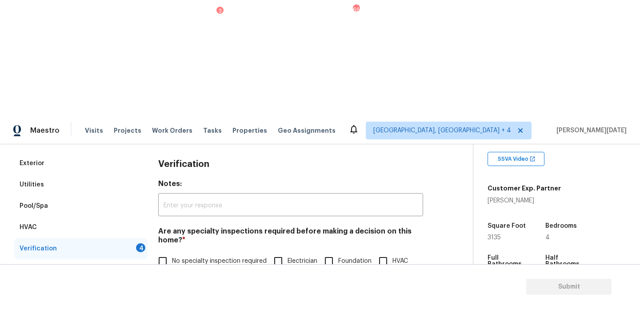
click at [166, 252] on input "No specialty inspection required" at bounding box center [162, 261] width 19 height 19
checkbox input "true"
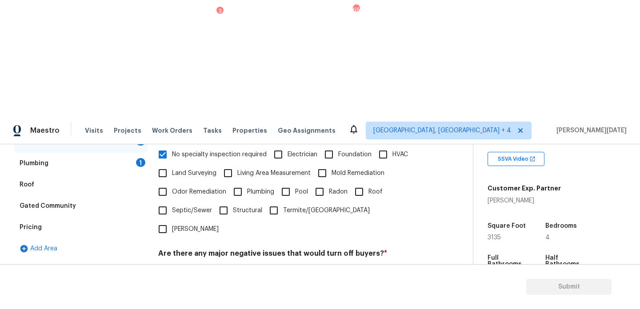
scroll to position [225, 0]
click at [200, 266] on input "No" at bounding box center [193, 275] width 19 height 19
checkbox input "true"
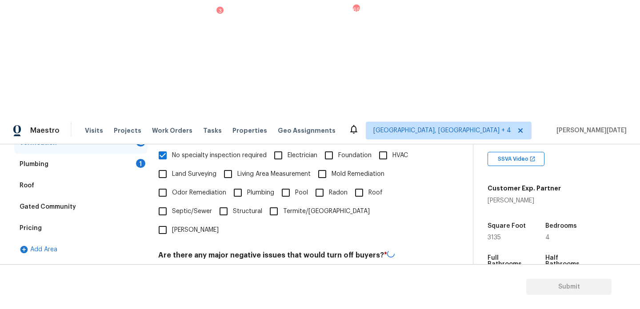
checkbox input "true"
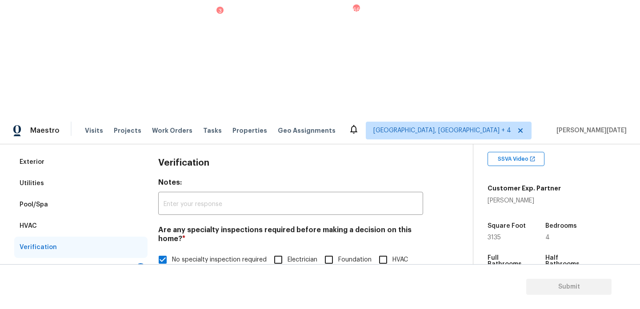
scroll to position [107, 0]
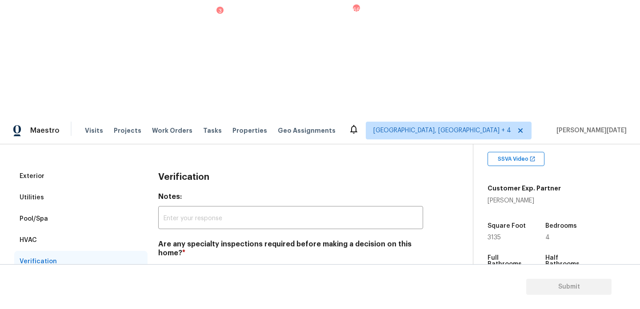
click at [130, 272] on div "Plumbing 1" at bounding box center [80, 282] width 133 height 21
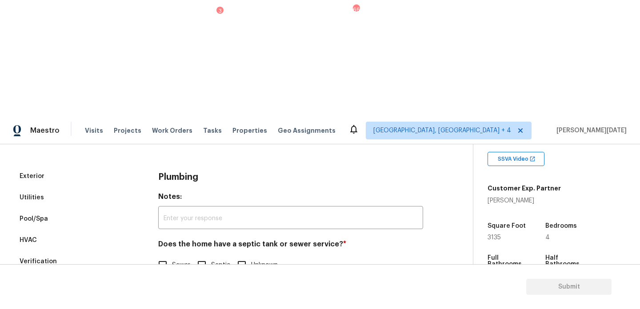
click at [163, 256] on input "Sewer" at bounding box center [162, 265] width 19 height 19
checkbox input "true"
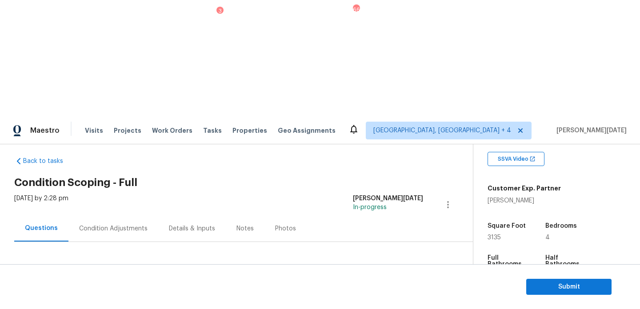
scroll to position [0, 0]
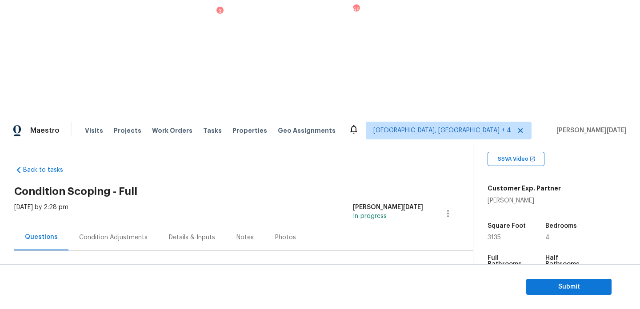
click at [112, 233] on div "Condition Adjustments" at bounding box center [113, 237] width 68 height 9
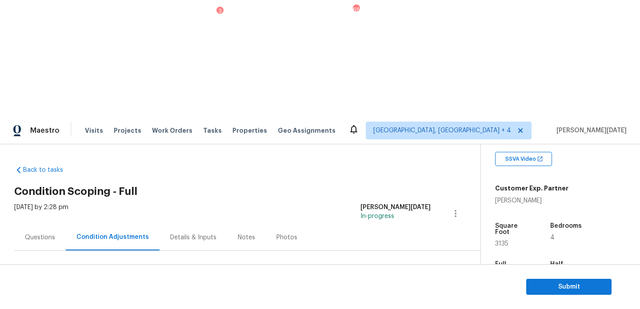
click at [50, 233] on div "Questions" at bounding box center [40, 237] width 30 height 9
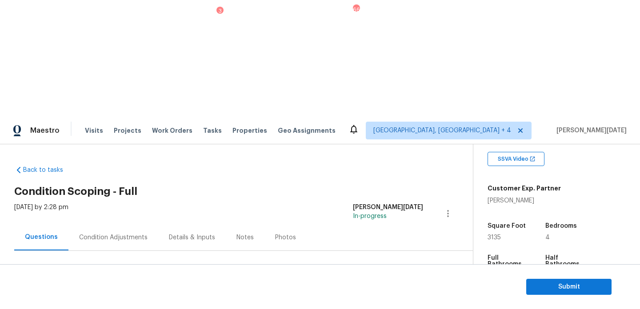
scroll to position [119, 0]
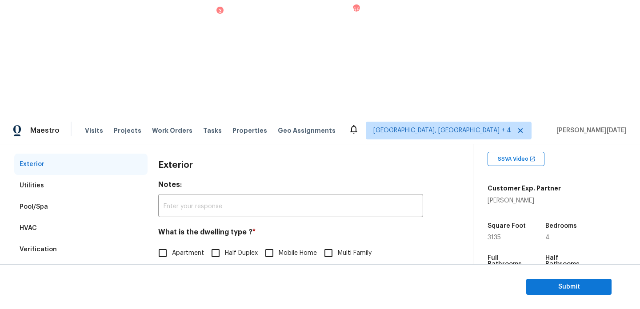
click at [54, 239] on div "Verification" at bounding box center [80, 249] width 133 height 21
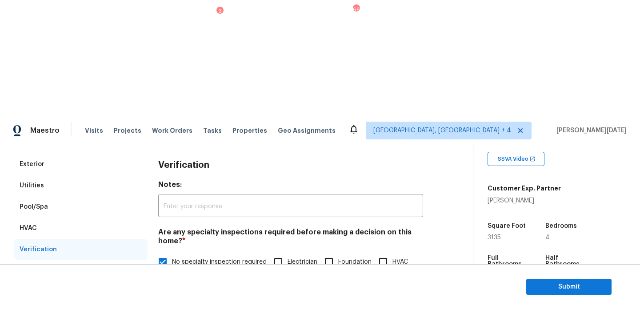
scroll to position [225, 0]
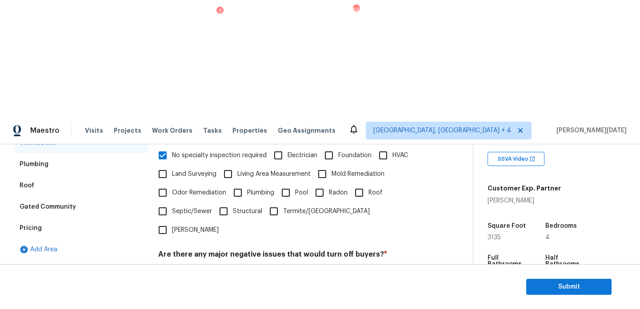
checkbox input "true"
checkbox input "false"
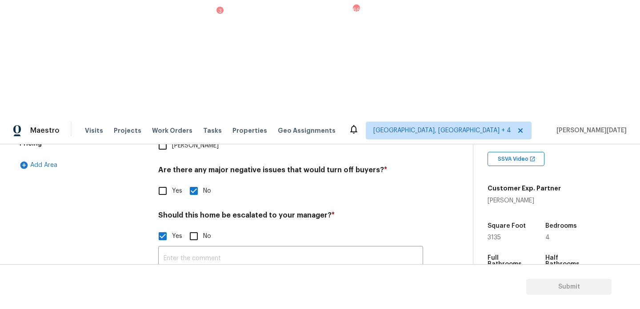
click at [165, 302] on icon "button" at bounding box center [169, 306] width 9 height 8
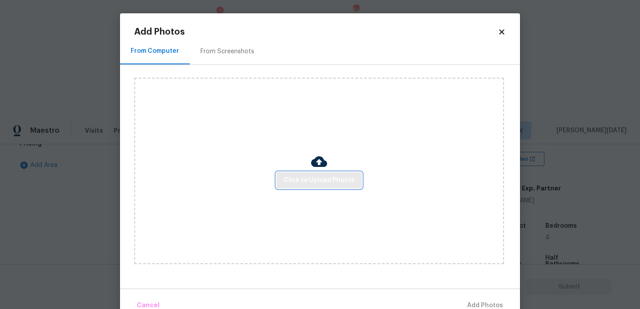
click at [306, 178] on span "Click to Upload Photos" at bounding box center [318, 180] width 71 height 11
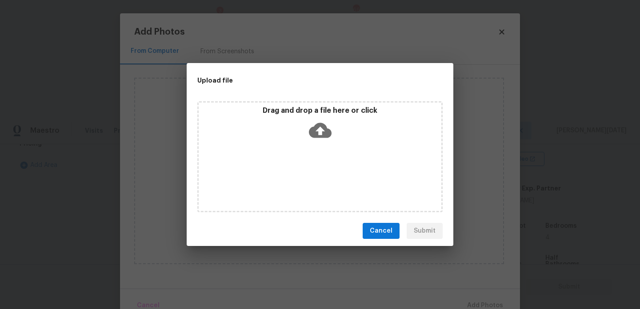
click at [306, 178] on div "Drag and drop a file here or click" at bounding box center [319, 156] width 245 height 111
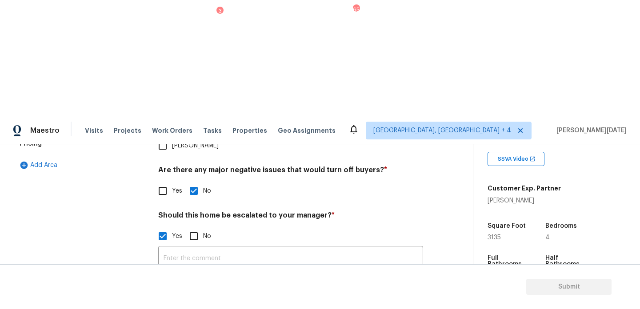
click at [163, 289] on button "button" at bounding box center [169, 306] width 21 height 35
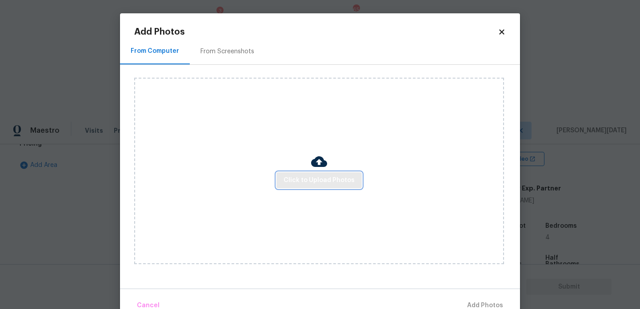
click at [300, 172] on button "Click to Upload Photos" at bounding box center [318, 180] width 85 height 16
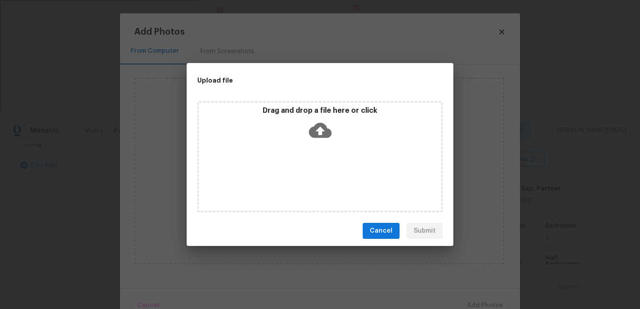
click at [389, 236] on span "Cancel" at bounding box center [381, 231] width 23 height 11
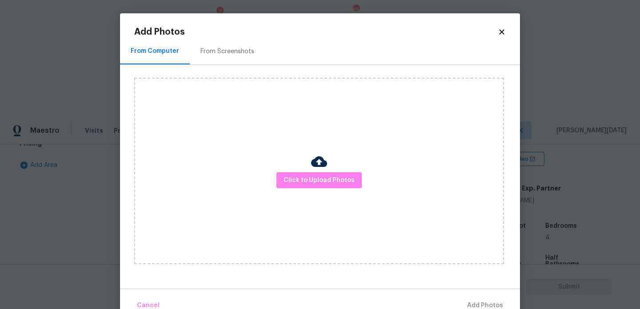
click at [498, 40] on div "From Computer From Screenshots" at bounding box center [320, 51] width 400 height 27
click at [503, 31] on icon at bounding box center [502, 32] width 8 height 8
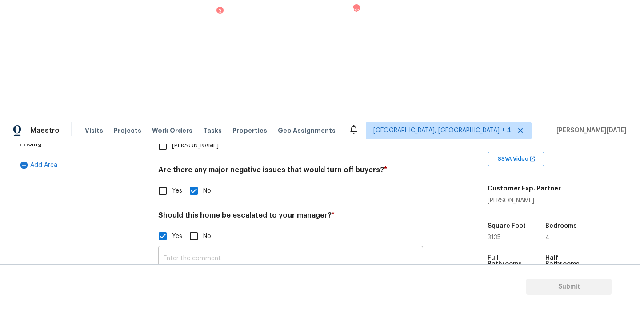
click at [285, 248] on input "text" at bounding box center [290, 258] width 265 height 21
click at [178, 289] on button "button" at bounding box center [169, 306] width 21 height 35
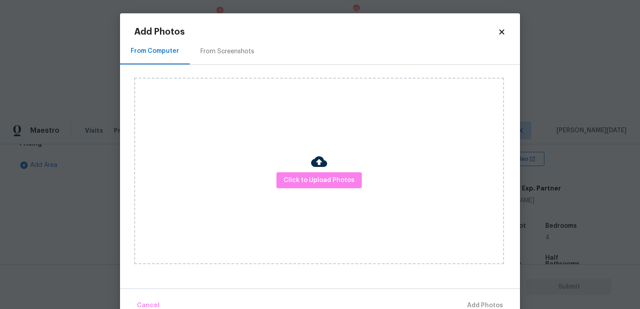
click at [296, 170] on div "Click to Upload Photos" at bounding box center [319, 171] width 370 height 187
click at [299, 175] on span "Click to Upload Photos" at bounding box center [318, 180] width 71 height 11
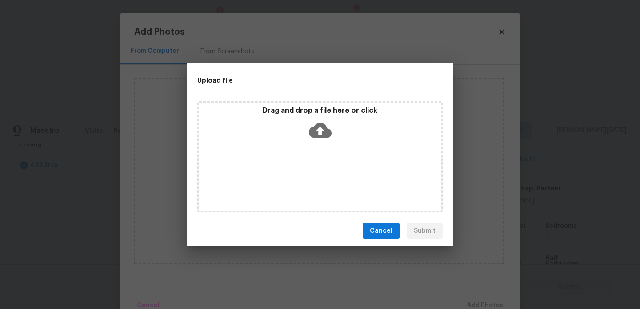
click at [299, 175] on div "Drag and drop a file here or click" at bounding box center [319, 156] width 245 height 111
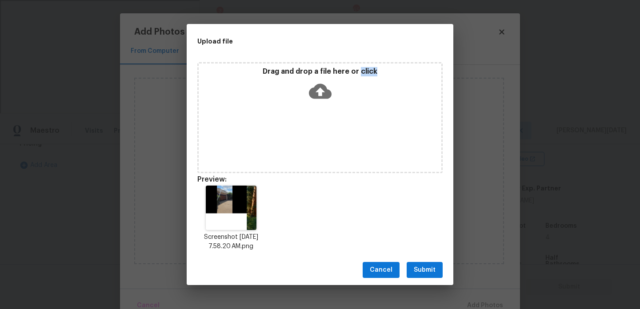
click at [416, 267] on span "Submit" at bounding box center [425, 270] width 22 height 11
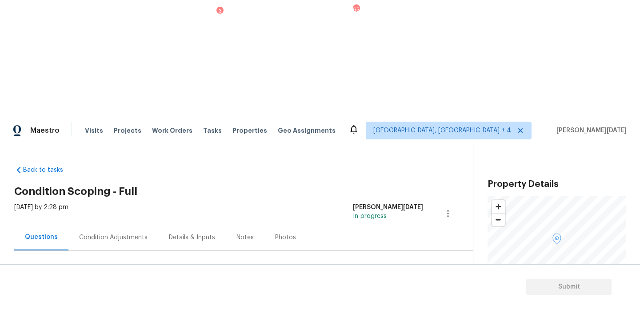
scroll to position [172, 0]
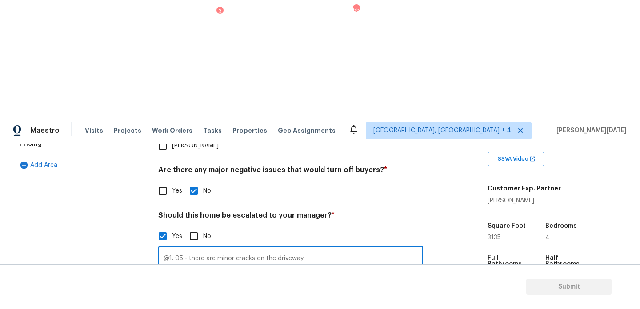
type input "@1: 05 - there are minor cracks on the driveway"
click at [317, 272] on div "Photos" at bounding box center [290, 301] width 265 height 58
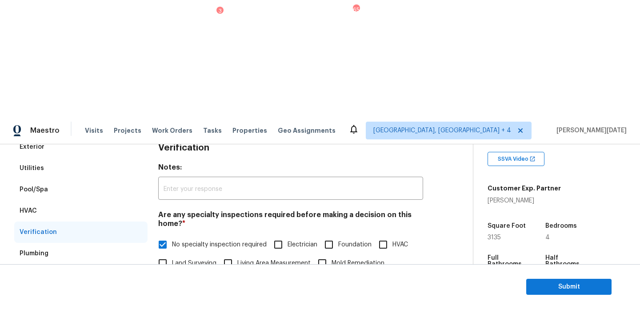
scroll to position [0, 0]
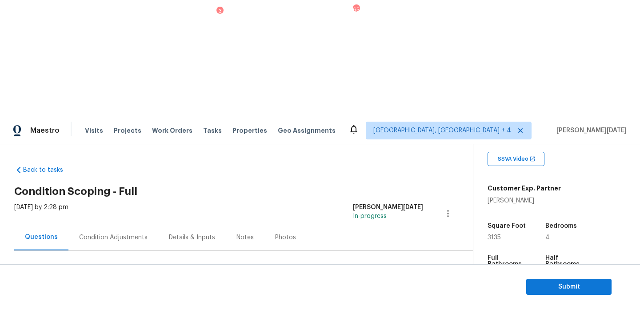
click at [115, 224] on div "Condition Adjustments" at bounding box center [113, 237] width 90 height 26
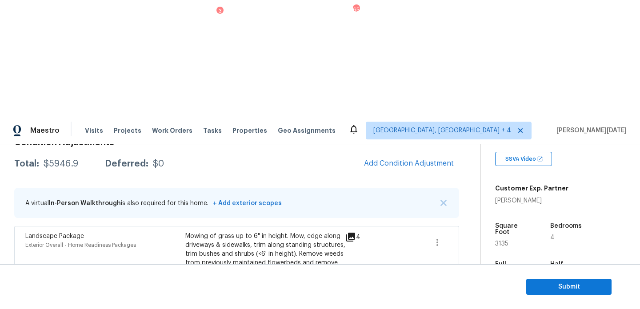
scroll to position [105, 0]
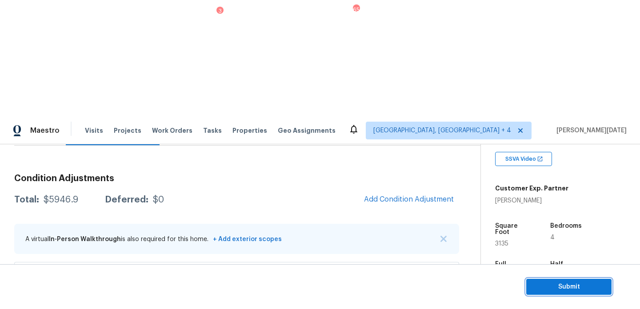
click at [549, 289] on span "Submit" at bounding box center [568, 287] width 71 height 11
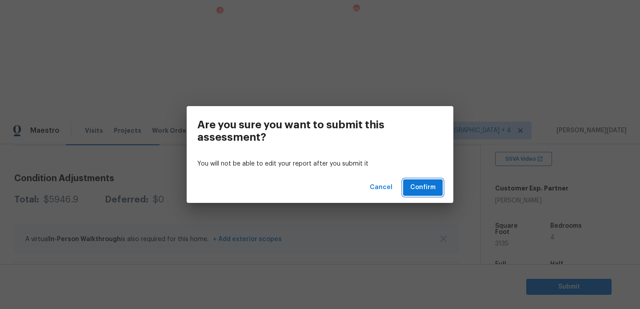
click at [432, 191] on span "Confirm" at bounding box center [422, 187] width 25 height 11
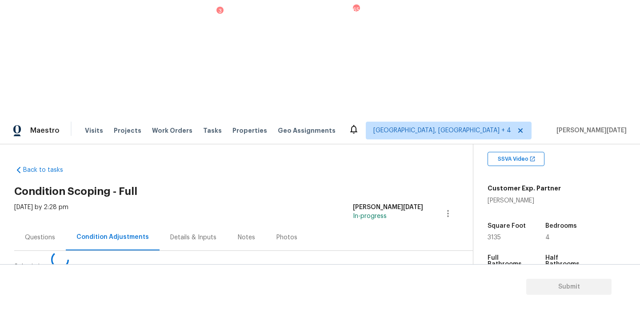
scroll to position [0, 0]
